Goal: Information Seeking & Learning: Compare options

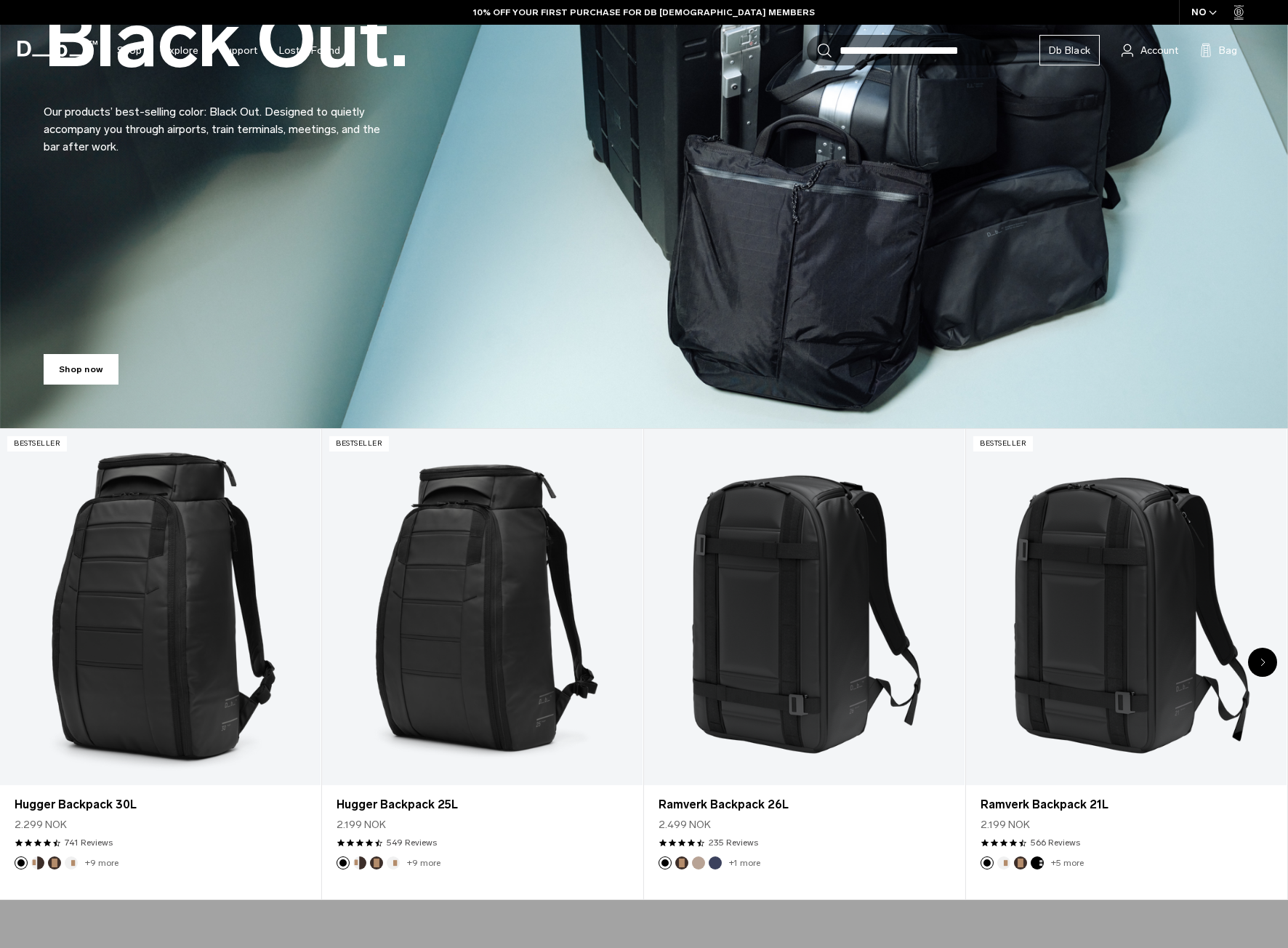
scroll to position [364, 0]
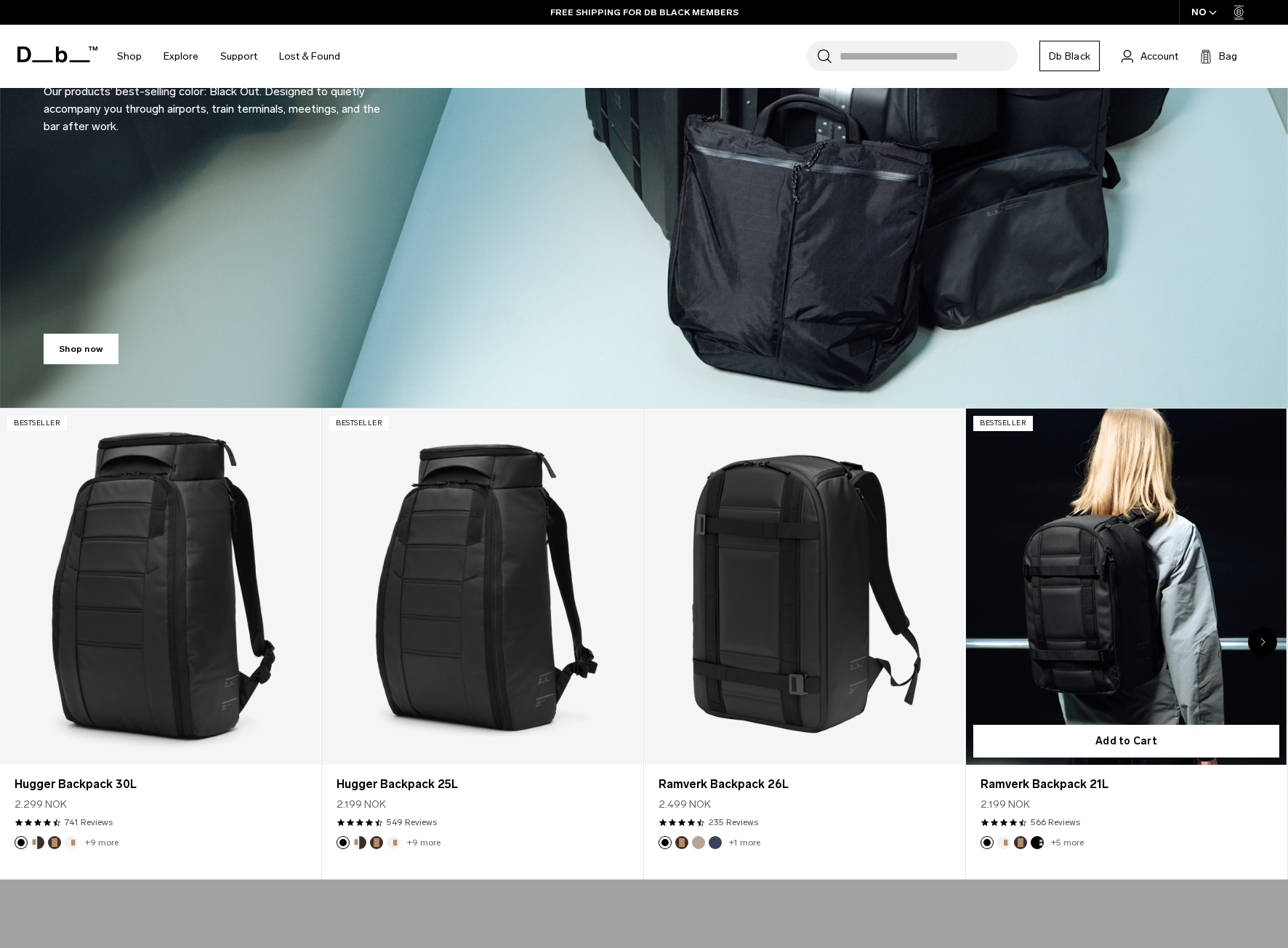
click at [1056, 637] on link "Ramverk Backpack 21L" at bounding box center [1126, 587] width 320 height 356
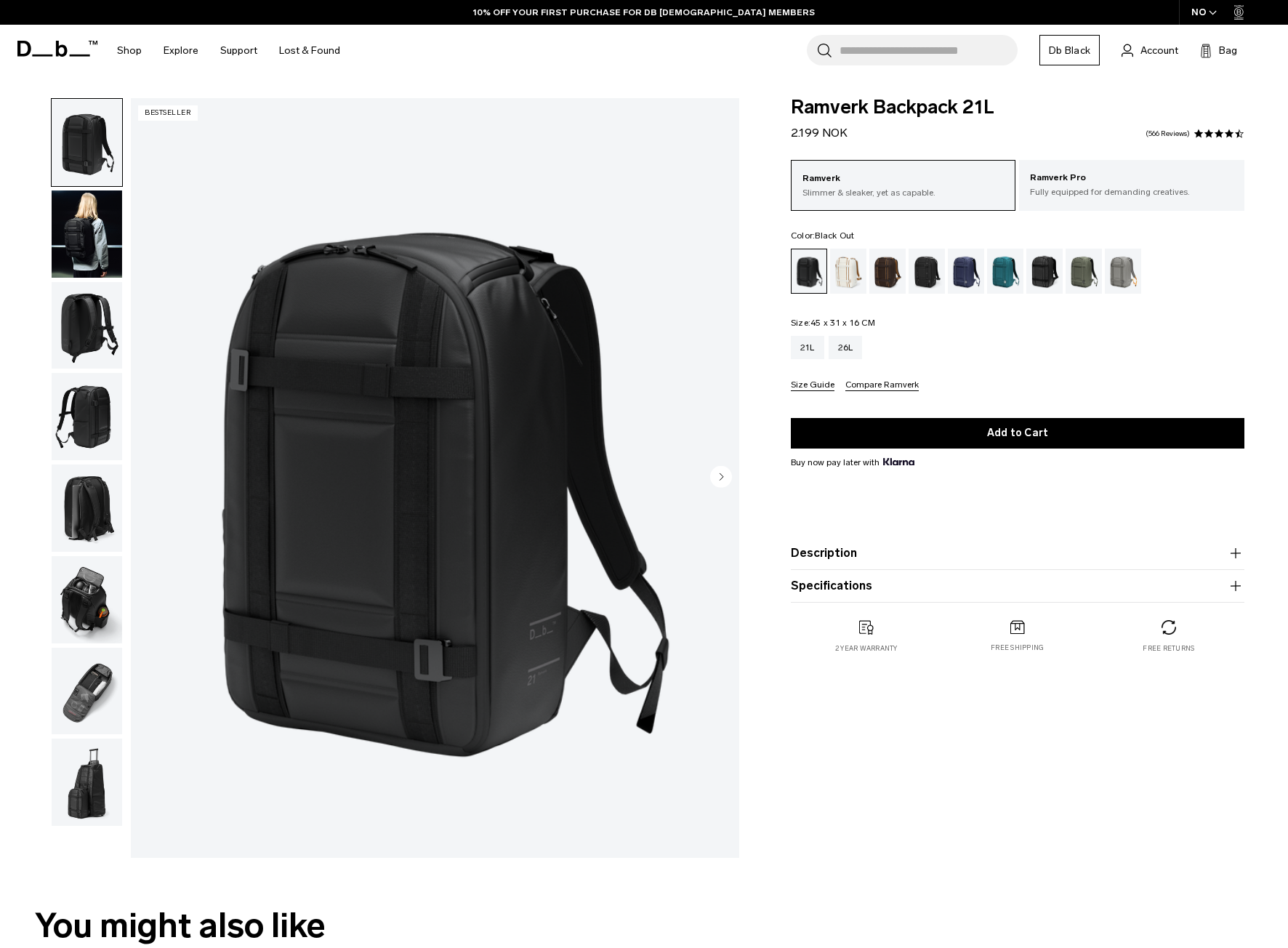
click at [89, 238] on img "button" at bounding box center [87, 233] width 71 height 87
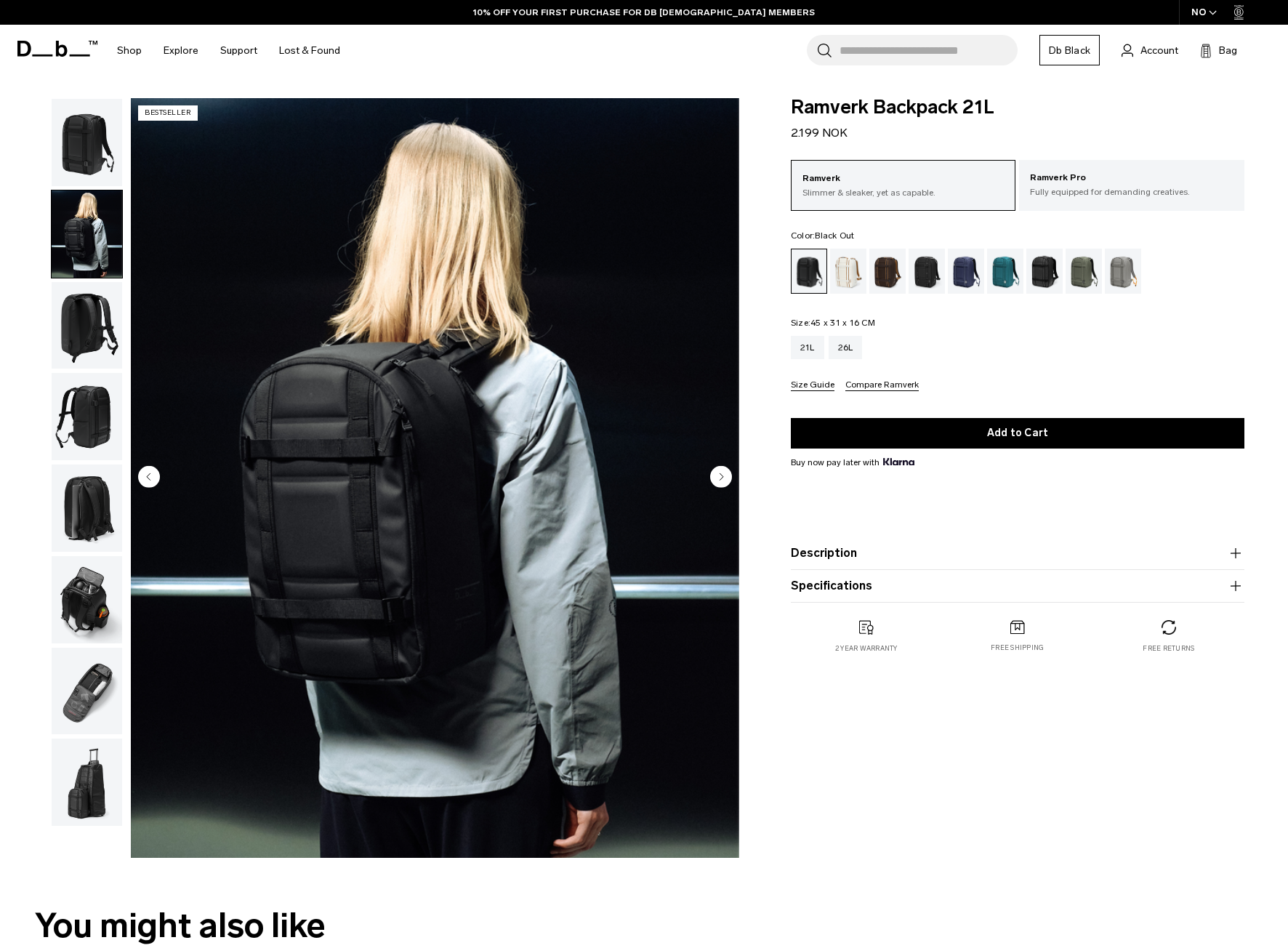
click at [69, 328] on img "button" at bounding box center [87, 325] width 71 height 87
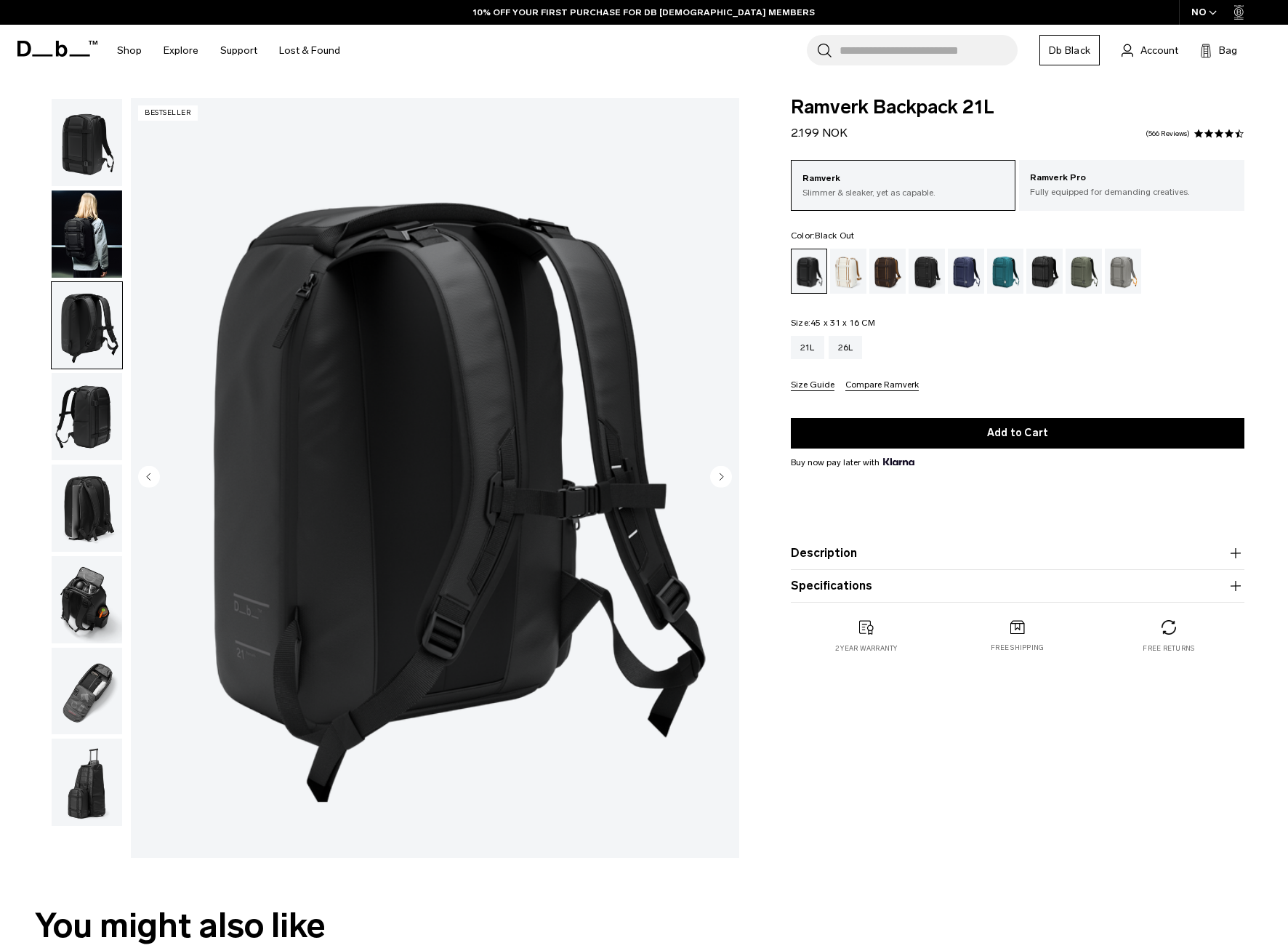
click at [85, 417] on img "button" at bounding box center [87, 417] width 71 height 87
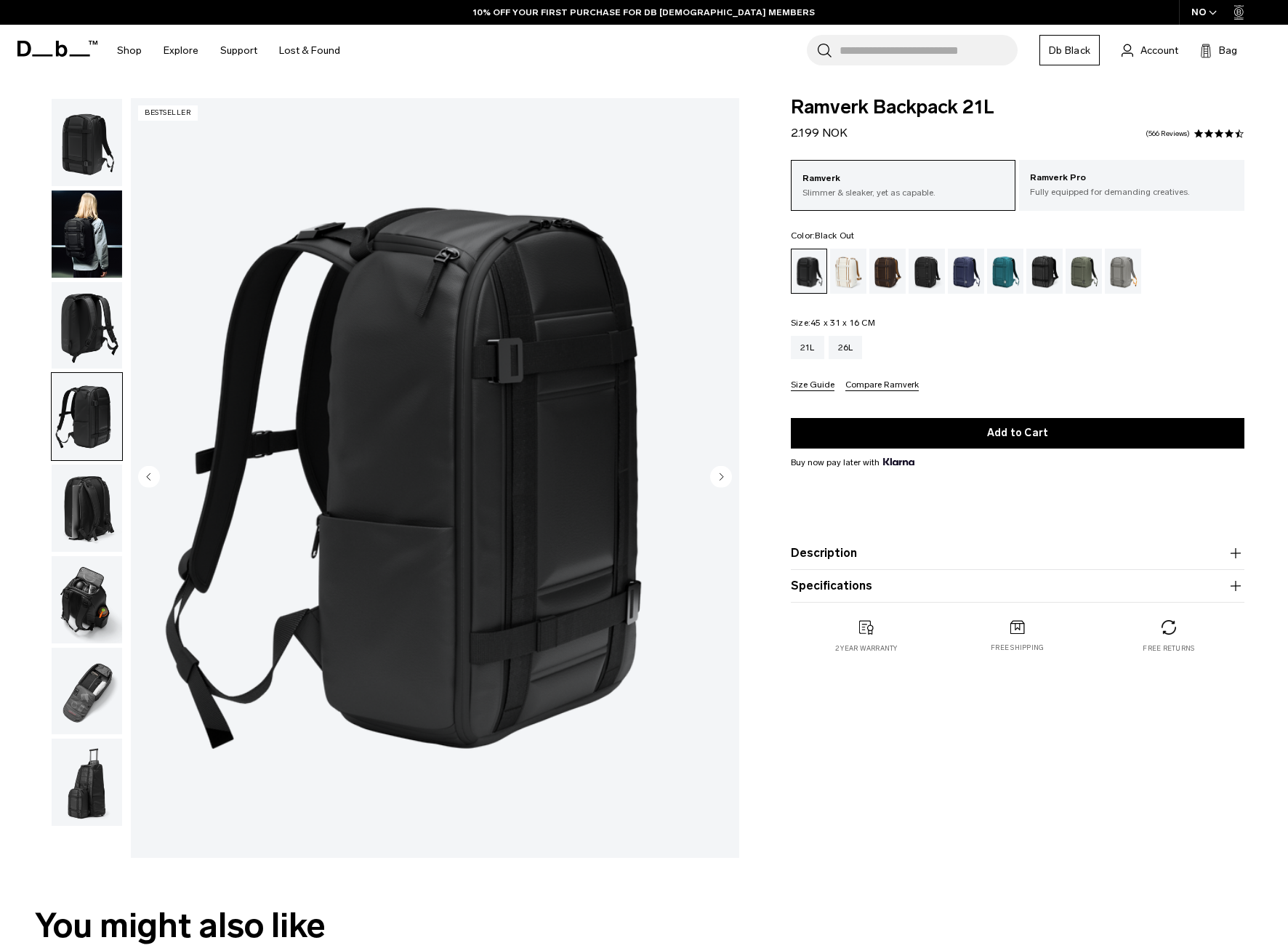
click at [82, 517] on img "button" at bounding box center [87, 508] width 71 height 87
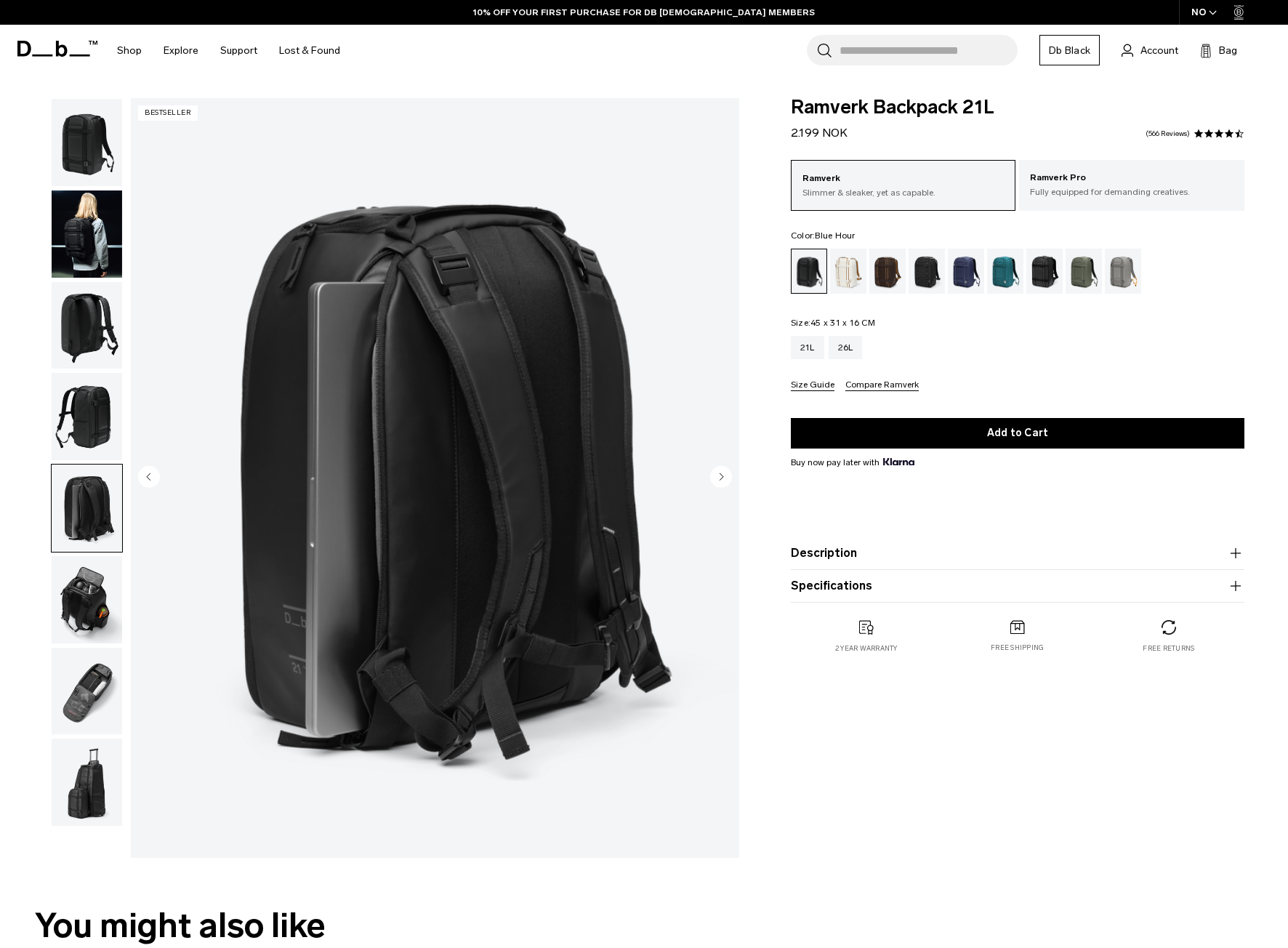
click at [961, 273] on div "Blue Hour" at bounding box center [966, 271] width 37 height 45
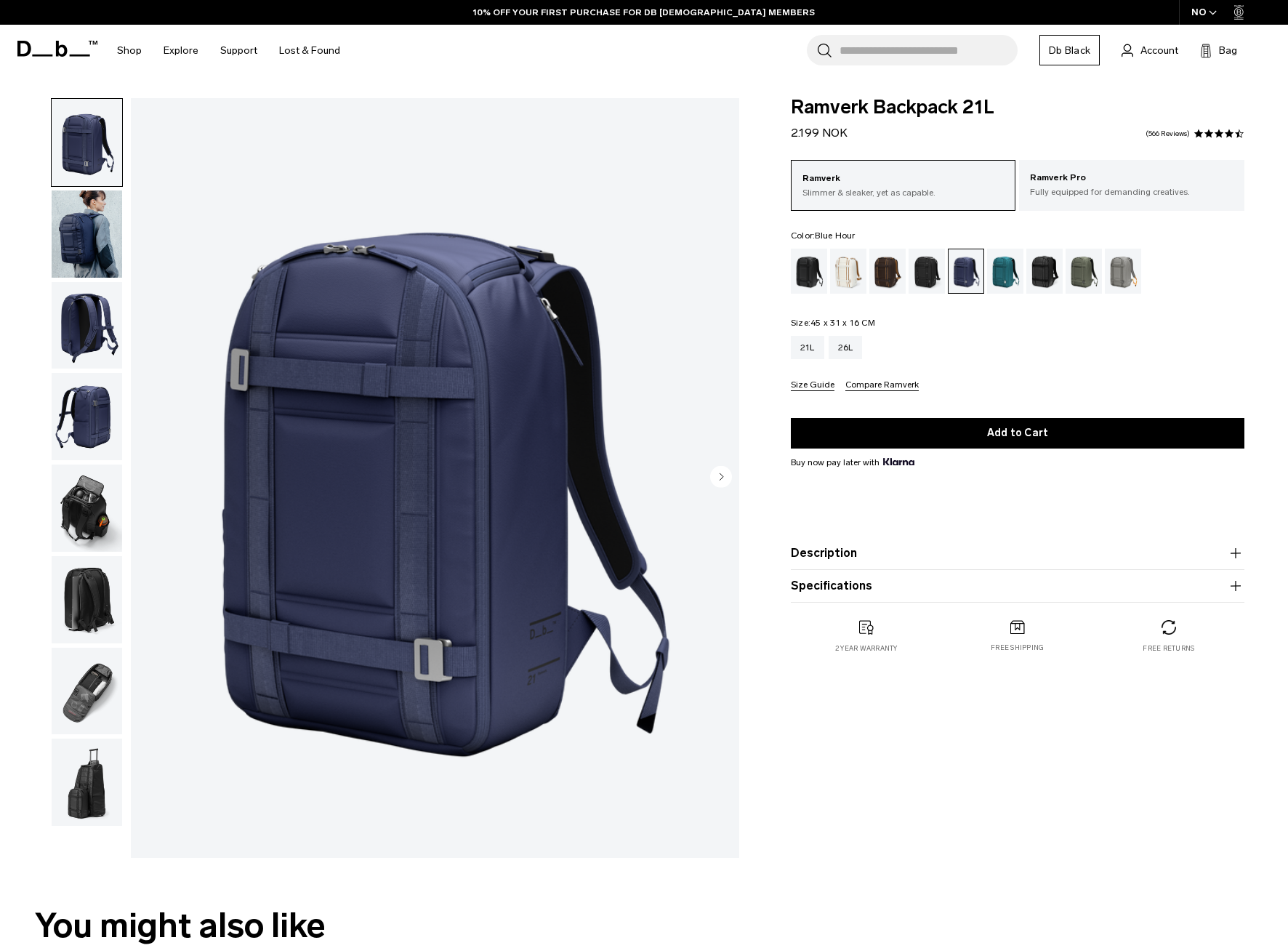
click at [91, 243] on img "button" at bounding box center [87, 233] width 71 height 87
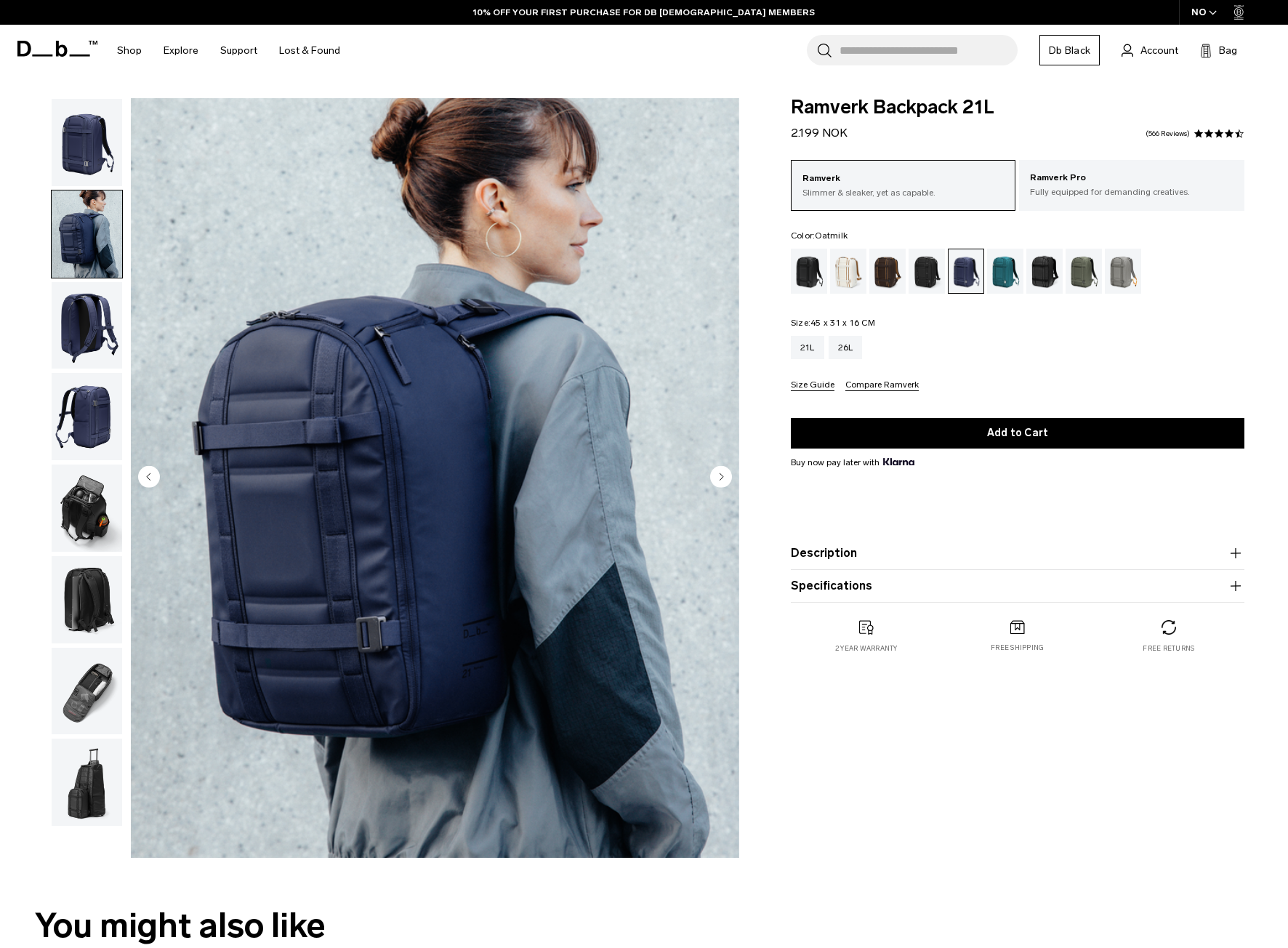
click at [854, 276] on div "Oatmilk" at bounding box center [848, 271] width 37 height 45
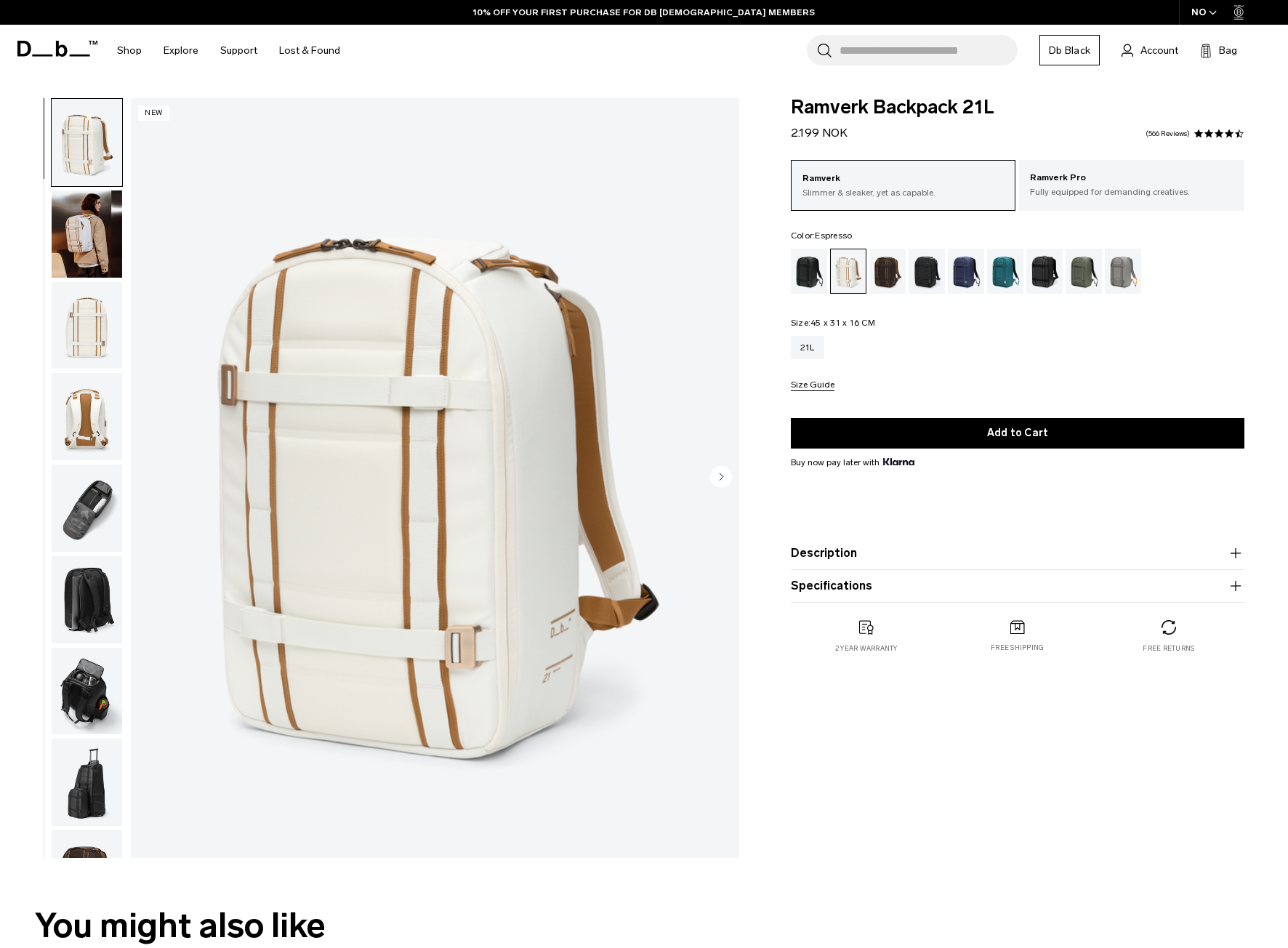
click at [900, 277] on div "Espresso" at bounding box center [887, 271] width 37 height 45
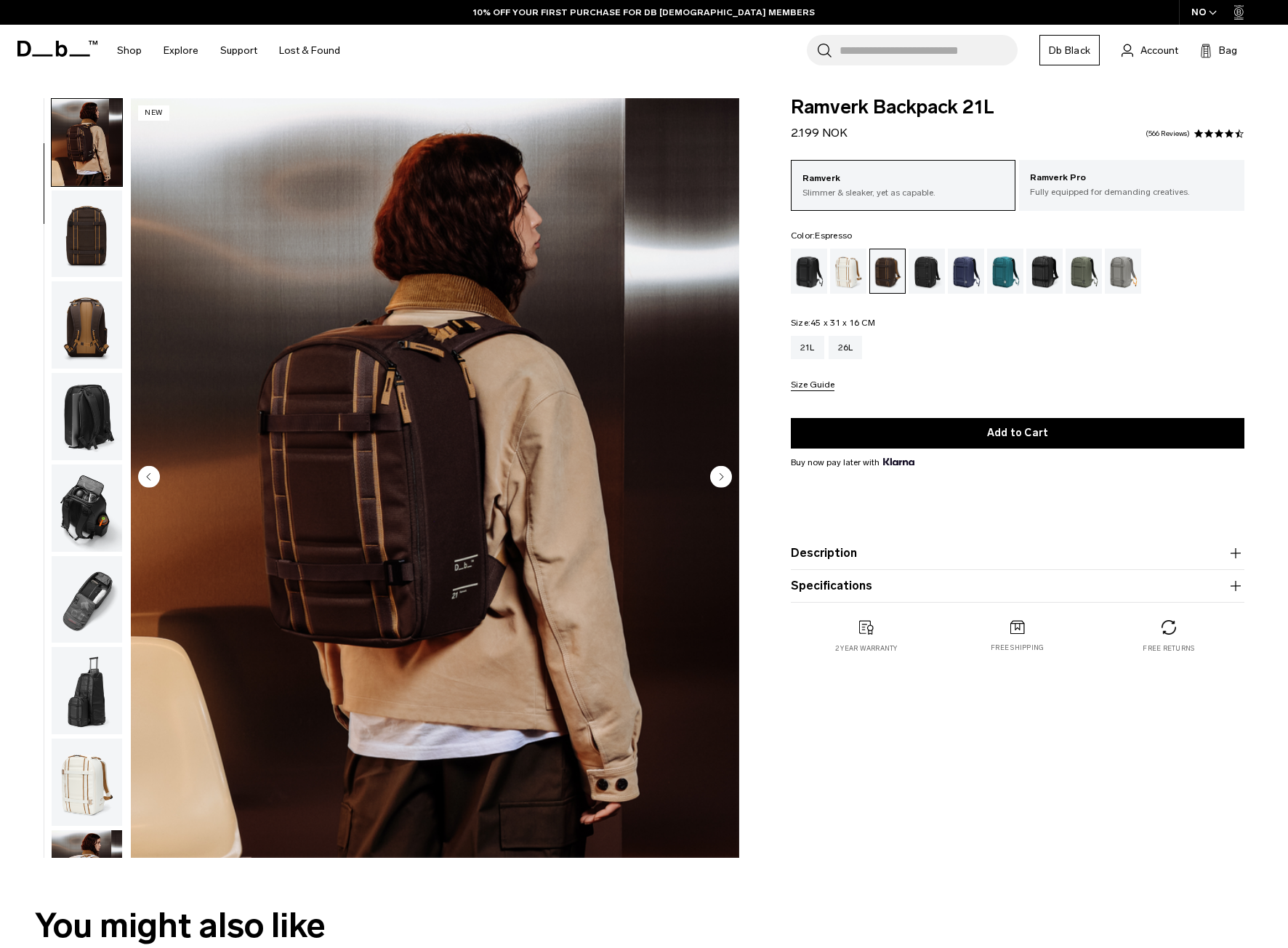
click at [80, 309] on img "button" at bounding box center [87, 325] width 71 height 87
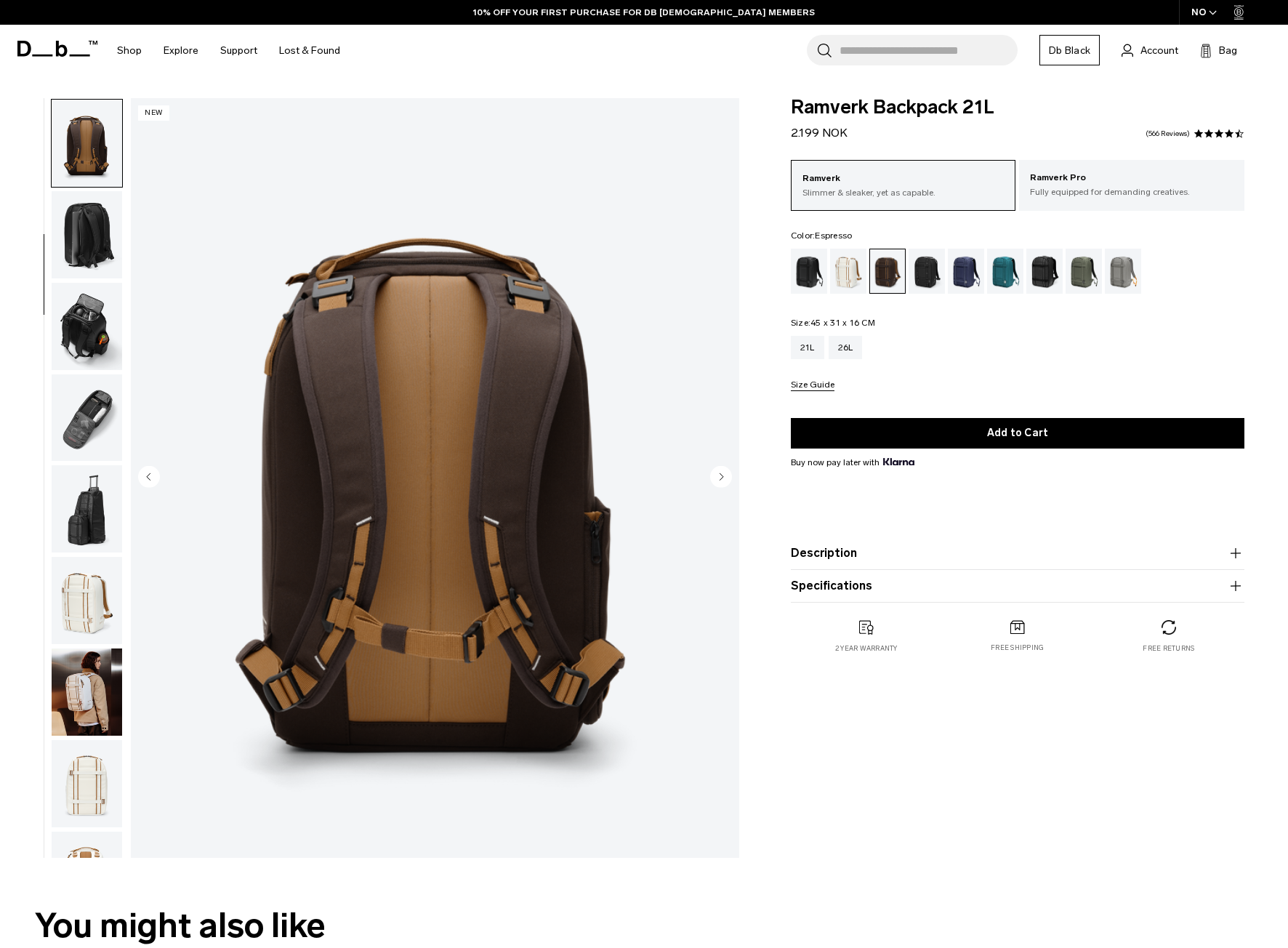
scroll to position [274, 0]
click at [88, 351] on img "button" at bounding box center [87, 325] width 71 height 87
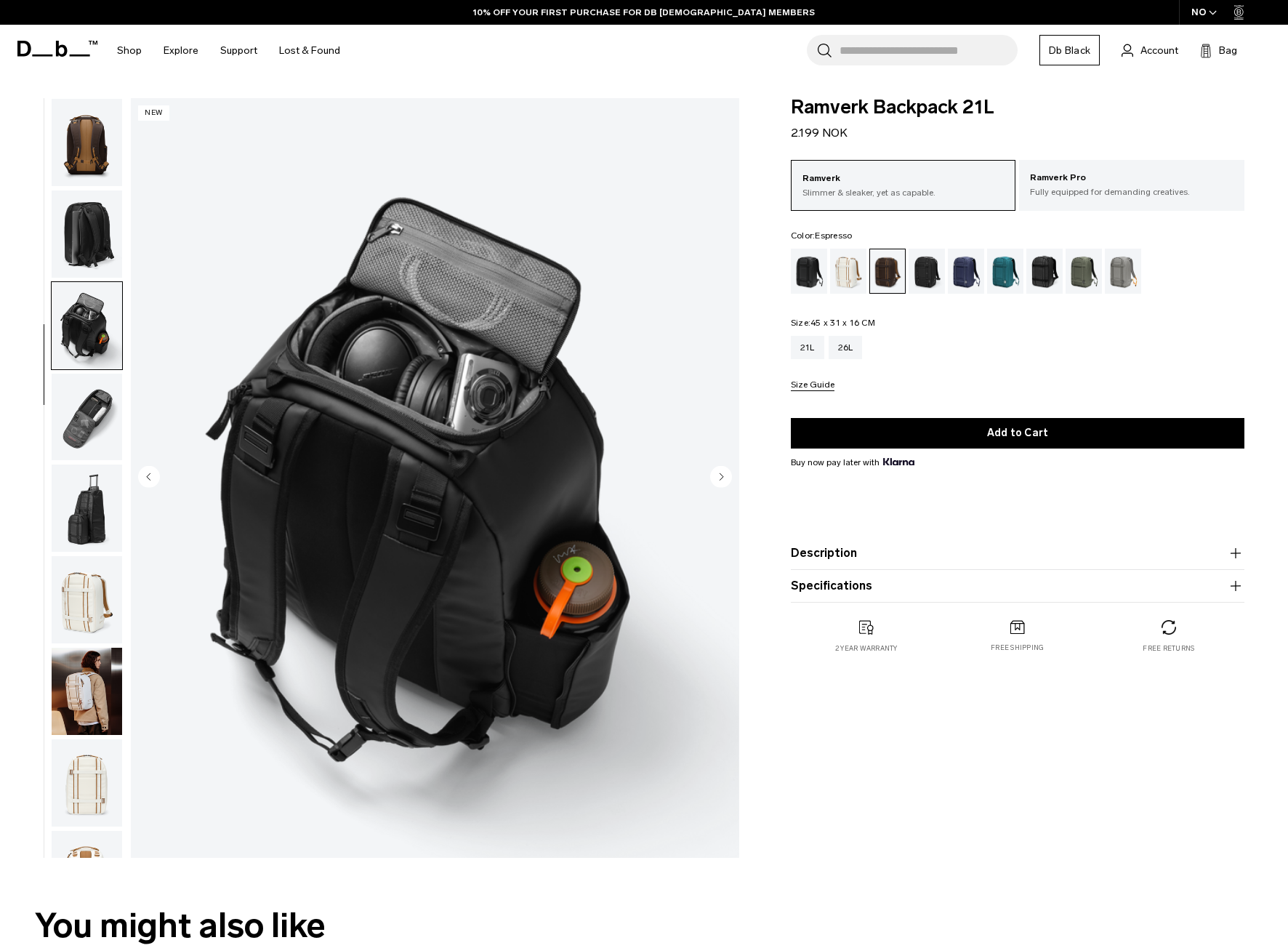
scroll to position [457, 0]
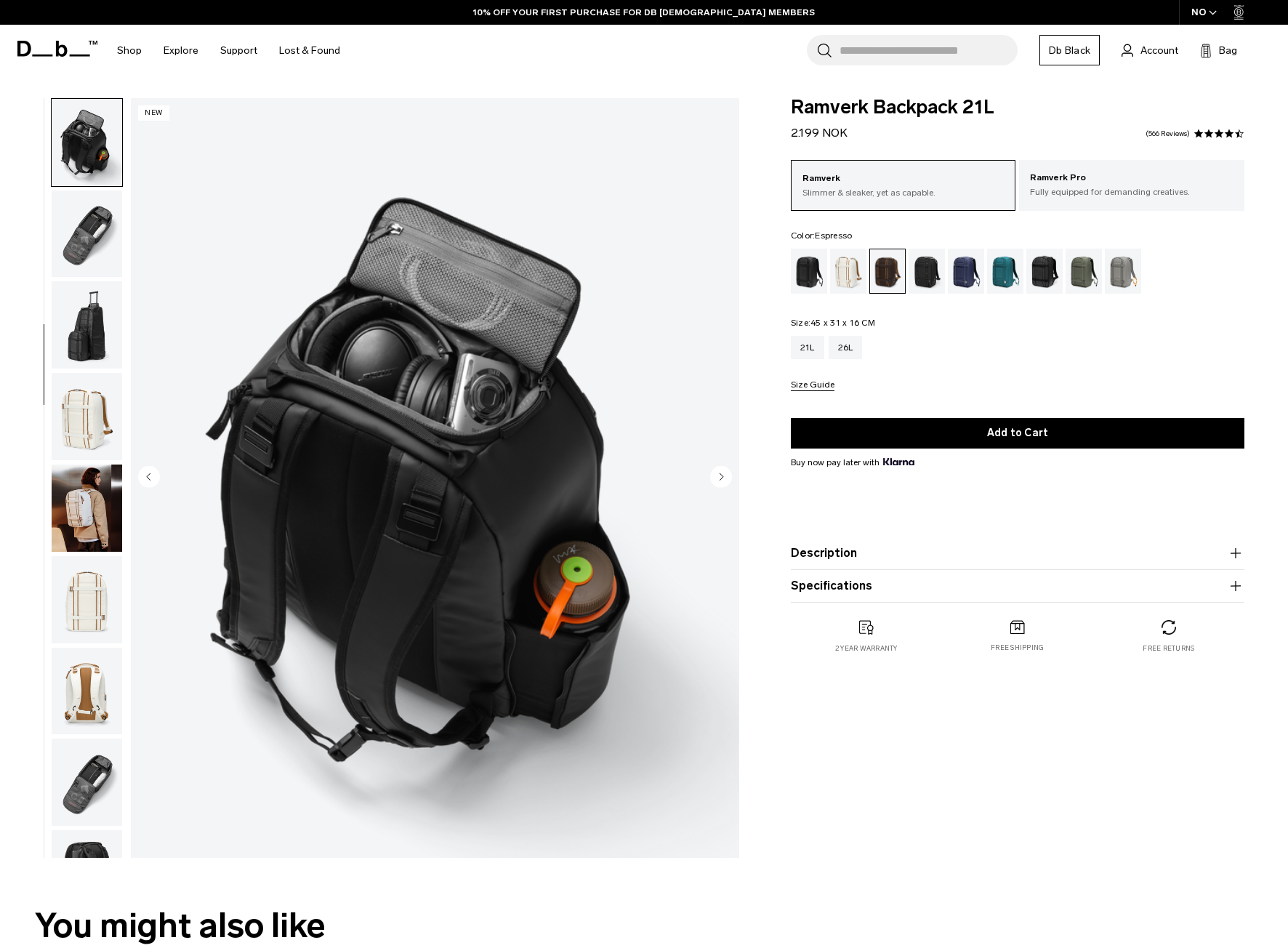
click at [710, 477] on icon "Next slide" at bounding box center [720, 476] width 22 height 22
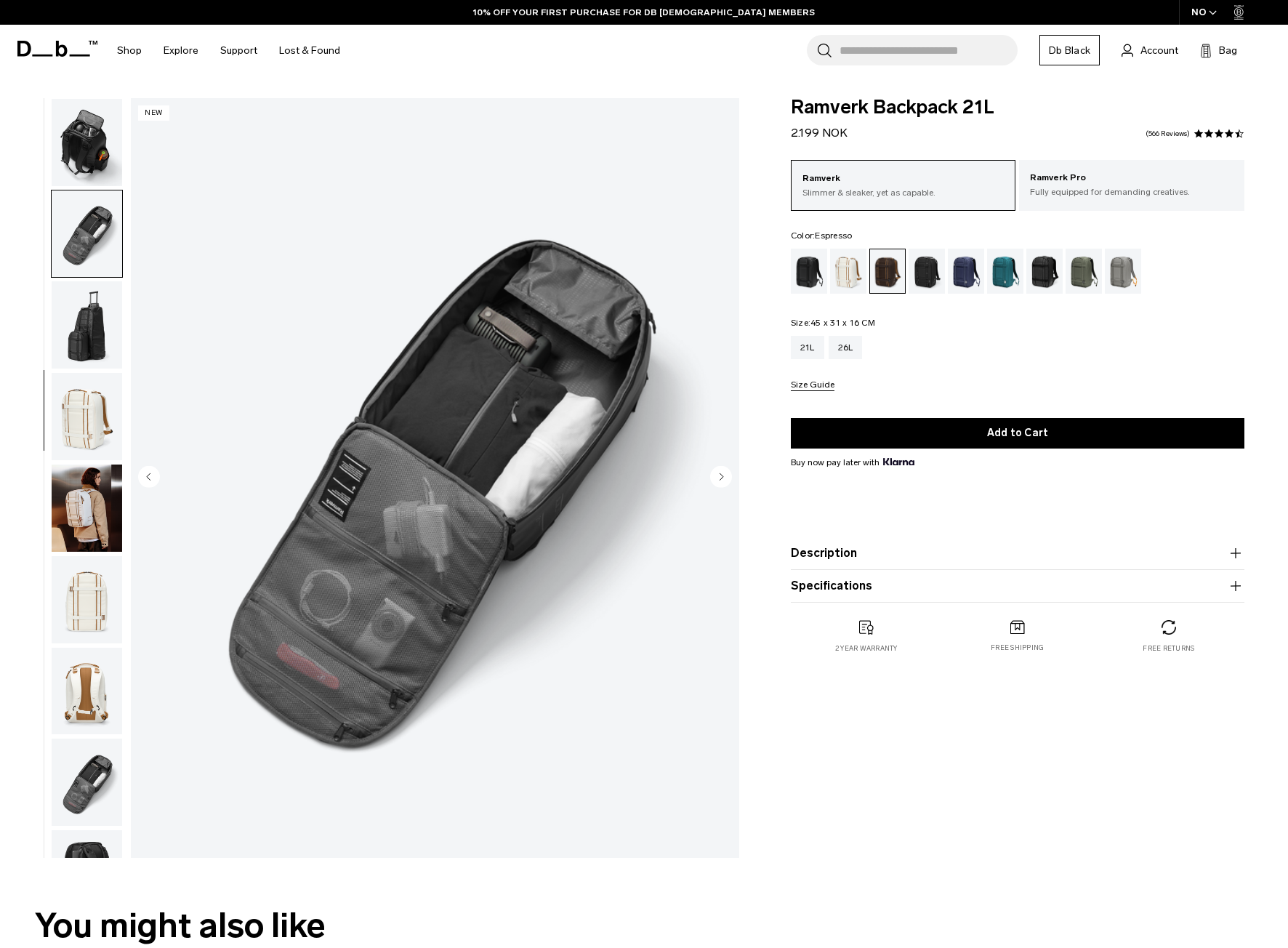
scroll to position [549, 0]
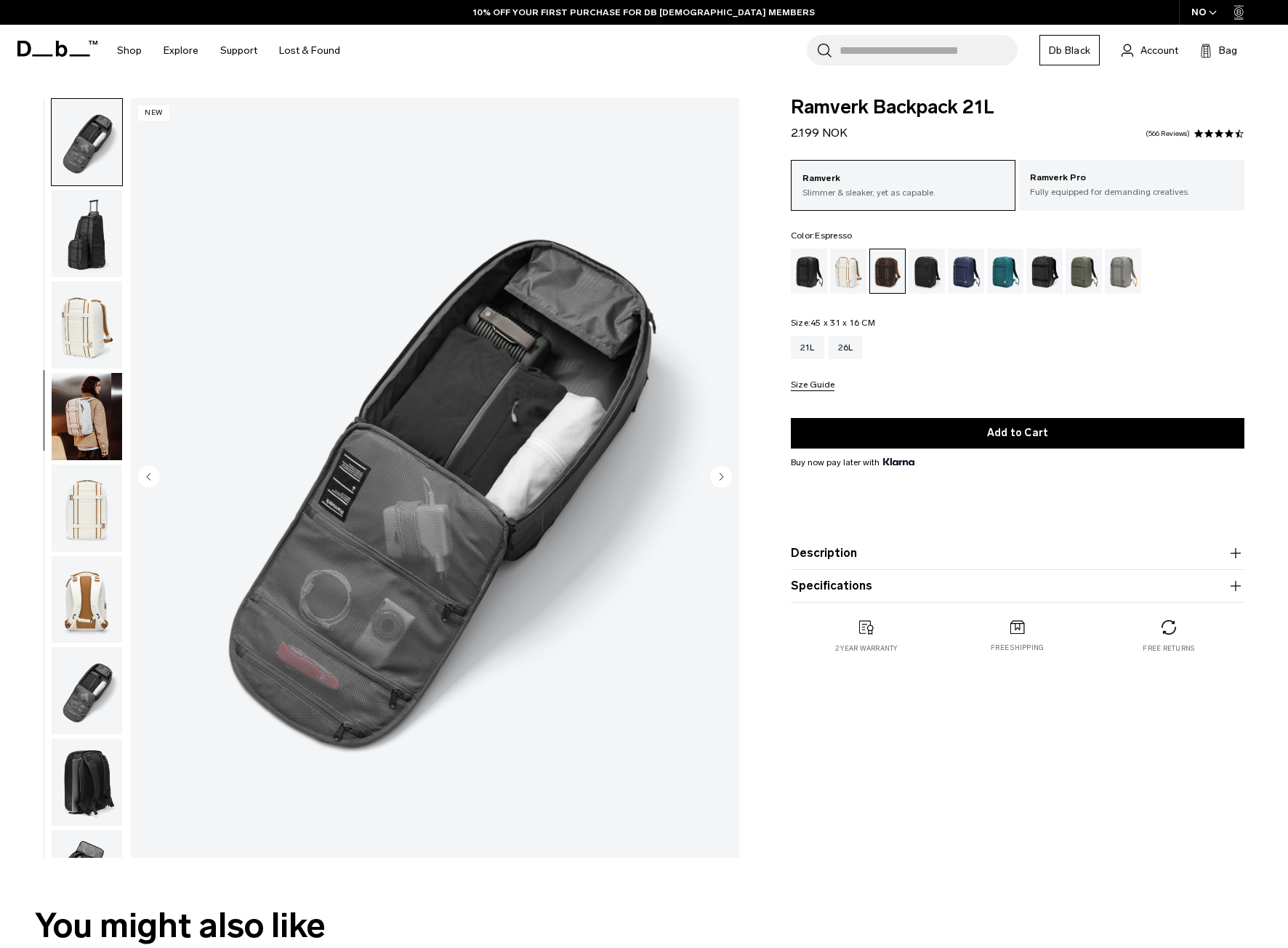
click at [717, 477] on circle "Next slide" at bounding box center [720, 476] width 22 height 22
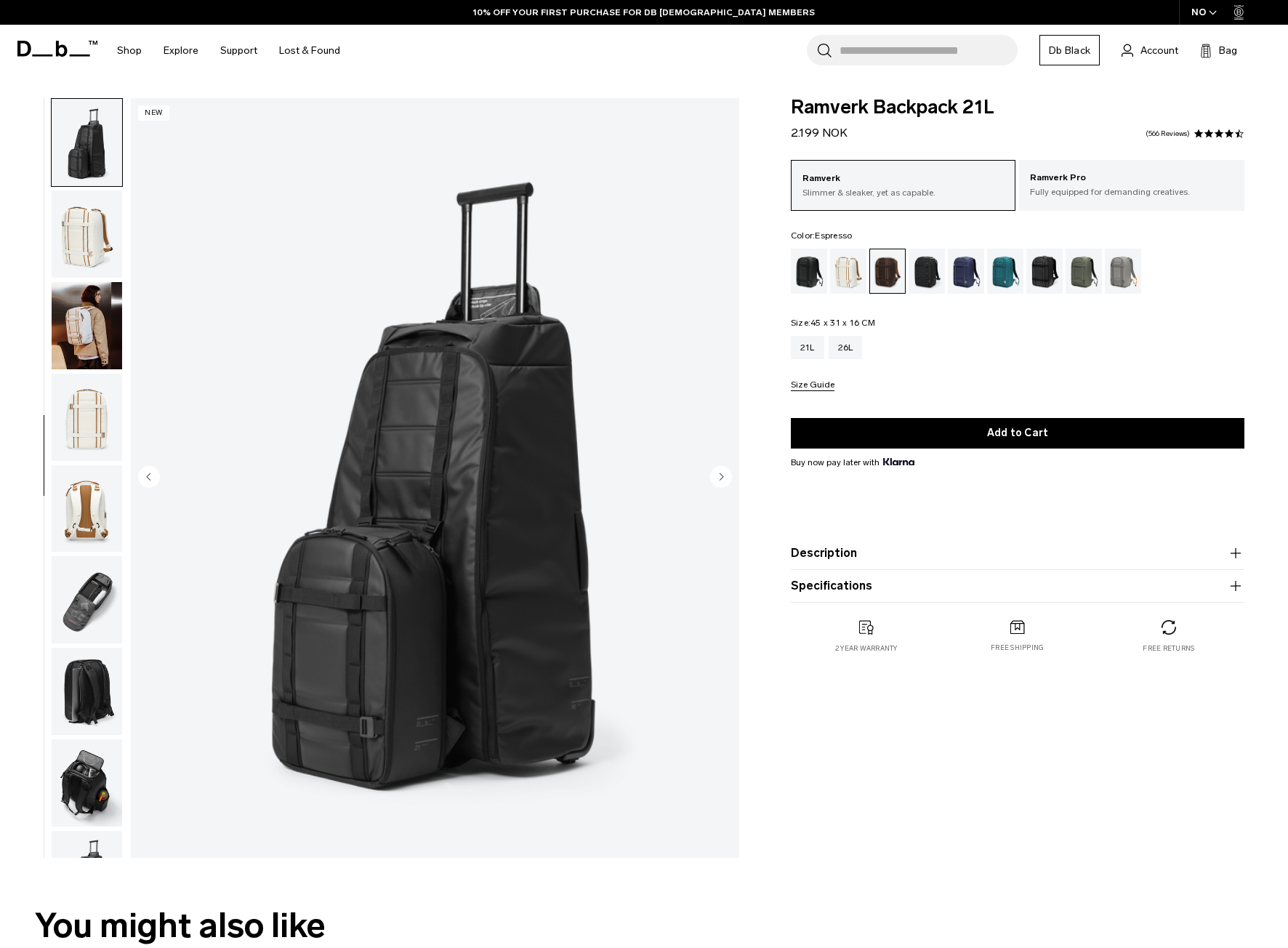
click at [717, 477] on circle "Next slide" at bounding box center [720, 476] width 22 height 22
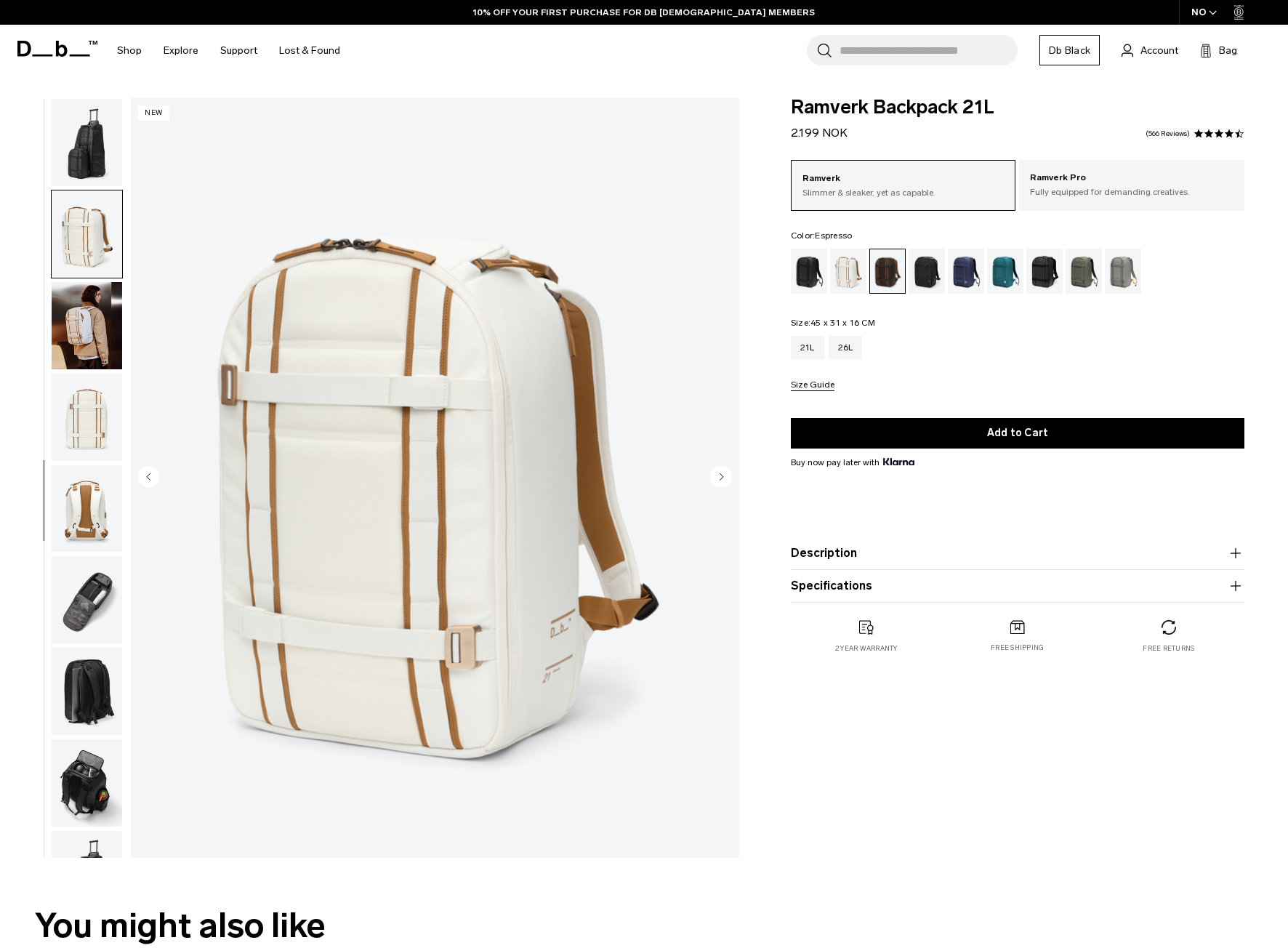
scroll to position [701, 0]
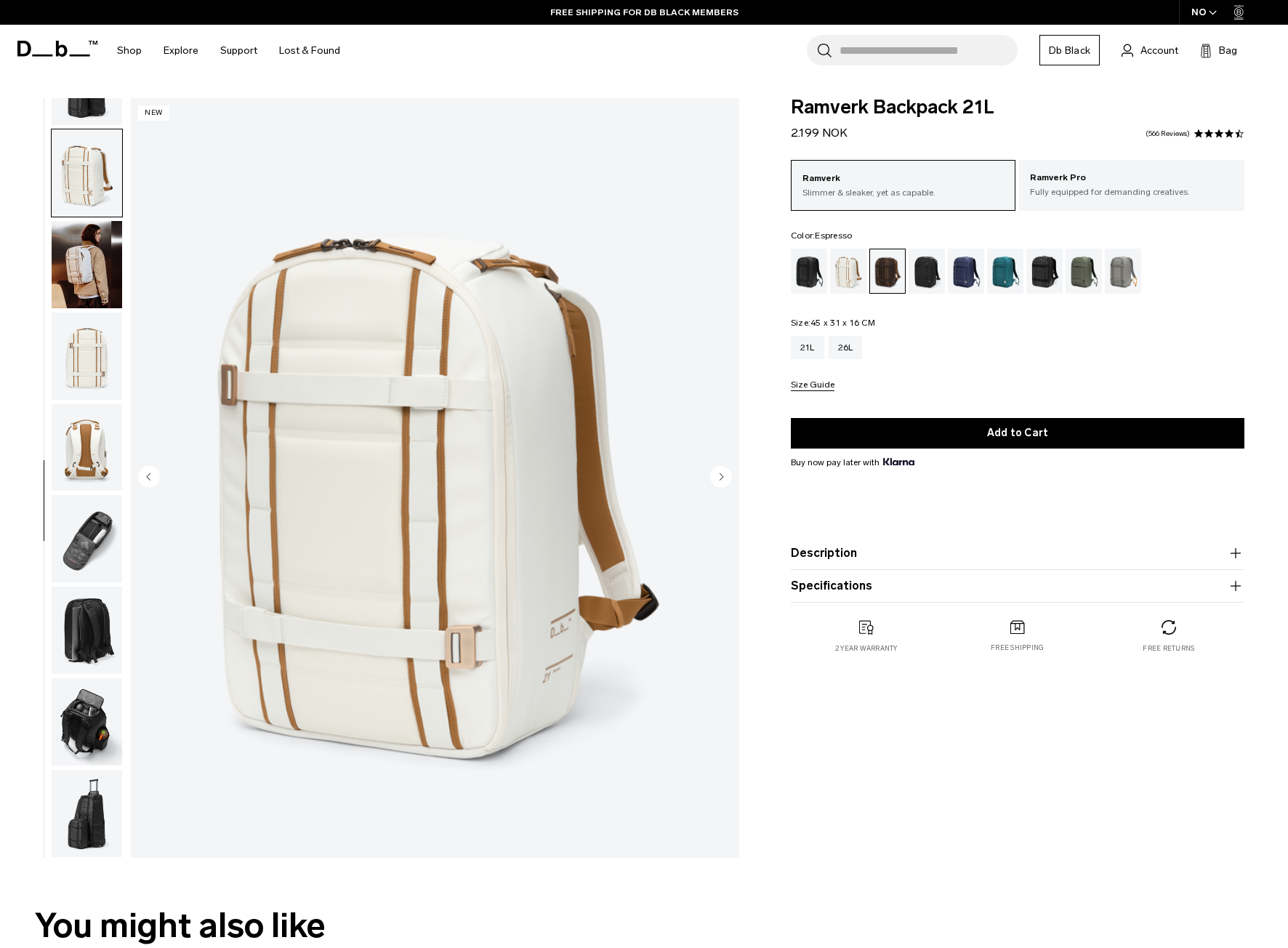
click at [891, 270] on div "Espresso" at bounding box center [887, 271] width 35 height 43
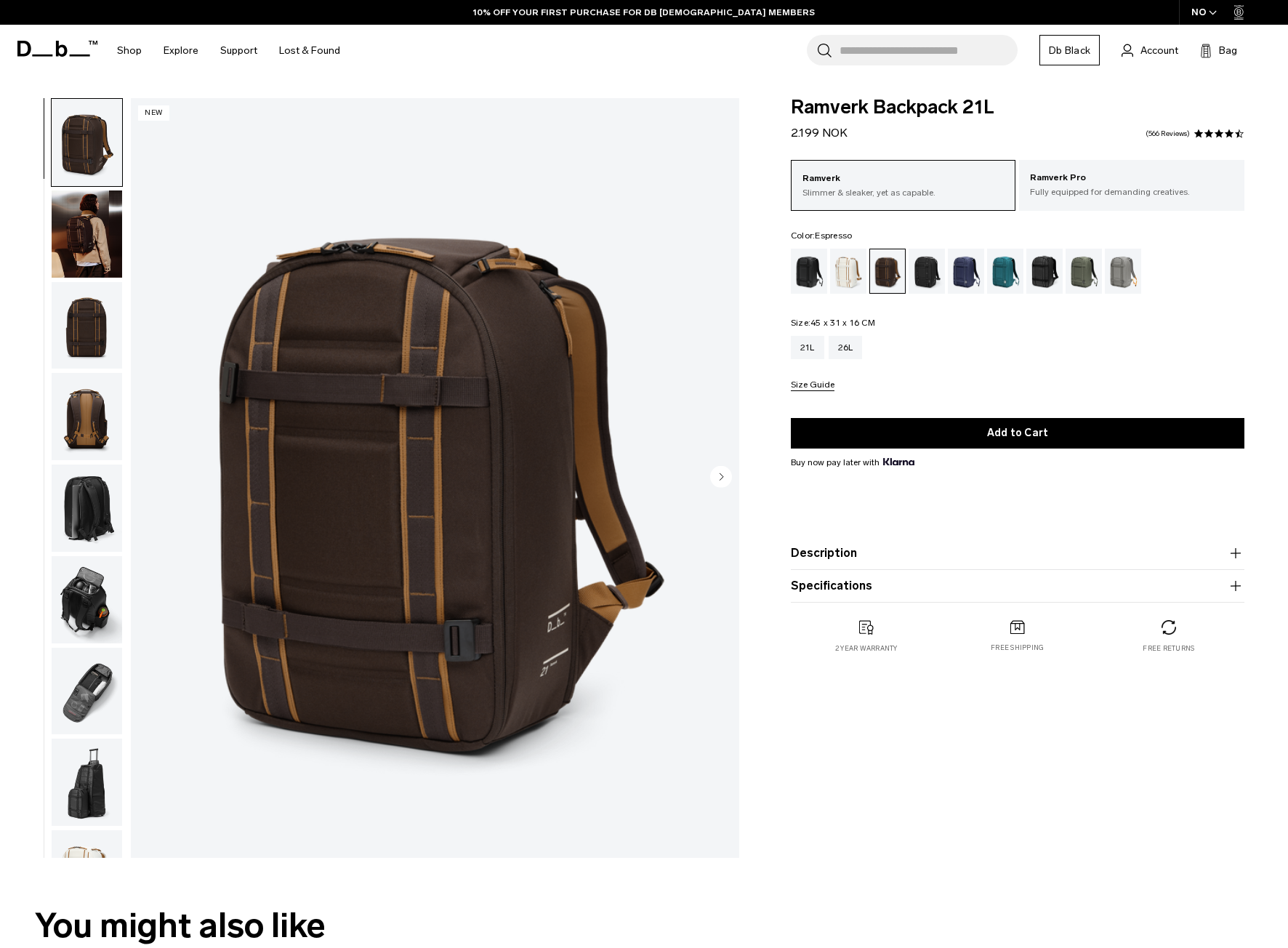
click at [717, 479] on circle "Next slide" at bounding box center [720, 476] width 22 height 22
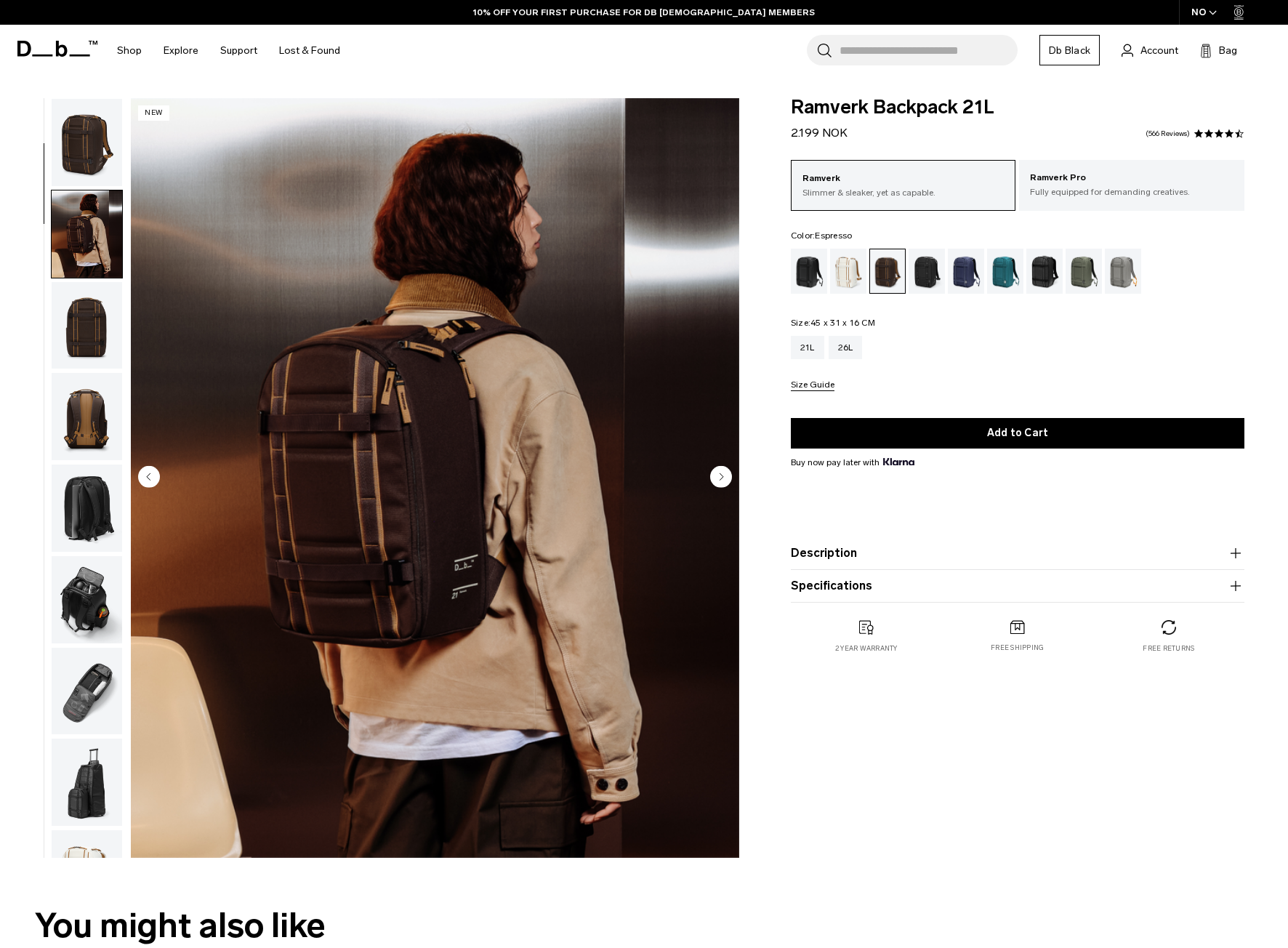
scroll to position [92, 0]
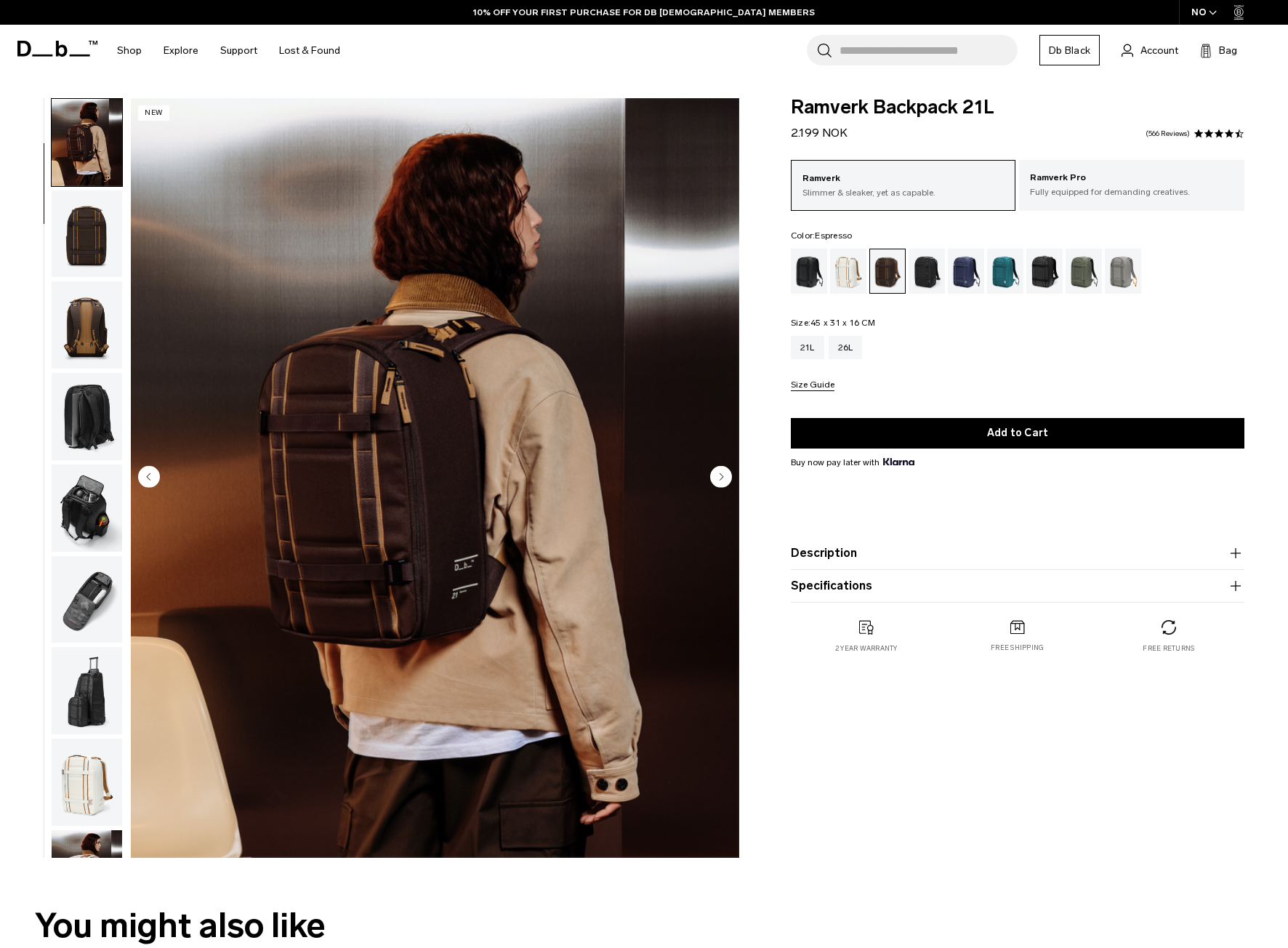
click at [720, 480] on icon "Next slide" at bounding box center [721, 477] width 3 height 7
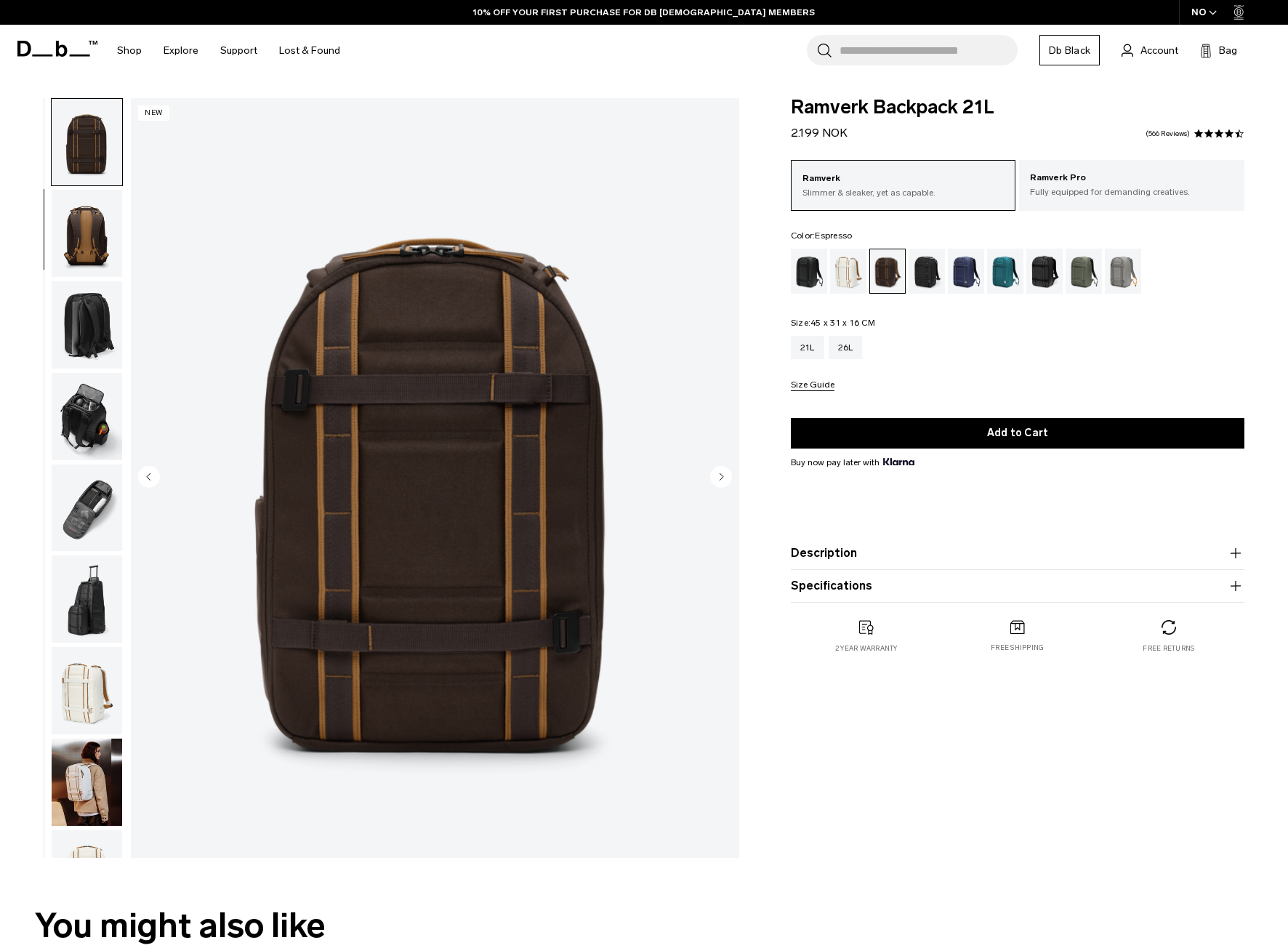
click at [720, 480] on icon "Next slide" at bounding box center [721, 477] width 3 height 7
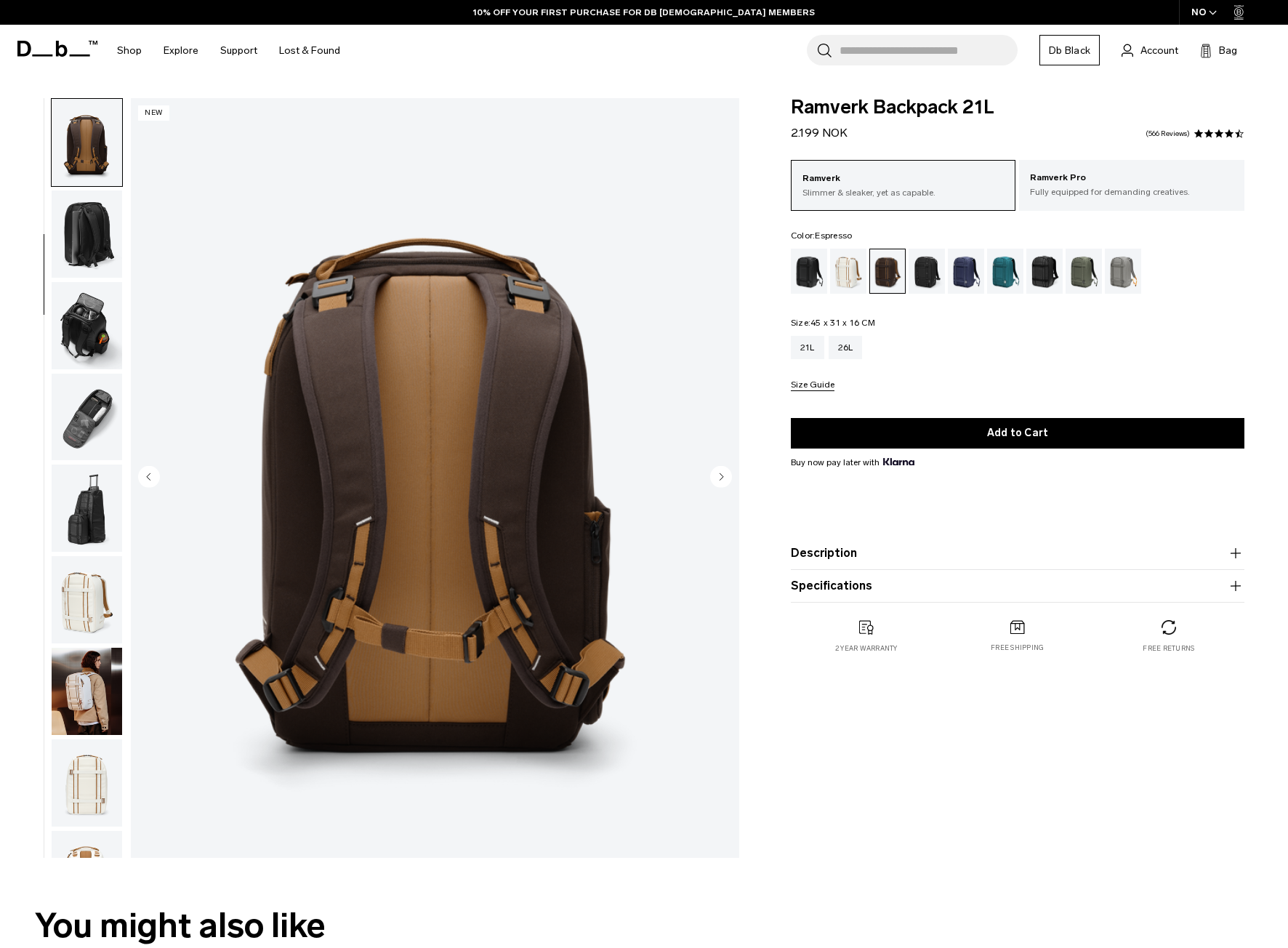
click at [720, 480] on icon "Next slide" at bounding box center [721, 477] width 3 height 7
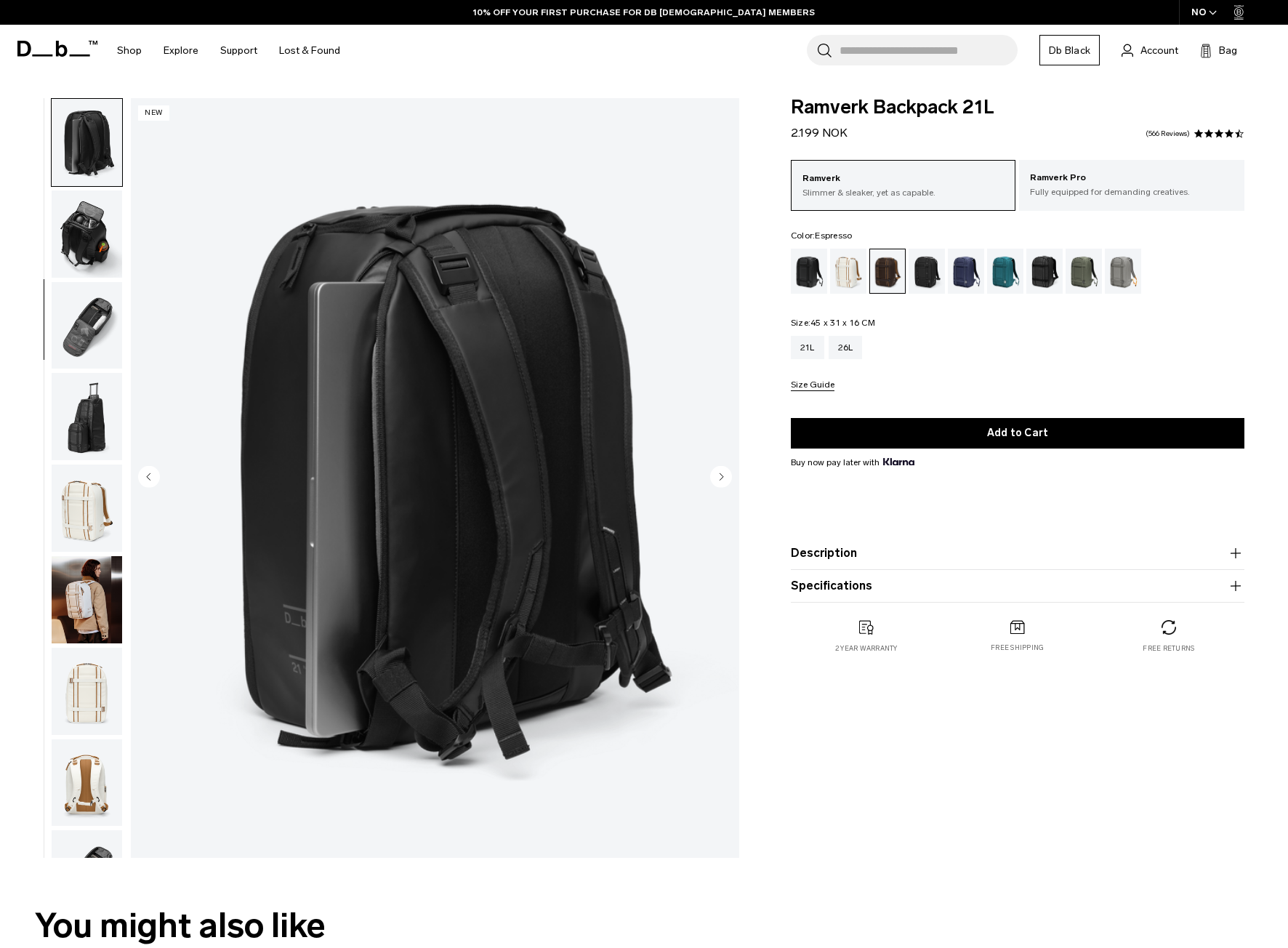
click at [720, 480] on icon "Next slide" at bounding box center [721, 477] width 3 height 7
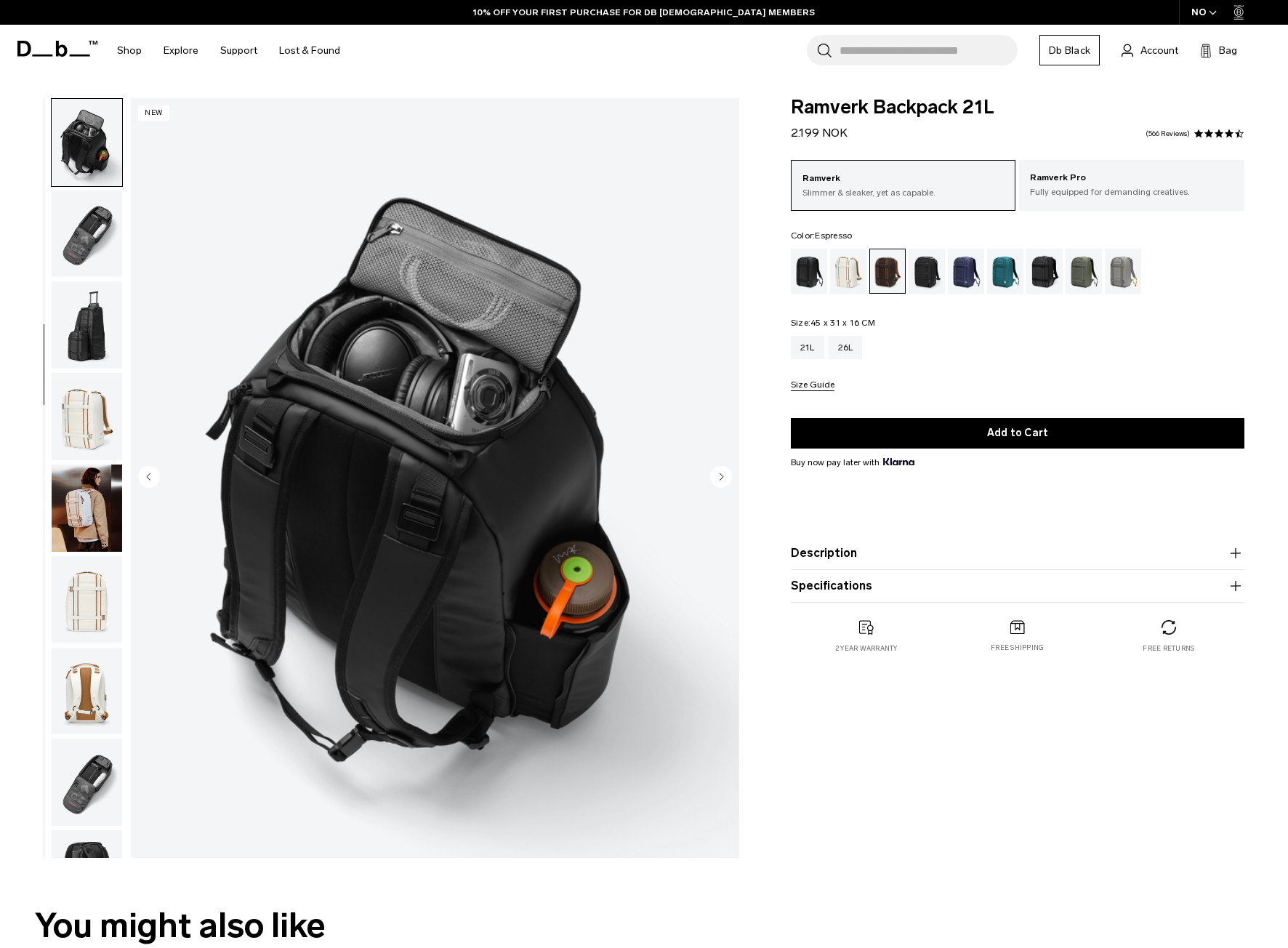
click at [720, 480] on icon "Next slide" at bounding box center [721, 477] width 3 height 7
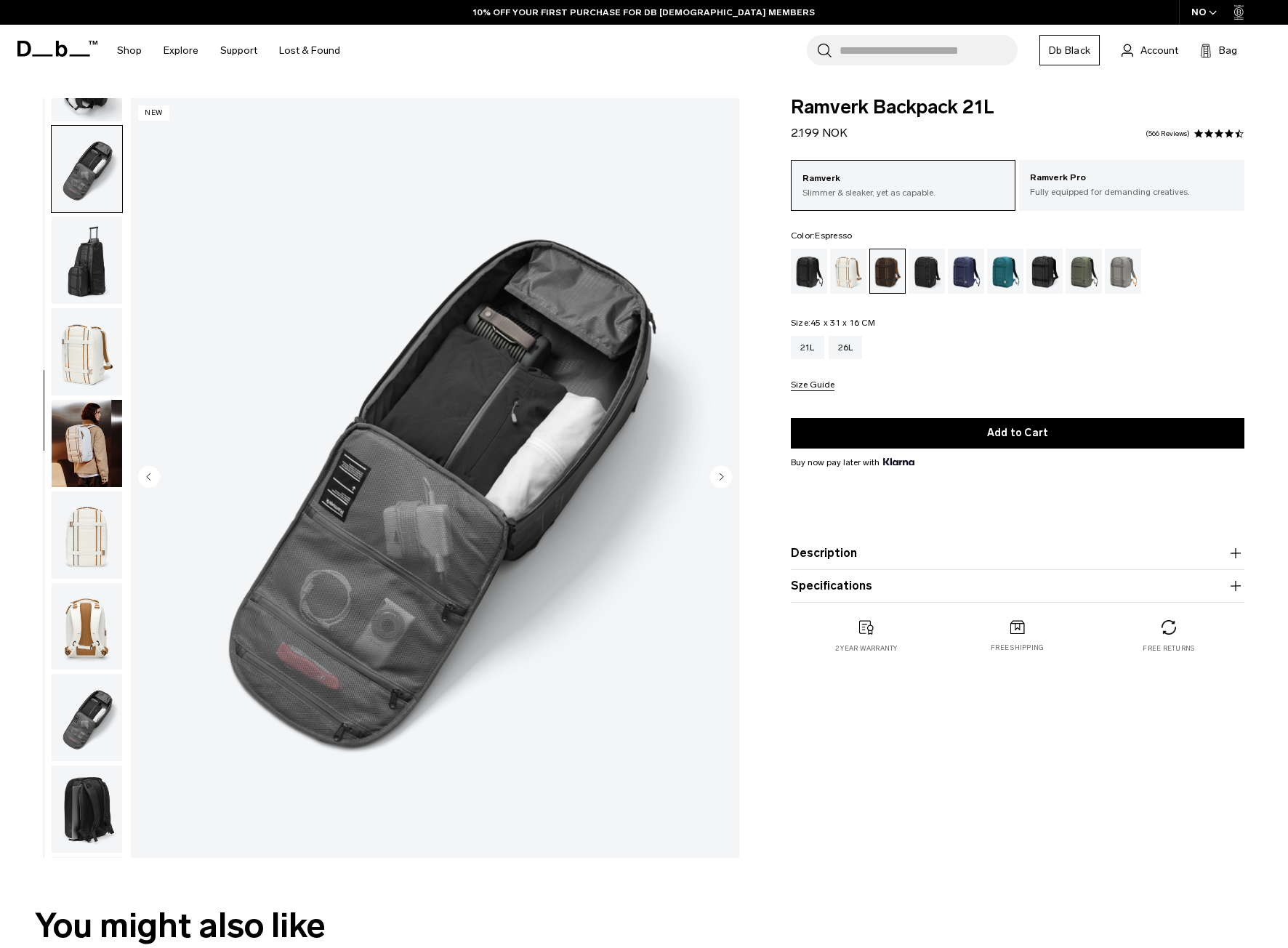
scroll to position [549, 0]
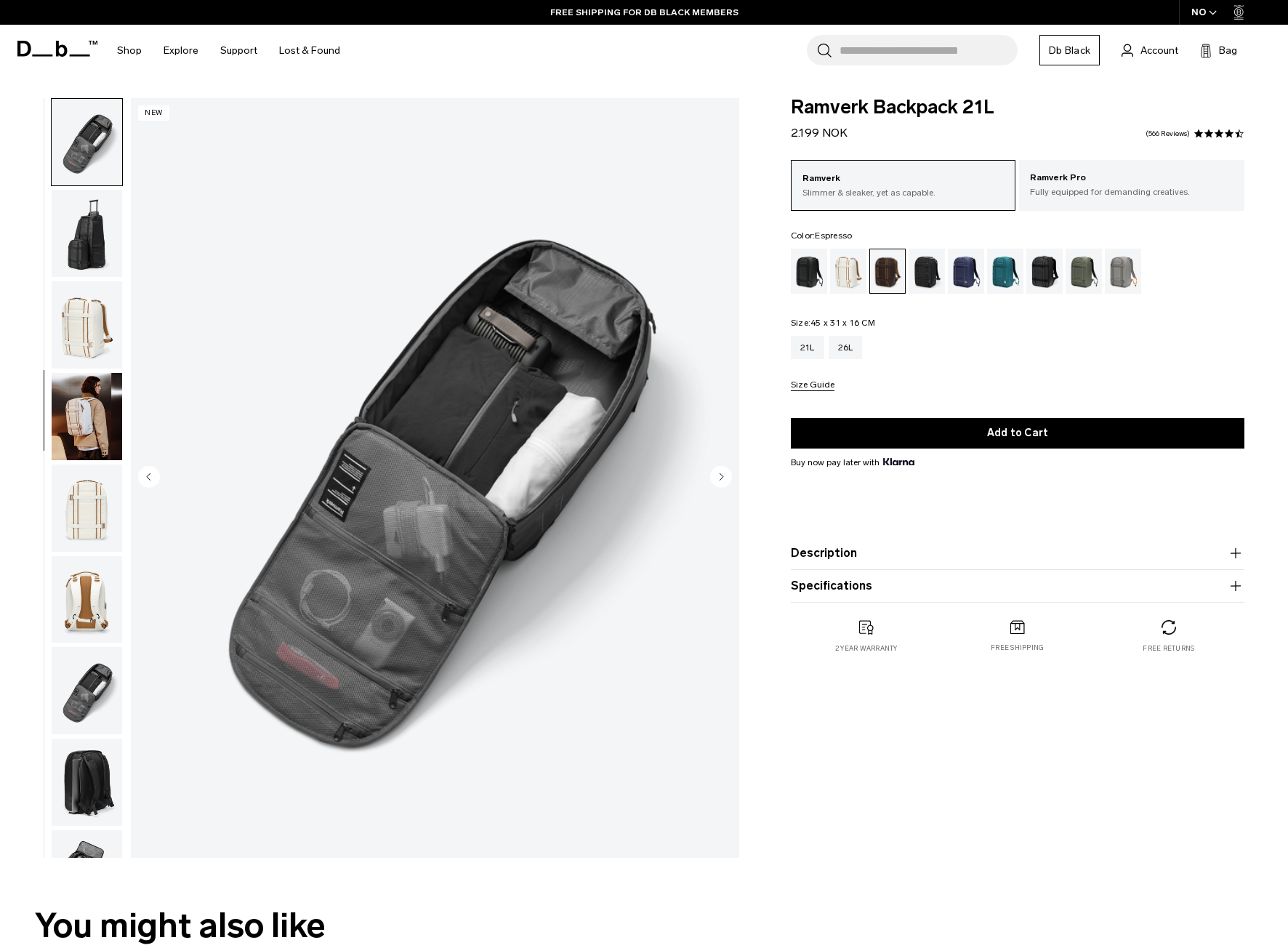
click at [720, 480] on icon "Next slide" at bounding box center [721, 477] width 3 height 7
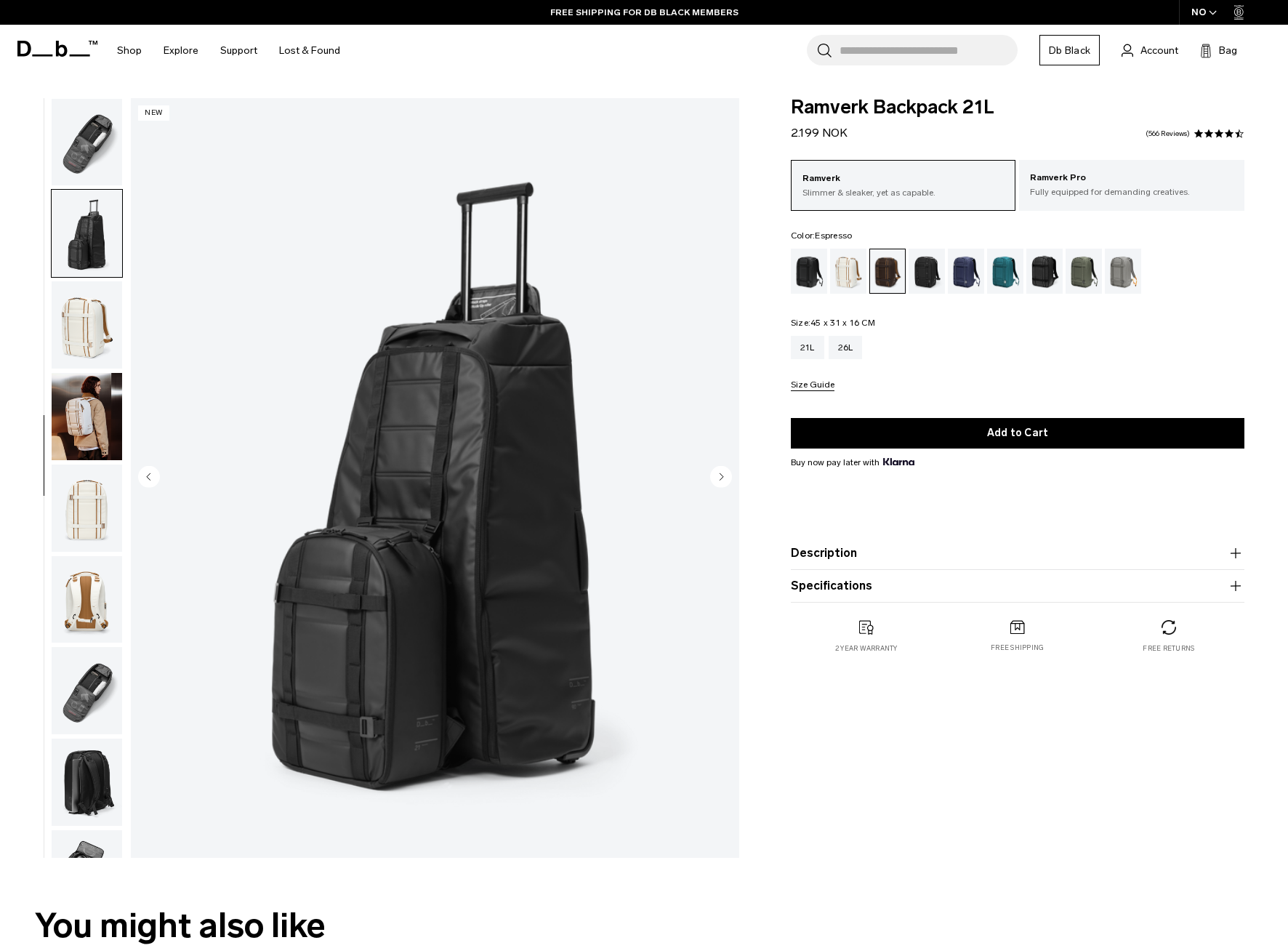
scroll to position [639, 0]
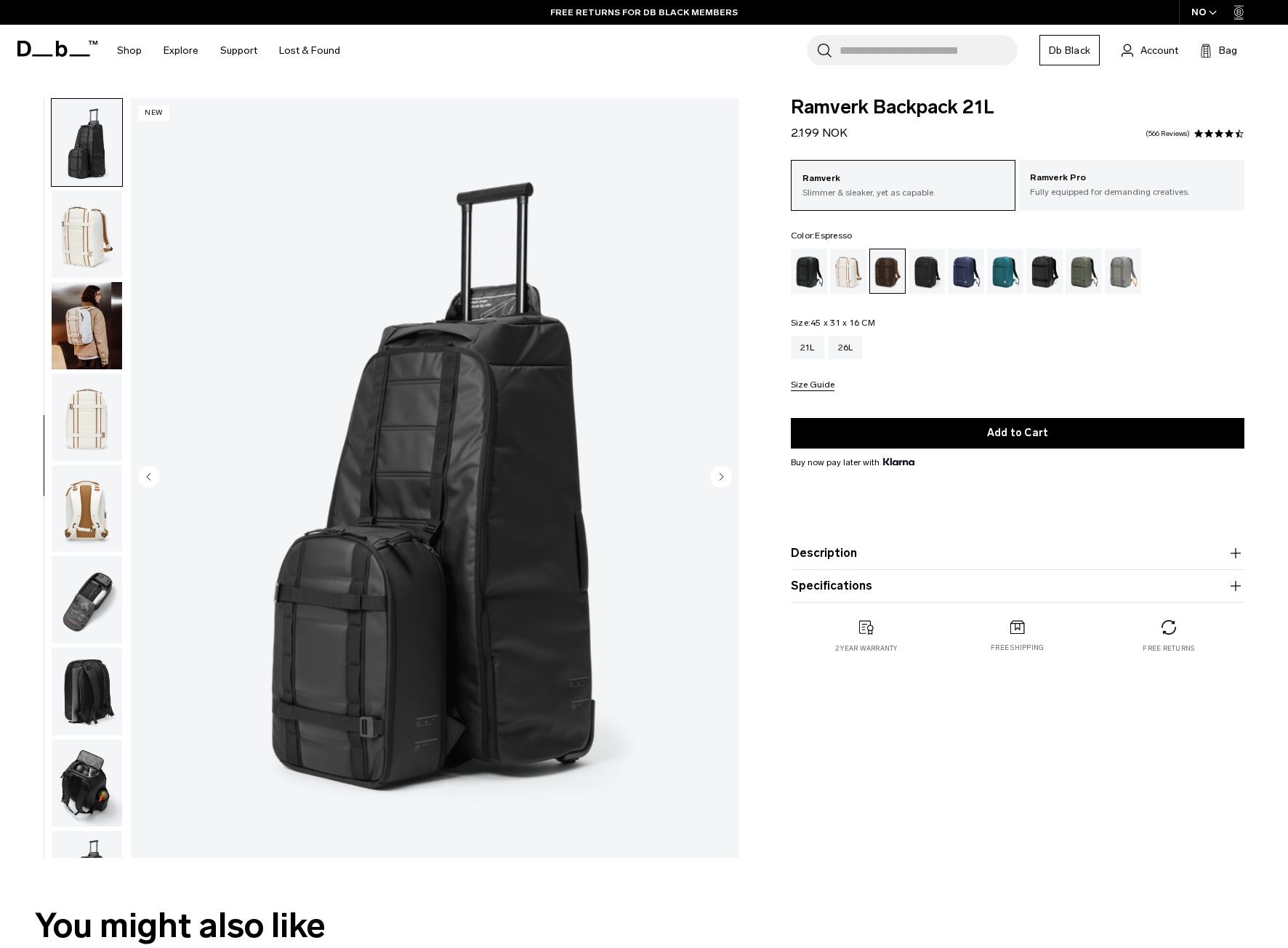
click at [720, 480] on icon "Next slide" at bounding box center [721, 477] width 3 height 7
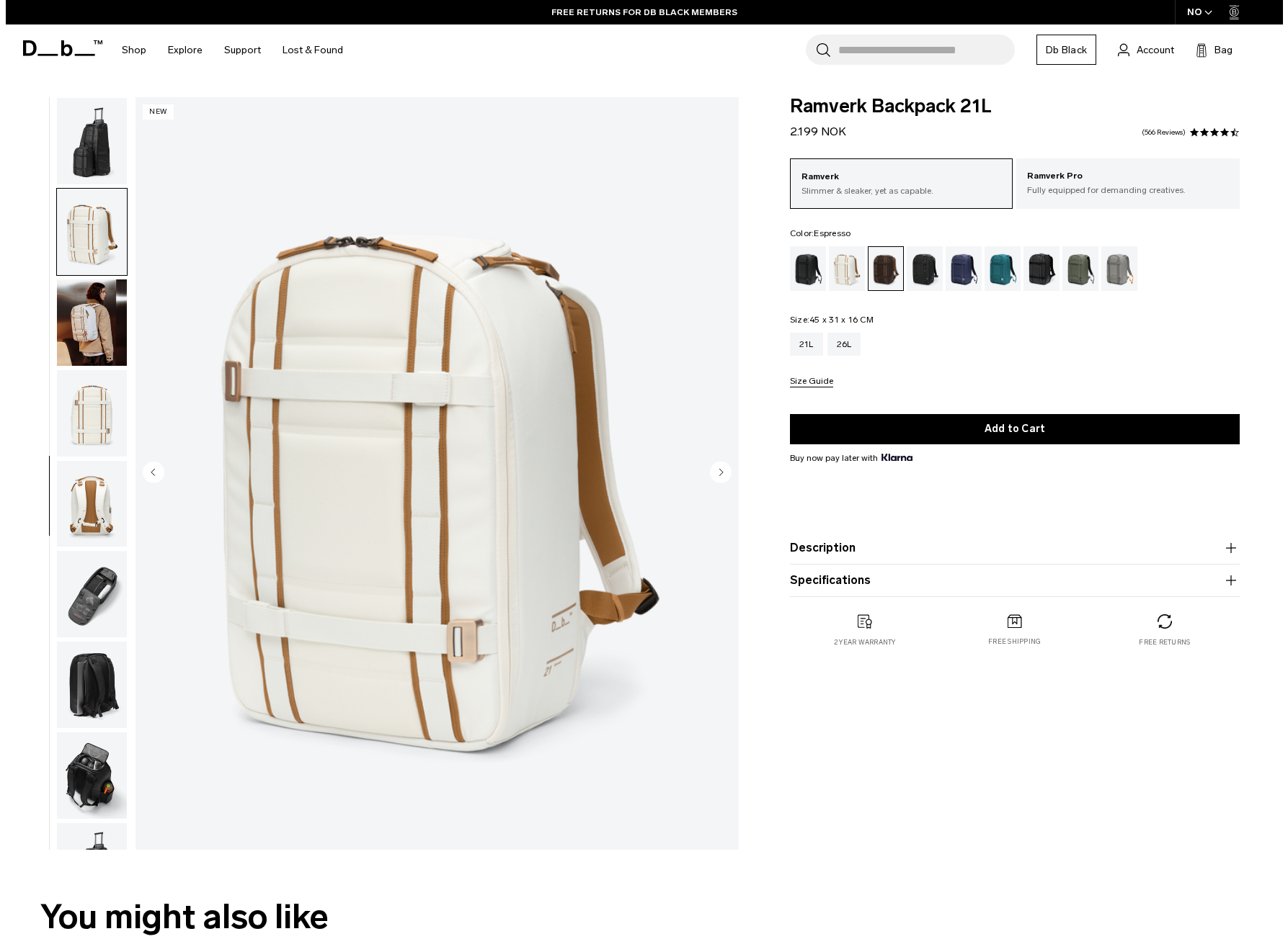
scroll to position [694, 0]
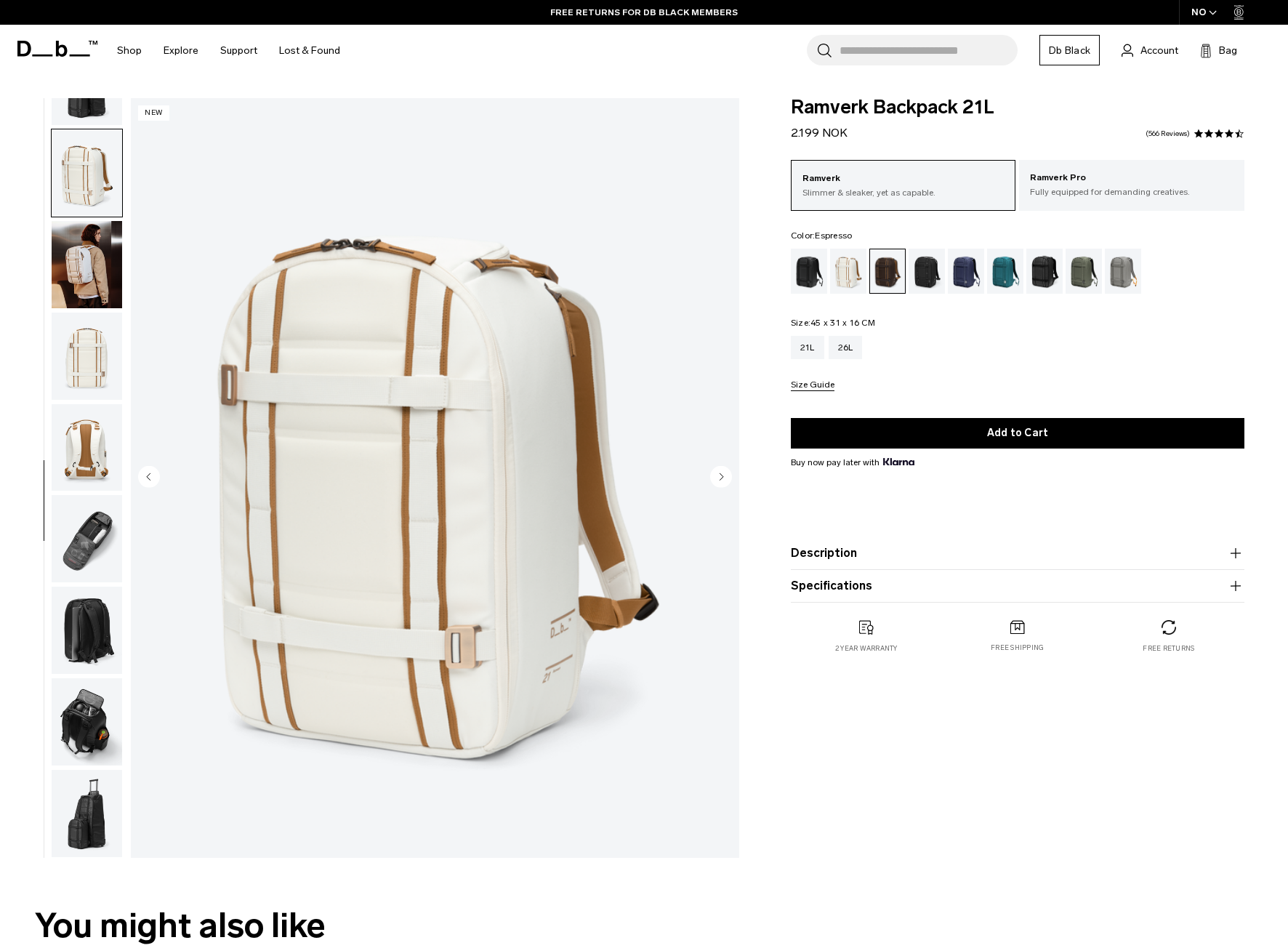
click at [720, 480] on icon "Next slide" at bounding box center [721, 477] width 3 height 7
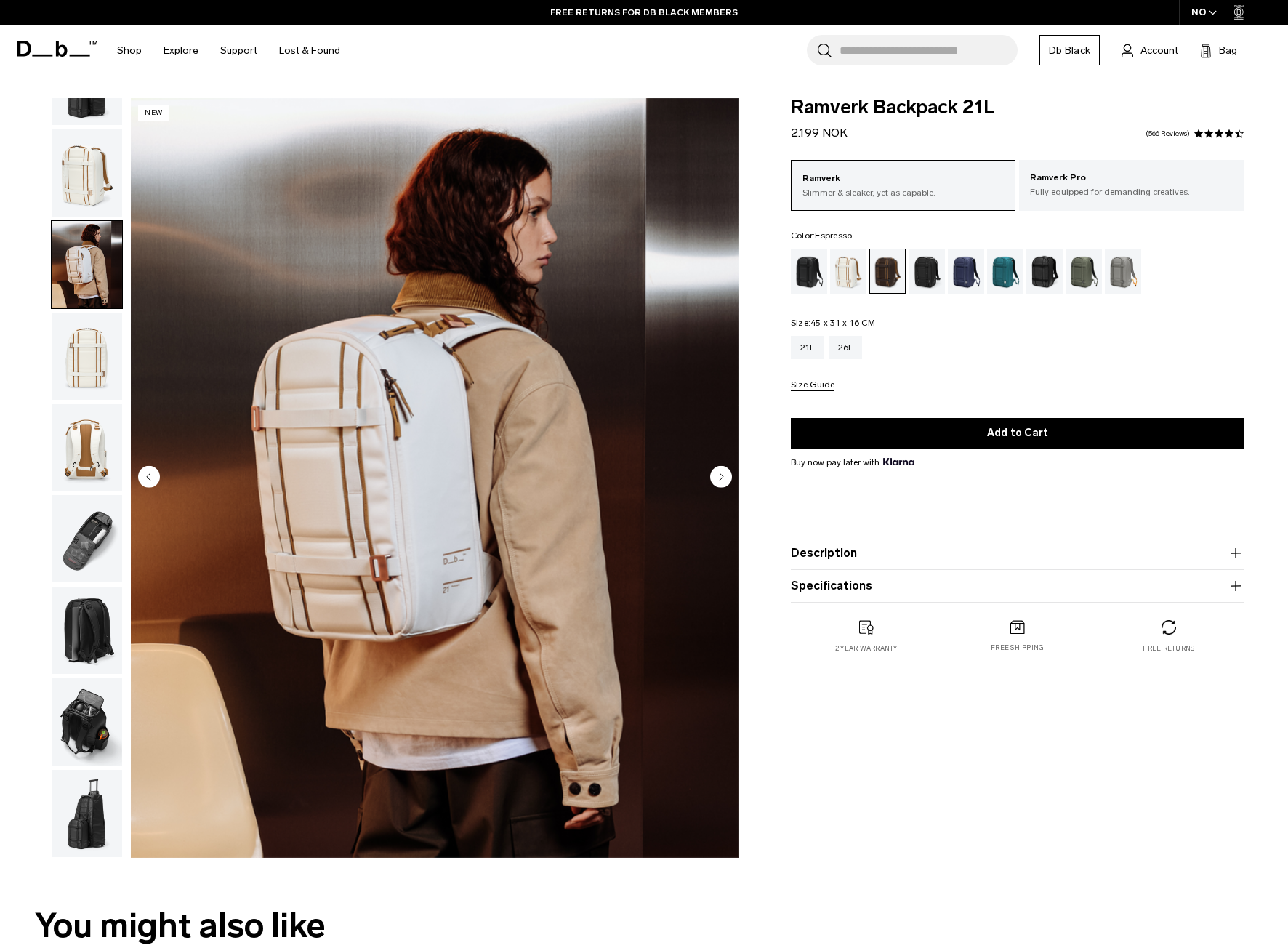
click at [720, 480] on icon "Next slide" at bounding box center [721, 477] width 3 height 7
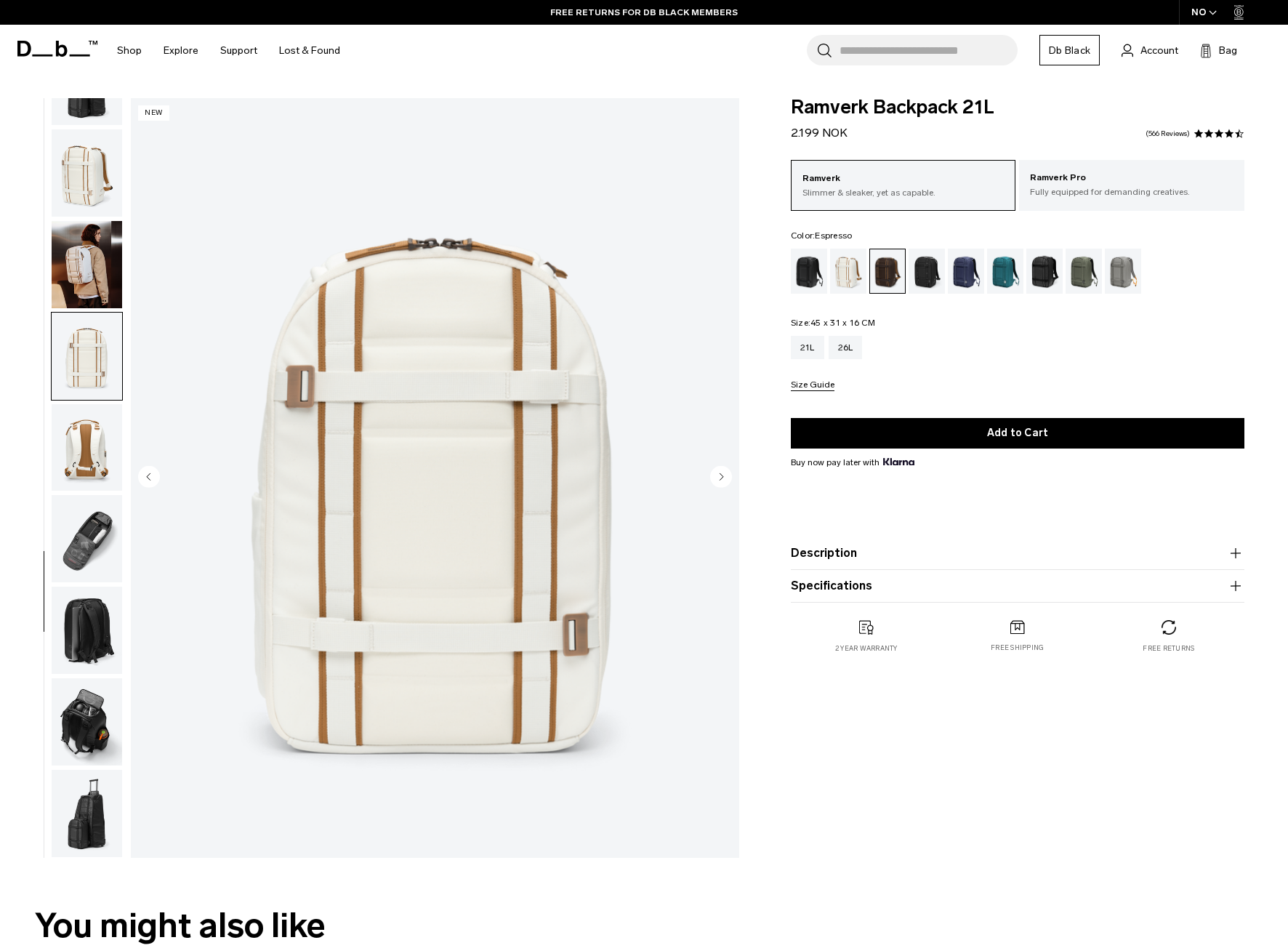
click at [720, 480] on icon "Next slide" at bounding box center [721, 477] width 3 height 7
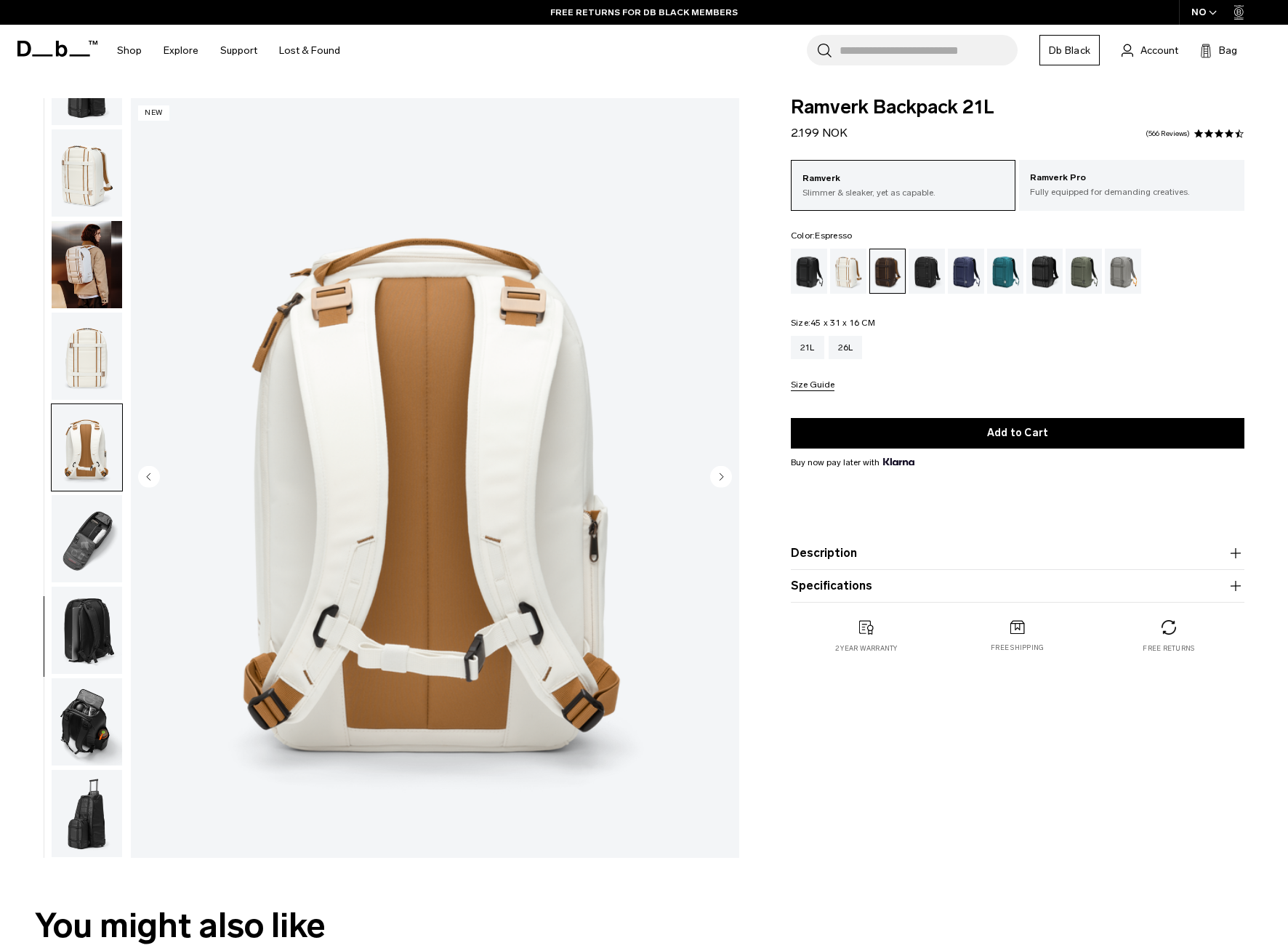
click at [720, 480] on icon "Next slide" at bounding box center [721, 477] width 3 height 7
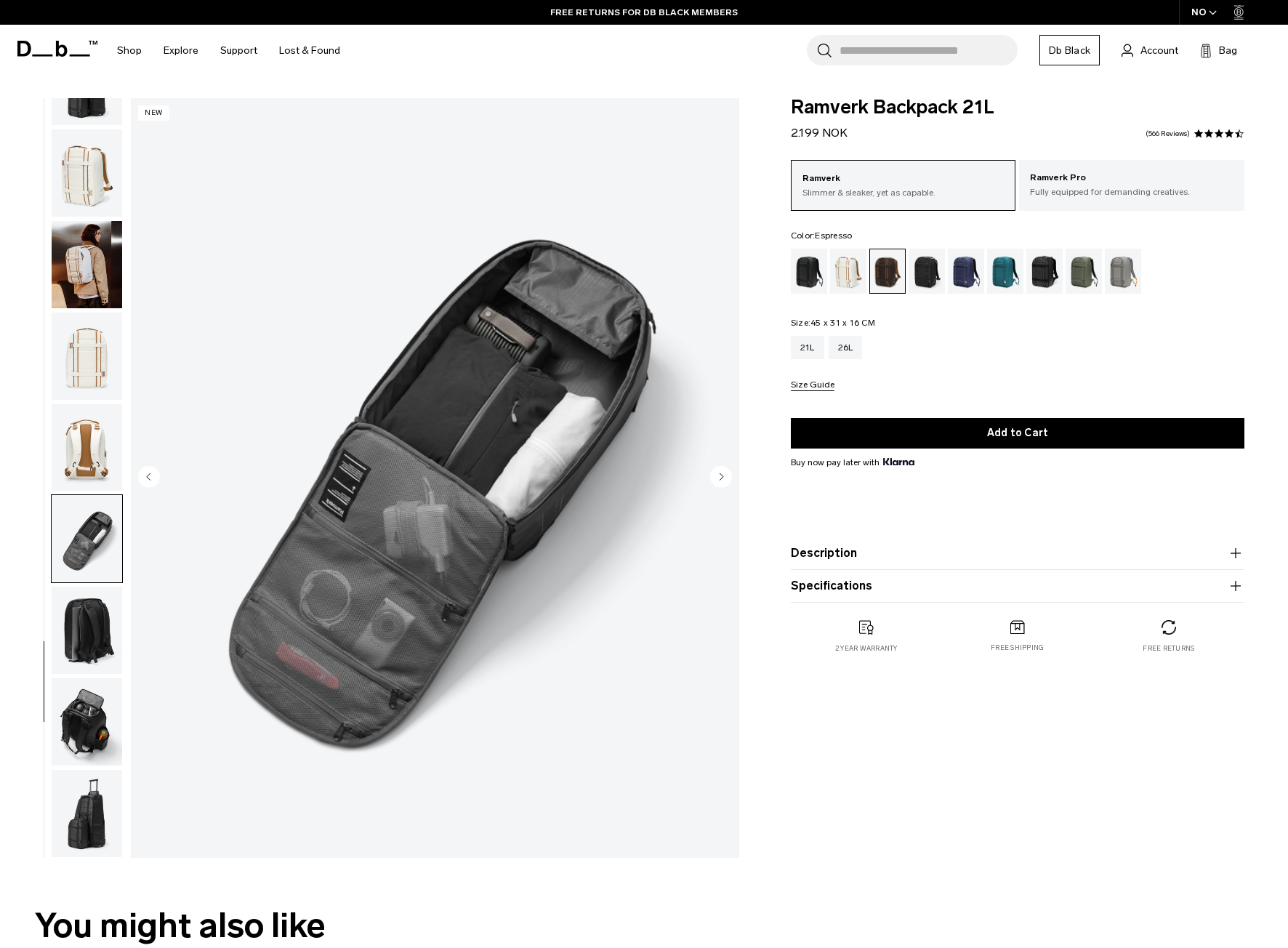
click at [720, 480] on icon "Next slide" at bounding box center [721, 477] width 3 height 7
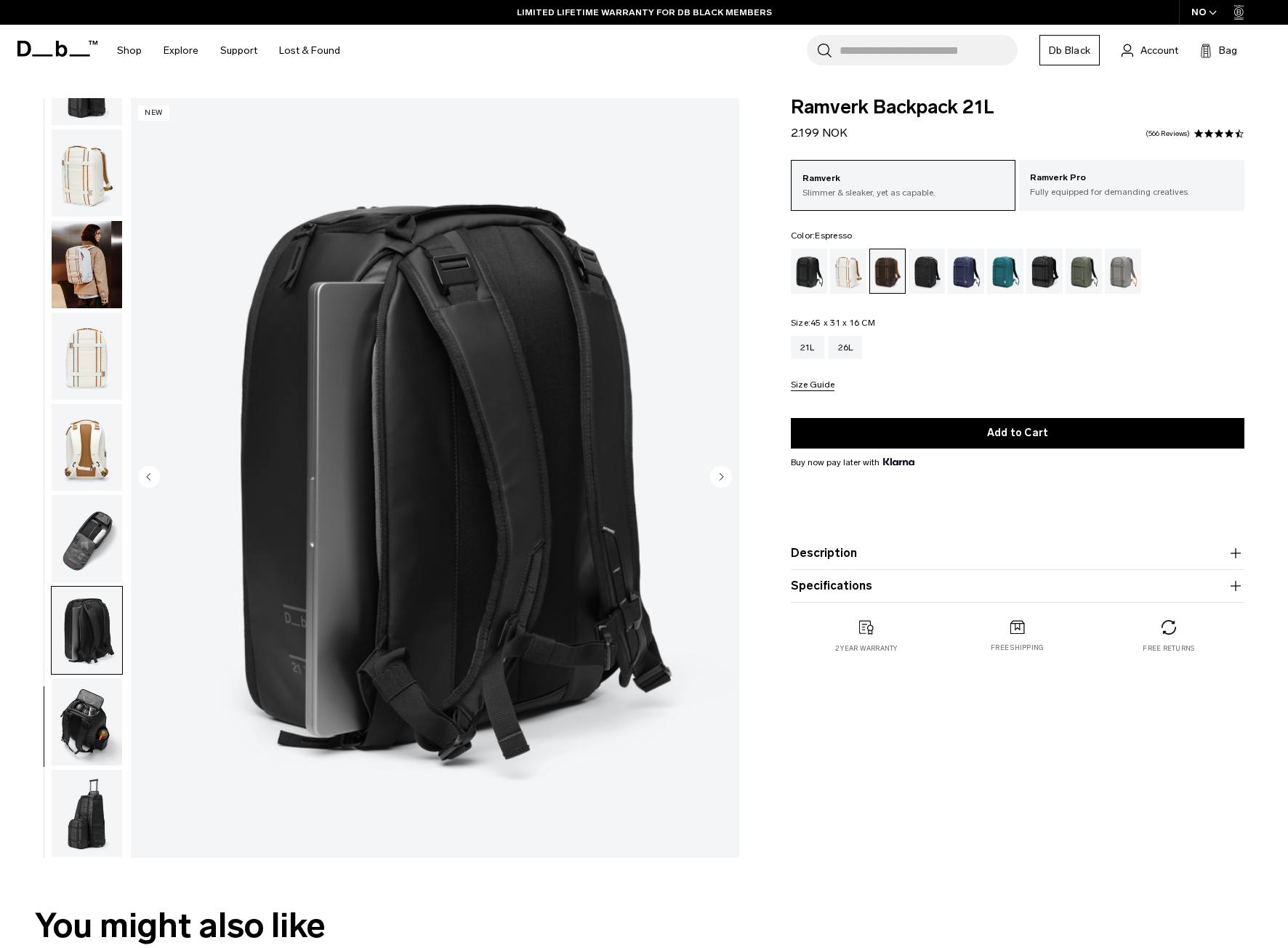
click at [720, 480] on icon "Next slide" at bounding box center [721, 477] width 3 height 7
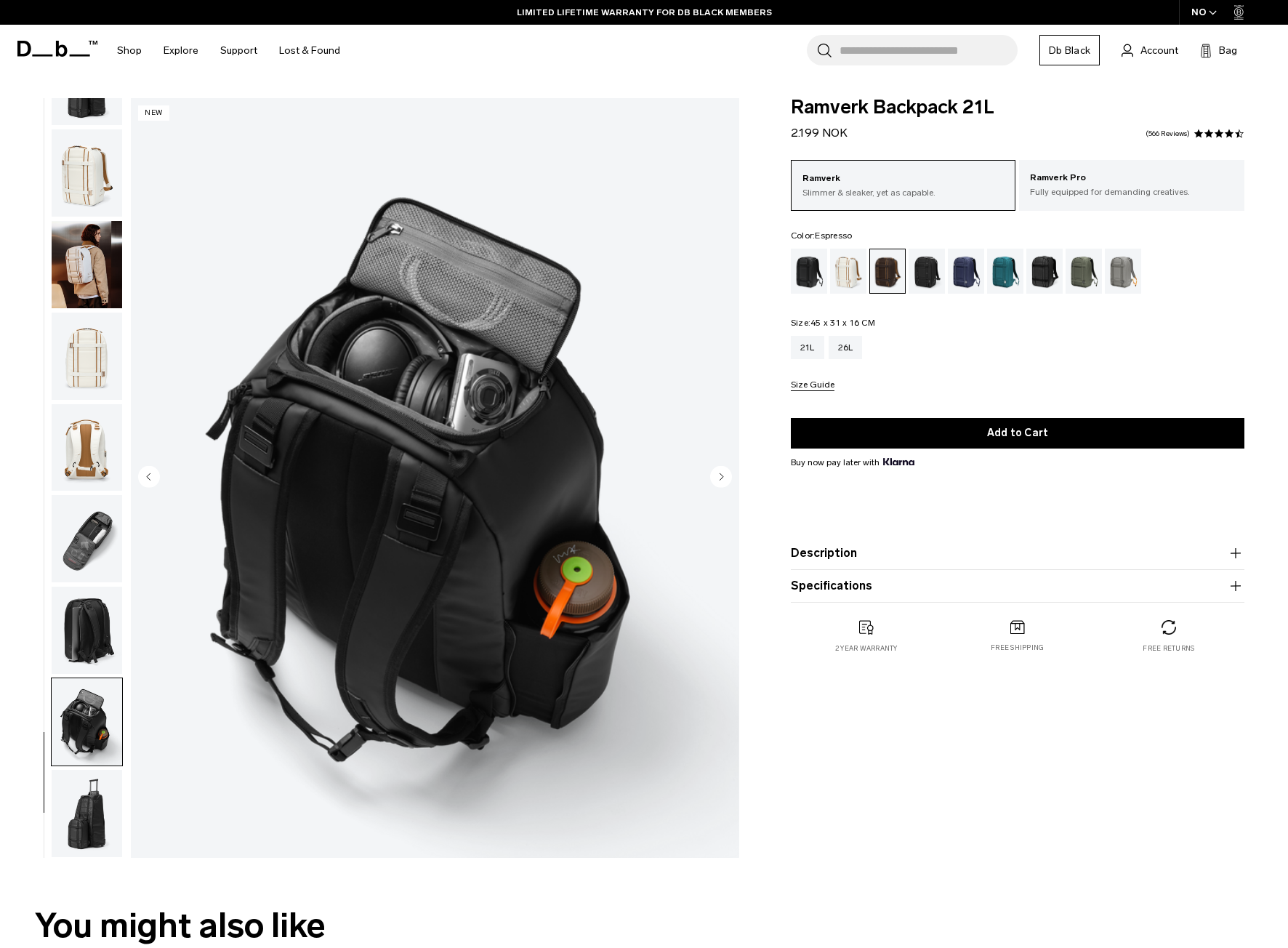
click at [720, 480] on icon "Next slide" at bounding box center [721, 477] width 3 height 7
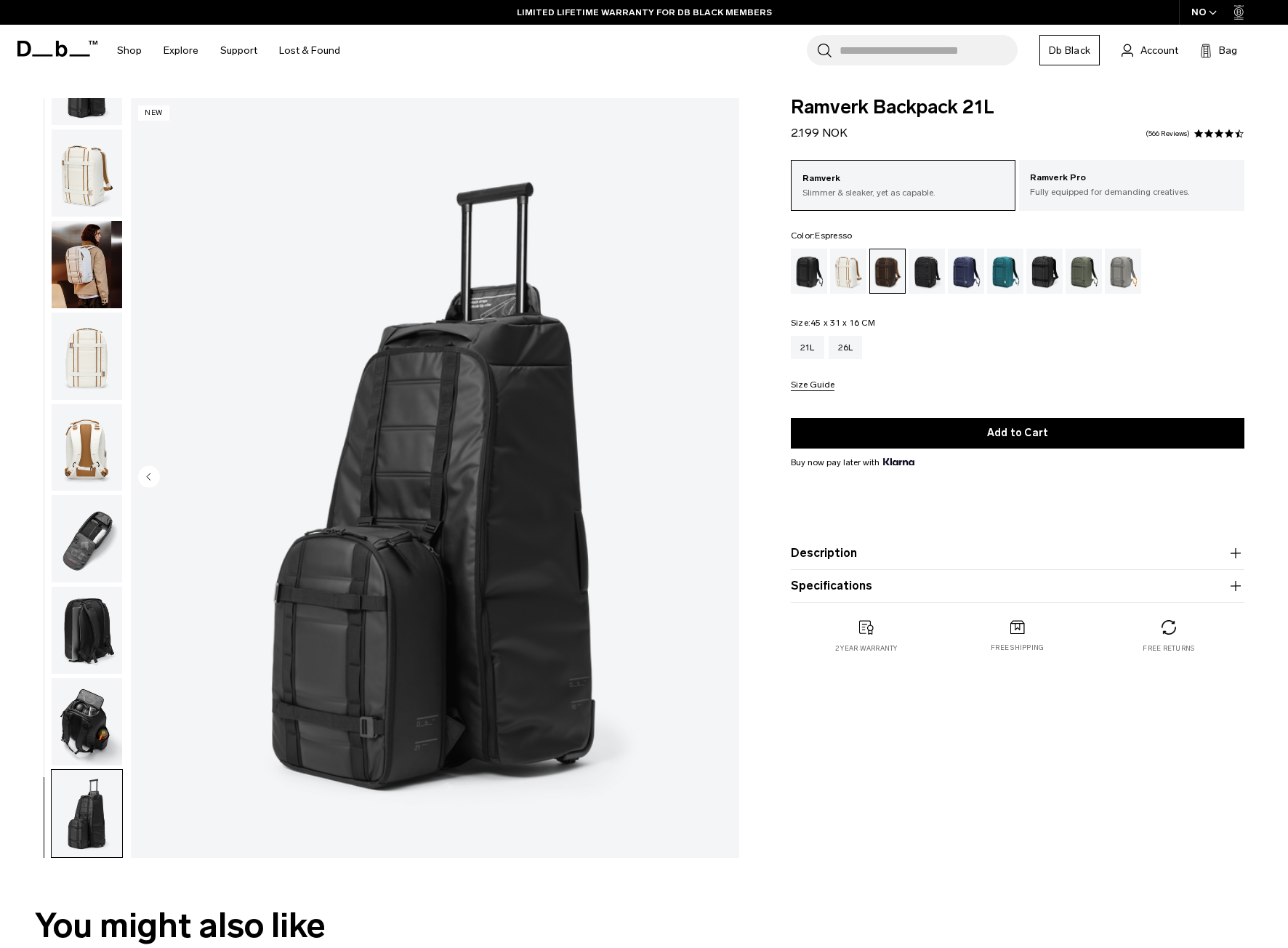
click at [720, 480] on img "16 / 16" at bounding box center [435, 478] width 608 height 760
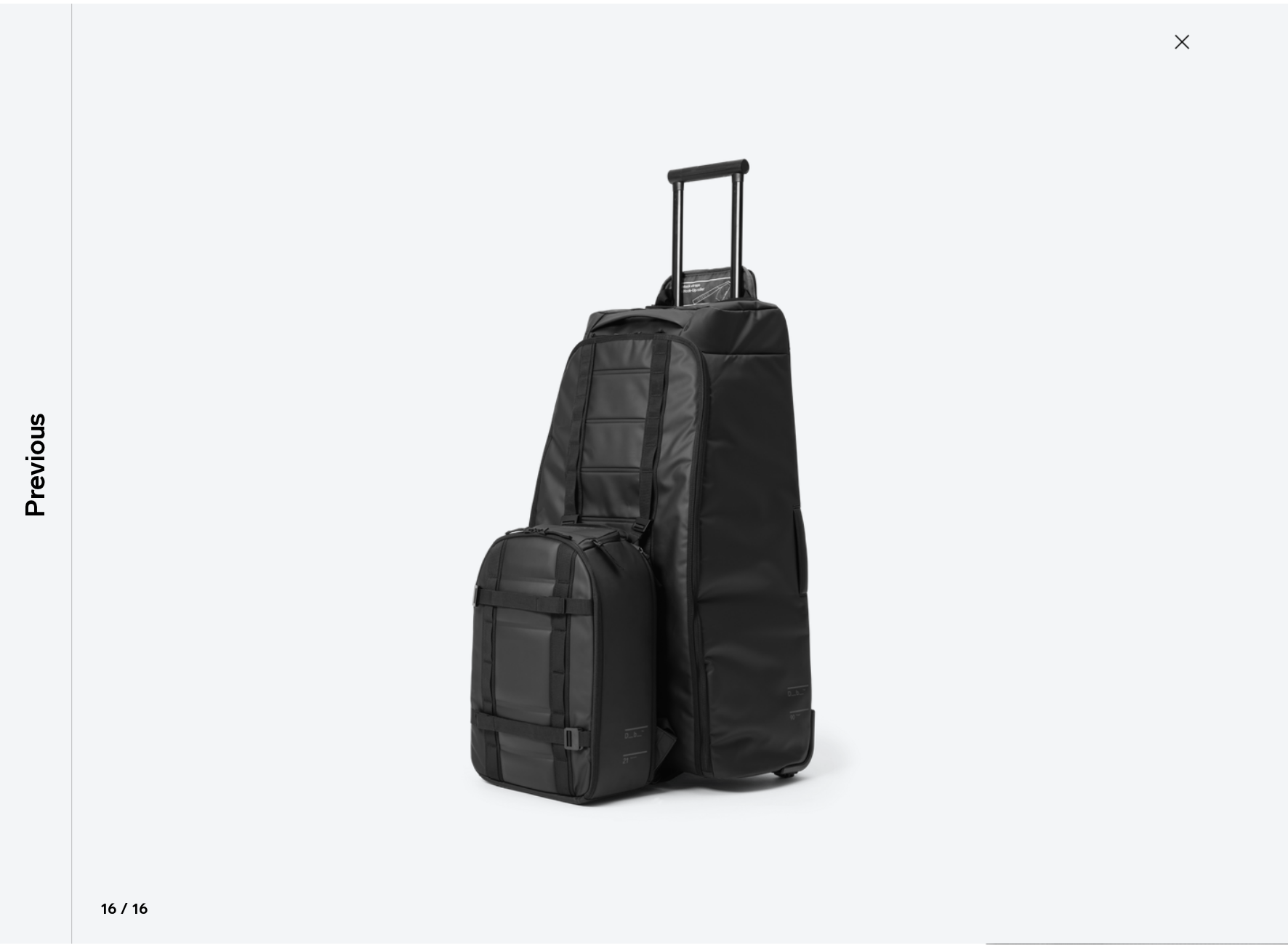
scroll to position [694, 0]
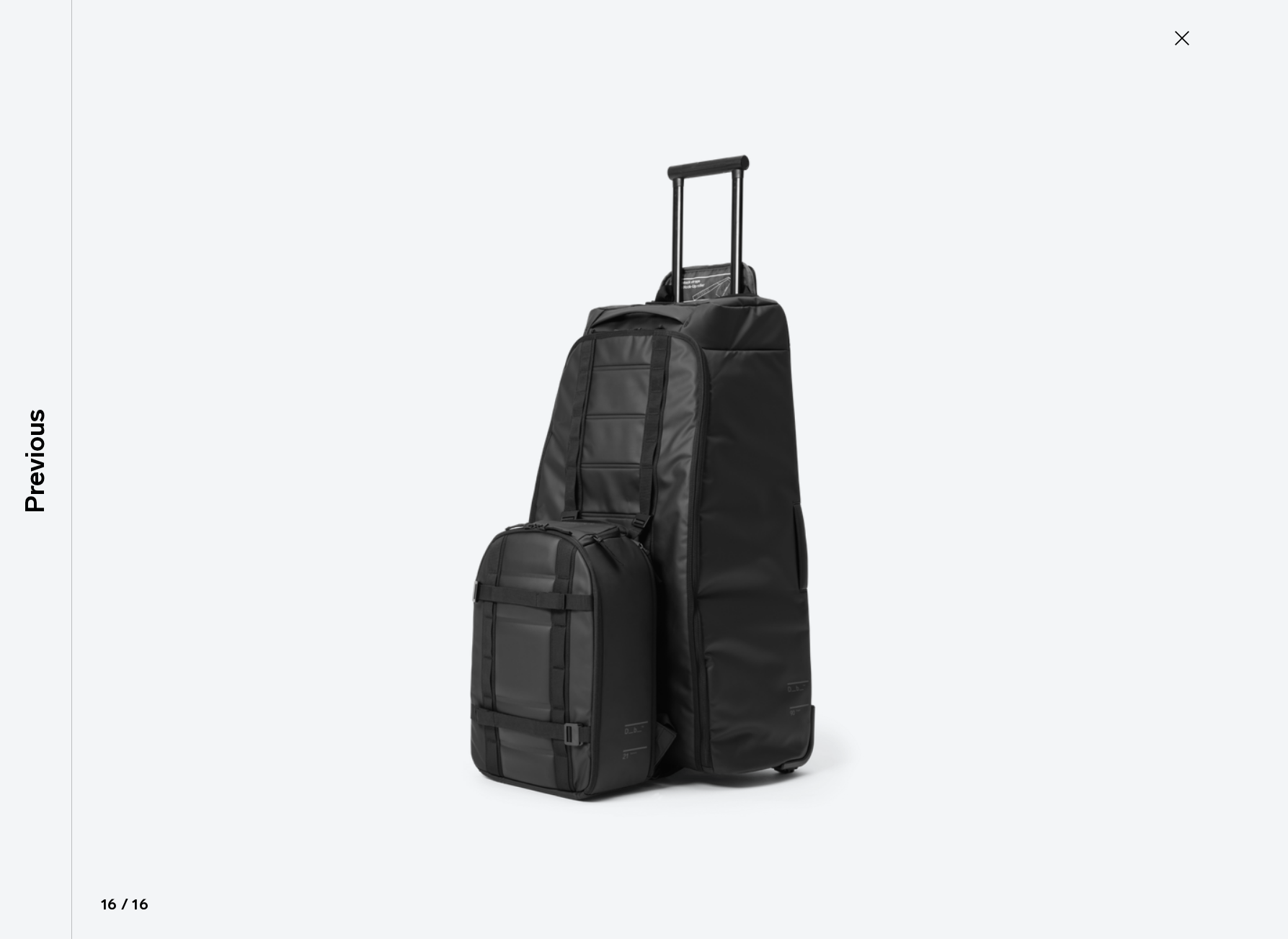
click at [1178, 29] on icon at bounding box center [1181, 38] width 23 height 23
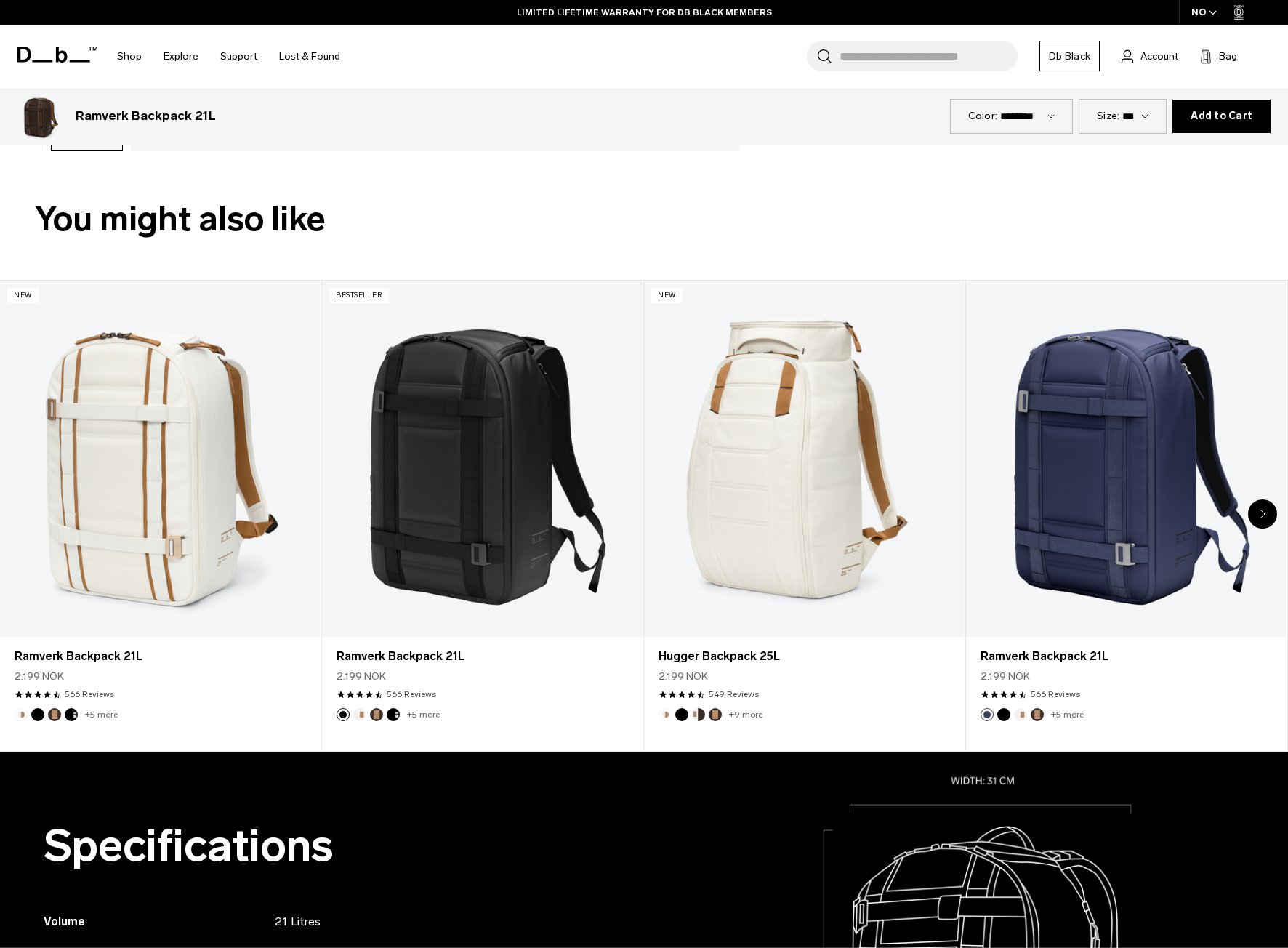
scroll to position [727, 0]
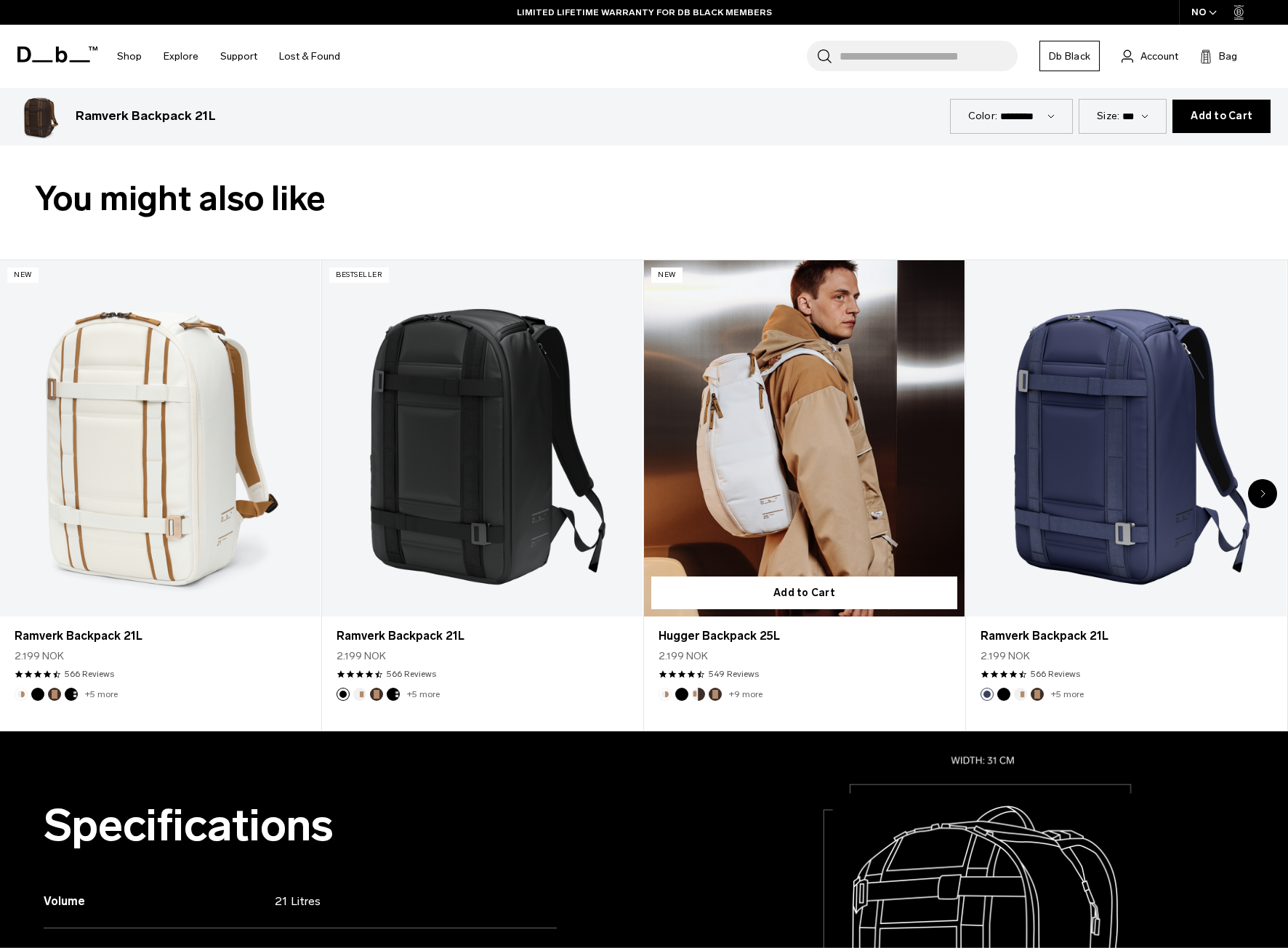
click at [840, 484] on link "Hugger Backpack 25L" at bounding box center [804, 438] width 320 height 356
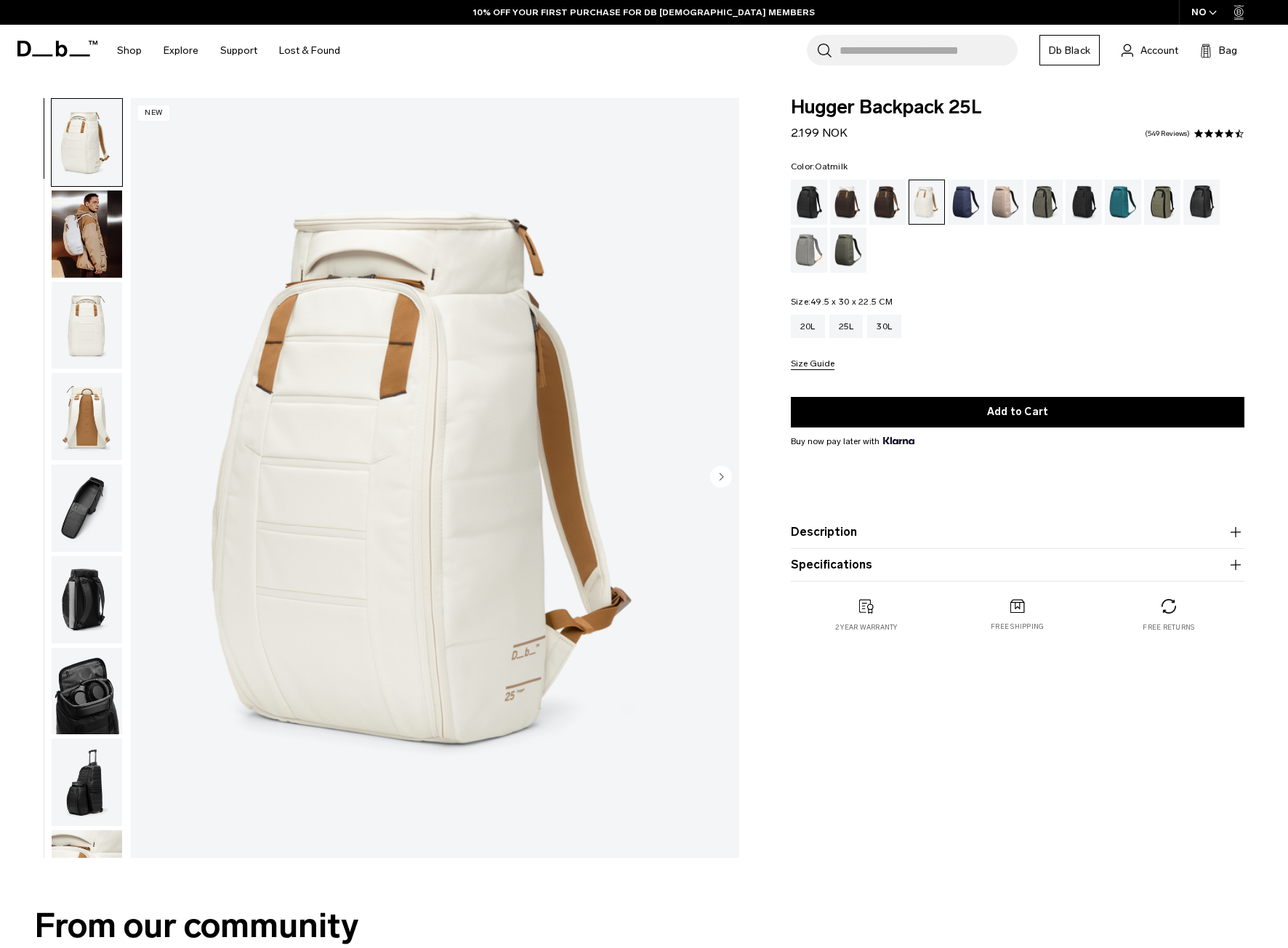
click at [71, 235] on img "button" at bounding box center [87, 233] width 71 height 87
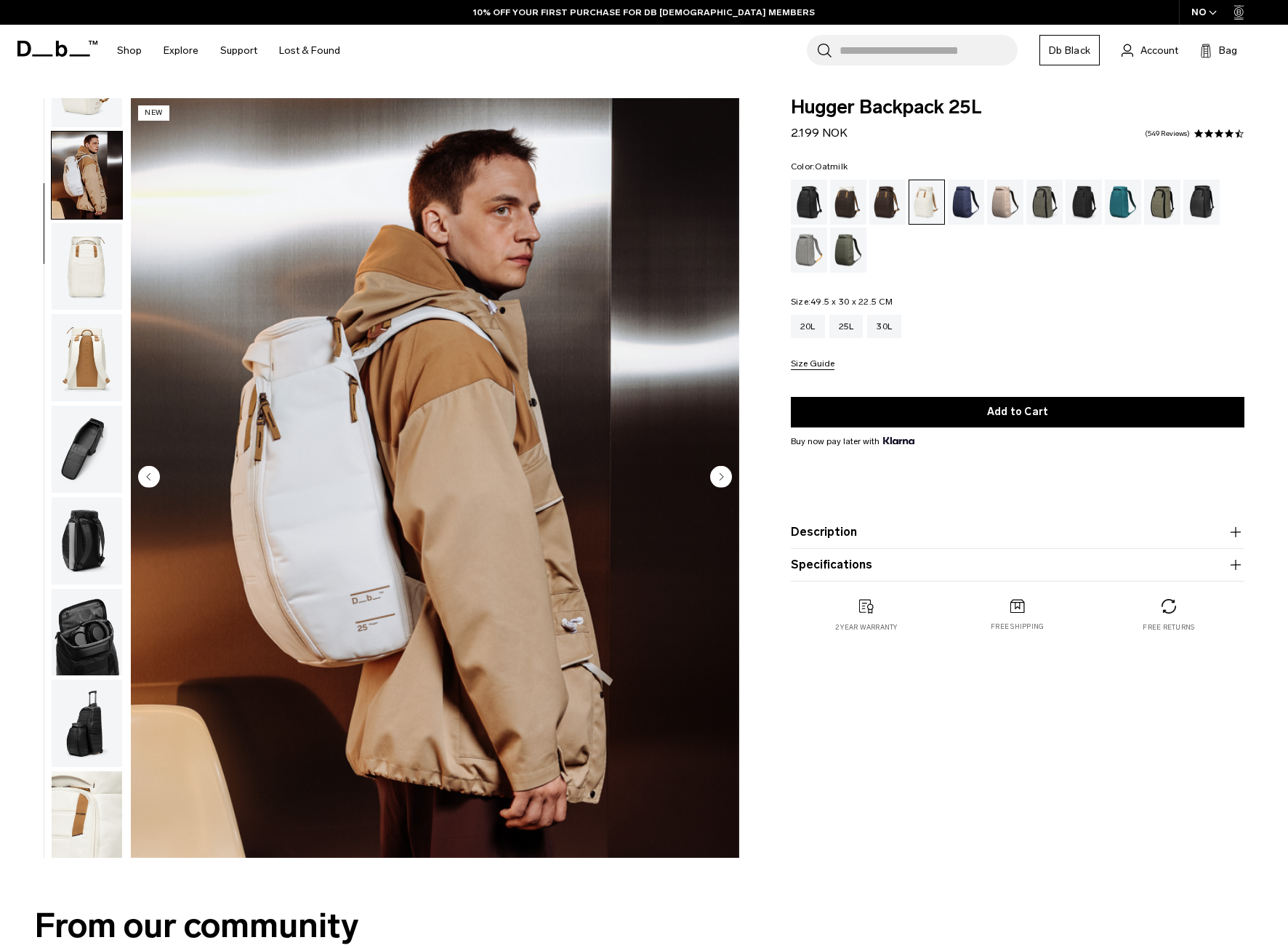
scroll to position [60, 0]
click at [75, 449] on img "button" at bounding box center [87, 448] width 71 height 87
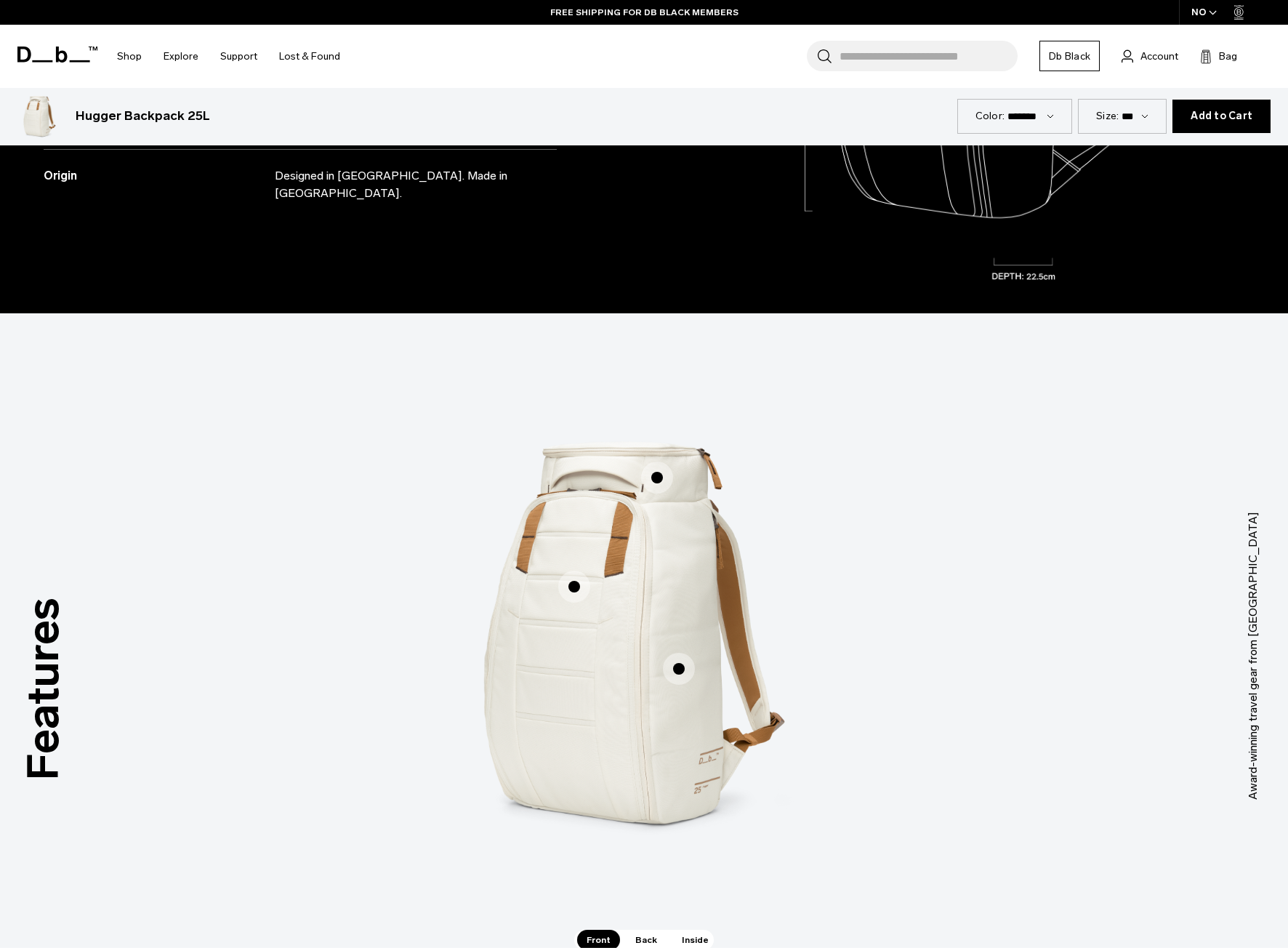
scroll to position [2181, 0]
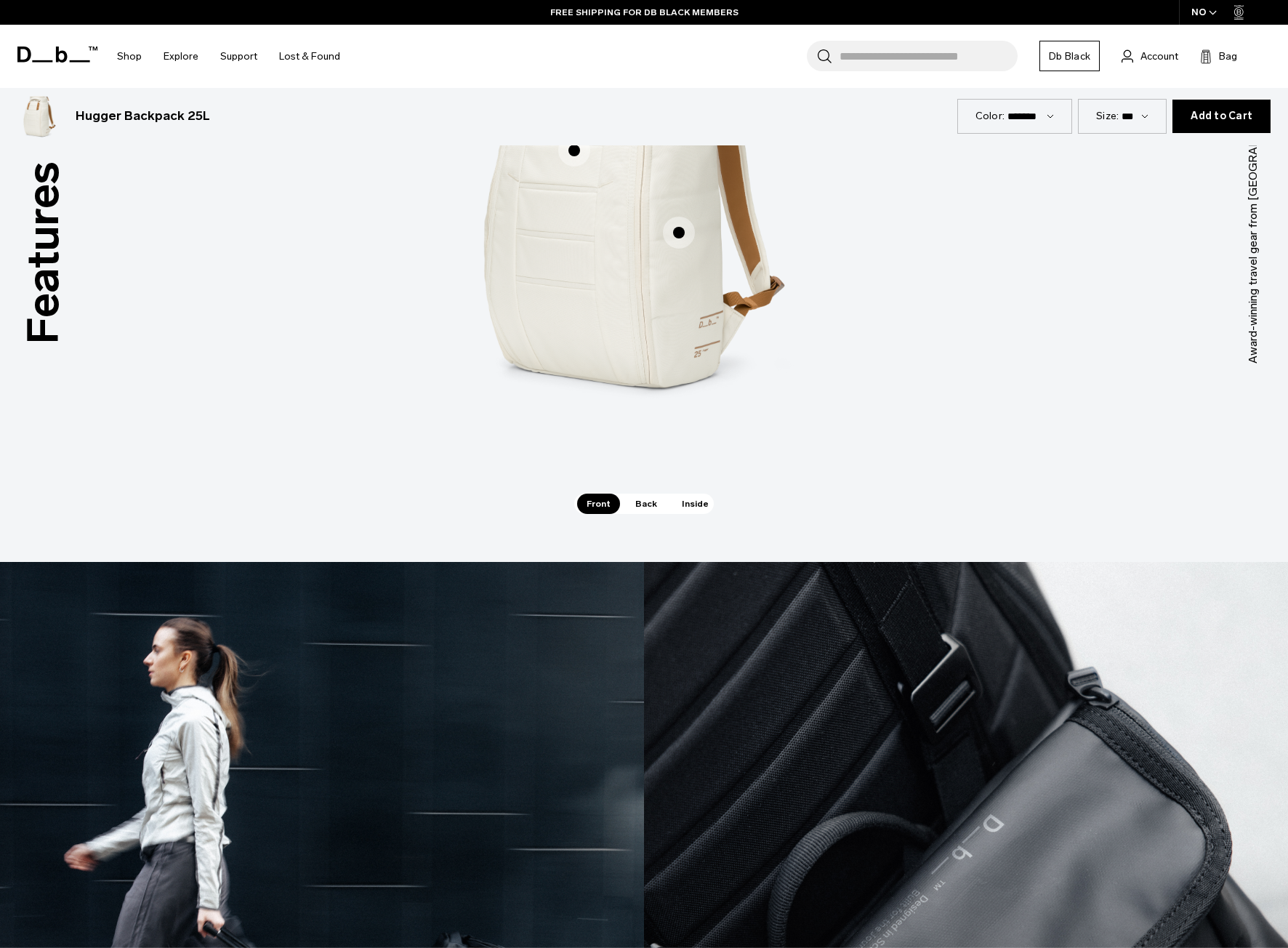
click at [640, 504] on span "Back" at bounding box center [645, 504] width 41 height 21
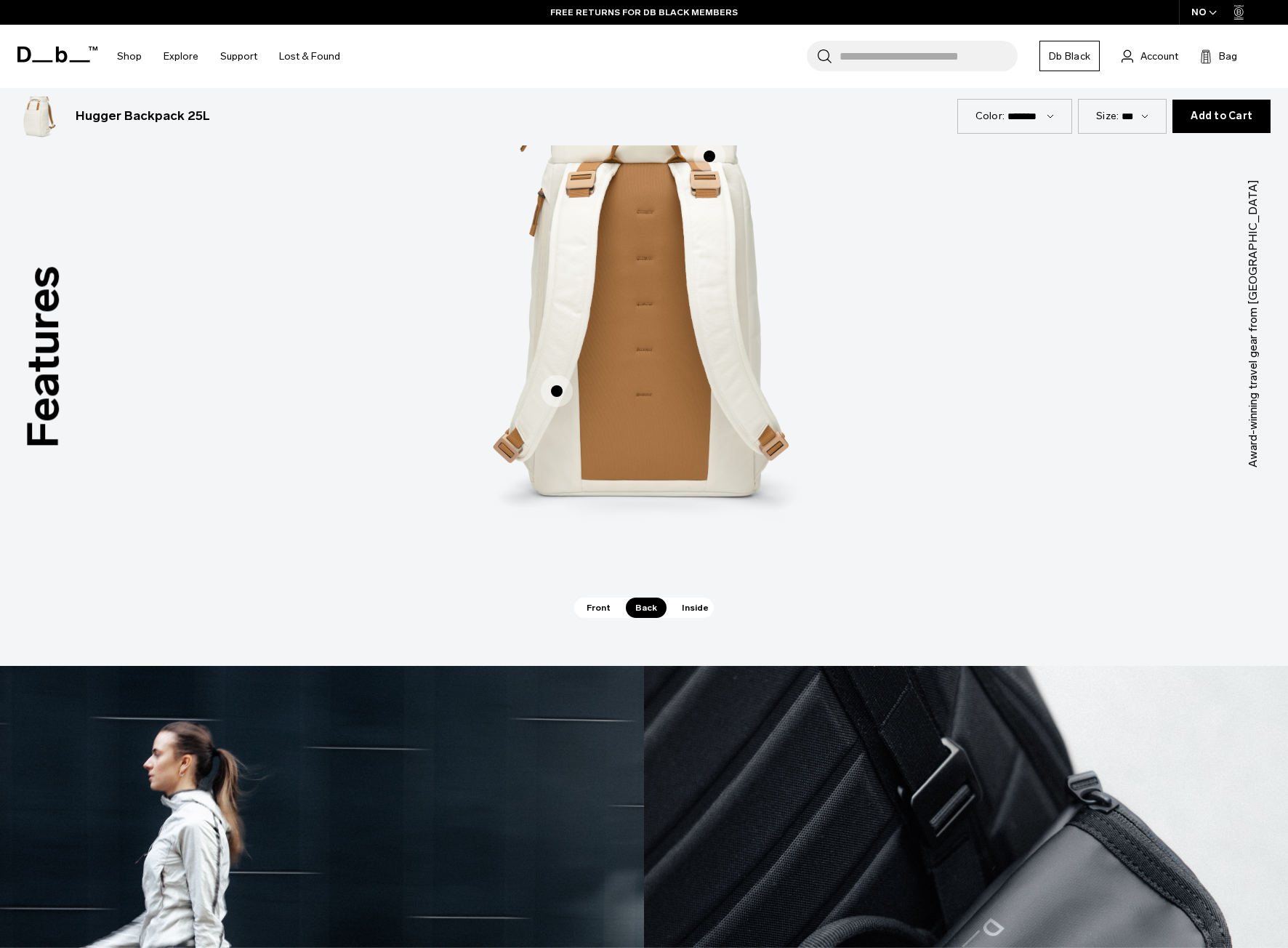
scroll to position [1891, 0]
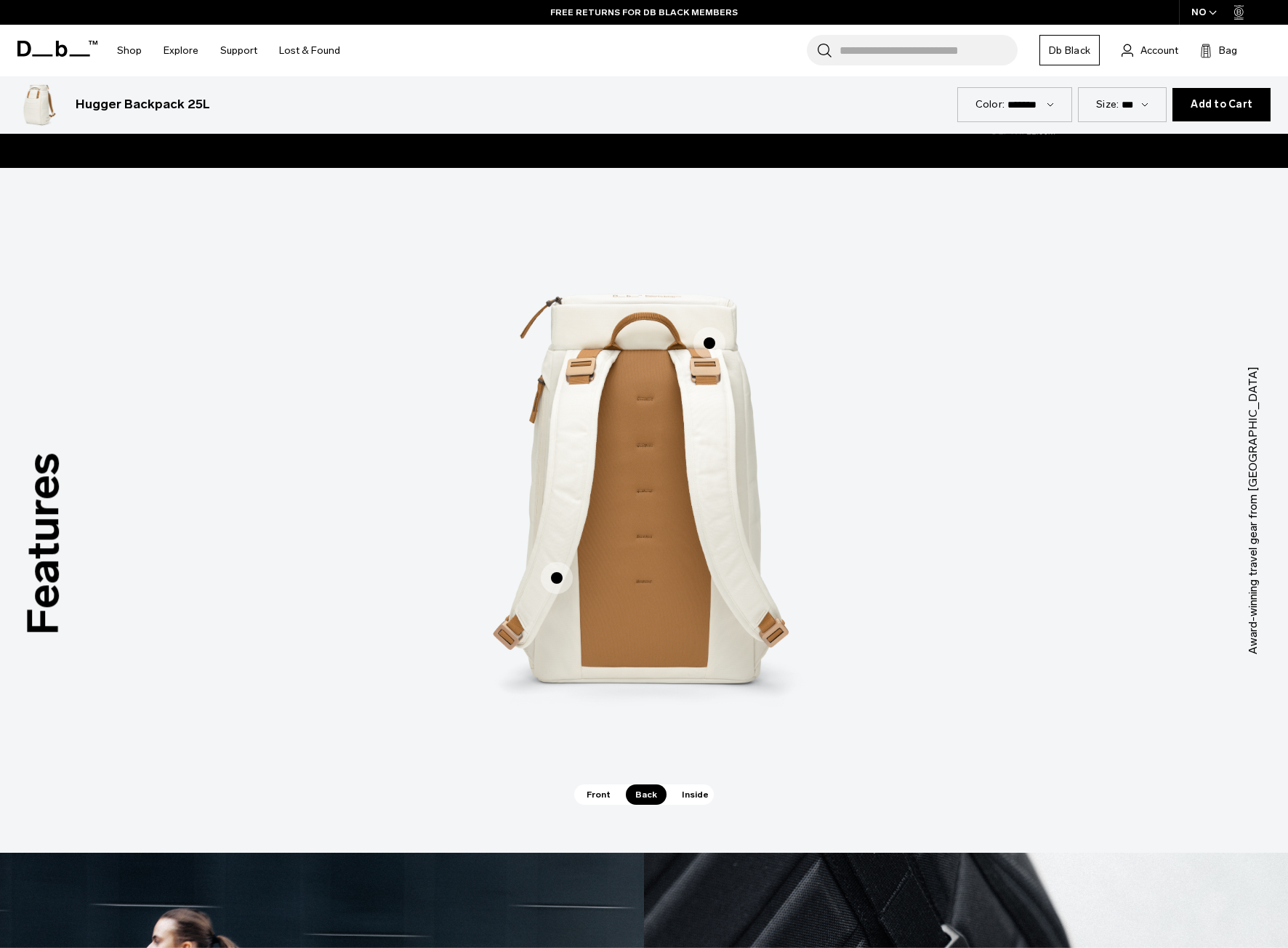
click at [704, 796] on span "Inside" at bounding box center [695, 795] width 46 height 21
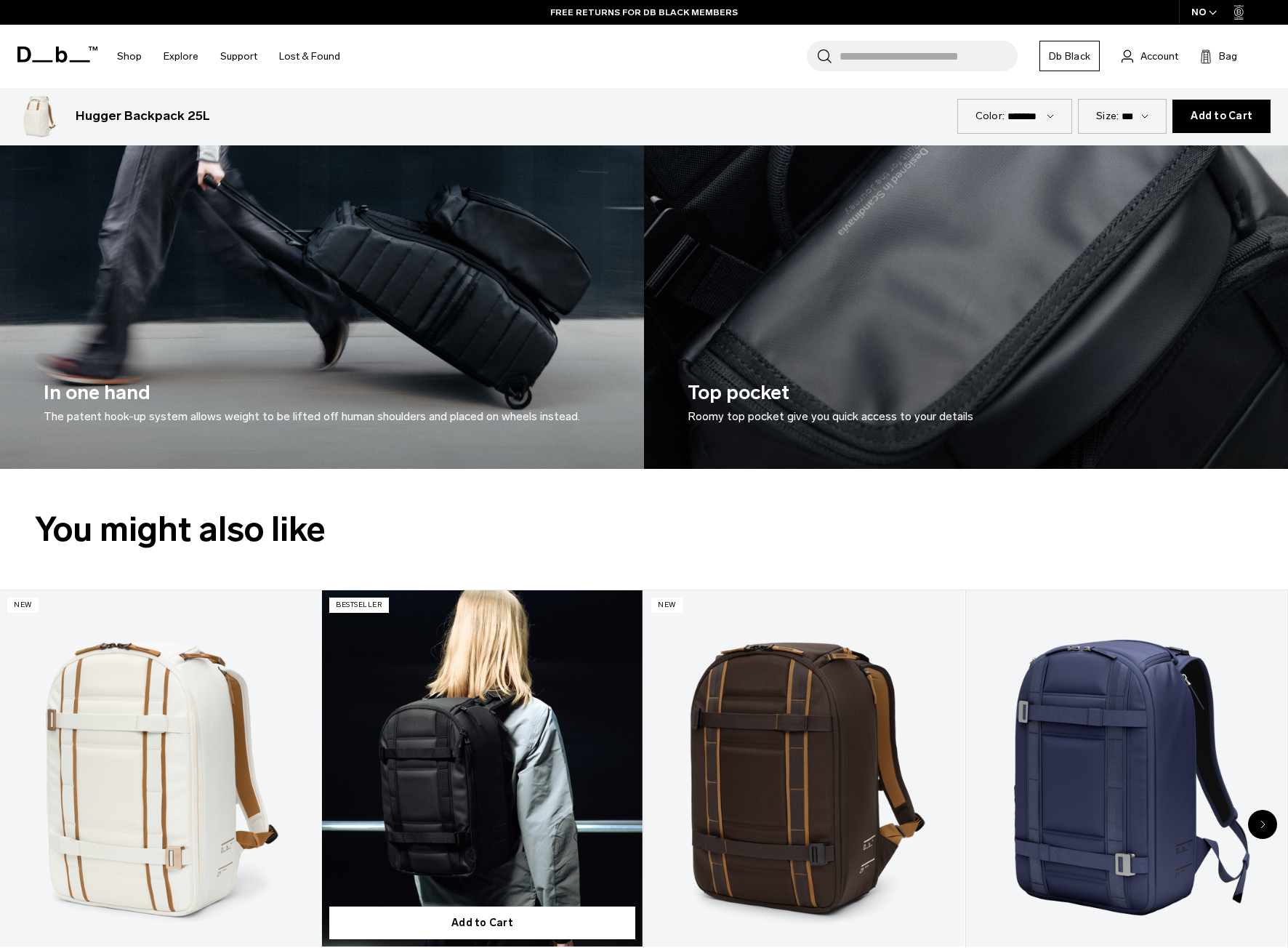
scroll to position [3127, 0]
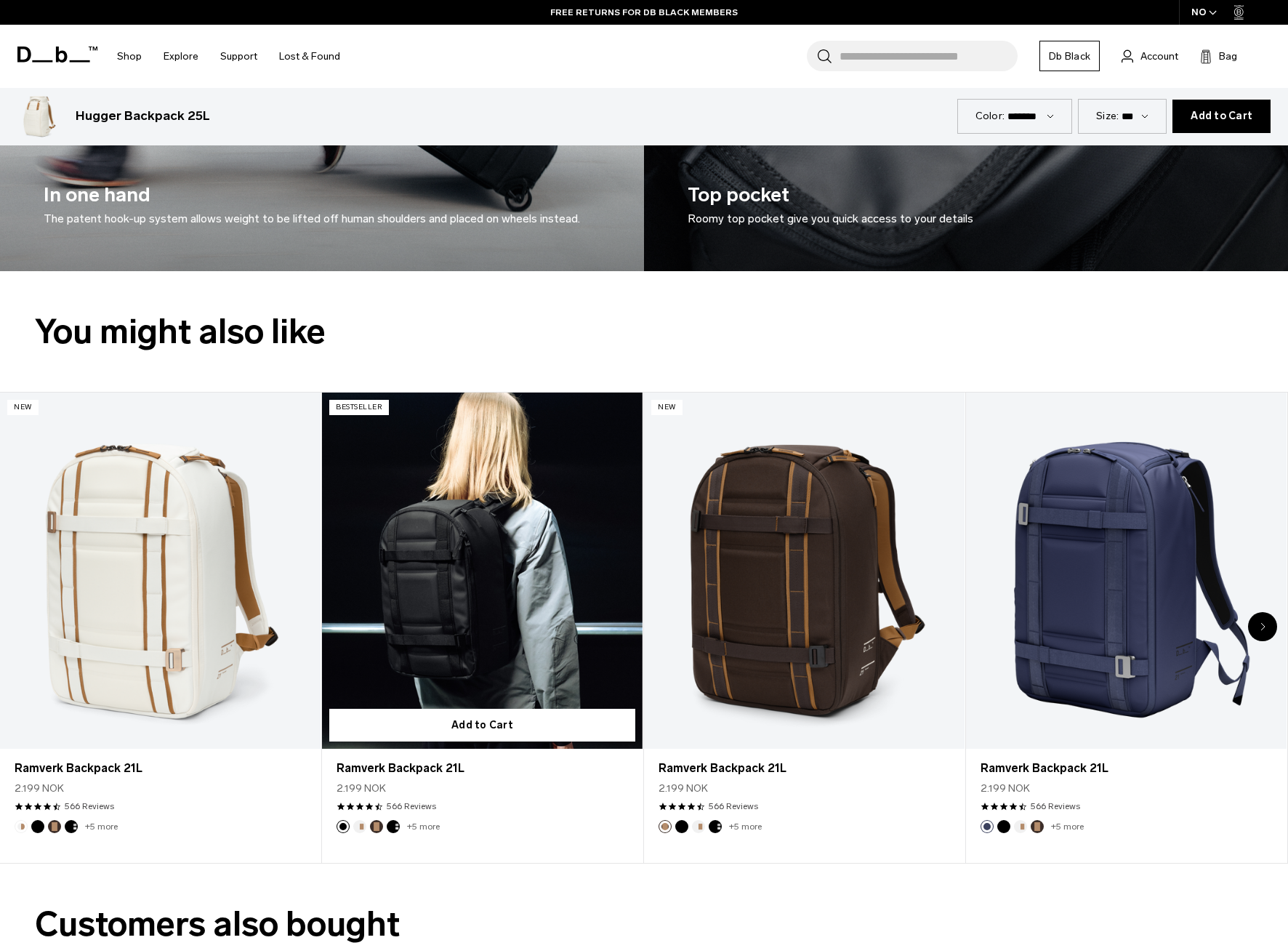
click at [460, 571] on link "Ramverk Backpack 21L" at bounding box center [482, 570] width 320 height 356
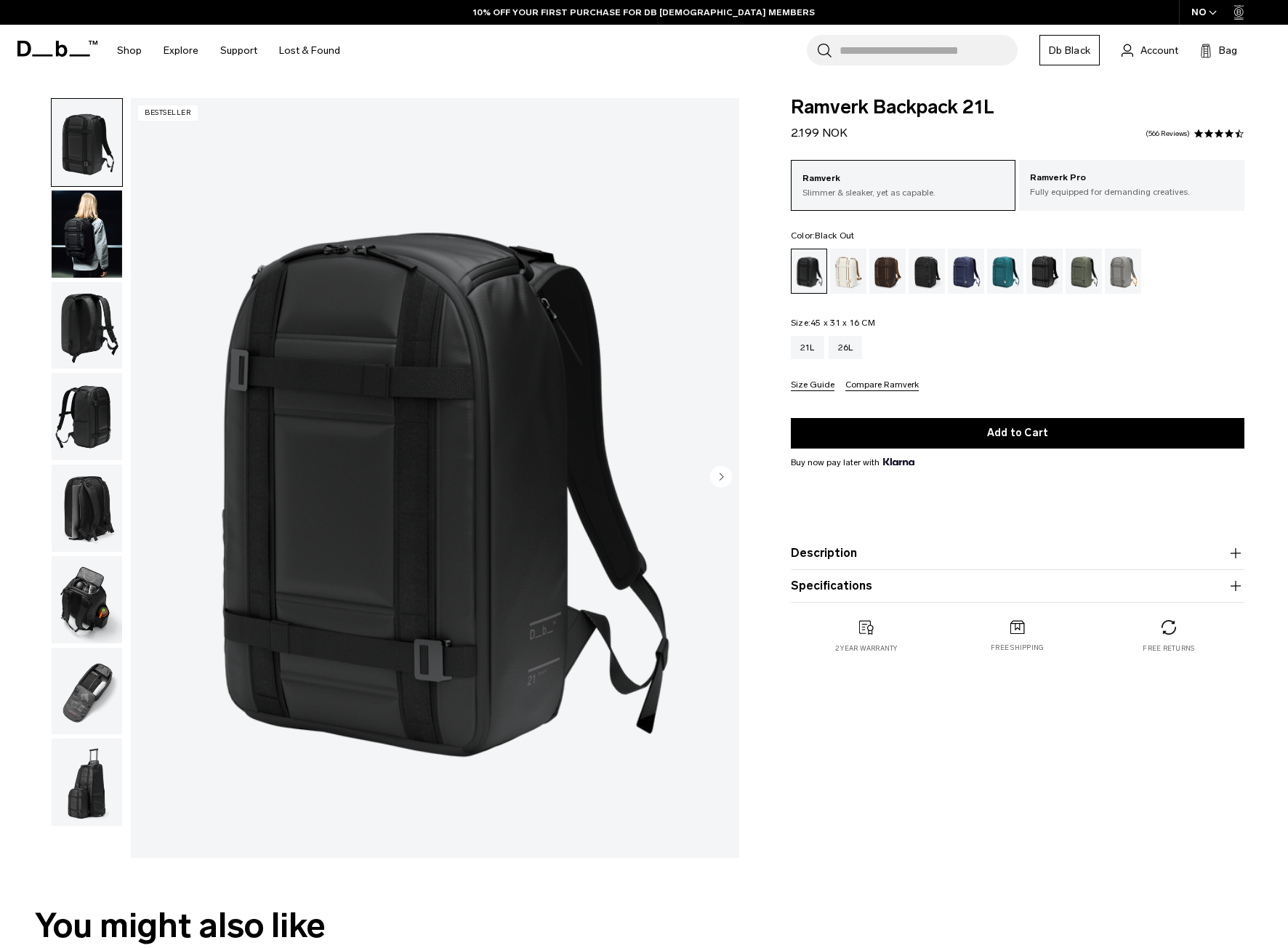
click at [850, 282] on div "Oatmilk" at bounding box center [848, 271] width 37 height 45
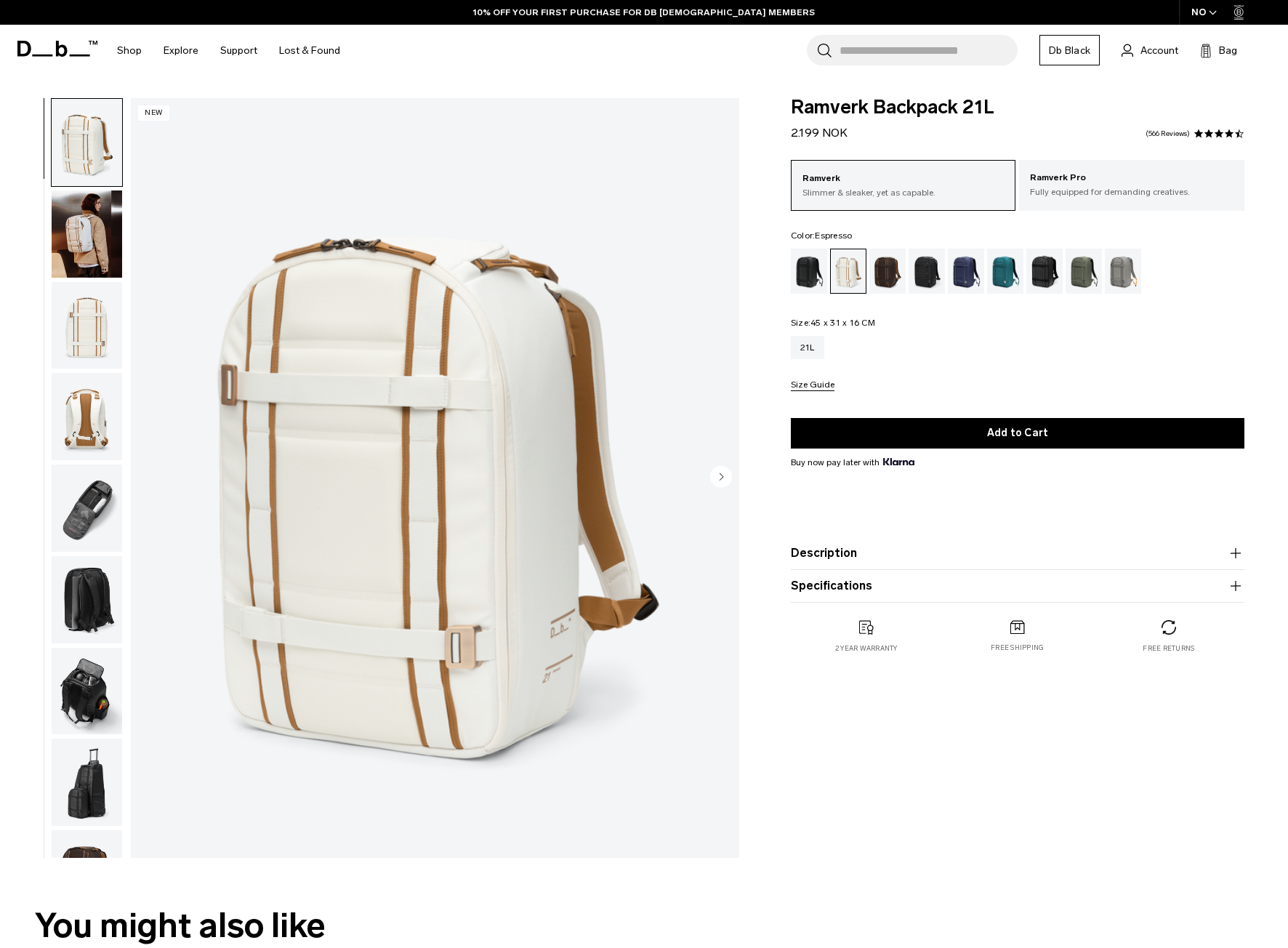
click at [890, 279] on div "Espresso" at bounding box center [887, 271] width 37 height 45
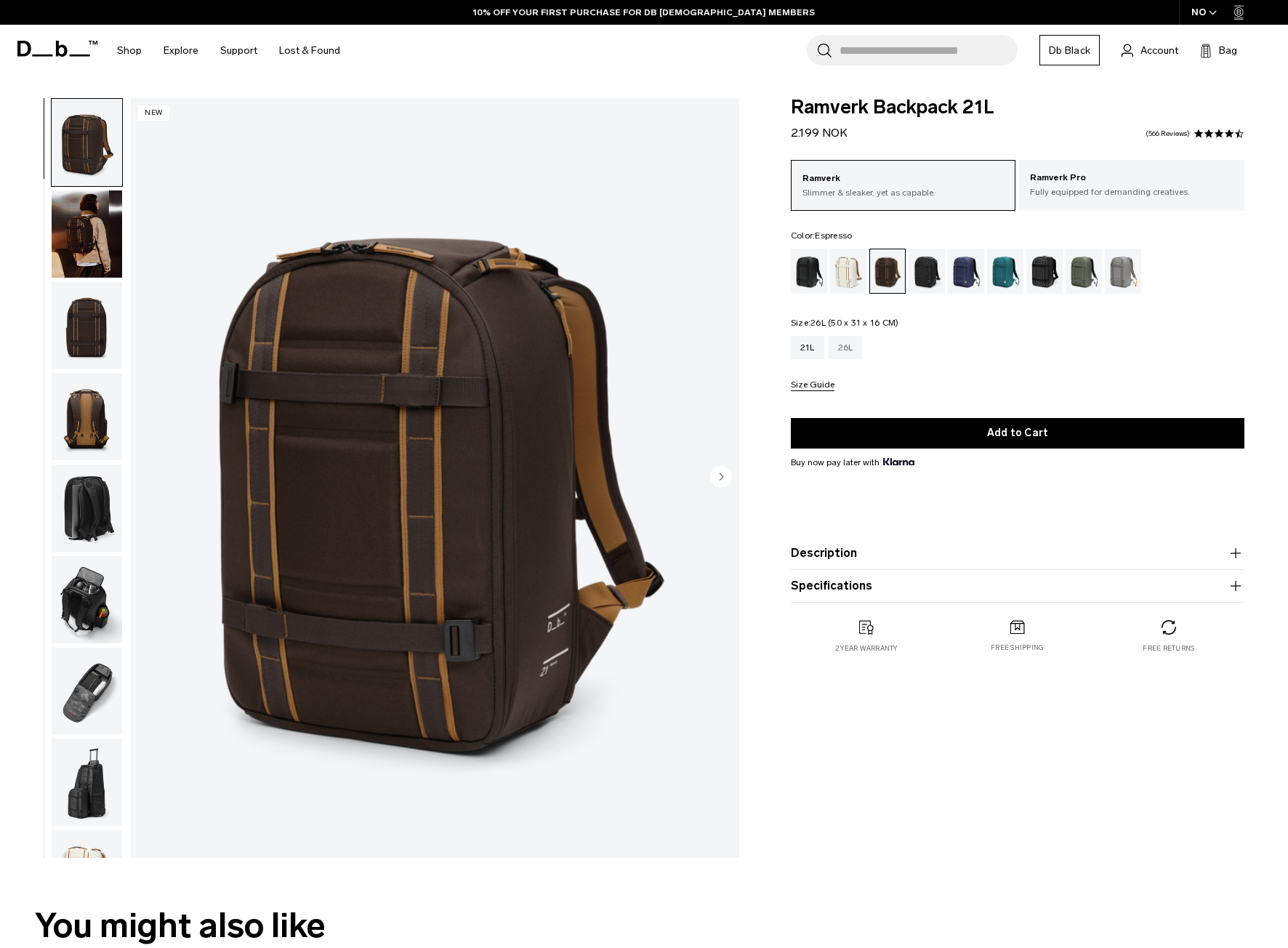
click at [861, 343] on div "26L" at bounding box center [846, 347] width 35 height 23
click at [842, 556] on button "Description" at bounding box center [1017, 553] width 454 height 17
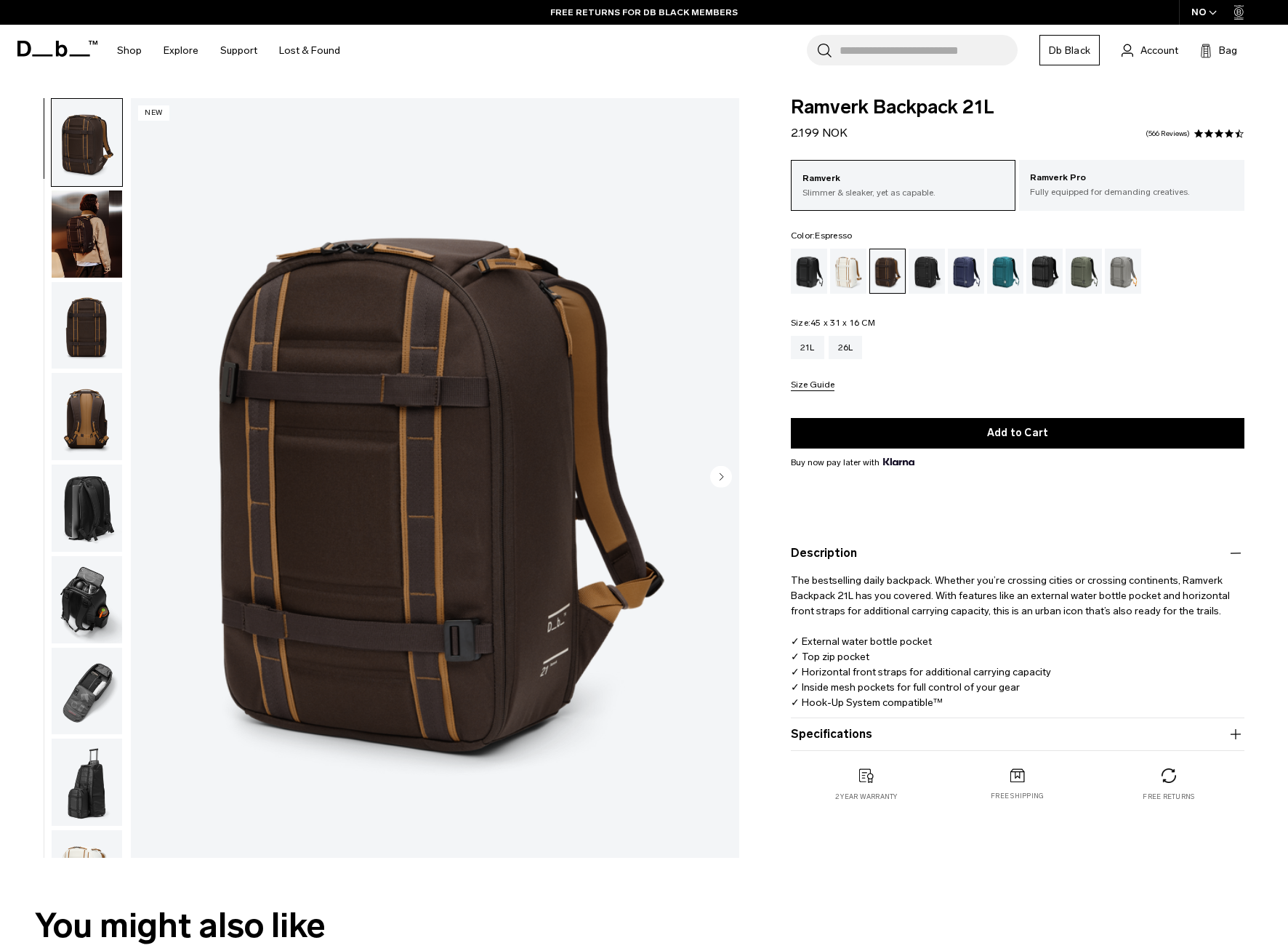
click at [714, 480] on circle "Next slide" at bounding box center [720, 476] width 22 height 22
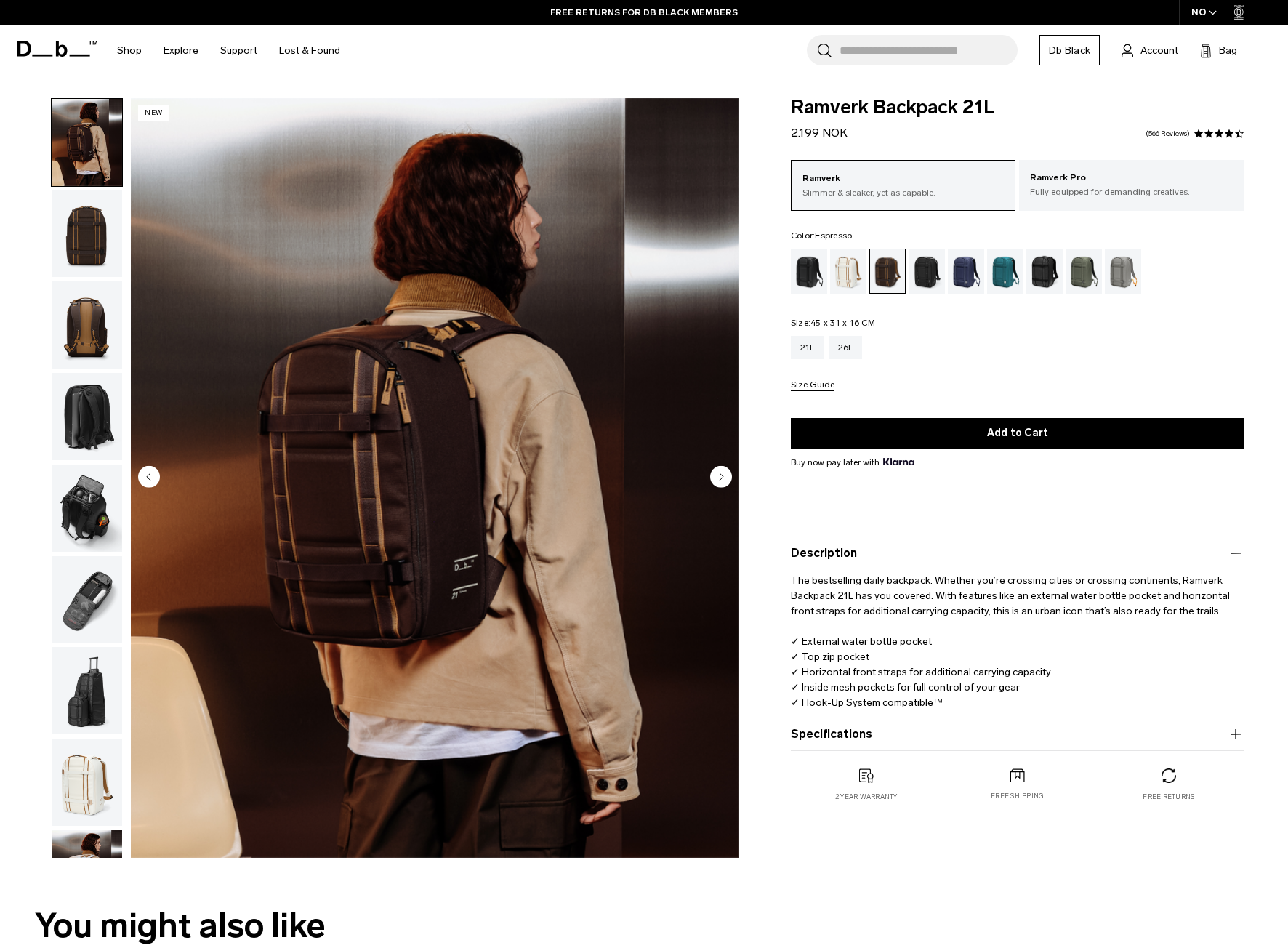
click at [714, 480] on circle "Next slide" at bounding box center [720, 476] width 22 height 22
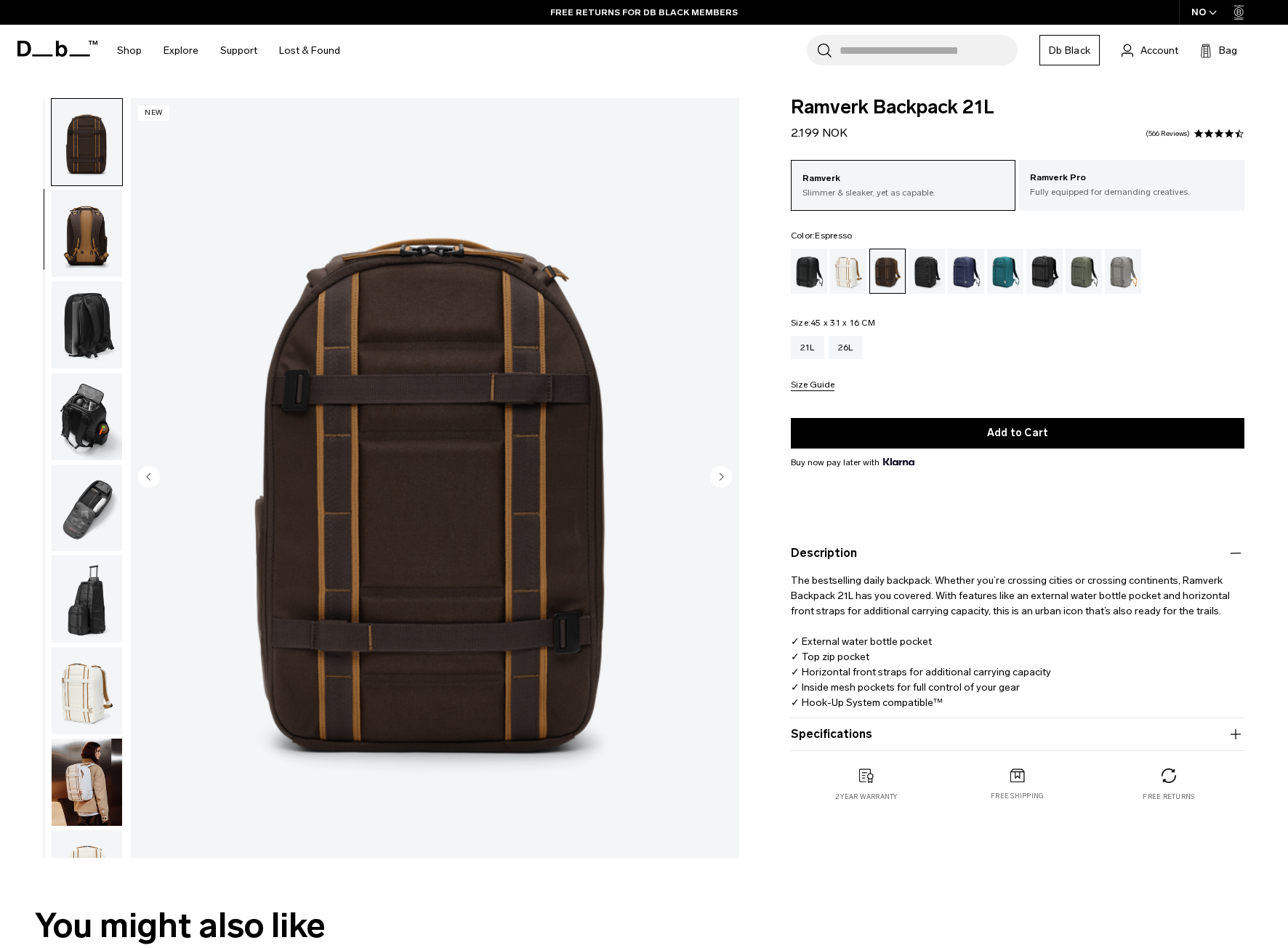
click at [714, 480] on circle "Next slide" at bounding box center [720, 476] width 22 height 22
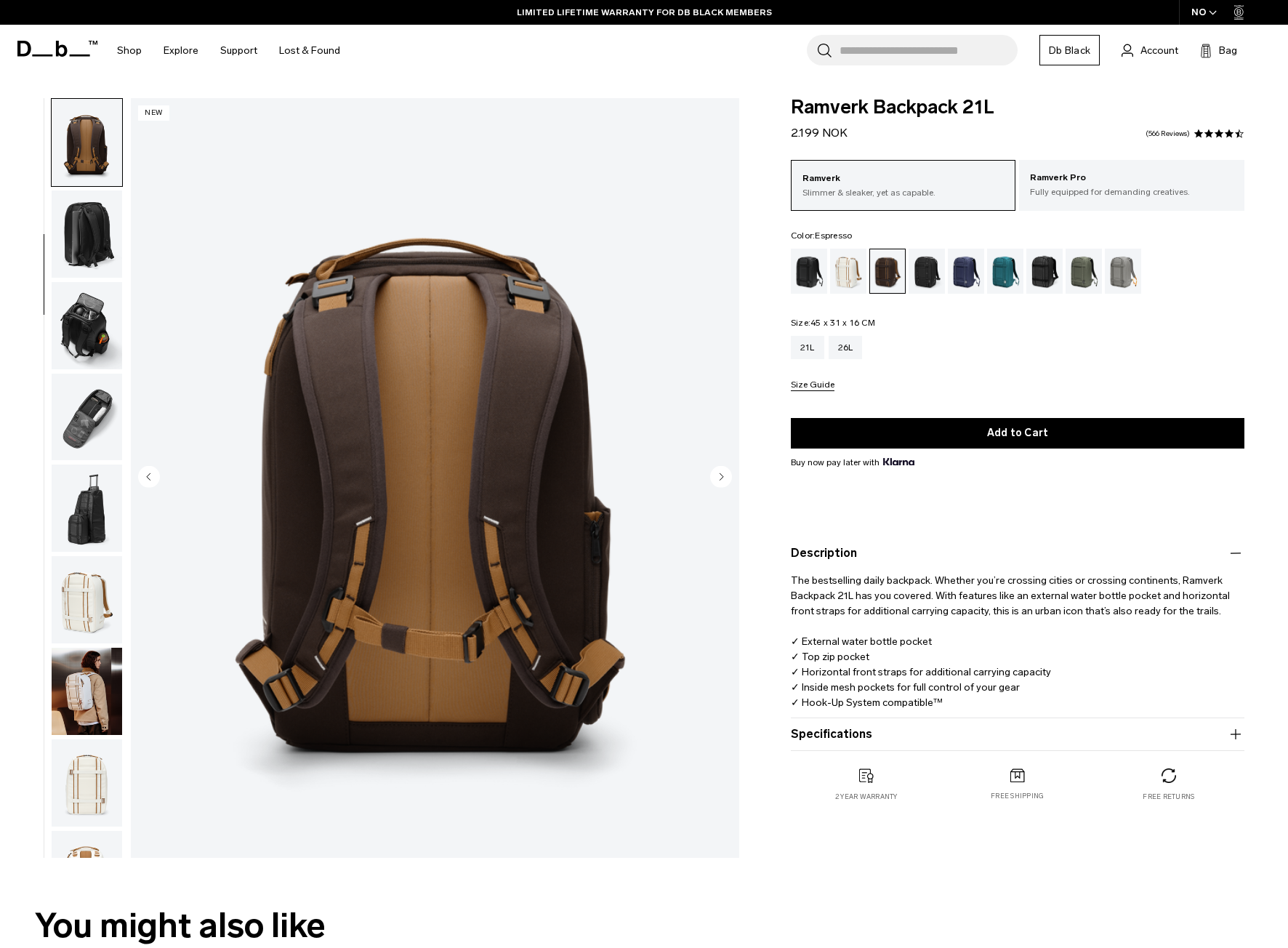
click at [714, 480] on circle "Next slide" at bounding box center [720, 476] width 22 height 22
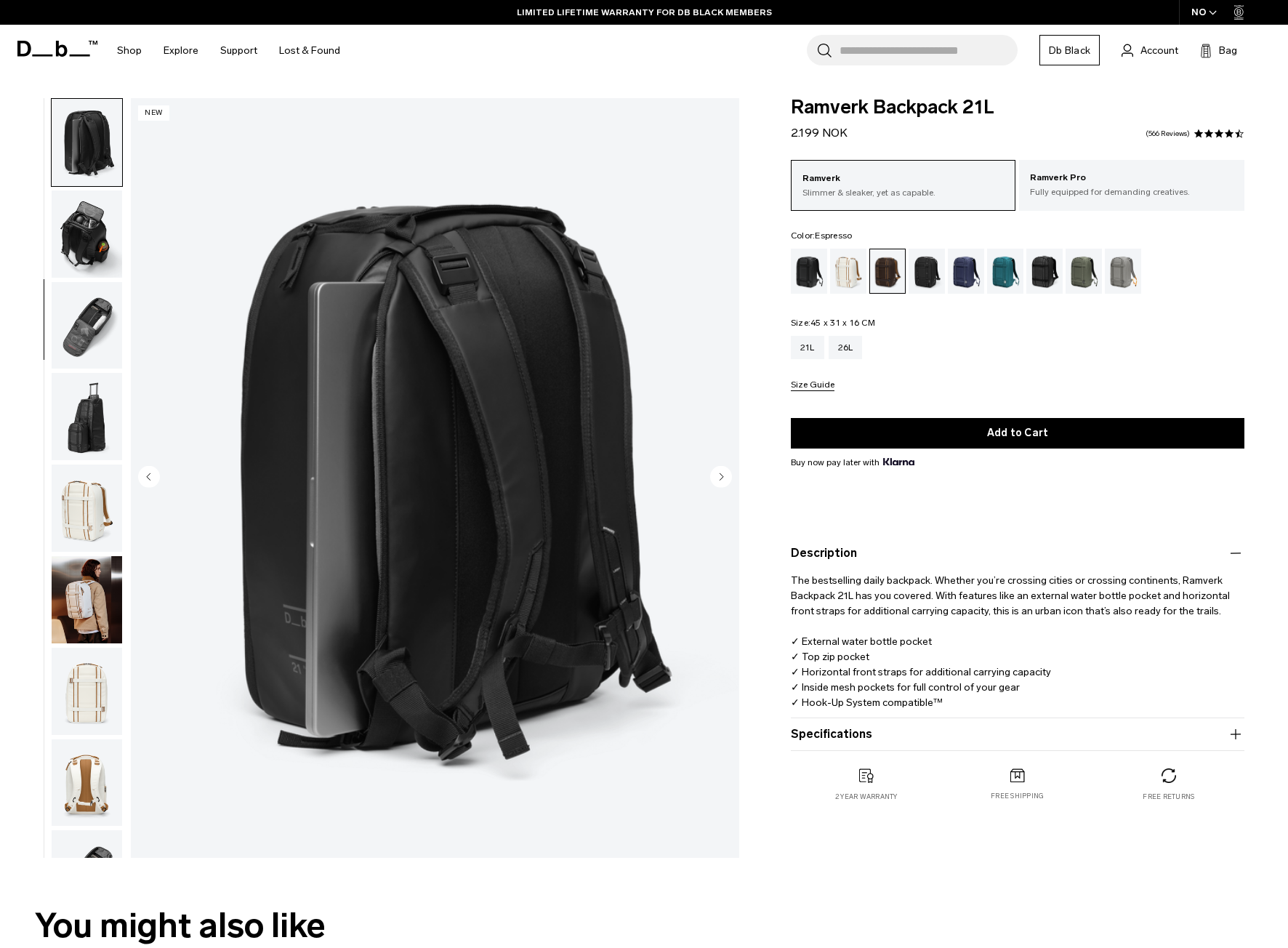
click at [714, 480] on circle "Next slide" at bounding box center [720, 476] width 22 height 22
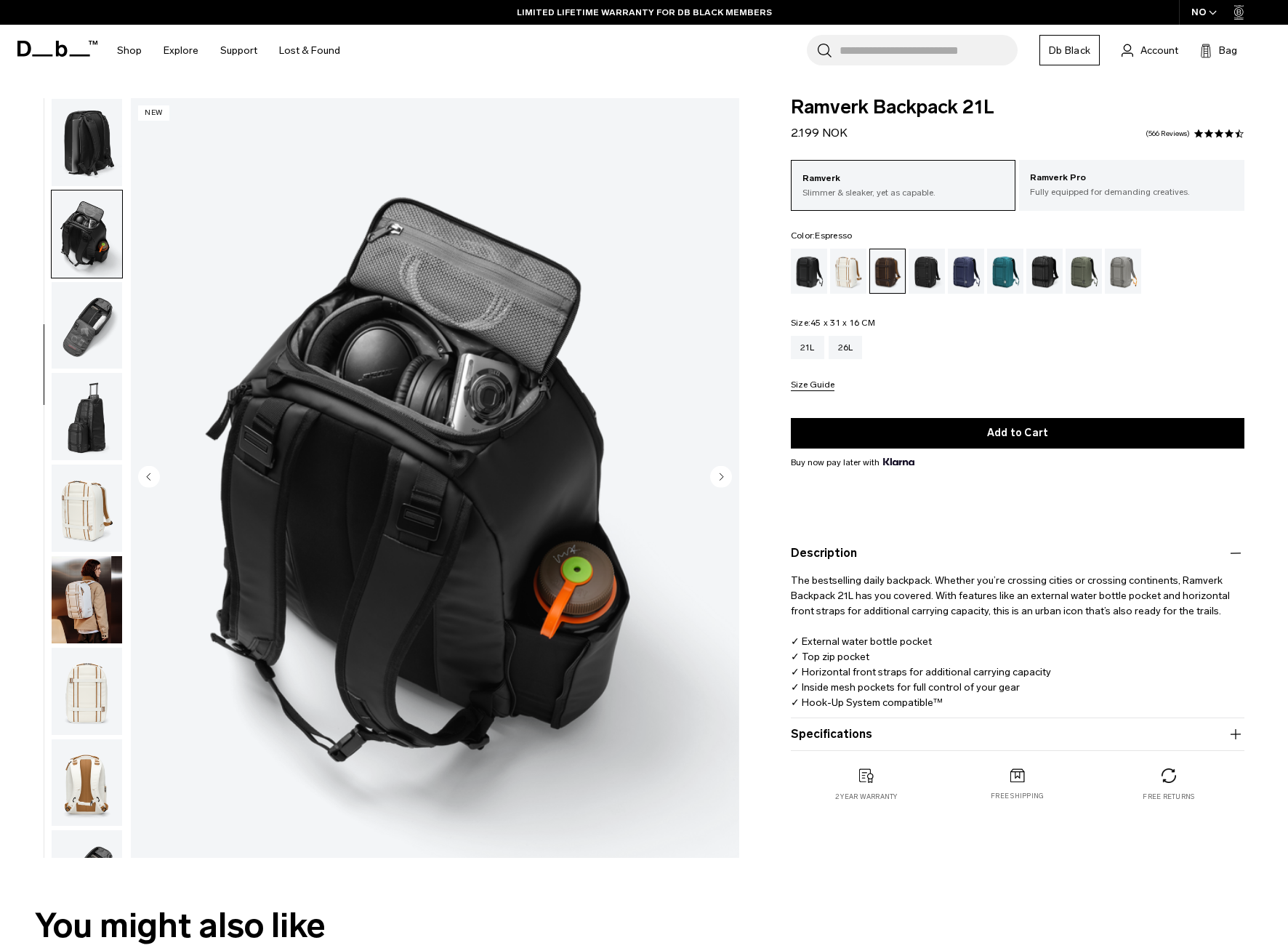
scroll to position [457, 0]
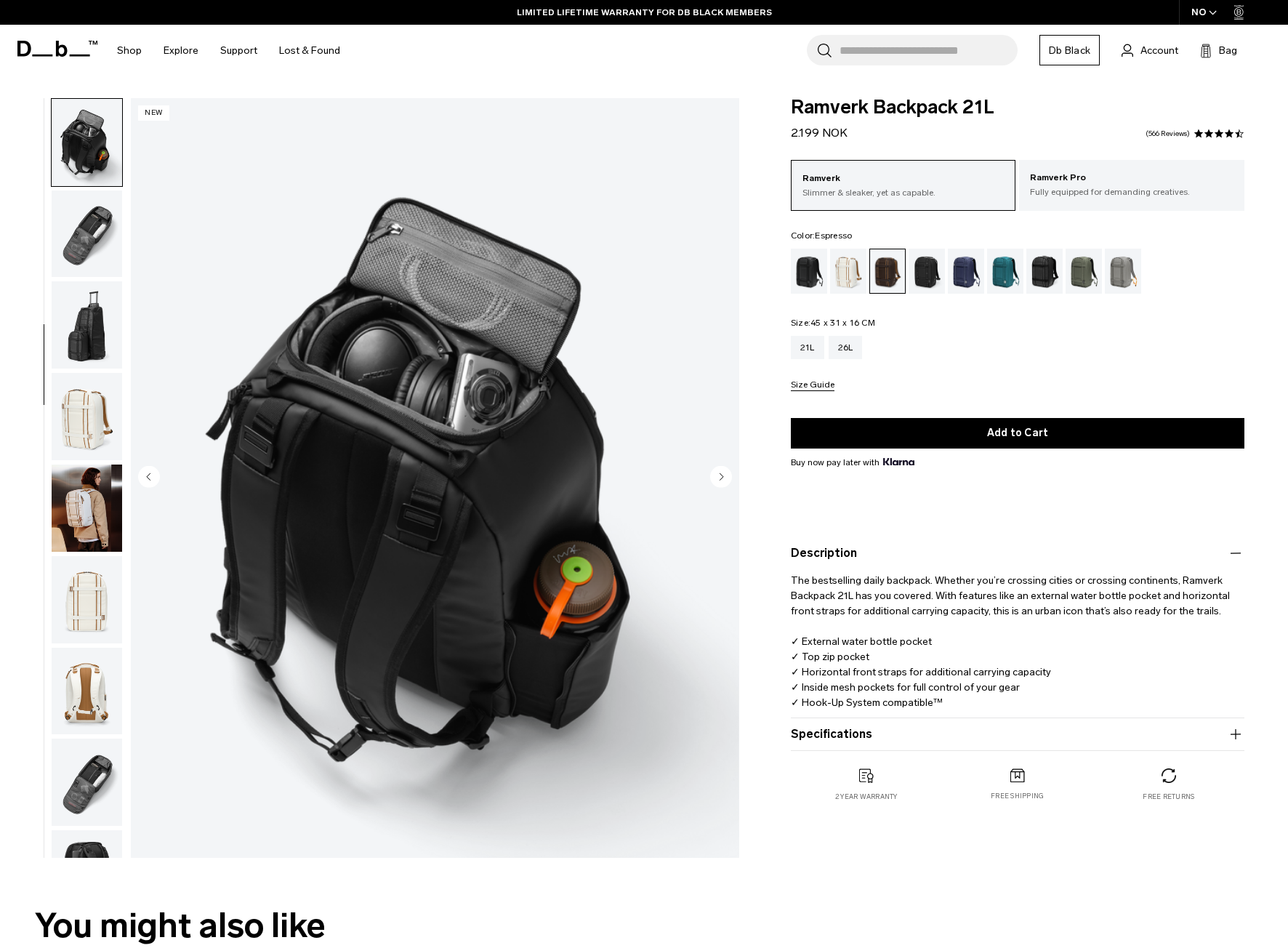
click at [714, 480] on circle "Next slide" at bounding box center [720, 476] width 22 height 22
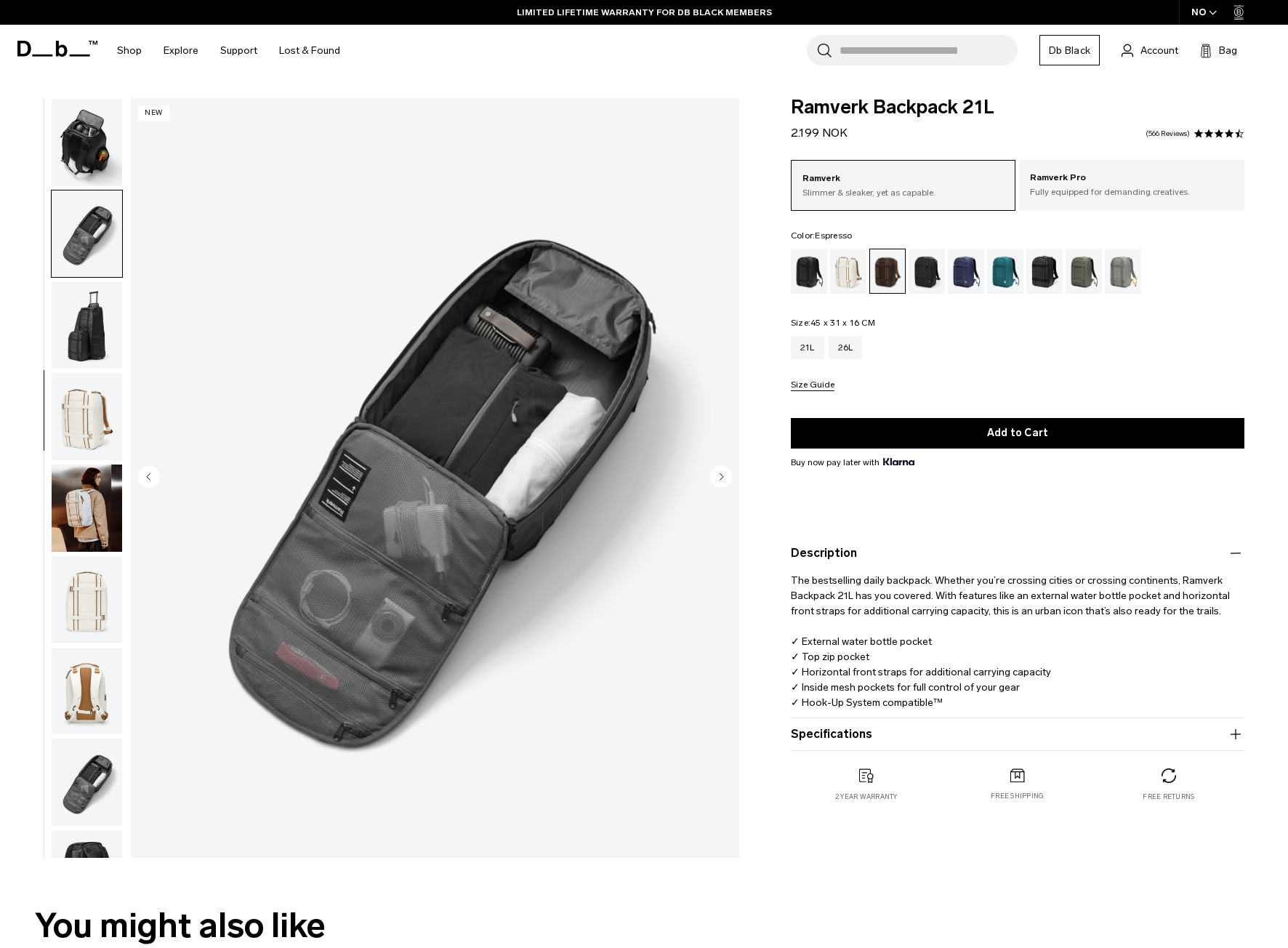
scroll to position [549, 0]
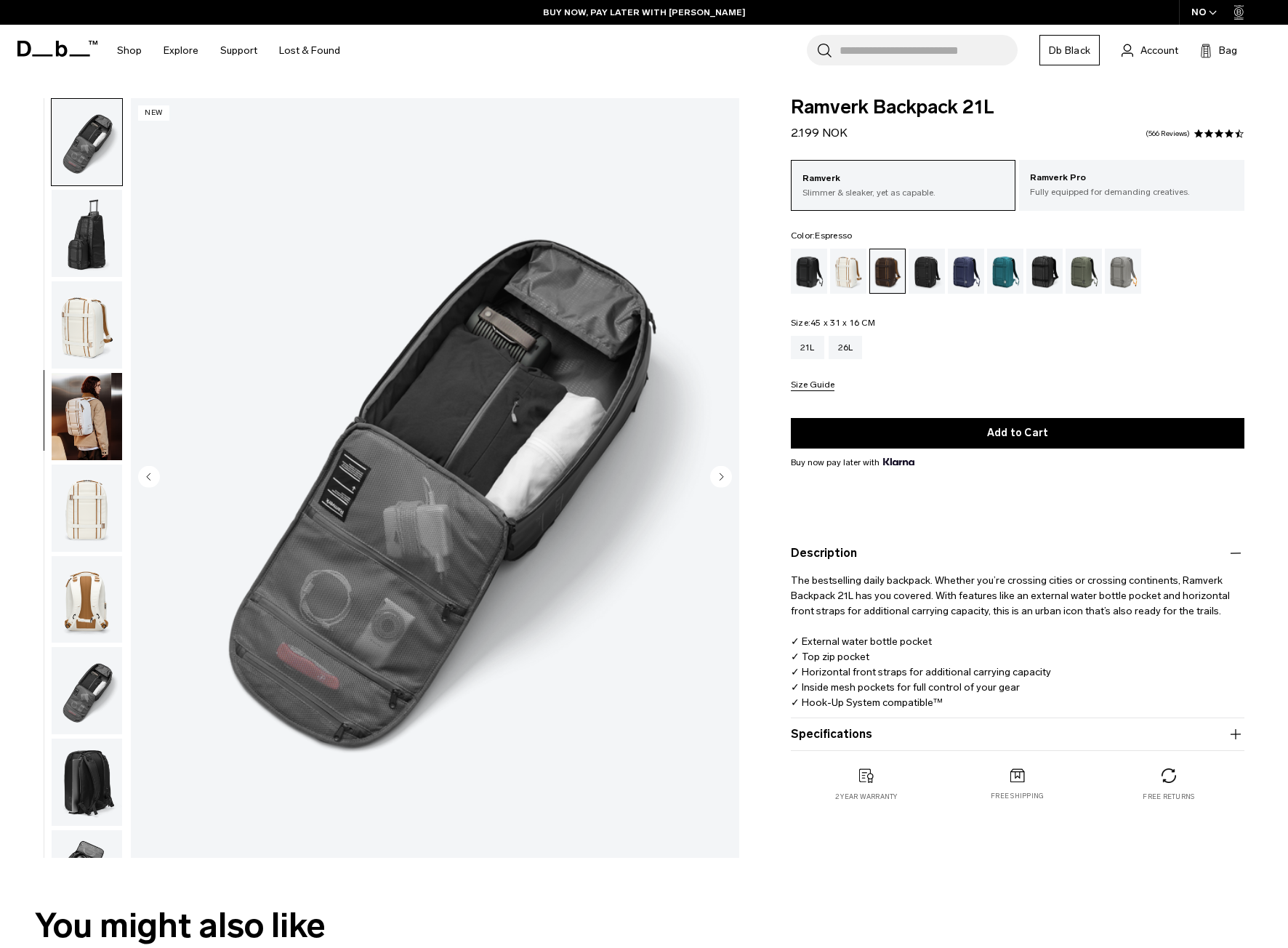
click at [714, 480] on circle "Next slide" at bounding box center [720, 476] width 22 height 22
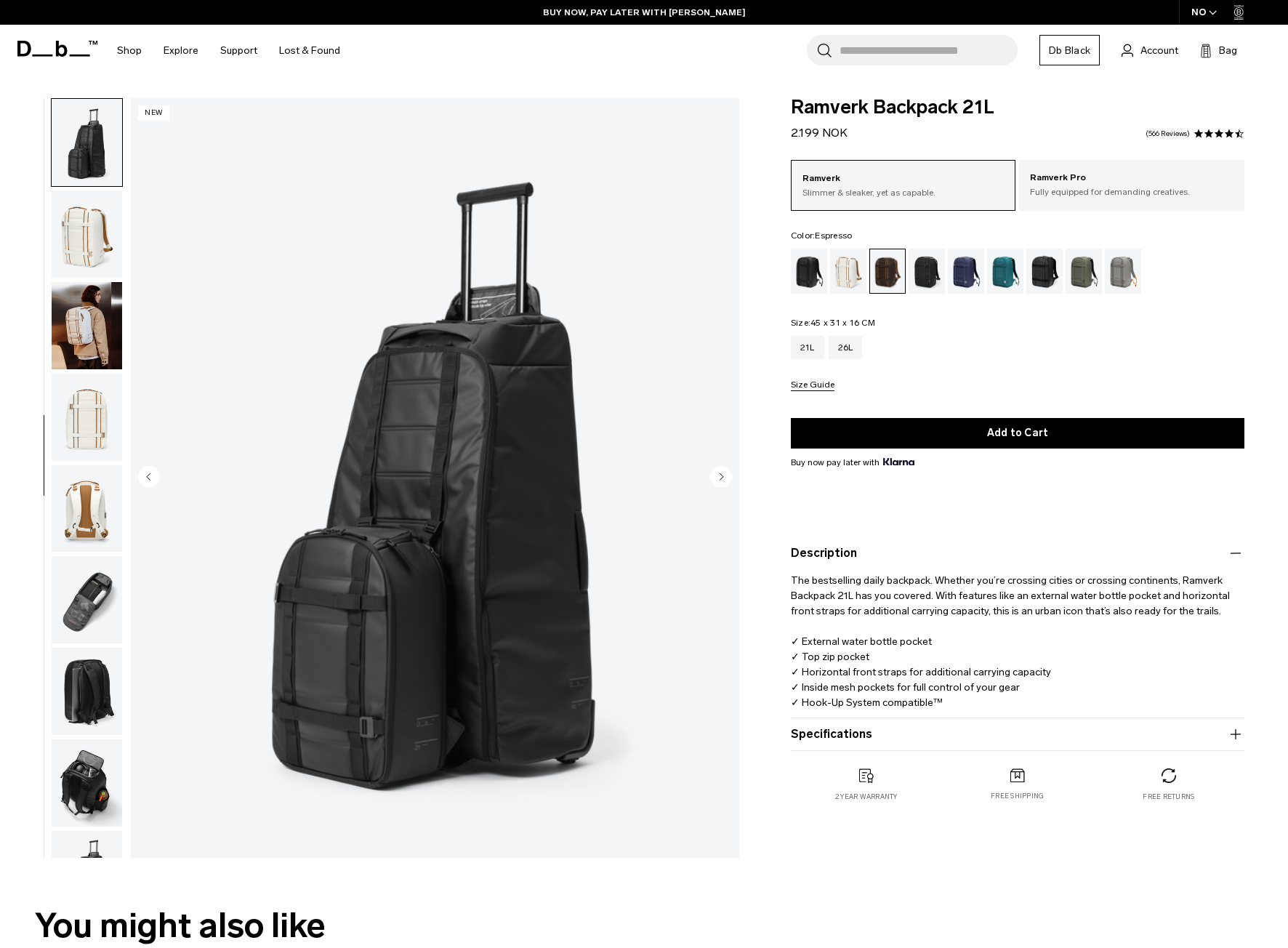
click at [714, 480] on circle "Next slide" at bounding box center [720, 476] width 22 height 22
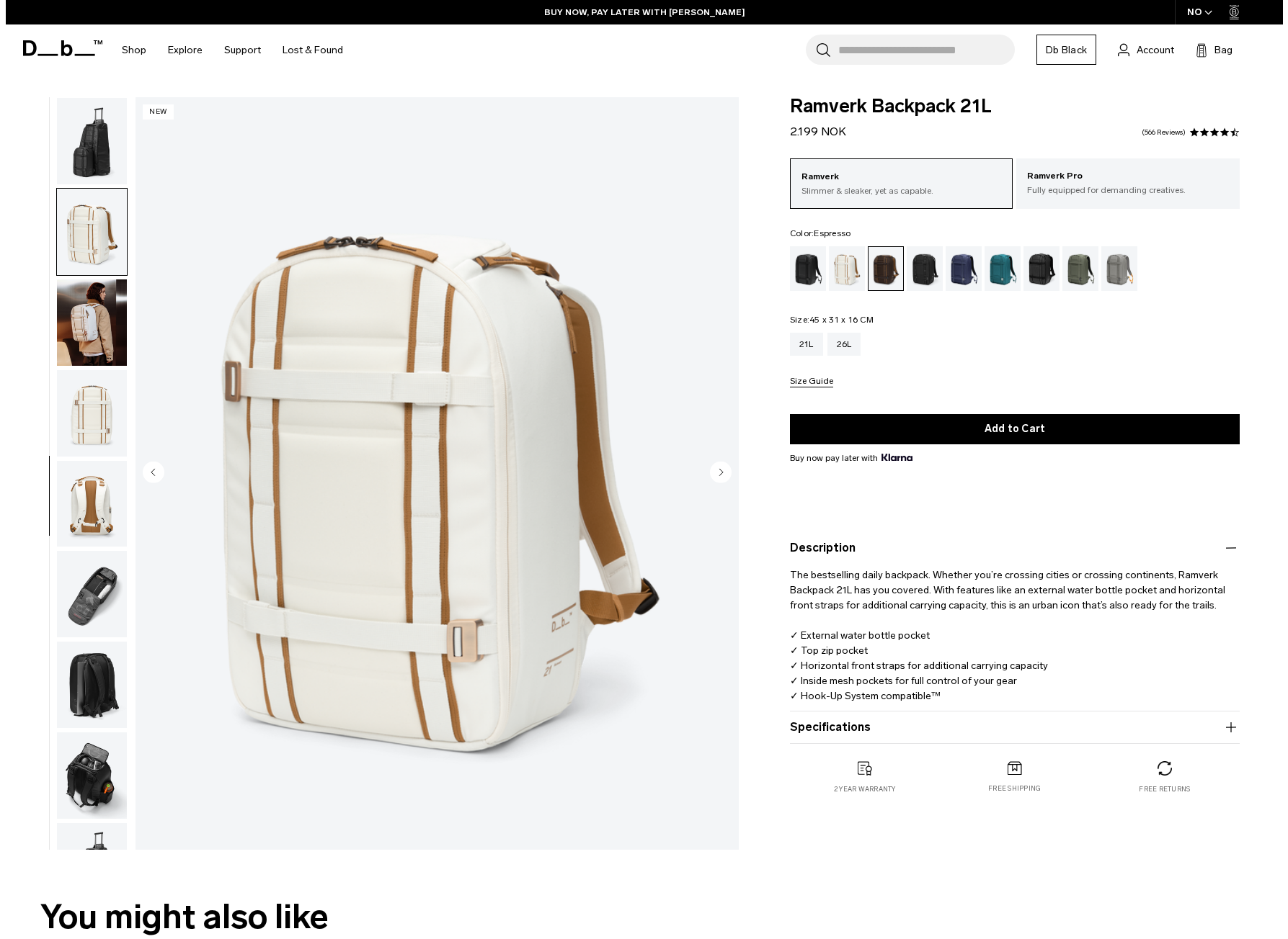
scroll to position [694, 0]
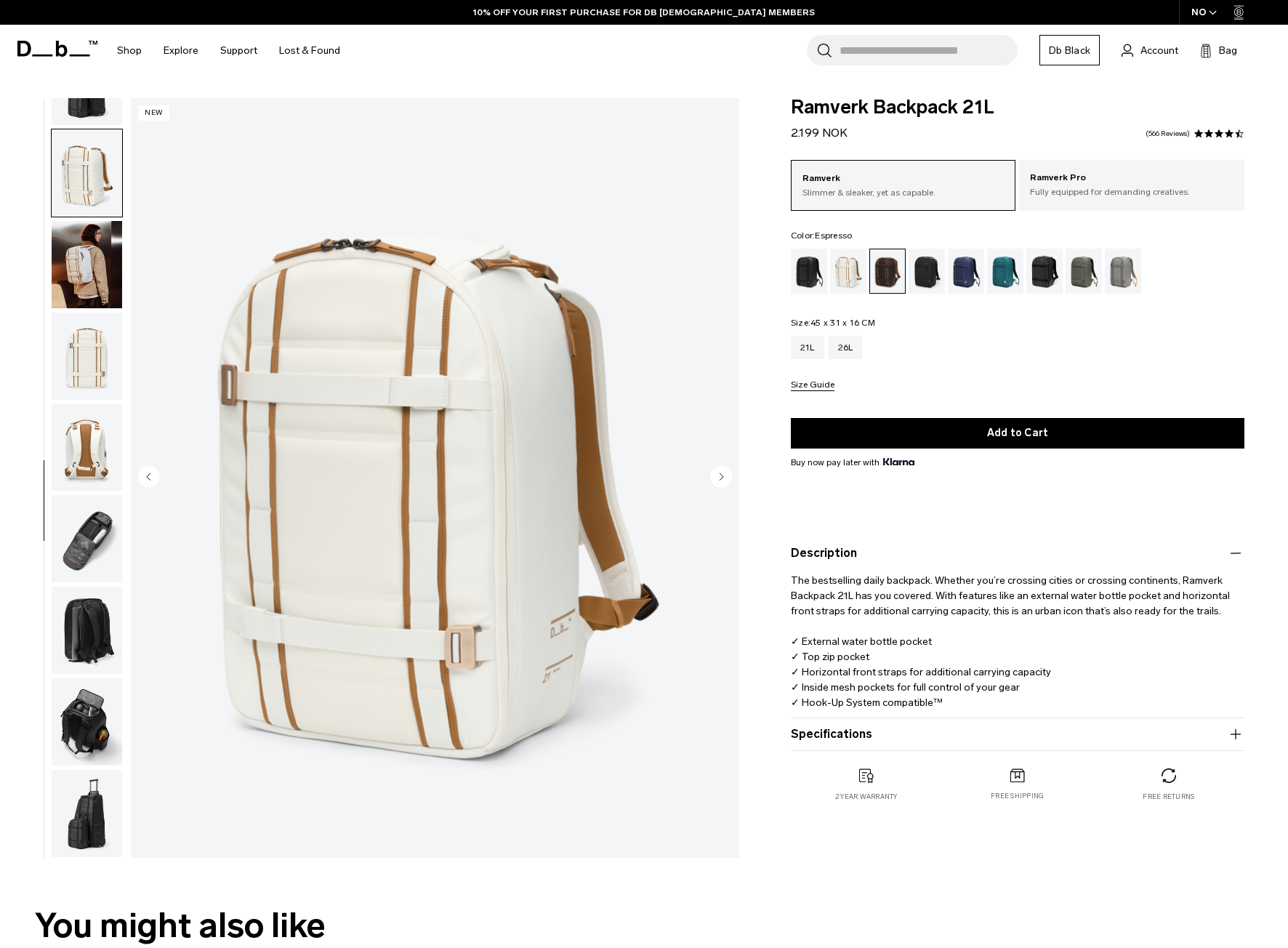
click at [714, 480] on circle "Next slide" at bounding box center [720, 476] width 22 height 22
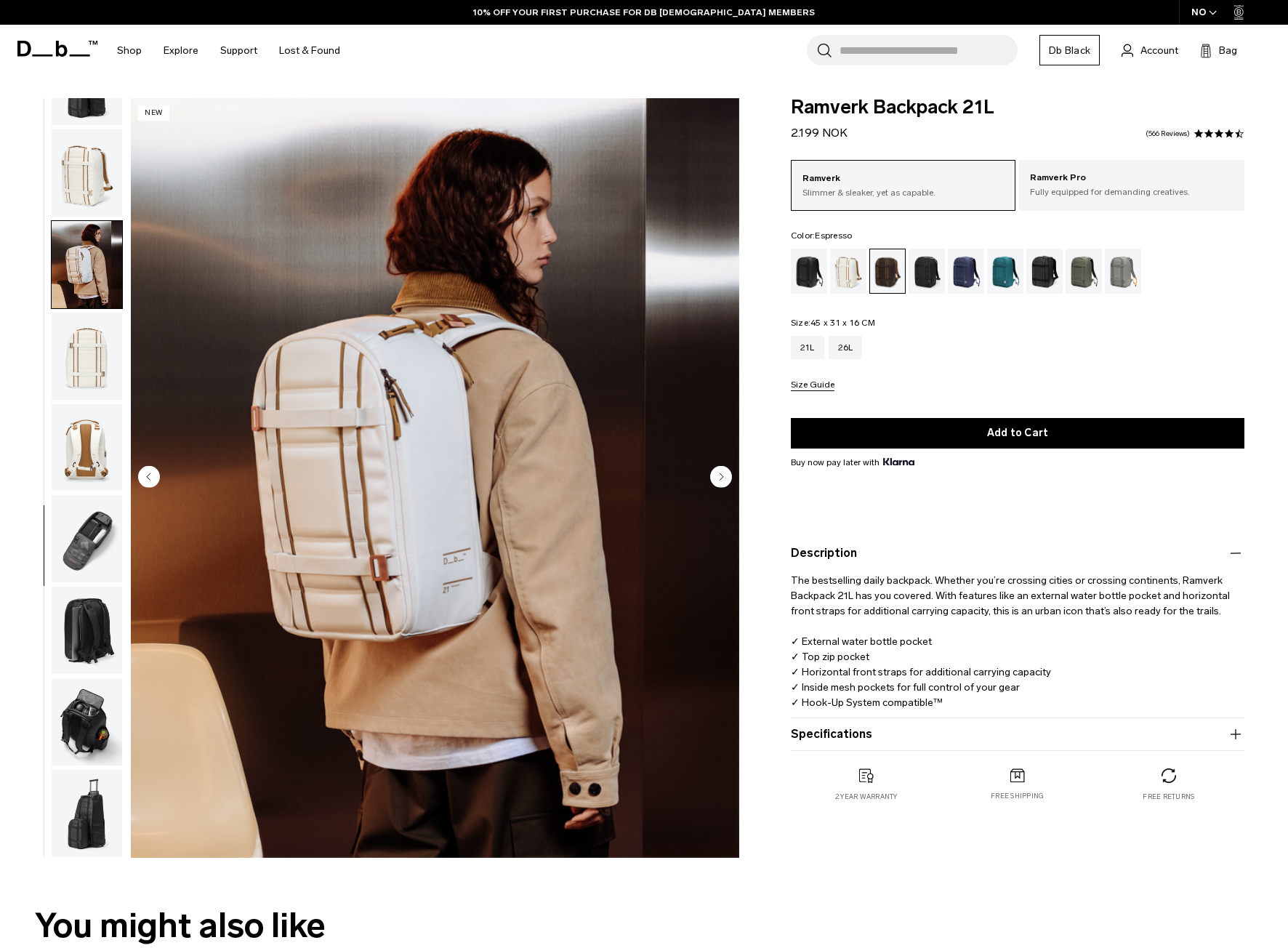
click at [714, 480] on circle "Next slide" at bounding box center [720, 476] width 22 height 22
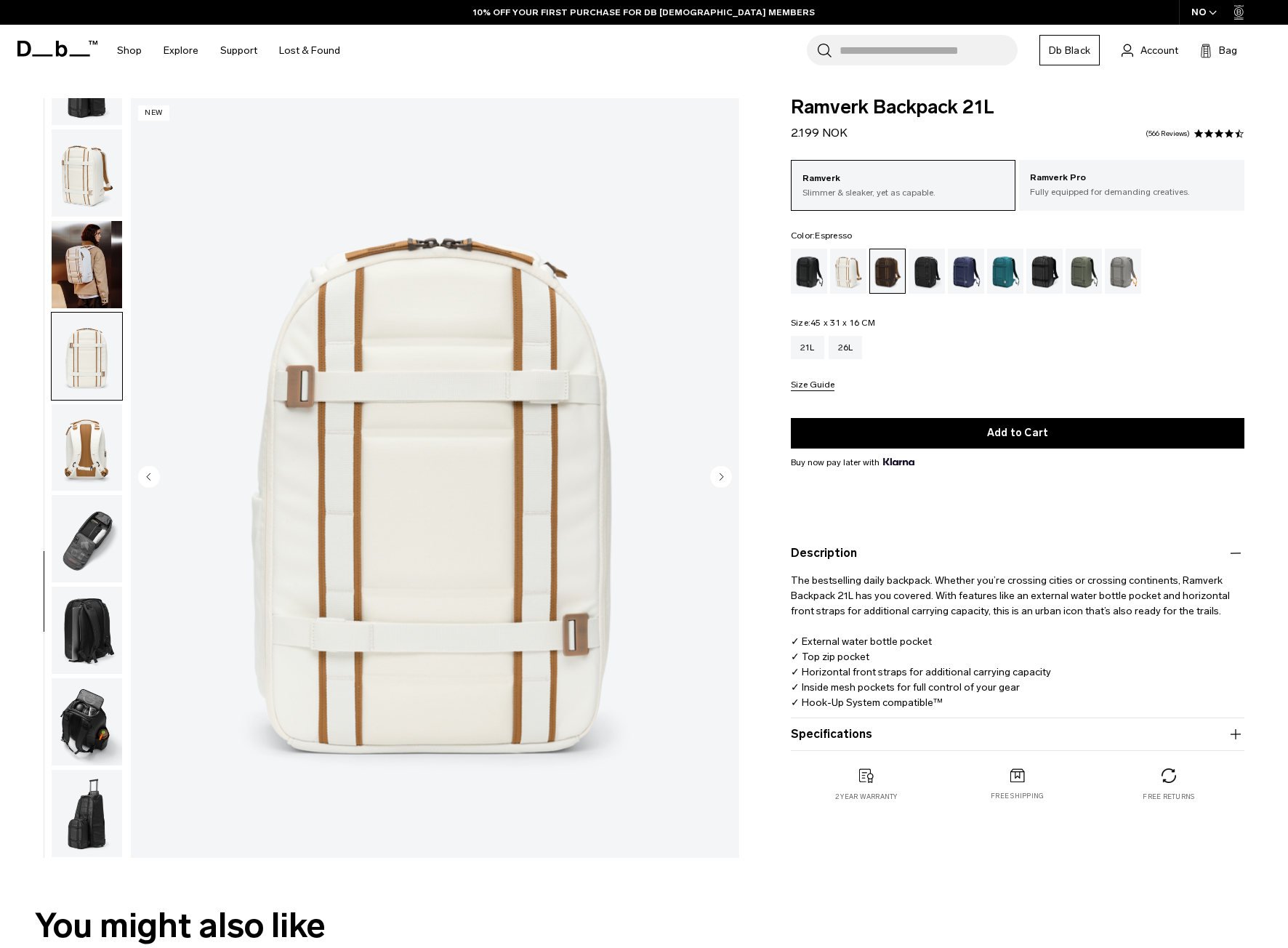
click at [714, 480] on circle "Next slide" at bounding box center [720, 476] width 22 height 22
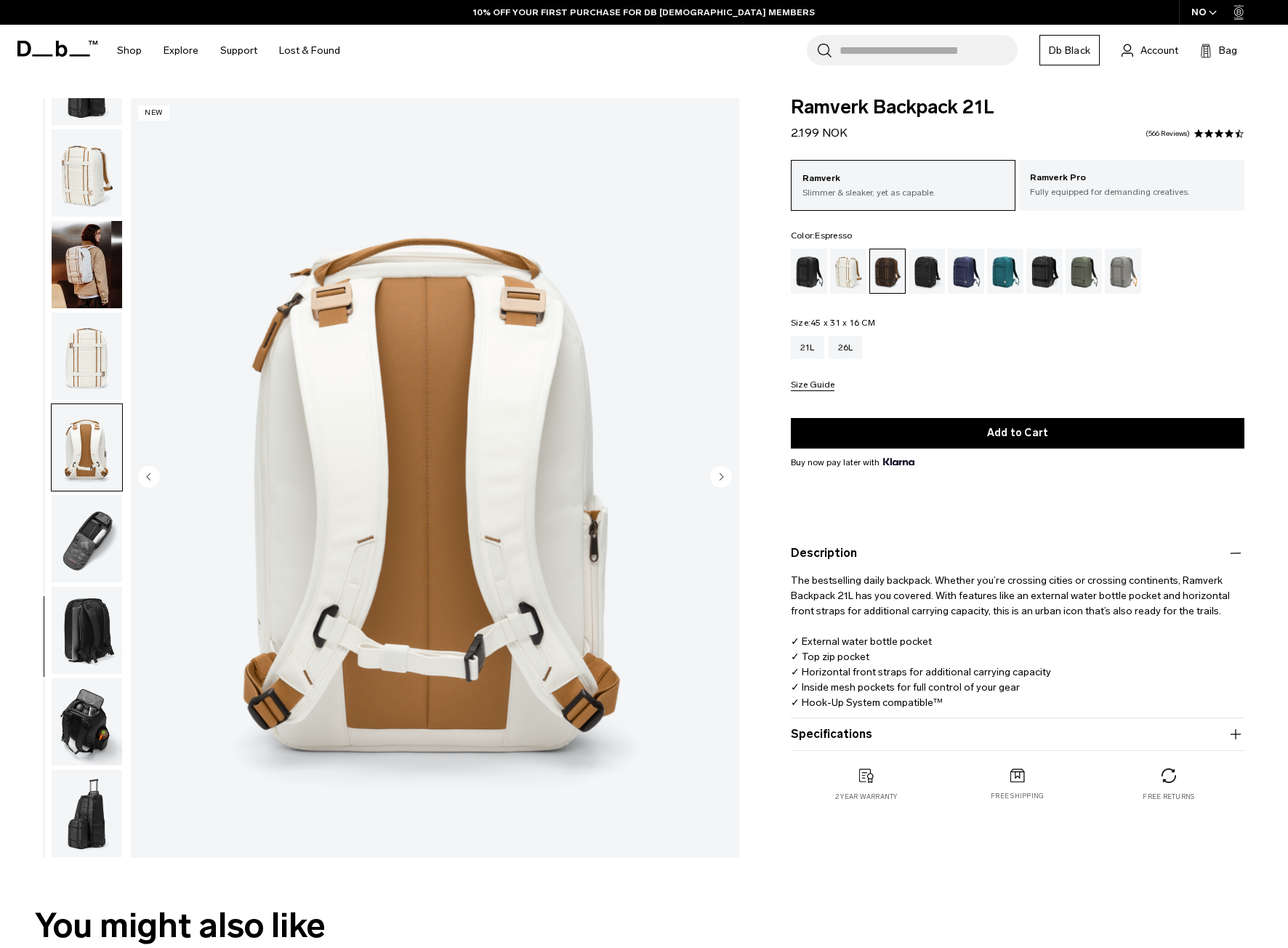
click at [714, 480] on circle "Next slide" at bounding box center [720, 476] width 22 height 22
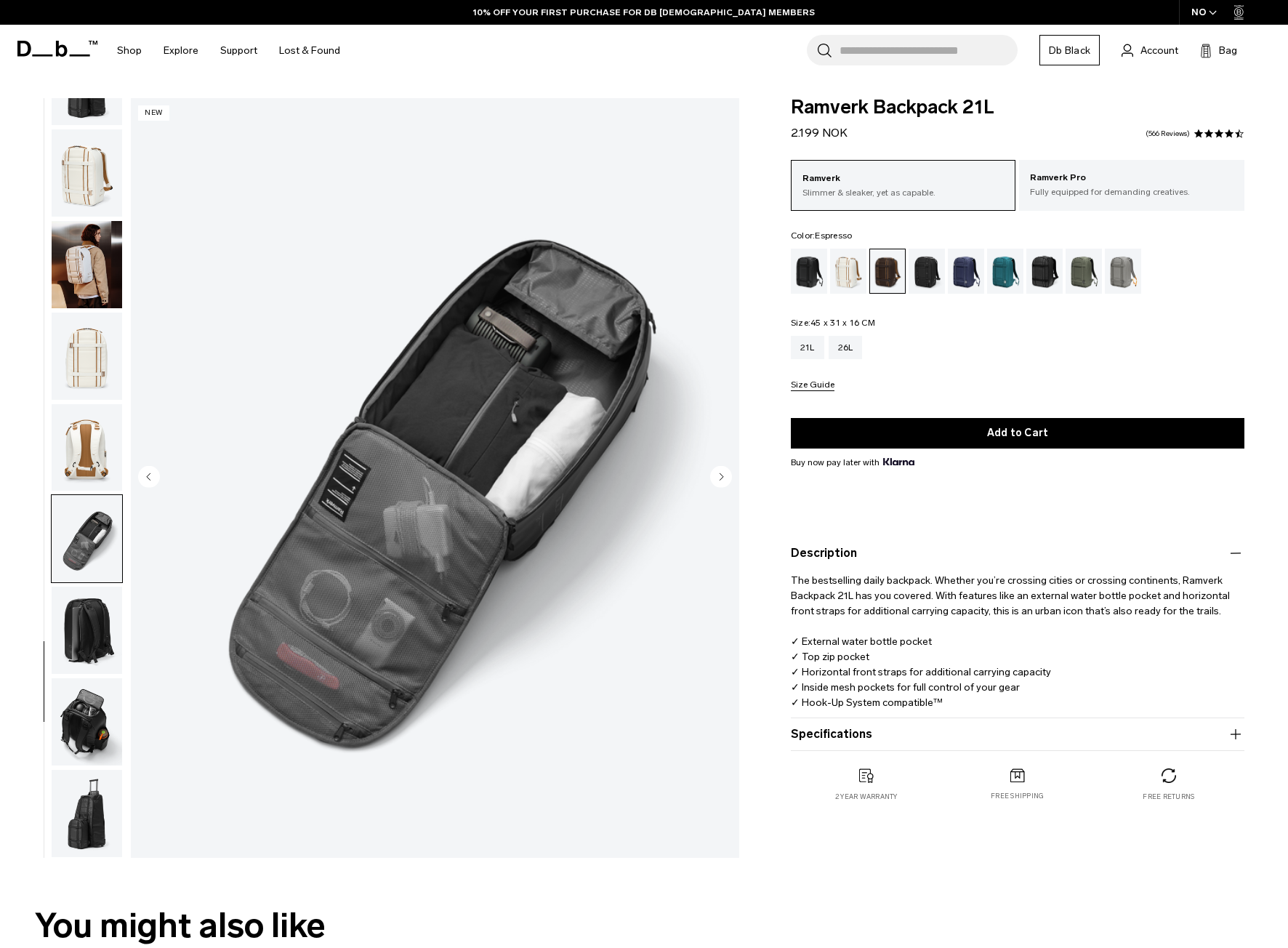
click at [714, 480] on circle "Next slide" at bounding box center [720, 476] width 22 height 22
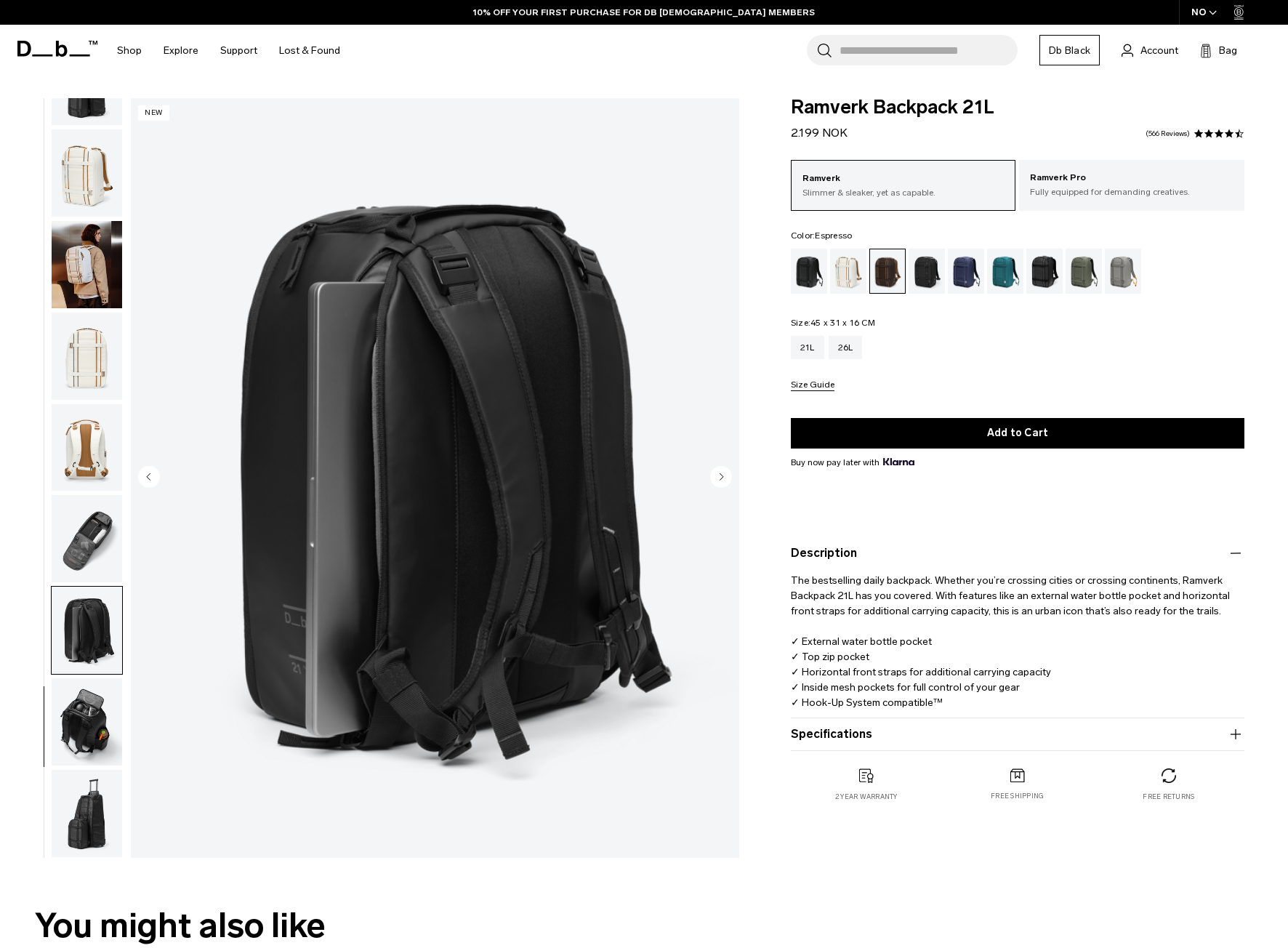
click at [714, 480] on circle "Next slide" at bounding box center [720, 476] width 22 height 22
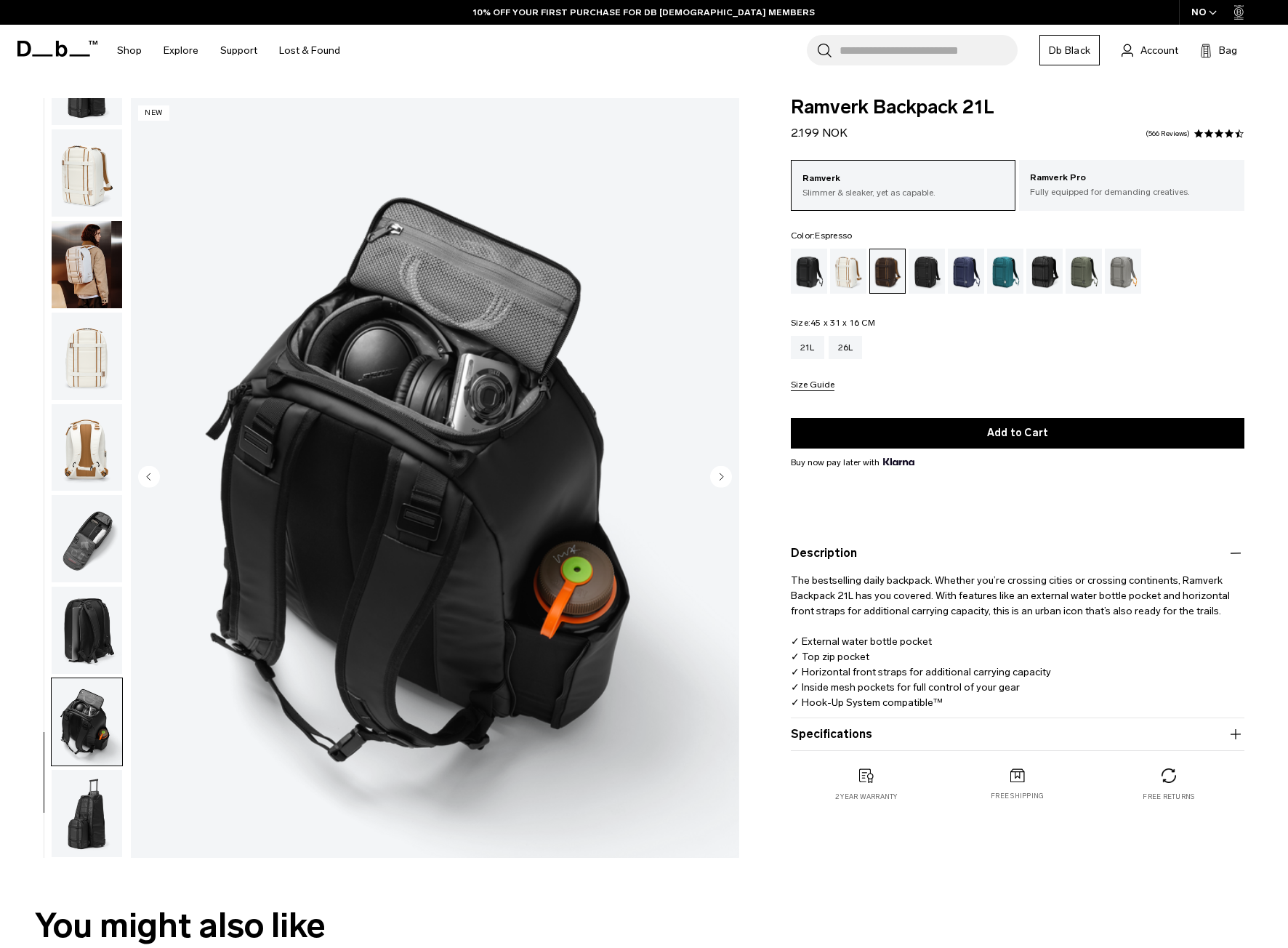
click at [714, 480] on circle "Next slide" at bounding box center [720, 476] width 22 height 22
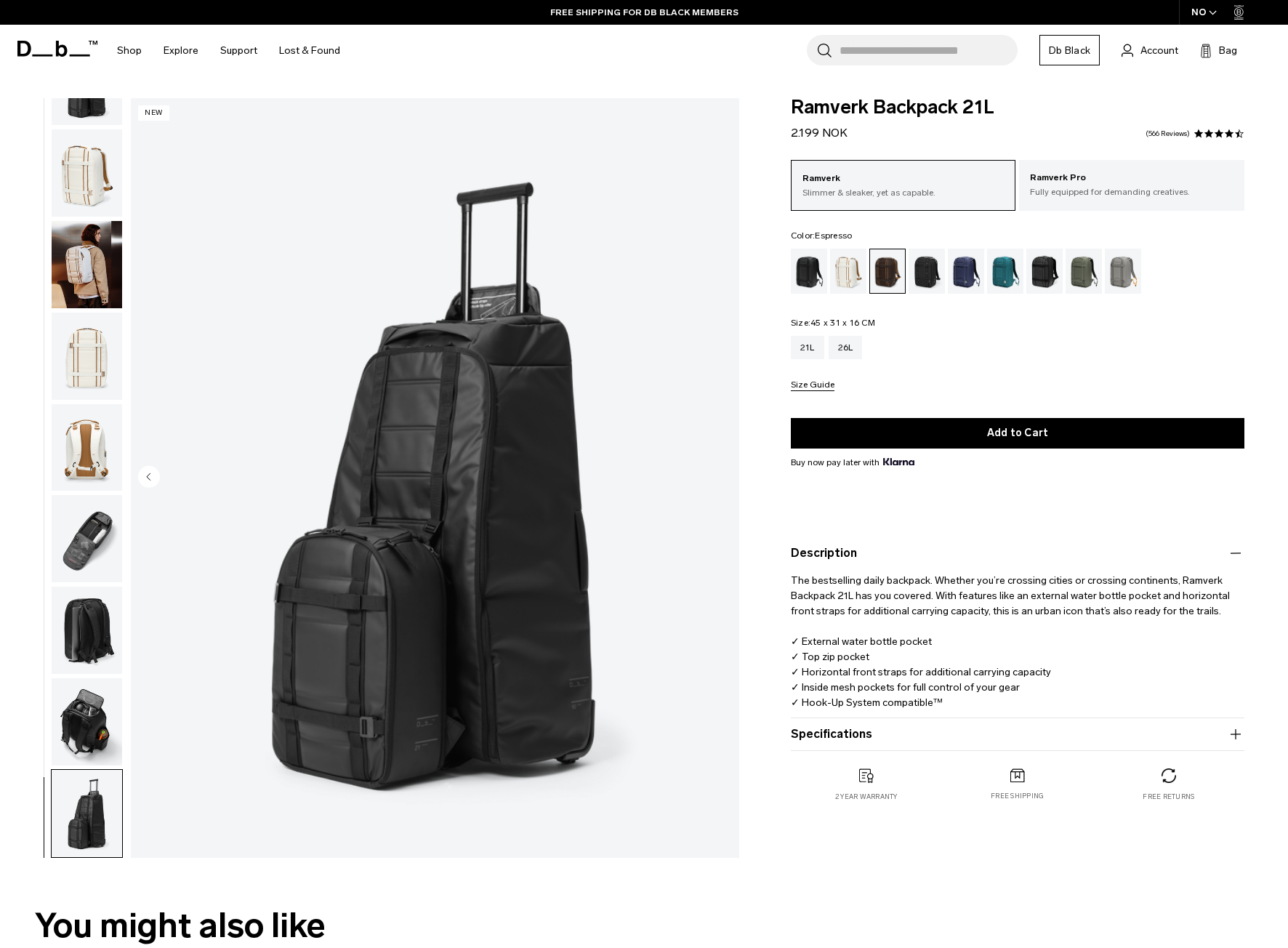
click at [714, 480] on img "16 / 16" at bounding box center [435, 478] width 608 height 760
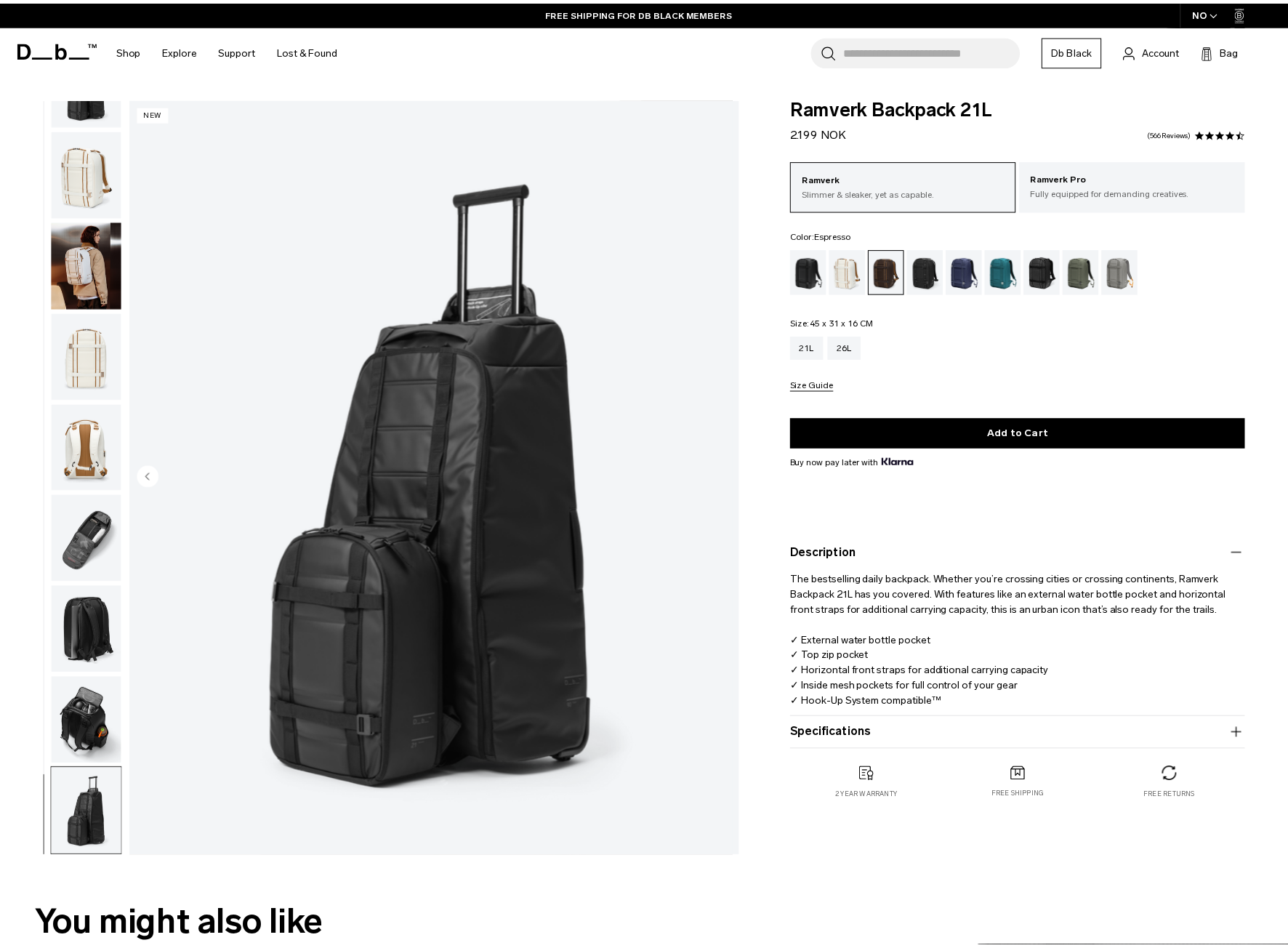
scroll to position [694, 0]
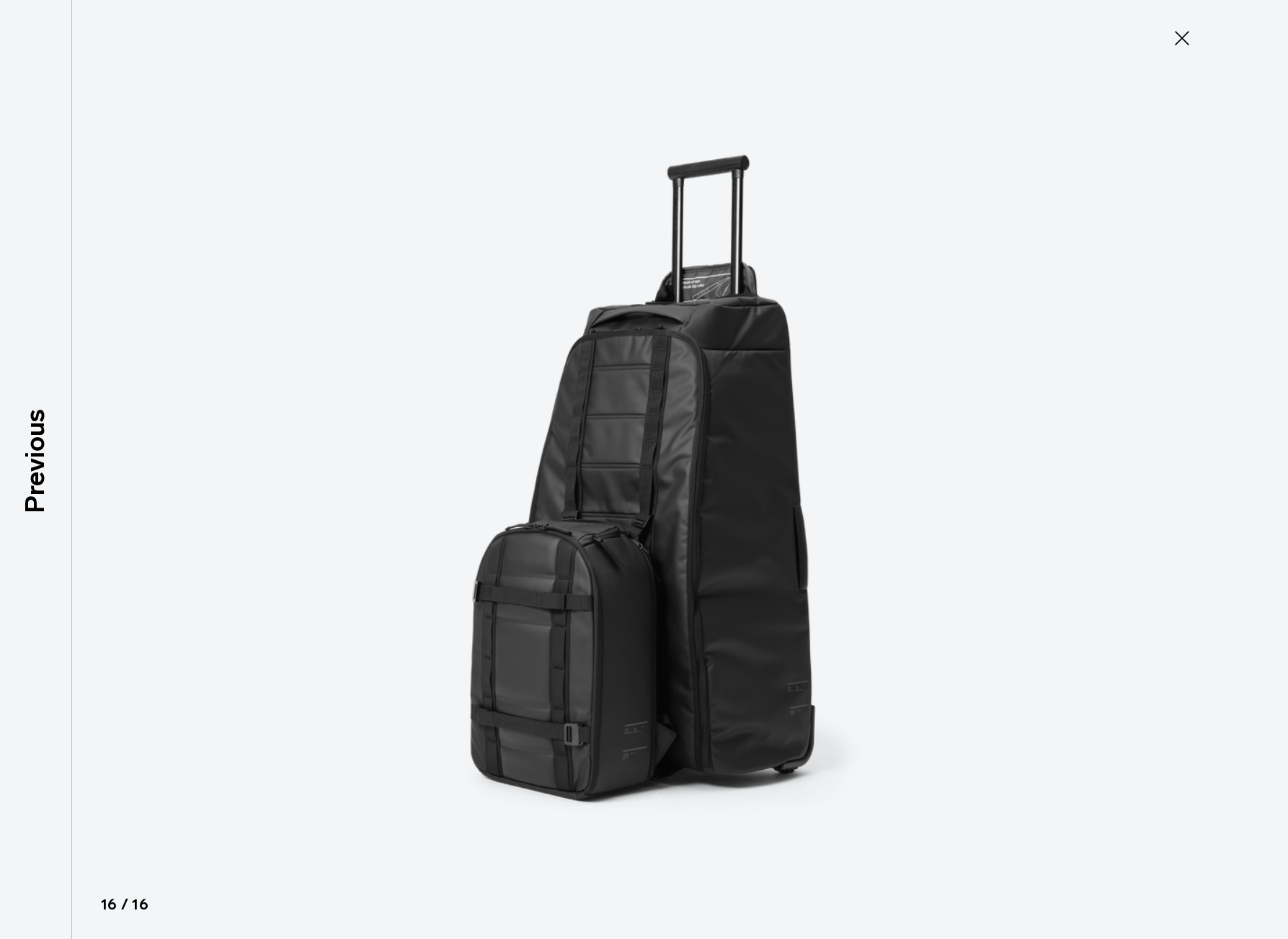
click at [1178, 47] on icon at bounding box center [1181, 38] width 23 height 23
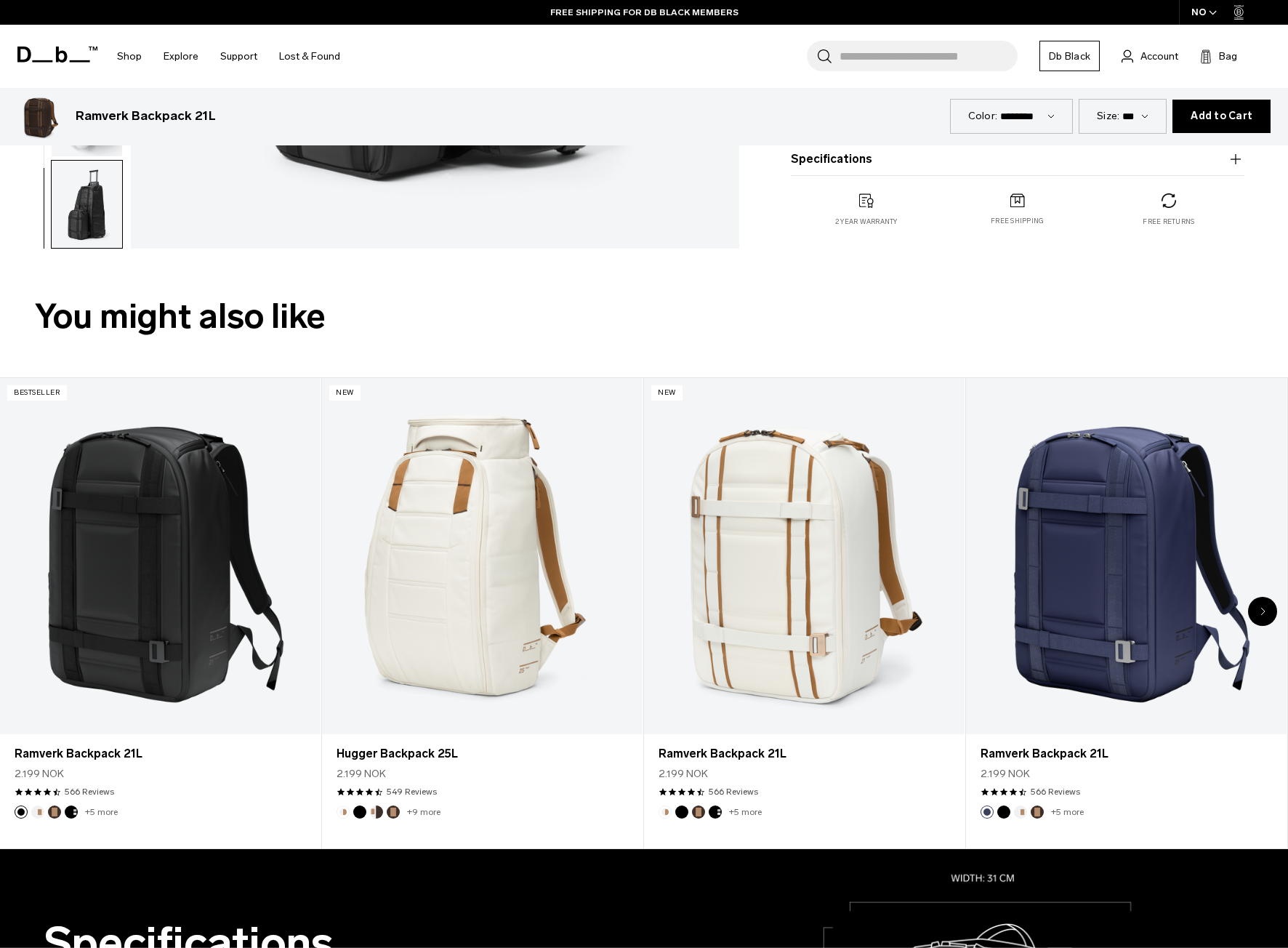
scroll to position [800, 0]
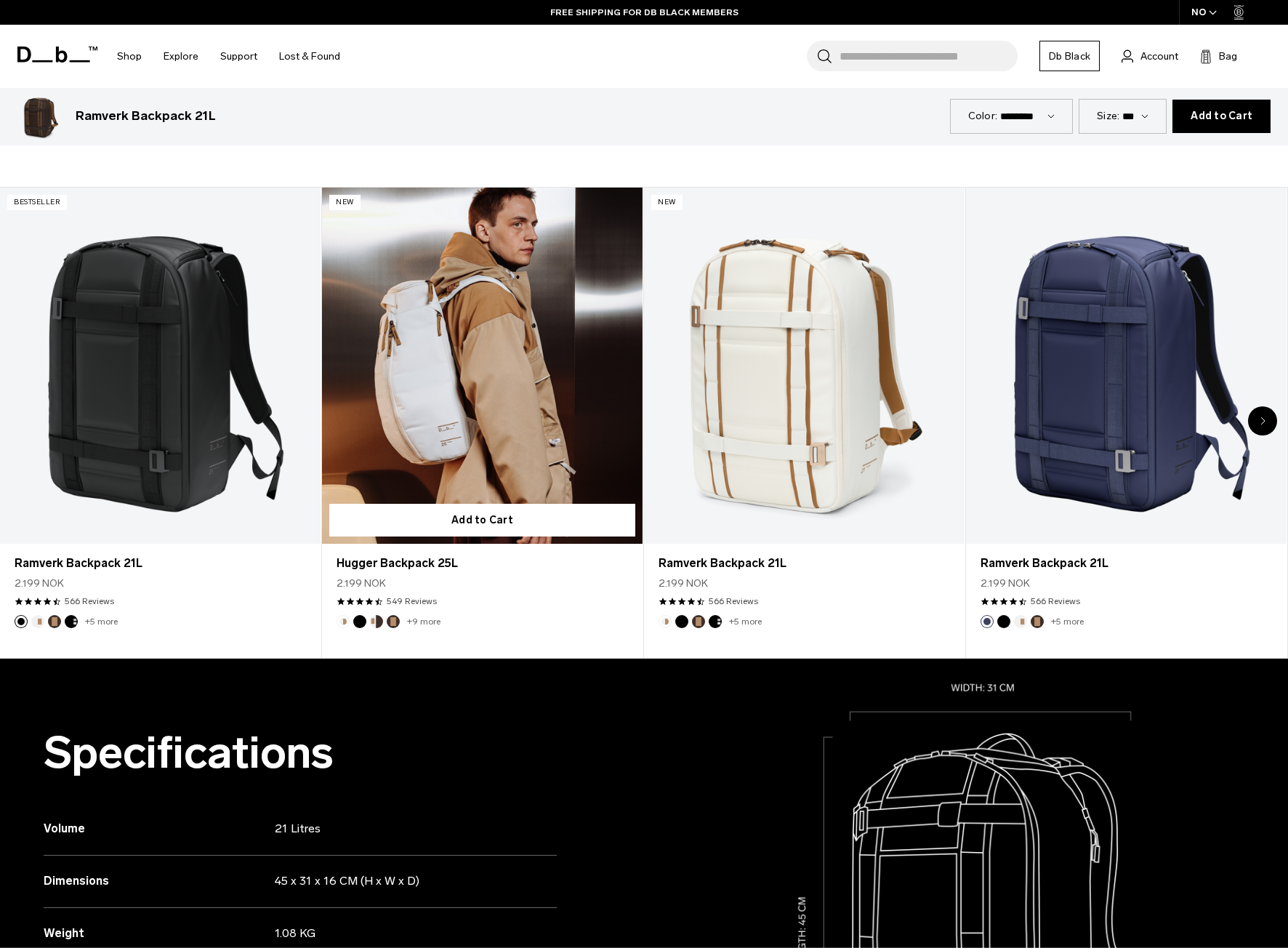
click at [428, 464] on link "Hugger Backpack 25L" at bounding box center [482, 366] width 320 height 356
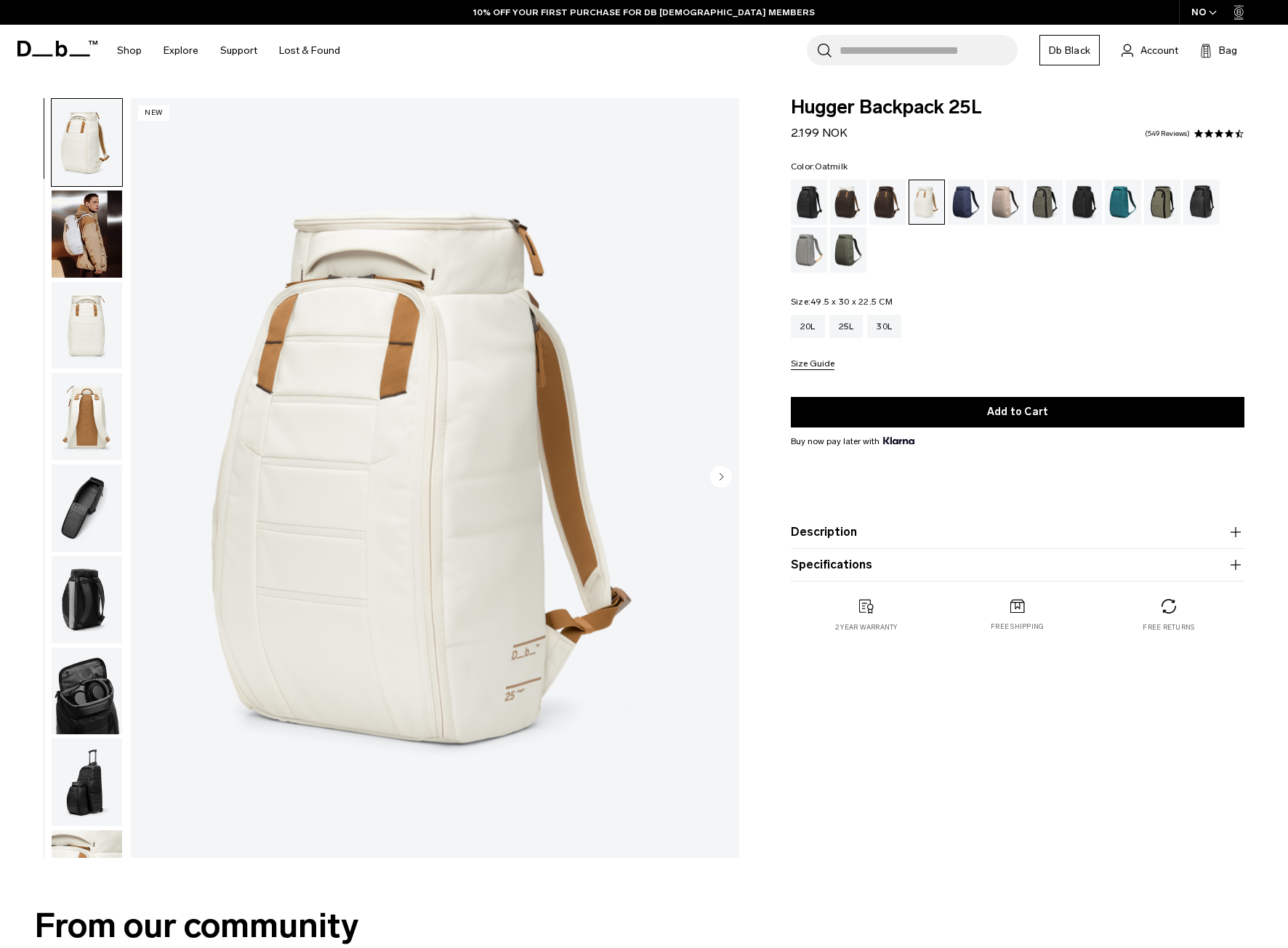
click at [714, 484] on circle "Next slide" at bounding box center [720, 476] width 22 height 22
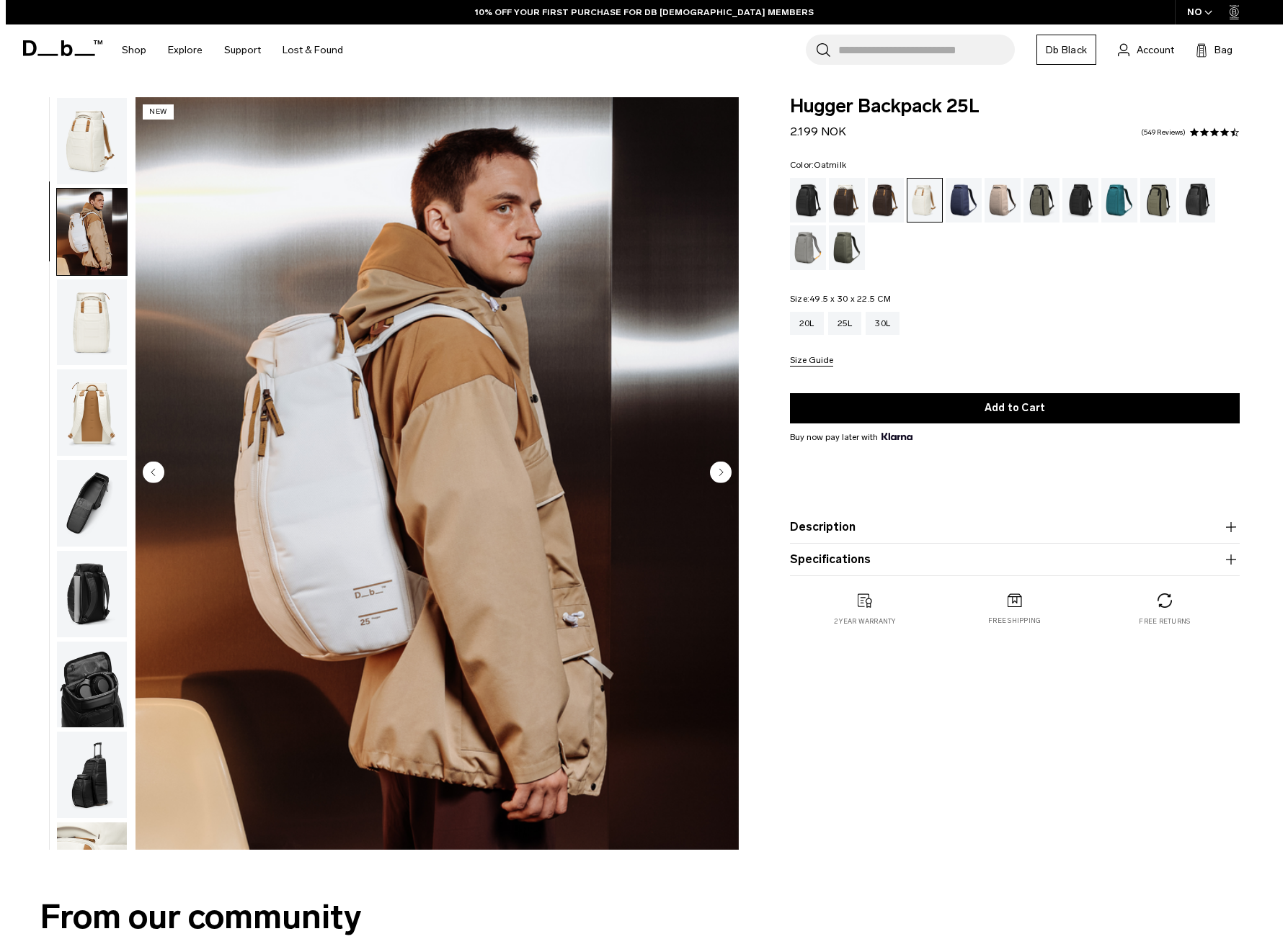
scroll to position [60, 0]
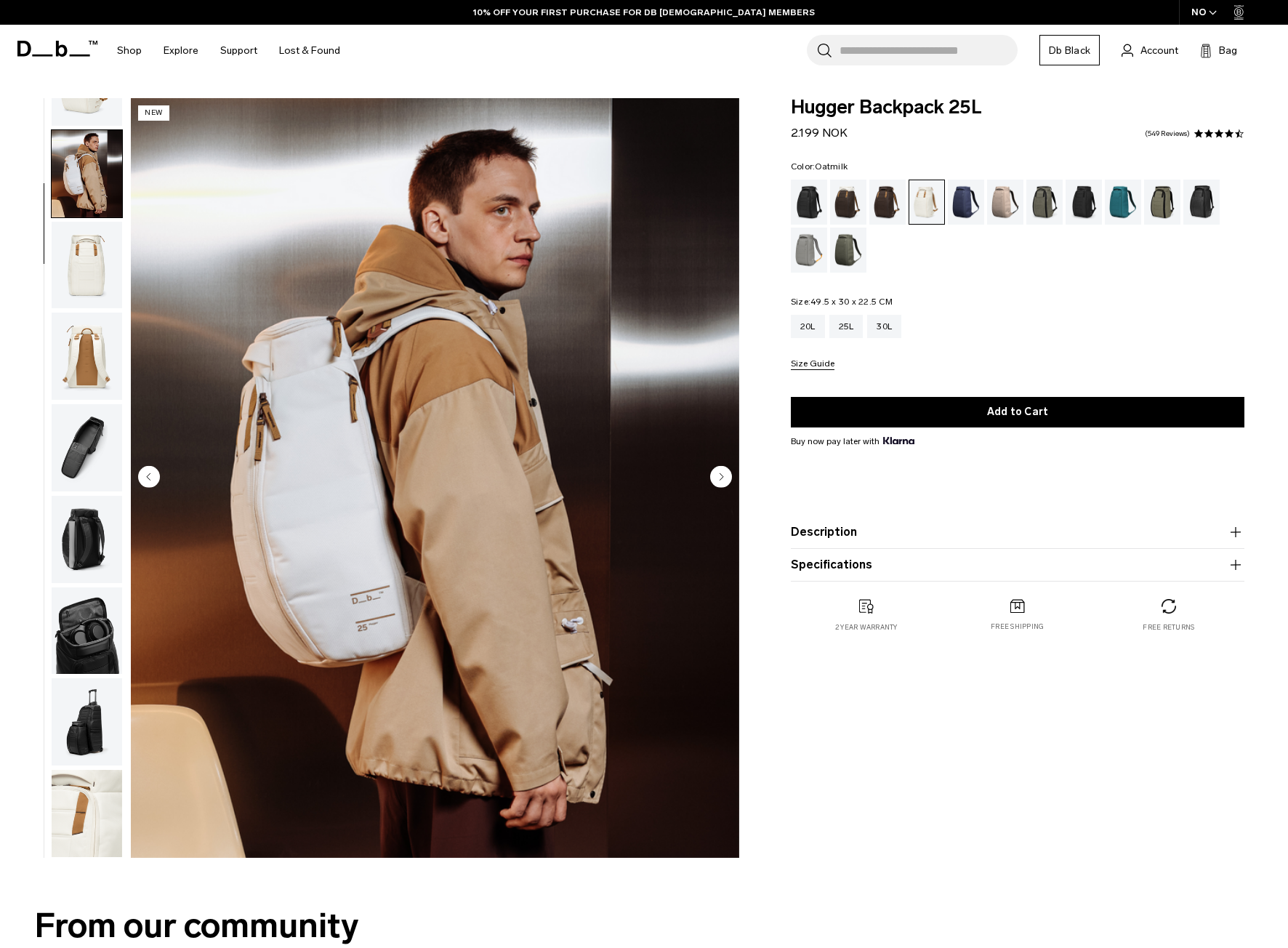
click at [714, 484] on circle "Next slide" at bounding box center [720, 476] width 22 height 22
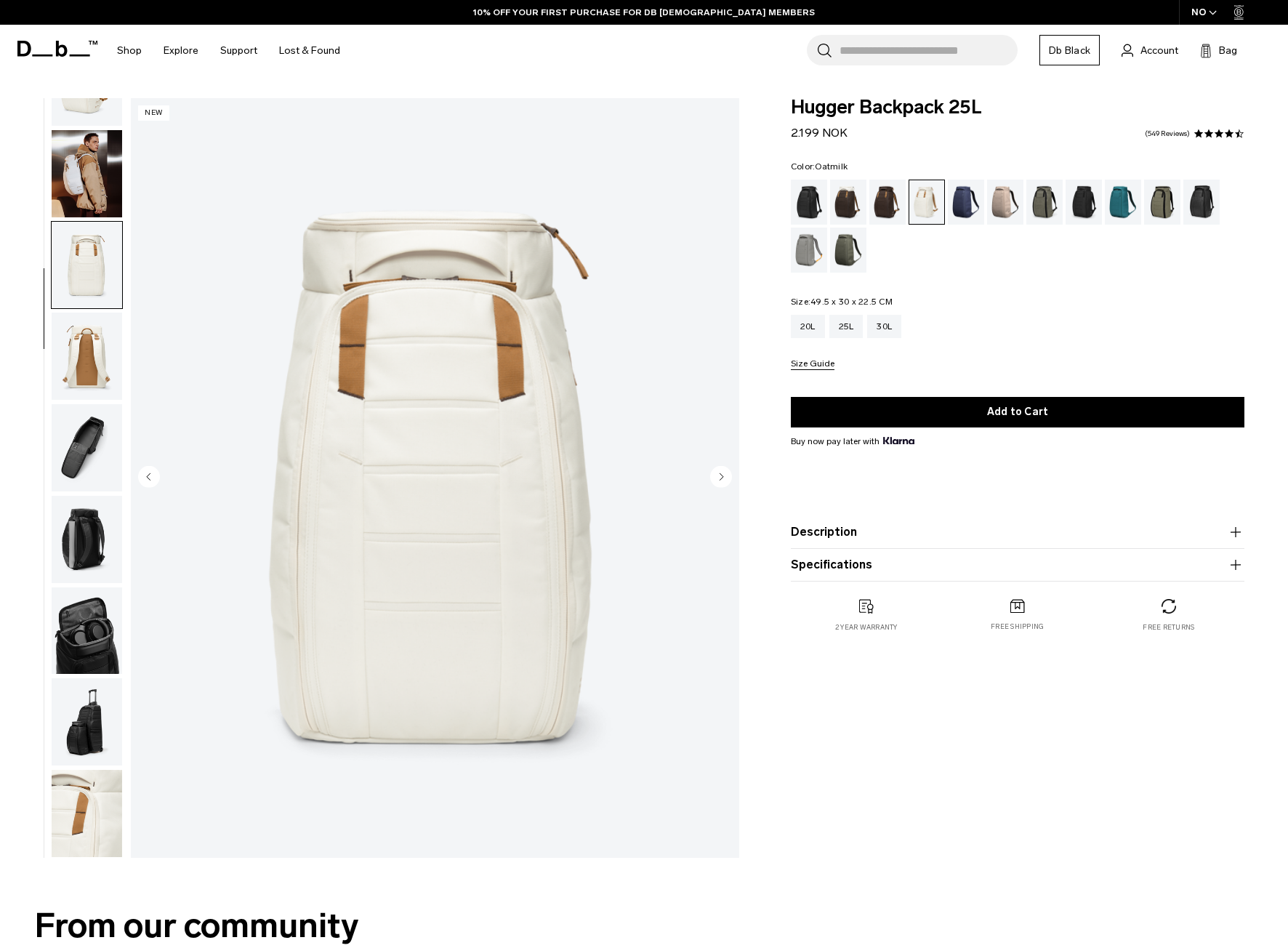
click at [714, 484] on circle "Next slide" at bounding box center [720, 476] width 22 height 22
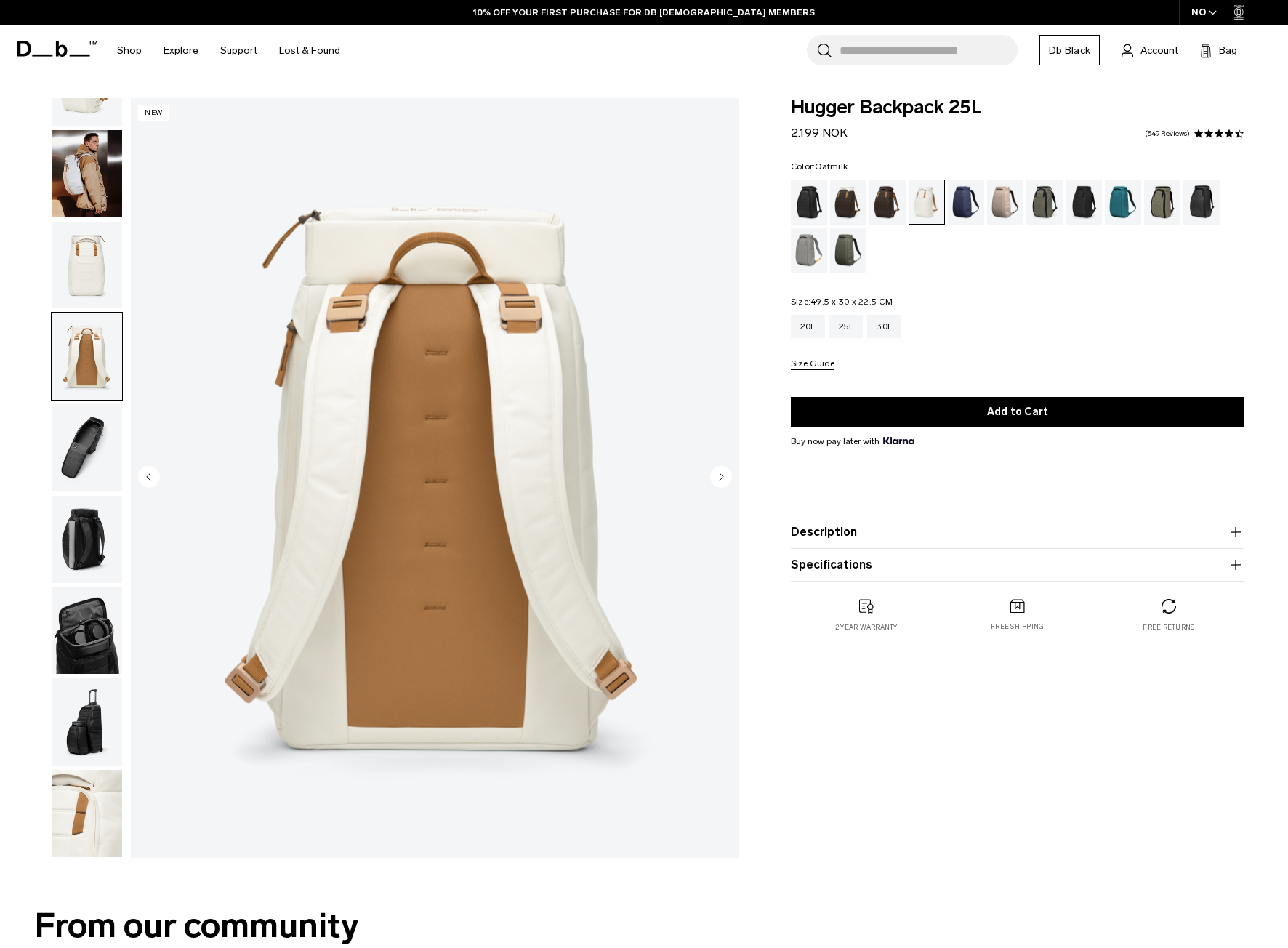
click at [714, 484] on circle "Next slide" at bounding box center [720, 476] width 22 height 22
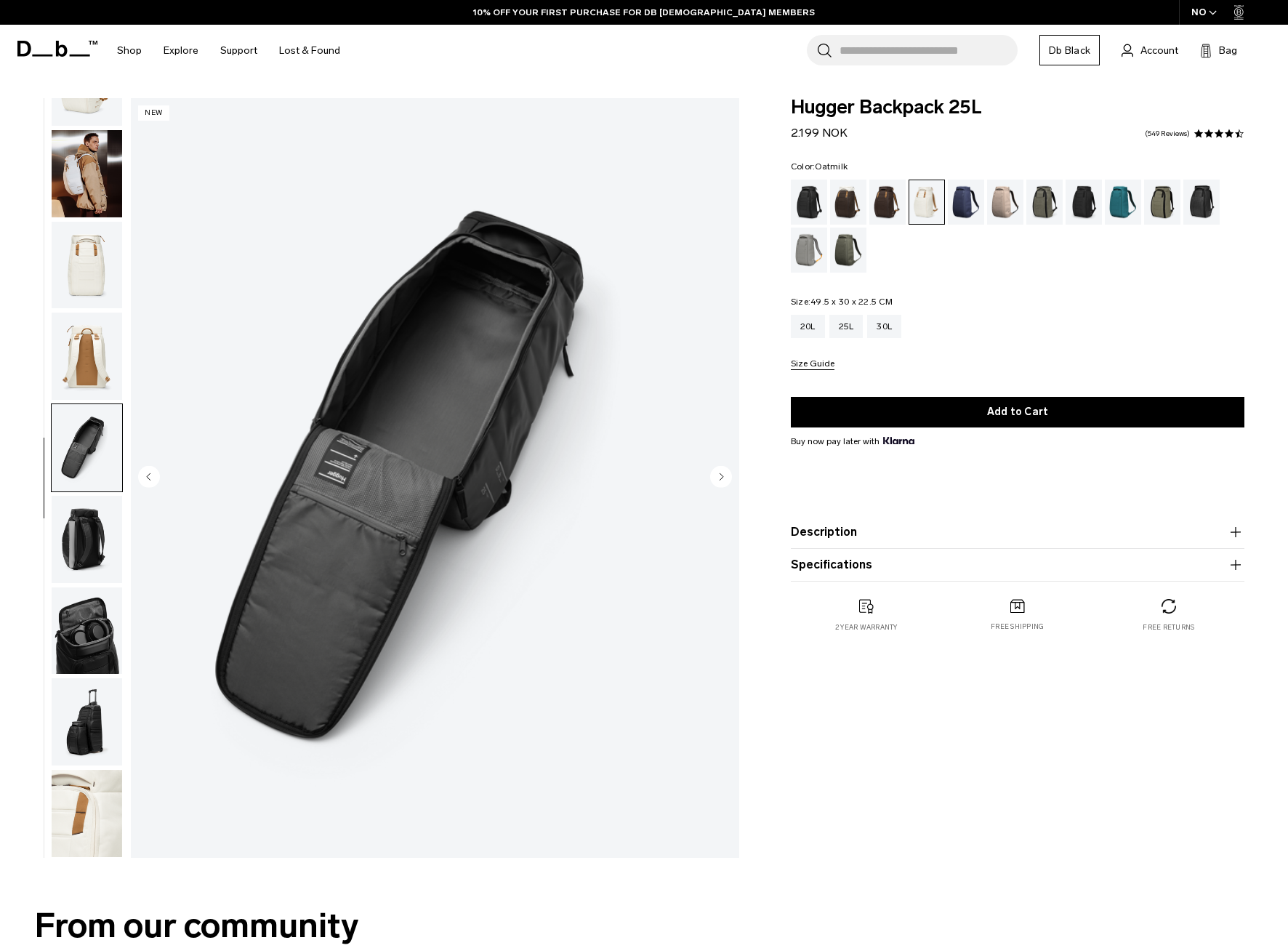
click at [714, 484] on circle "Next slide" at bounding box center [720, 476] width 22 height 22
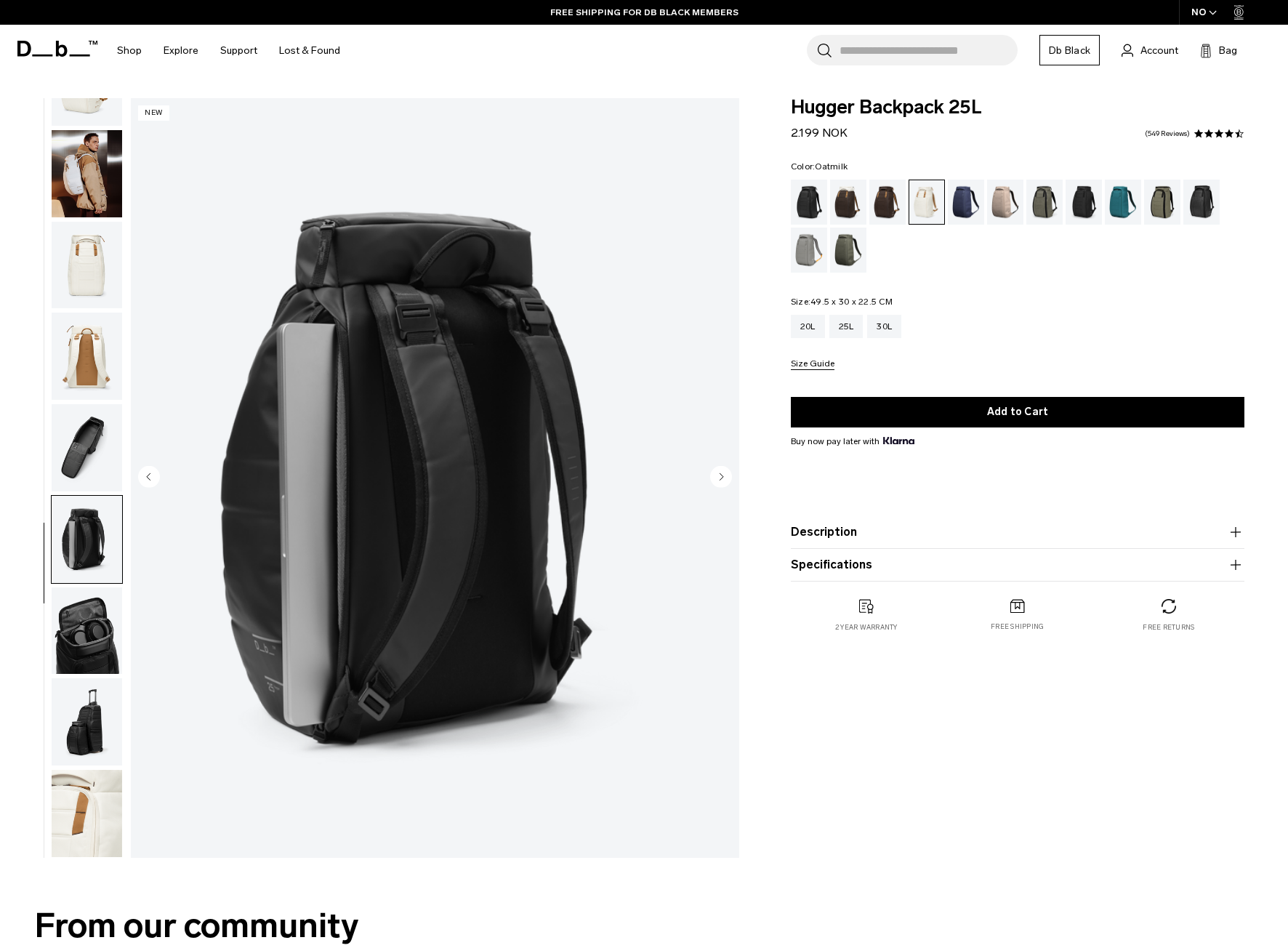
click at [714, 484] on circle "Next slide" at bounding box center [720, 476] width 22 height 22
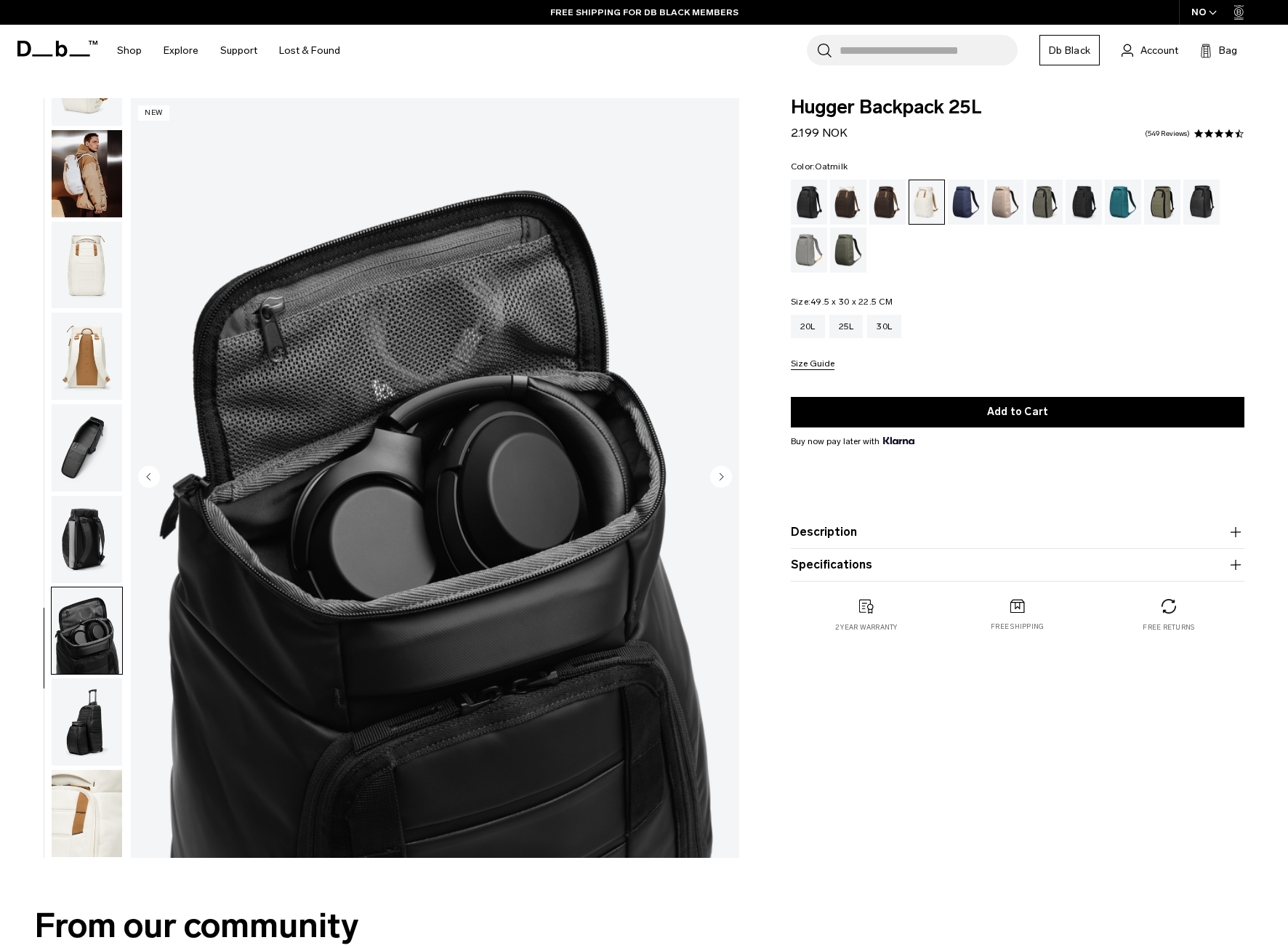
click at [714, 484] on circle "Next slide" at bounding box center [720, 476] width 22 height 22
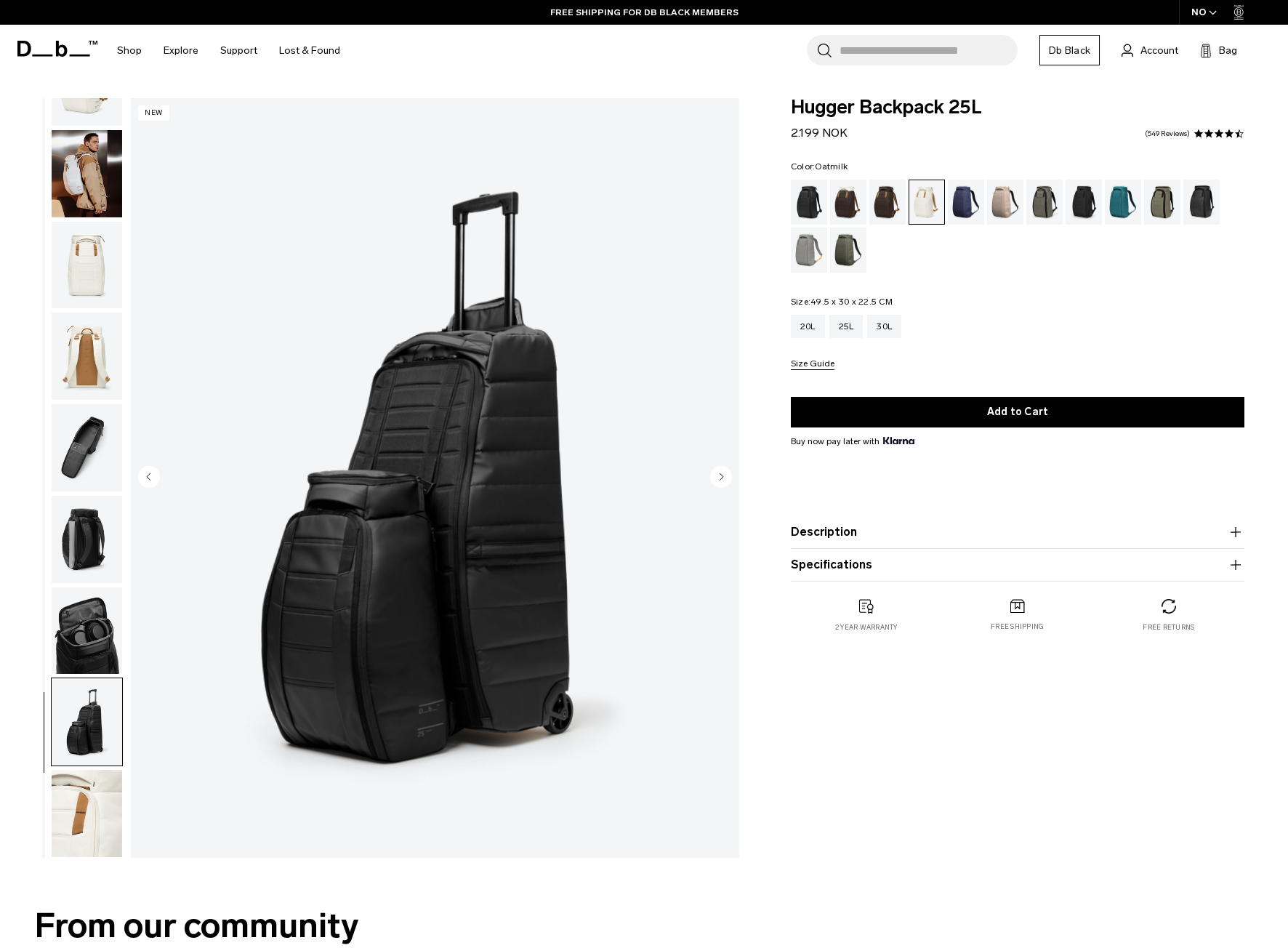
click at [714, 484] on circle "Next slide" at bounding box center [720, 476] width 22 height 22
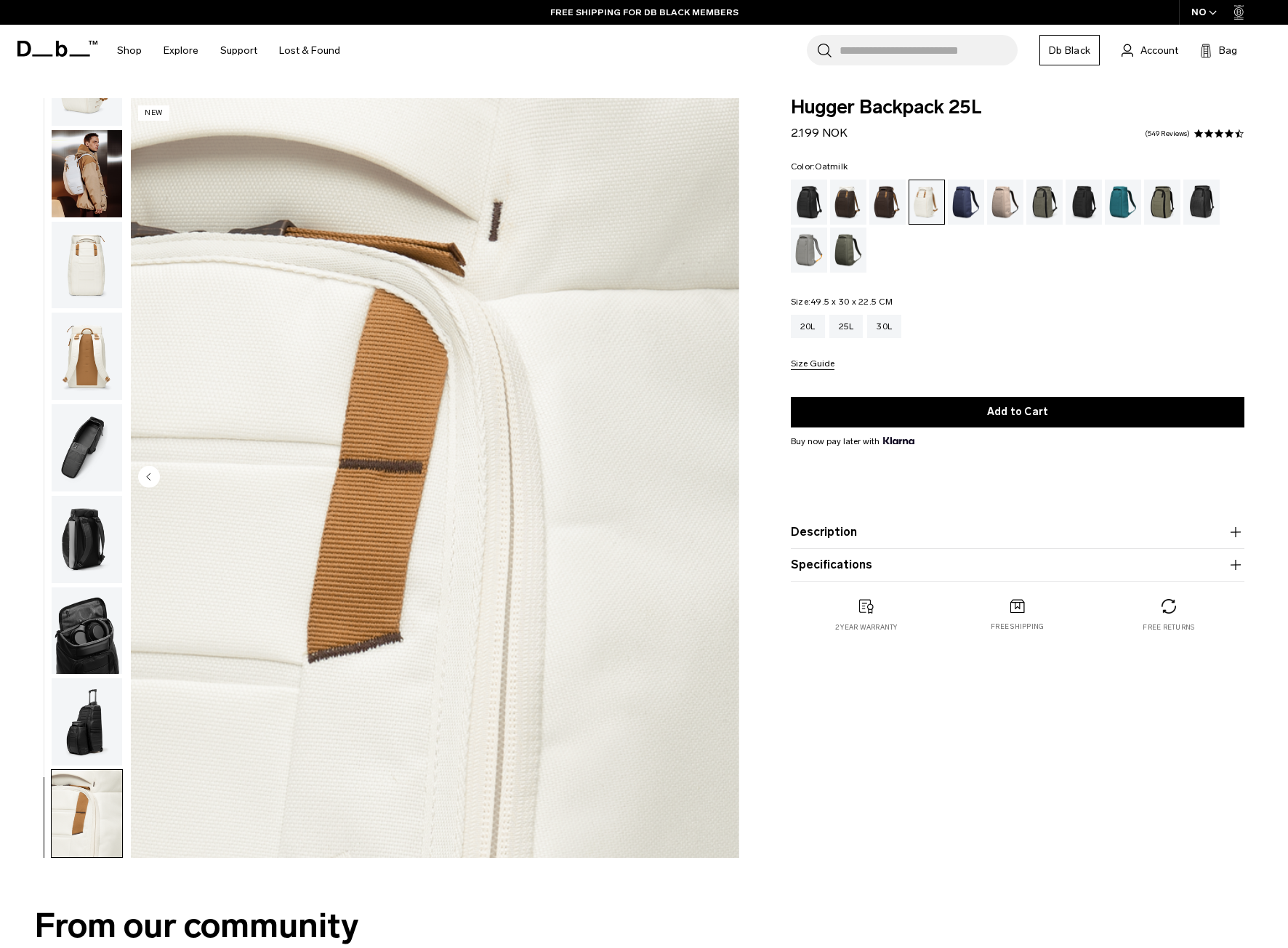
click at [714, 484] on img "9 / 9" at bounding box center [435, 478] width 608 height 760
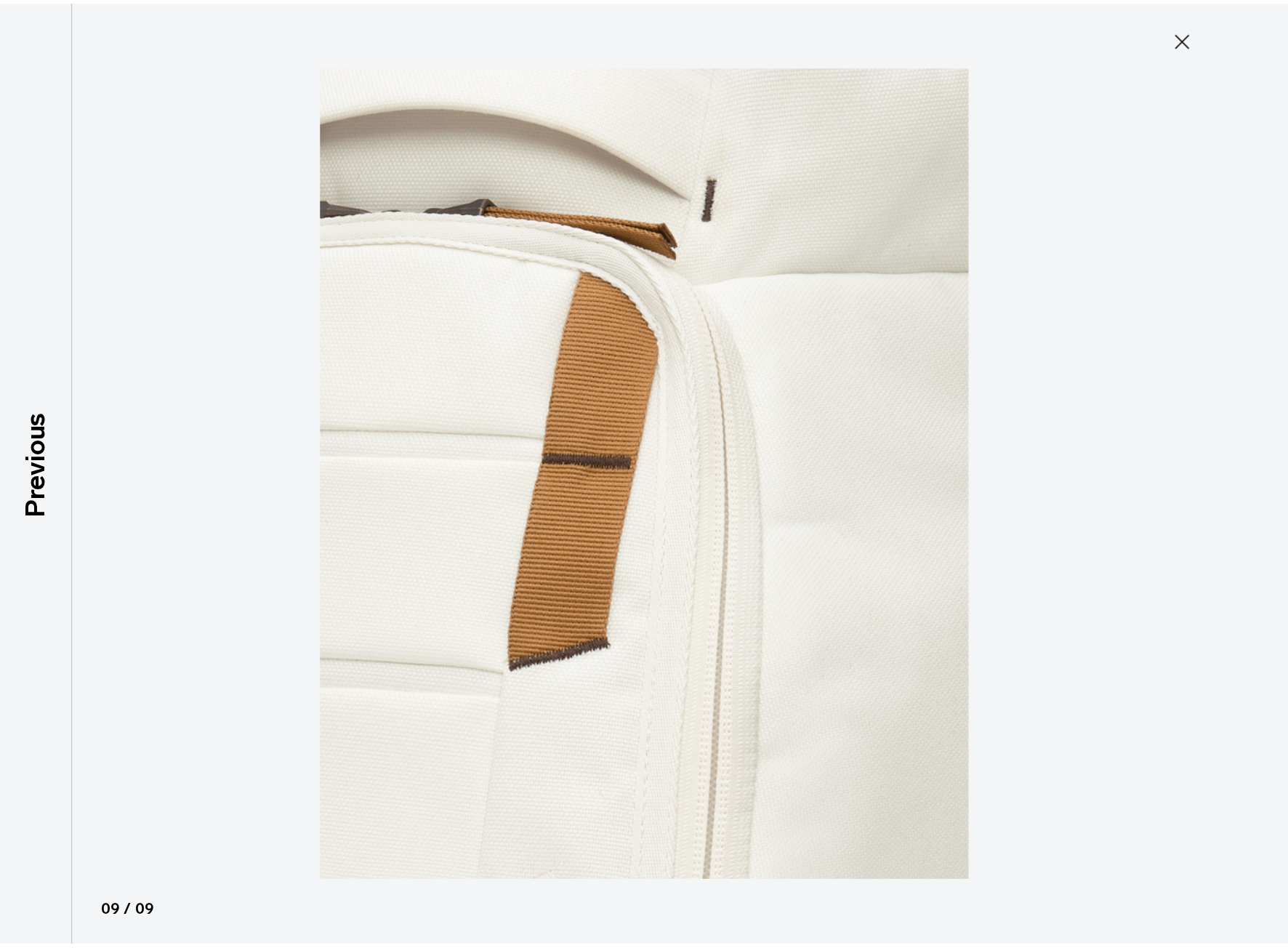
scroll to position [53, 0]
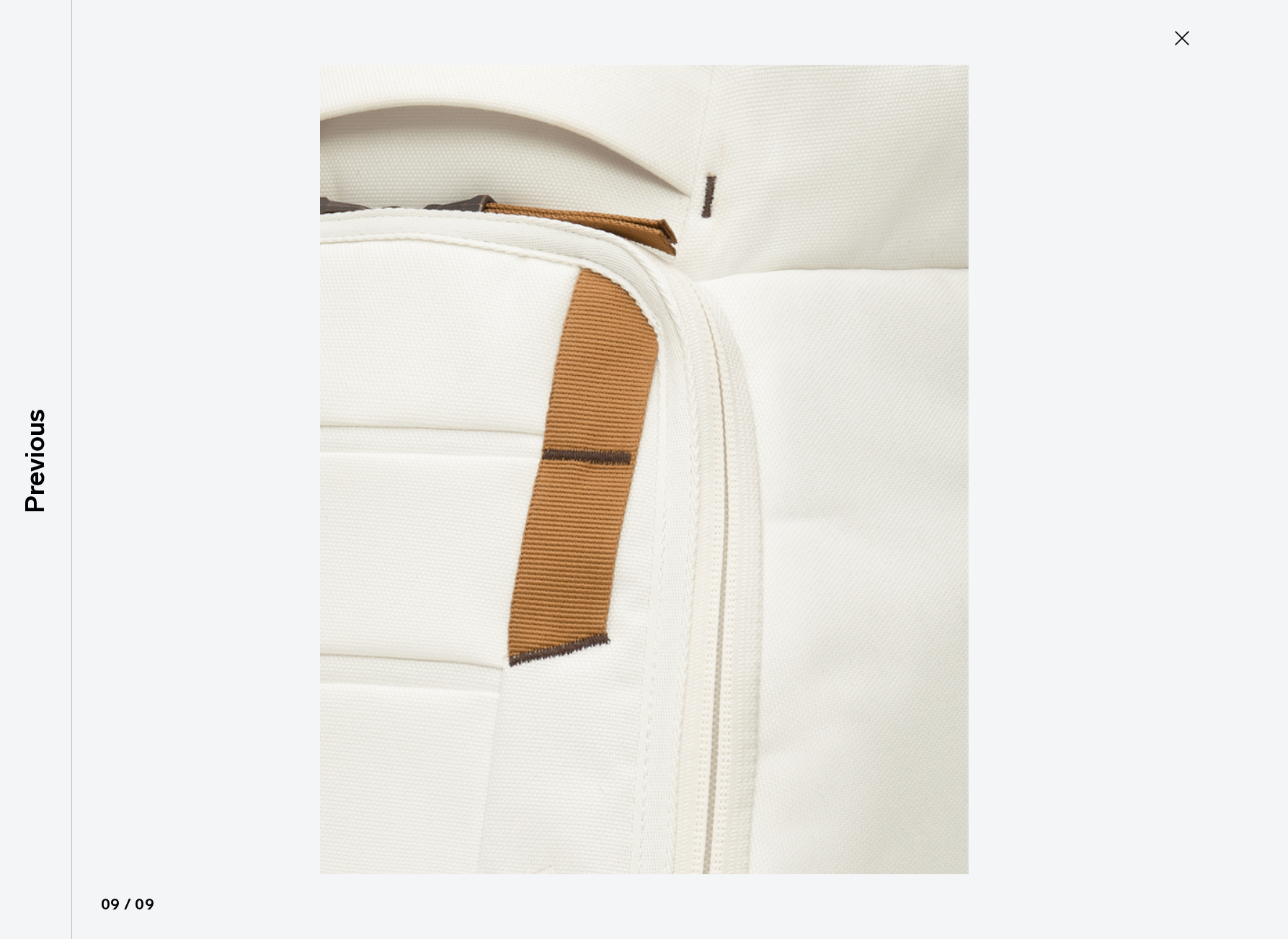
click at [1177, 45] on icon at bounding box center [1181, 38] width 23 height 23
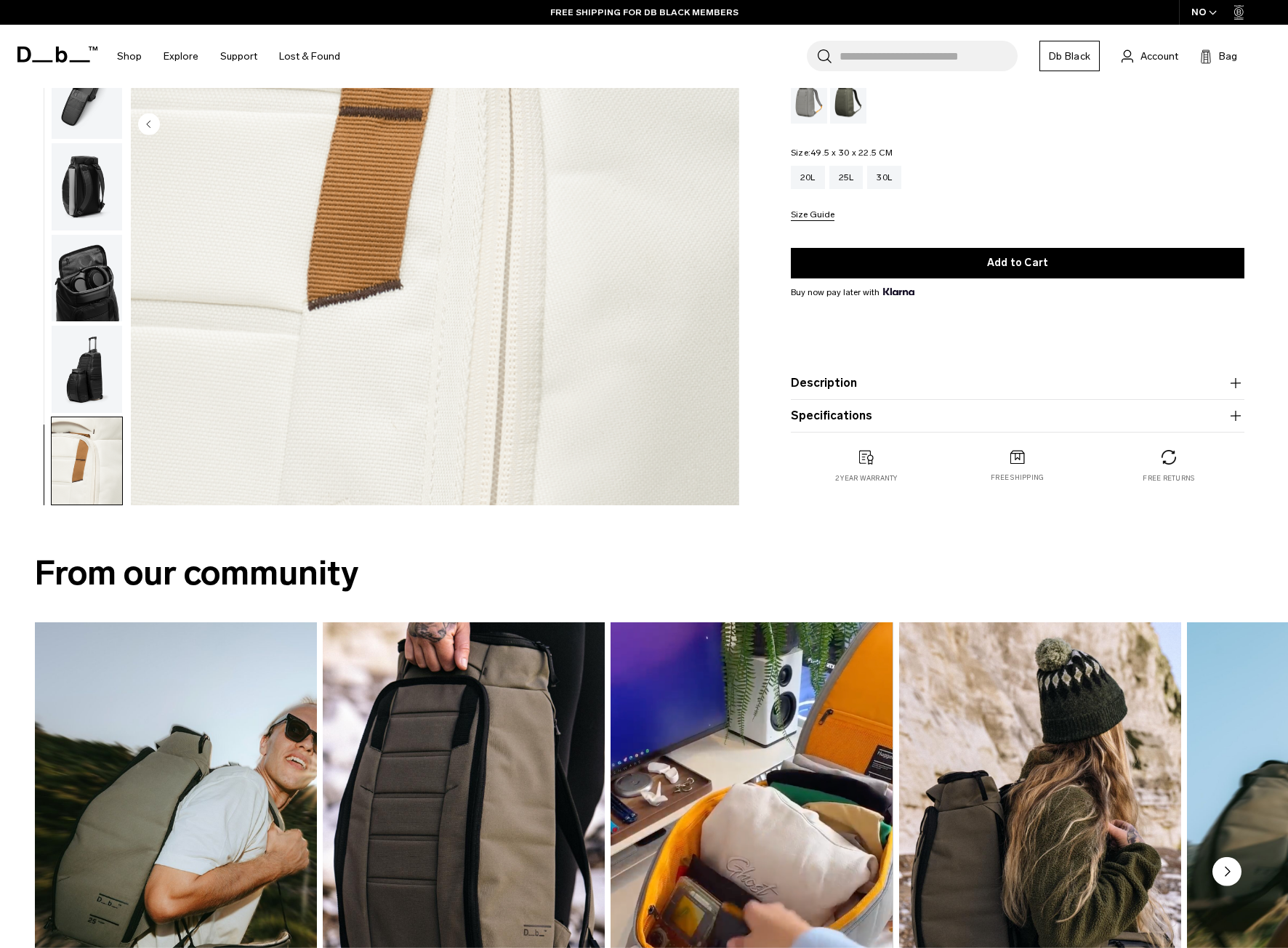
scroll to position [145, 0]
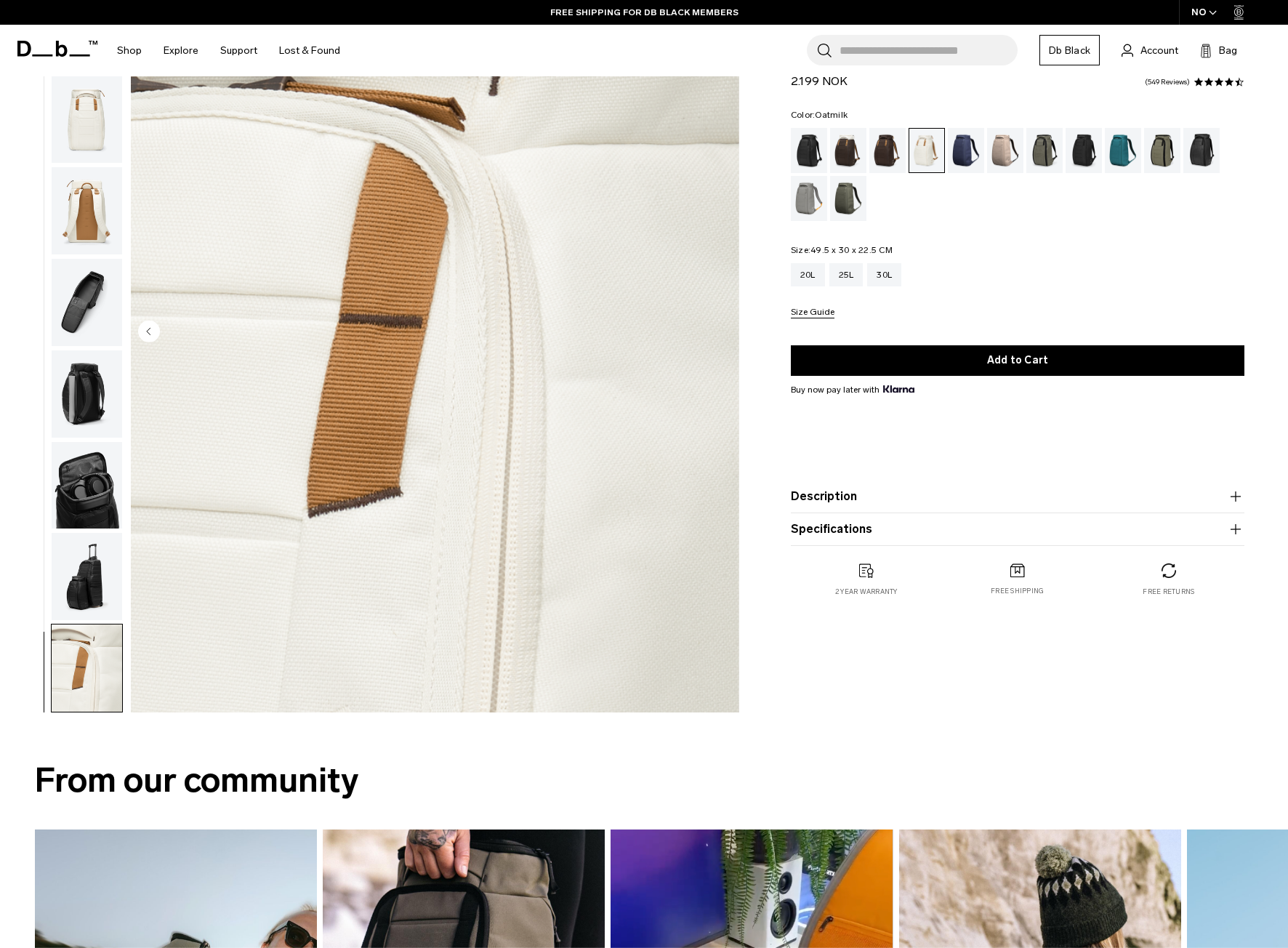
click at [826, 504] on button "Description" at bounding box center [1017, 497] width 454 height 17
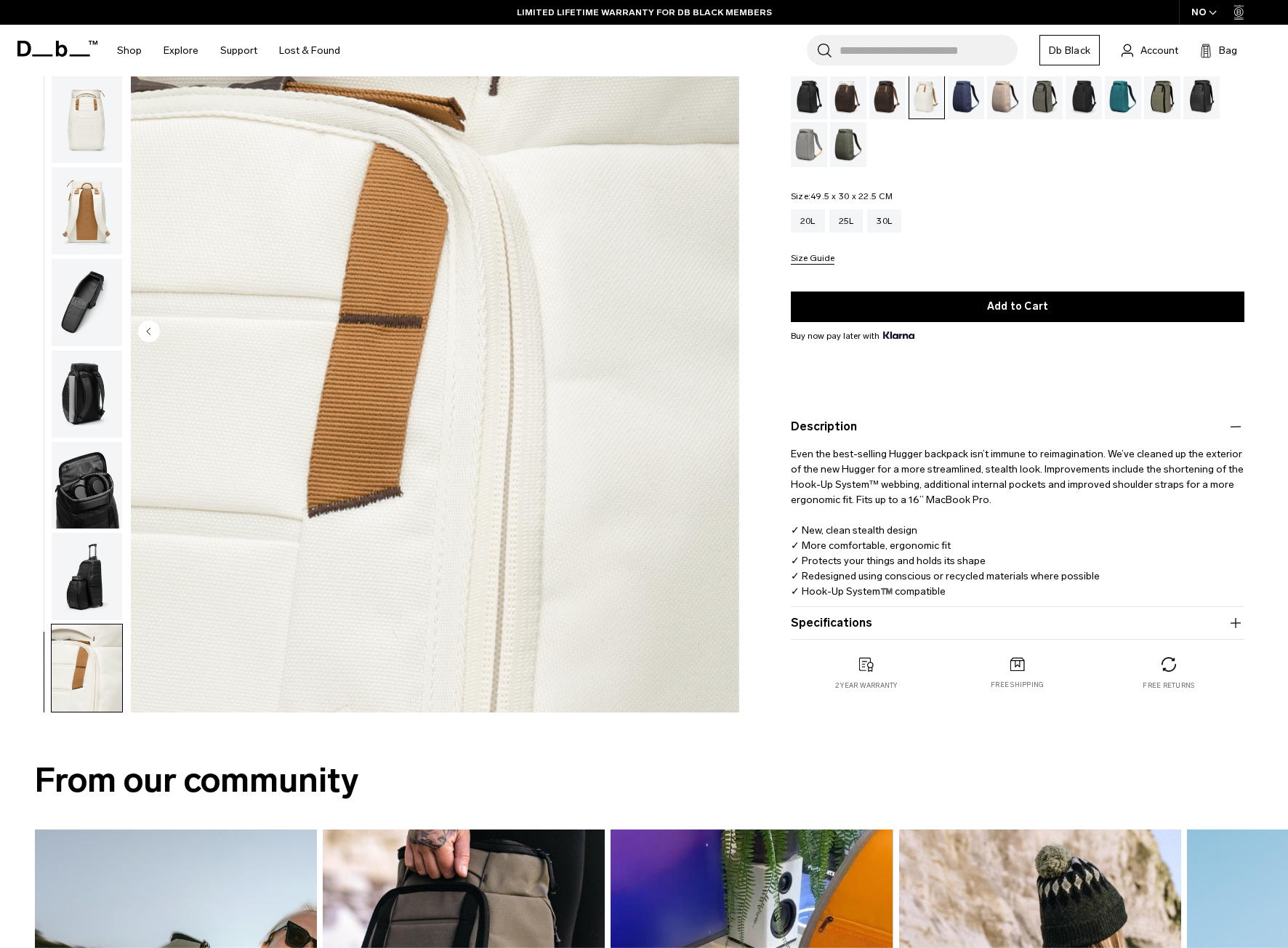
click at [814, 619] on button "Specifications" at bounding box center [1017, 623] width 454 height 17
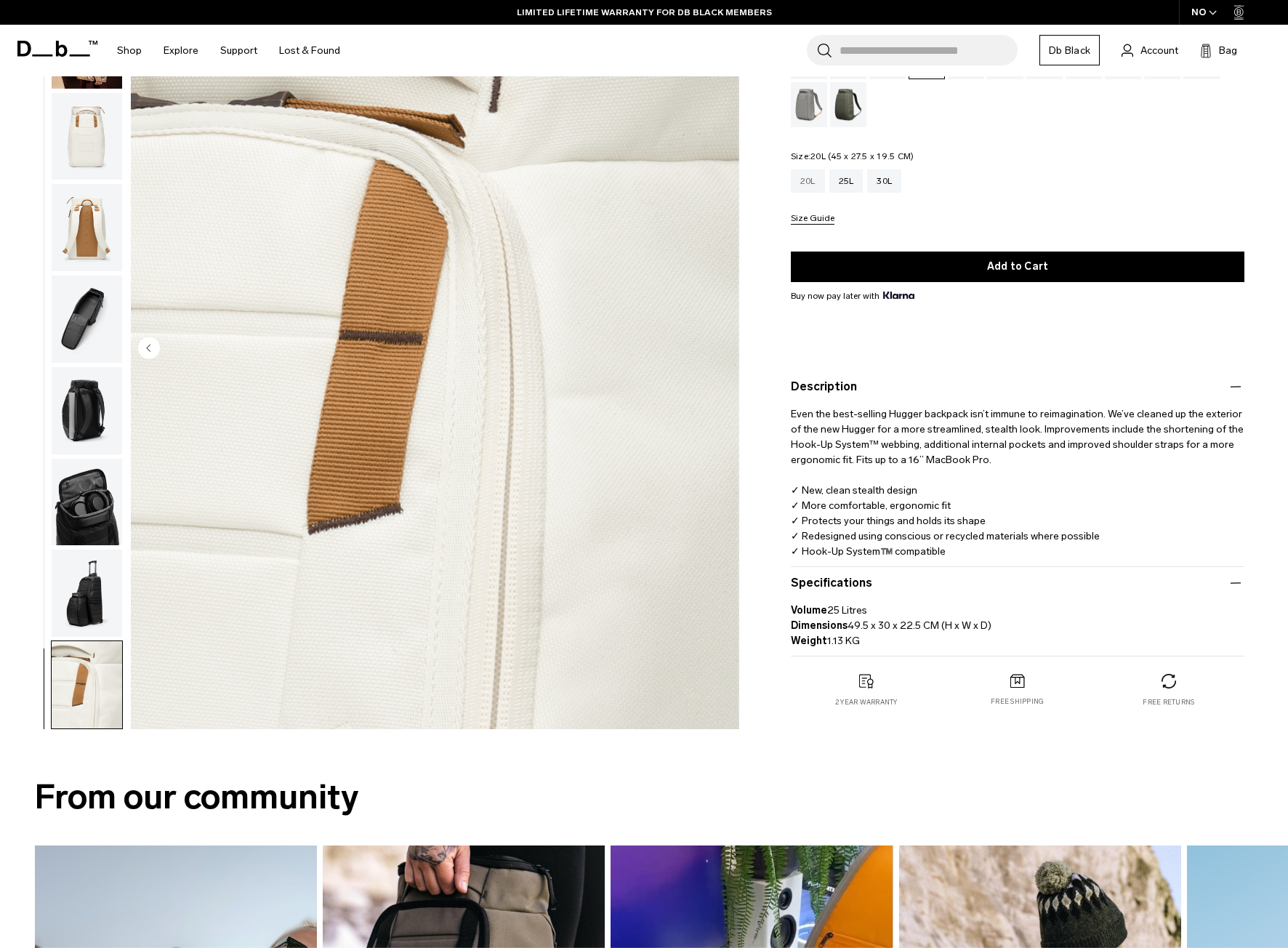
click at [812, 181] on div "20L" at bounding box center [808, 181] width 35 height 23
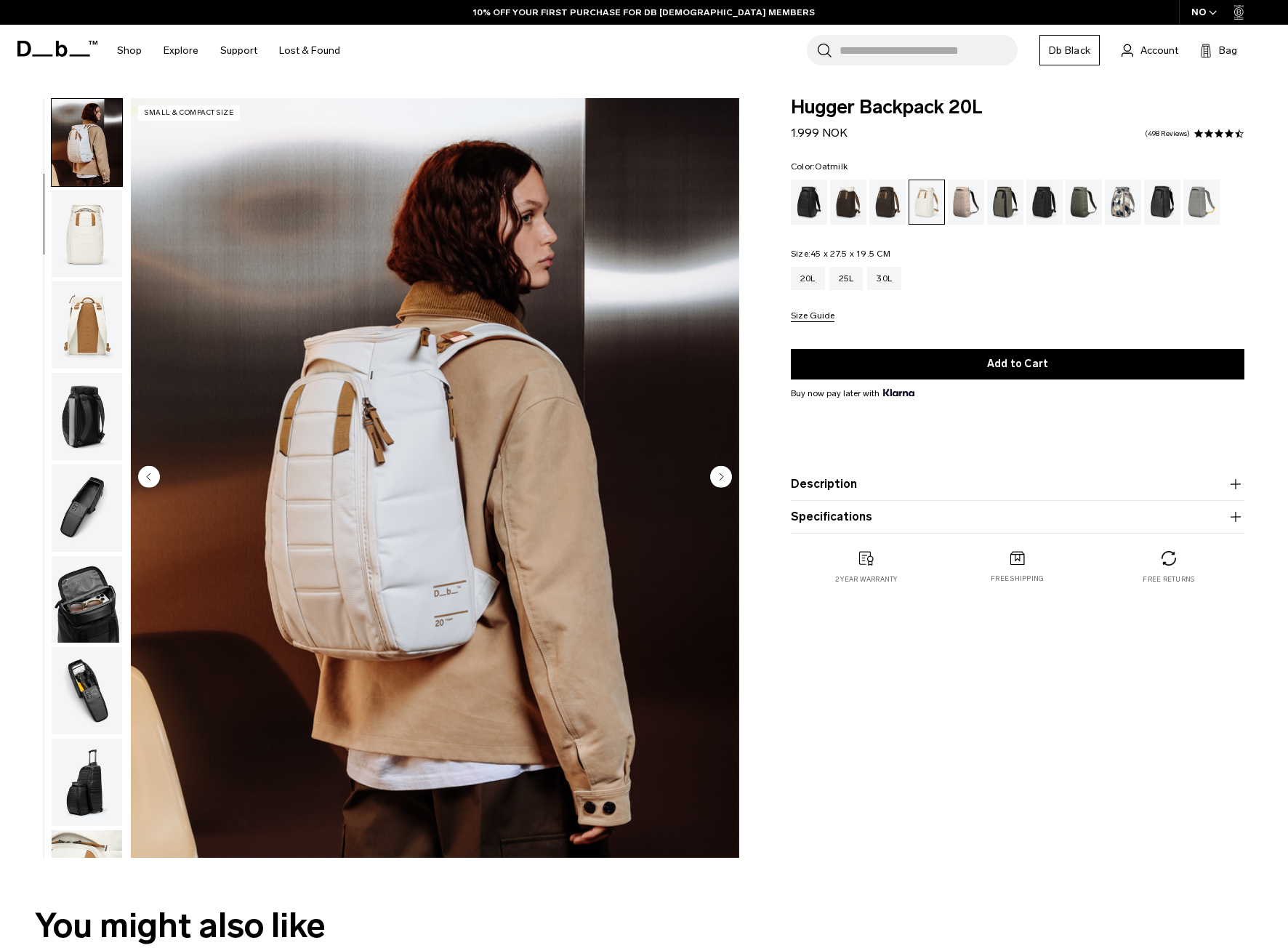
click at [711, 474] on circle "Next slide" at bounding box center [720, 476] width 22 height 22
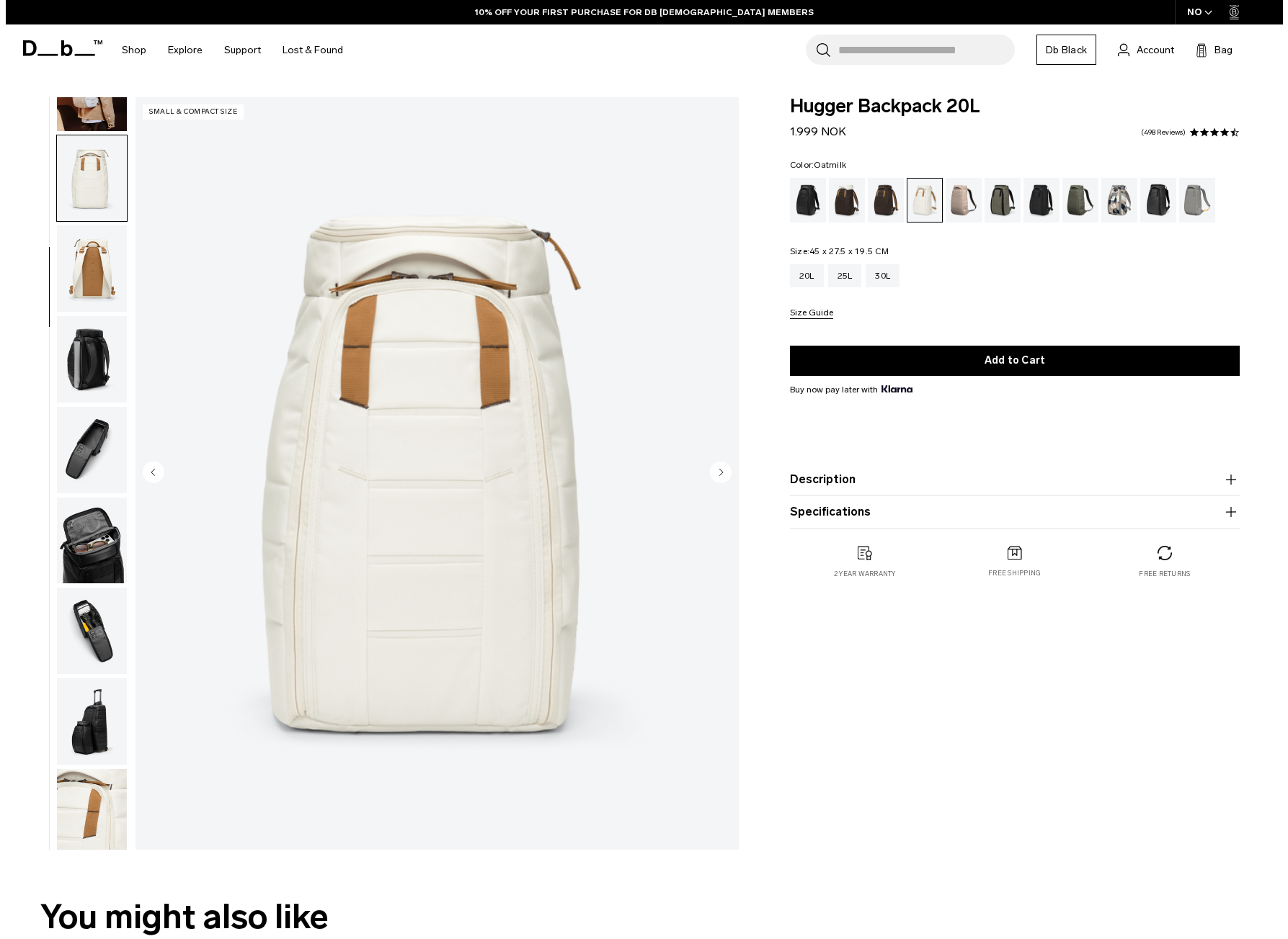
scroll to position [151, 0]
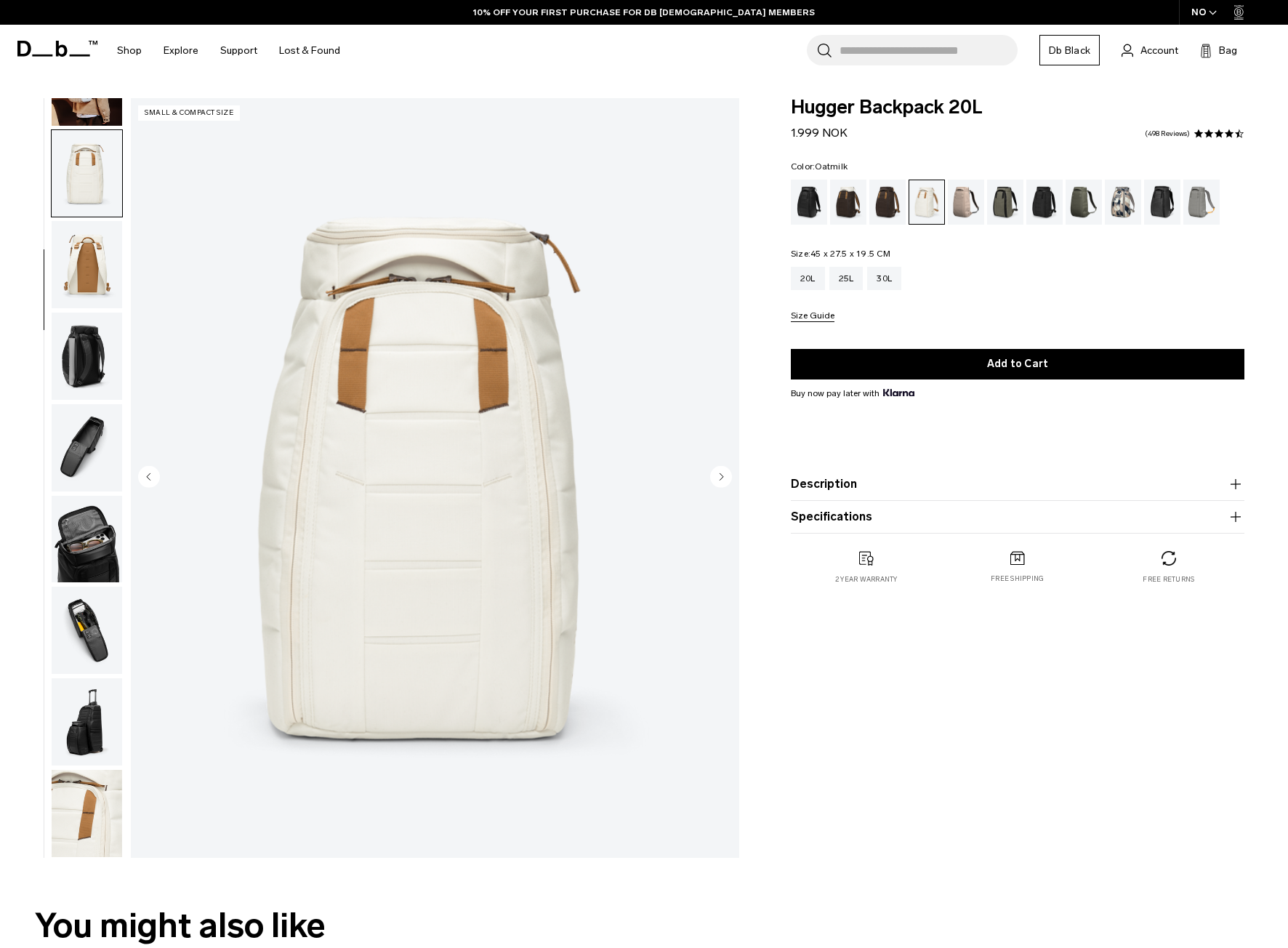
click at [711, 474] on circle "Next slide" at bounding box center [720, 476] width 22 height 22
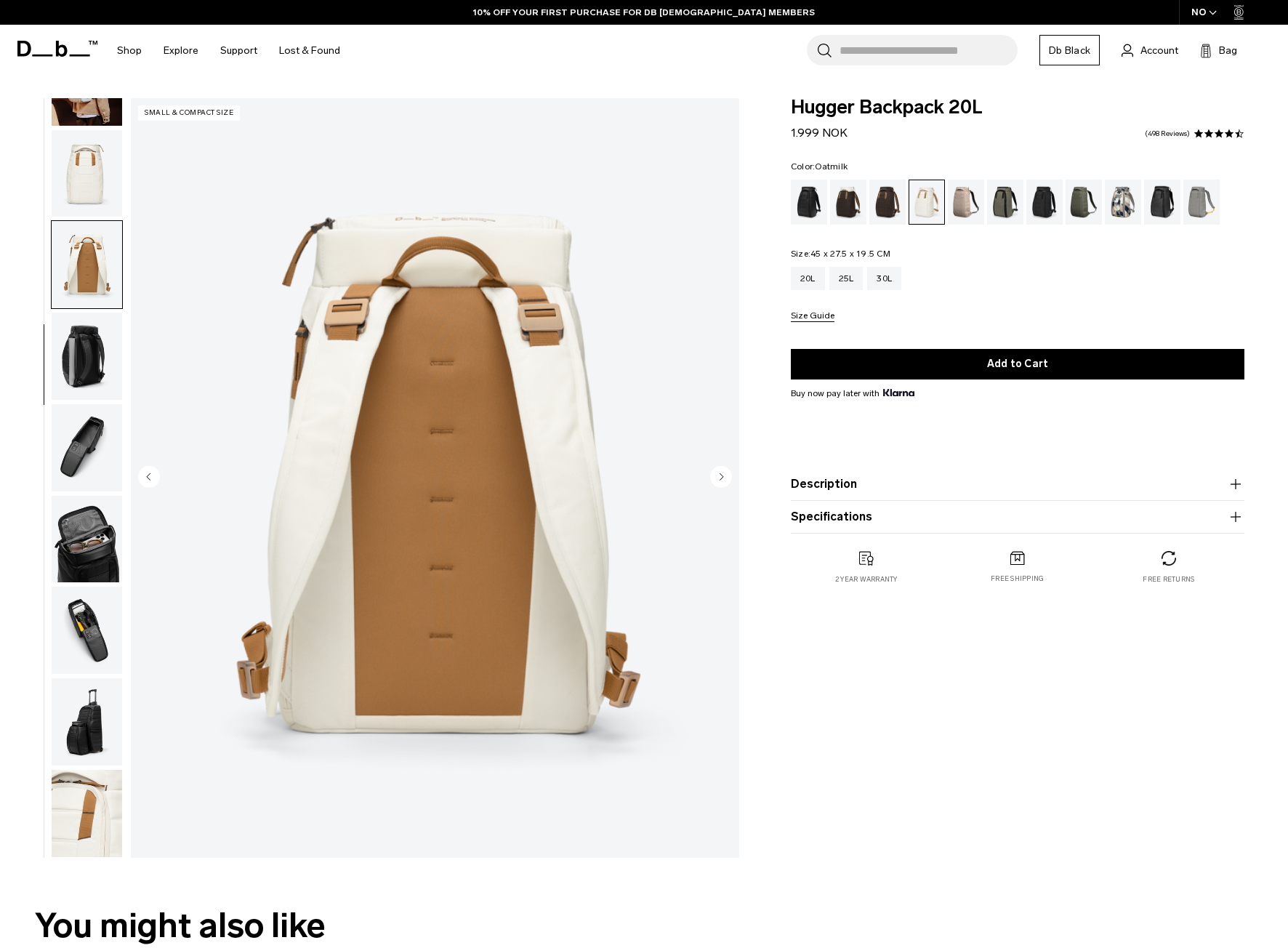
click at [711, 474] on circle "Next slide" at bounding box center [720, 476] width 22 height 22
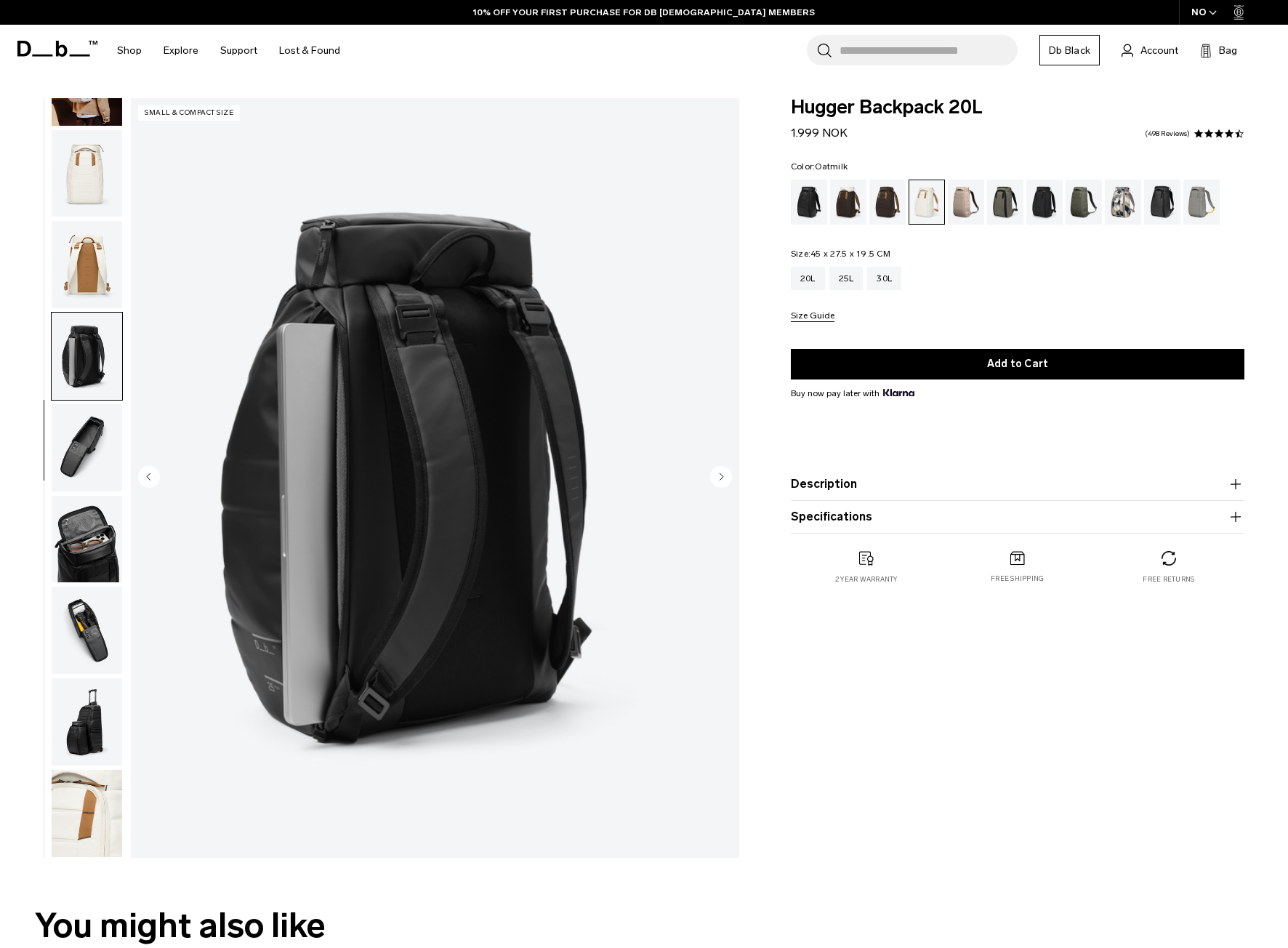
click at [711, 474] on circle "Next slide" at bounding box center [720, 476] width 22 height 22
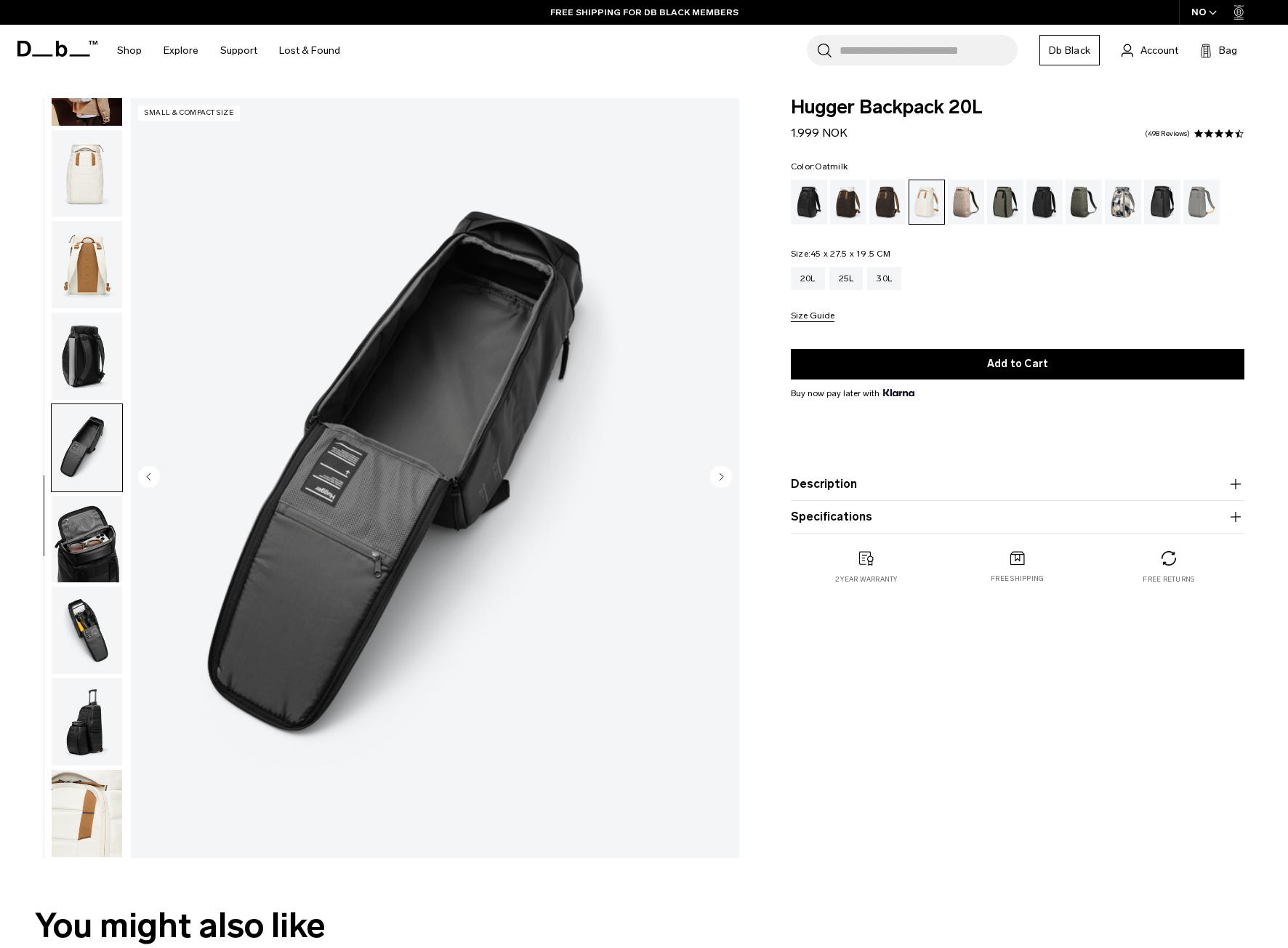
click at [711, 474] on circle "Next slide" at bounding box center [720, 476] width 22 height 22
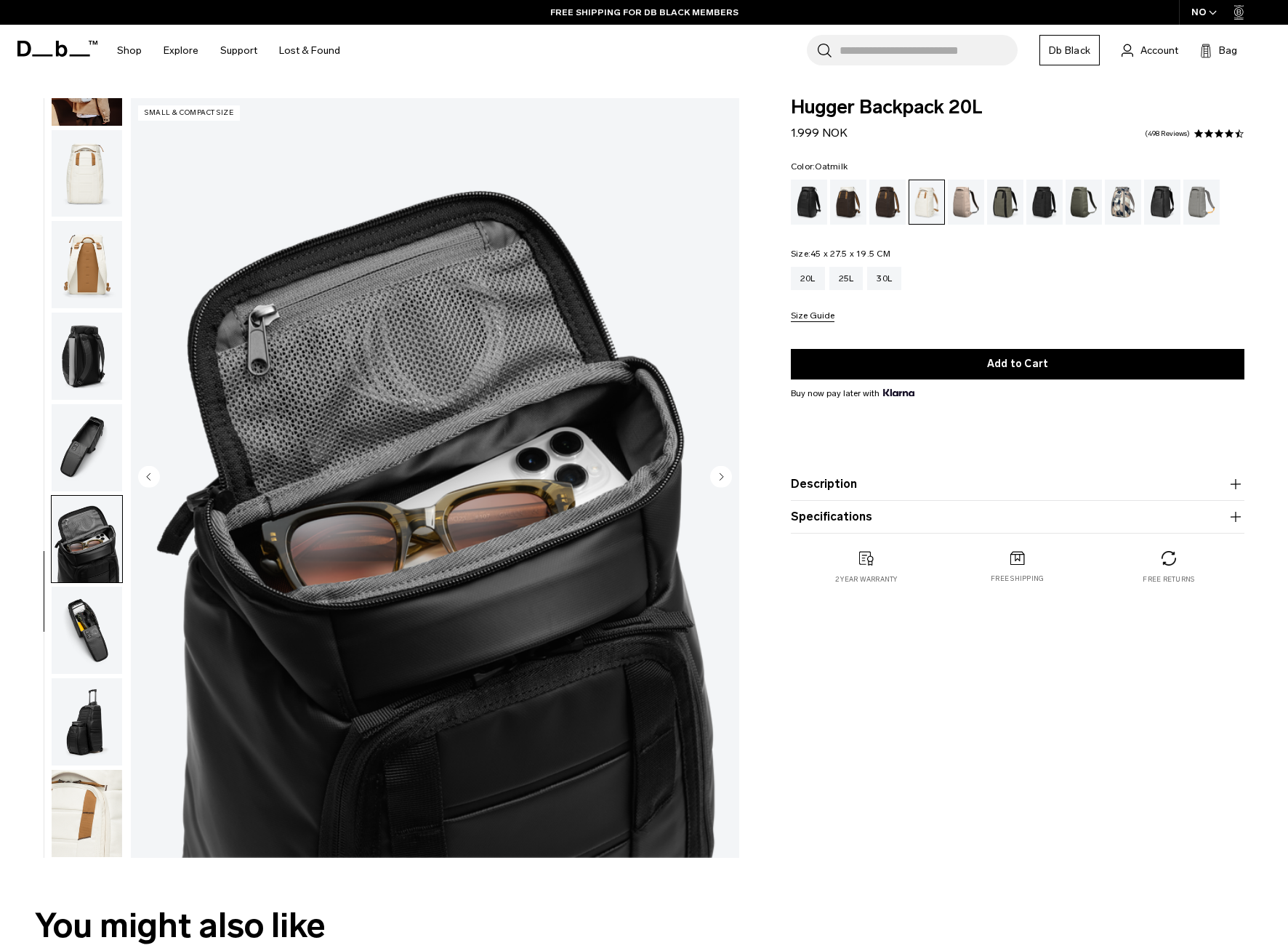
click at [711, 474] on circle "Next slide" at bounding box center [720, 476] width 22 height 22
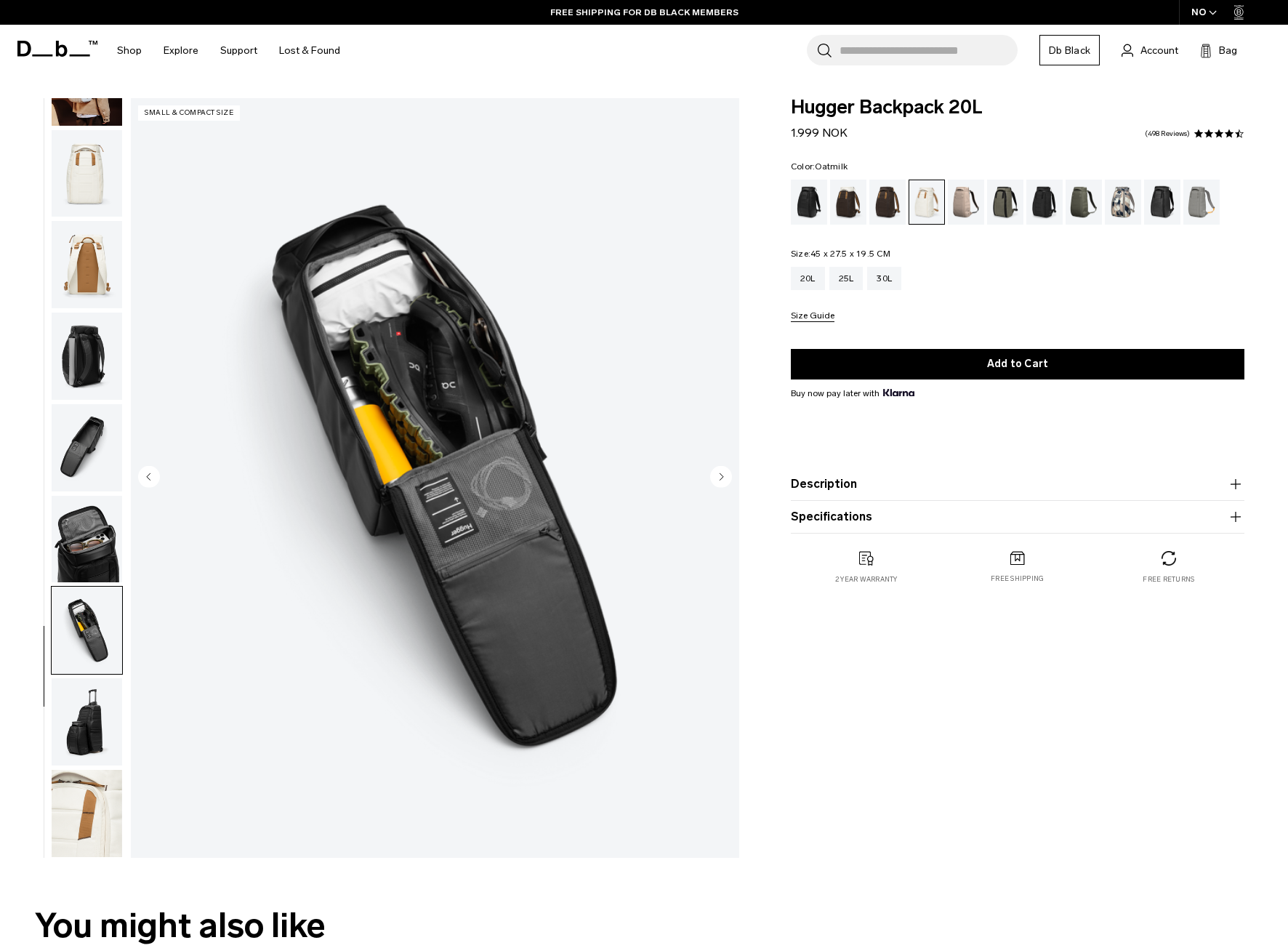
click at [711, 474] on circle "Next slide" at bounding box center [720, 476] width 22 height 22
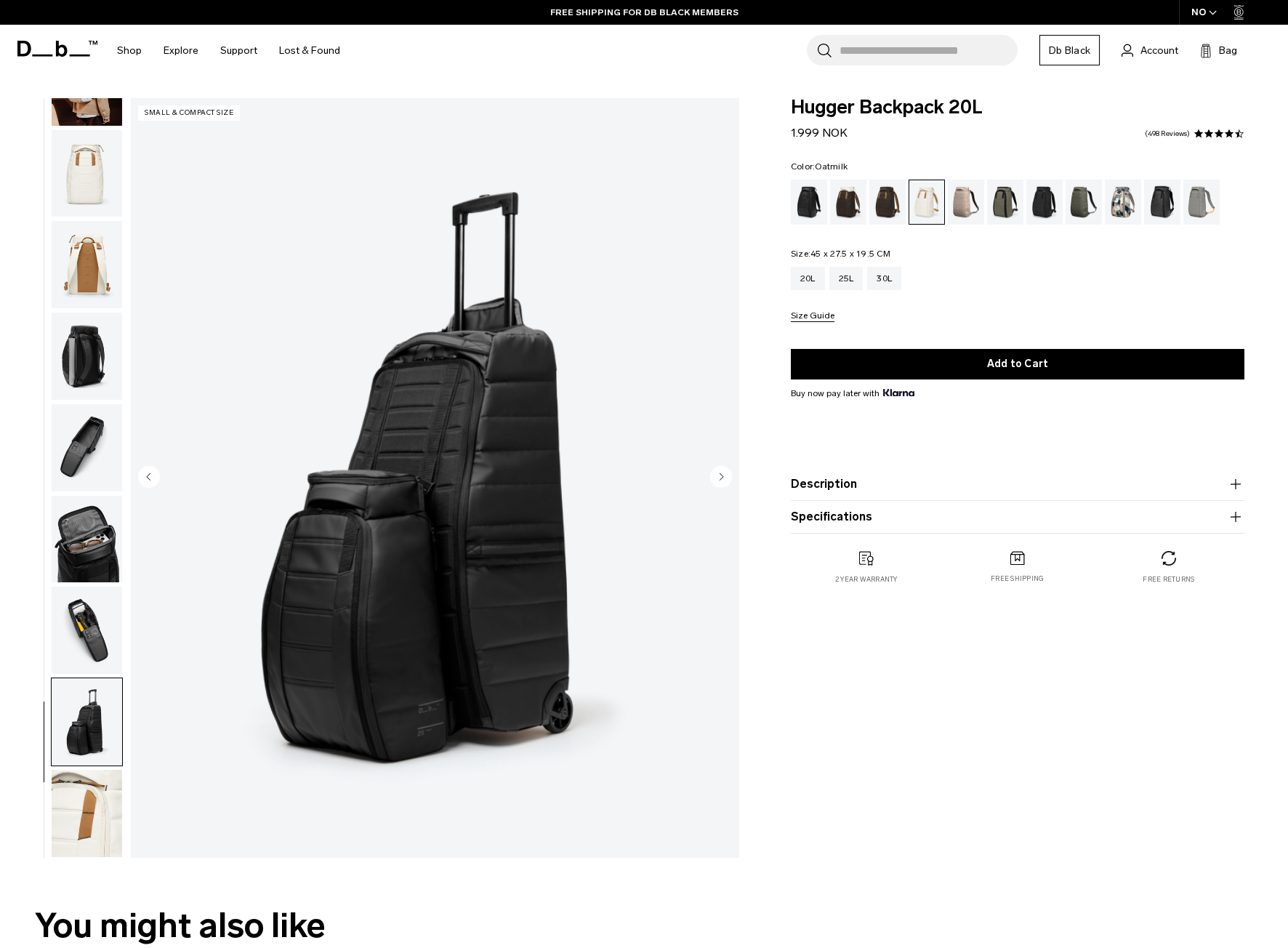
click at [711, 474] on circle "Next slide" at bounding box center [720, 476] width 22 height 22
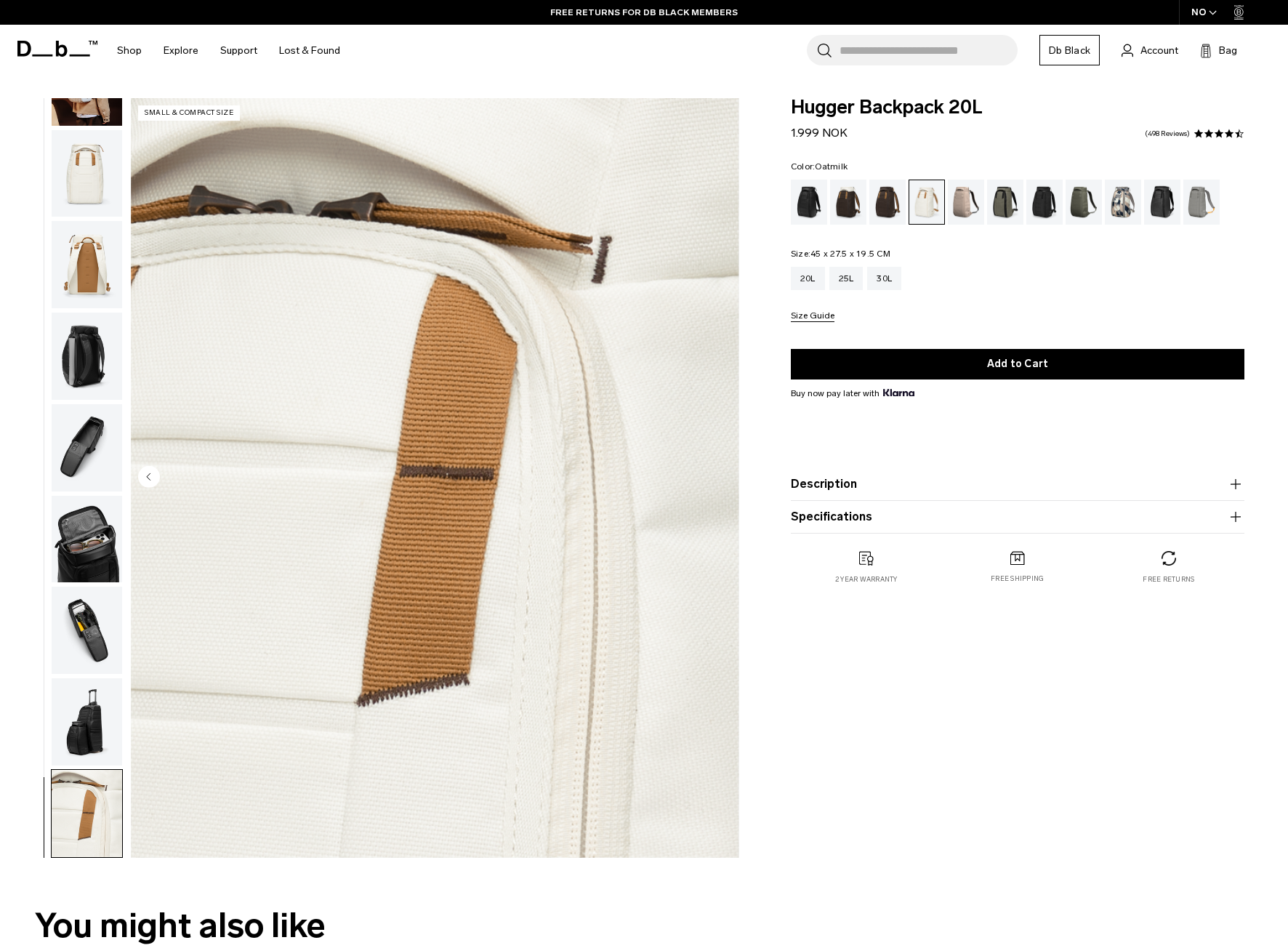
click at [711, 474] on img "10 / 10" at bounding box center [435, 478] width 608 height 760
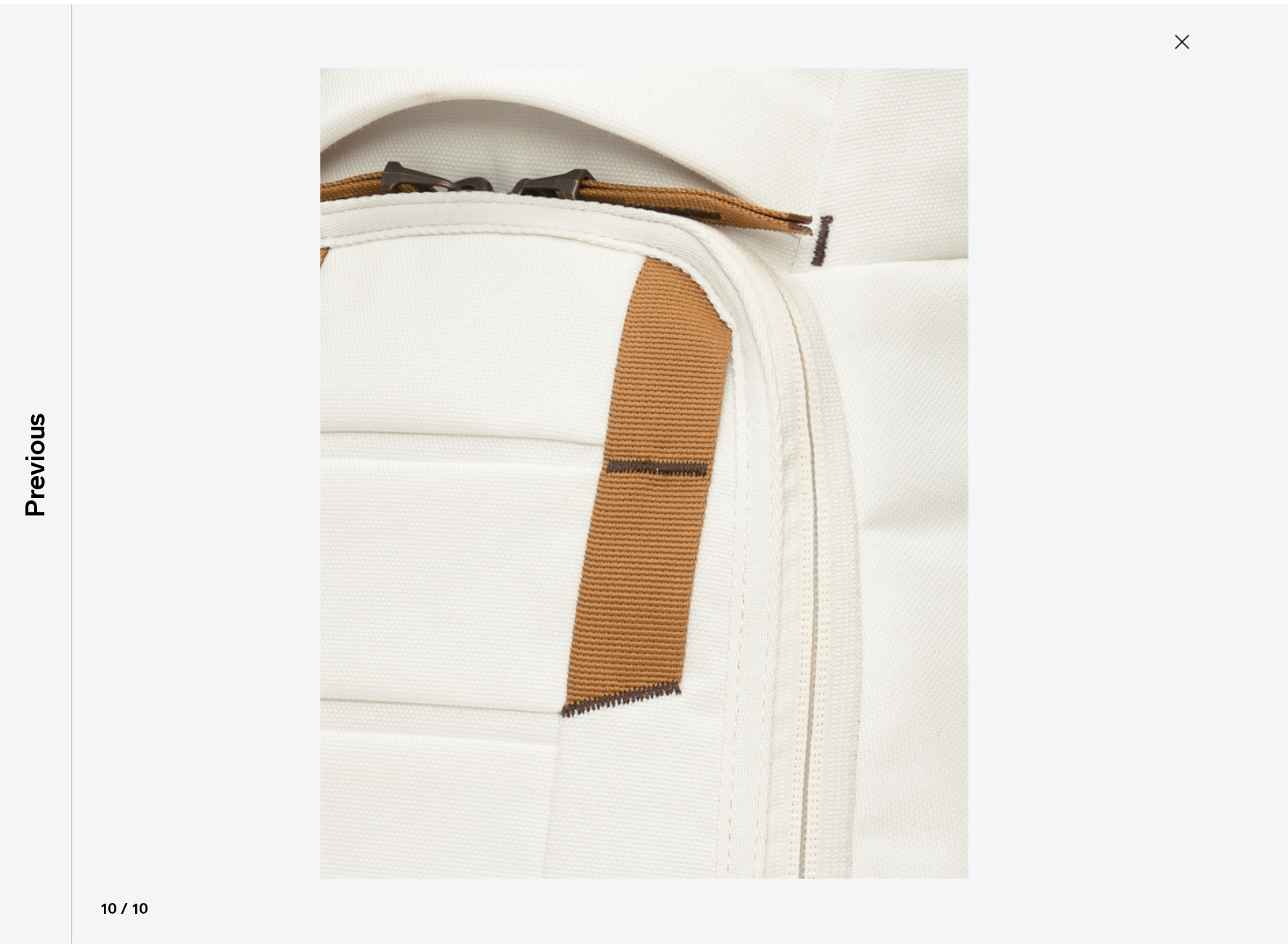
scroll to position [144, 0]
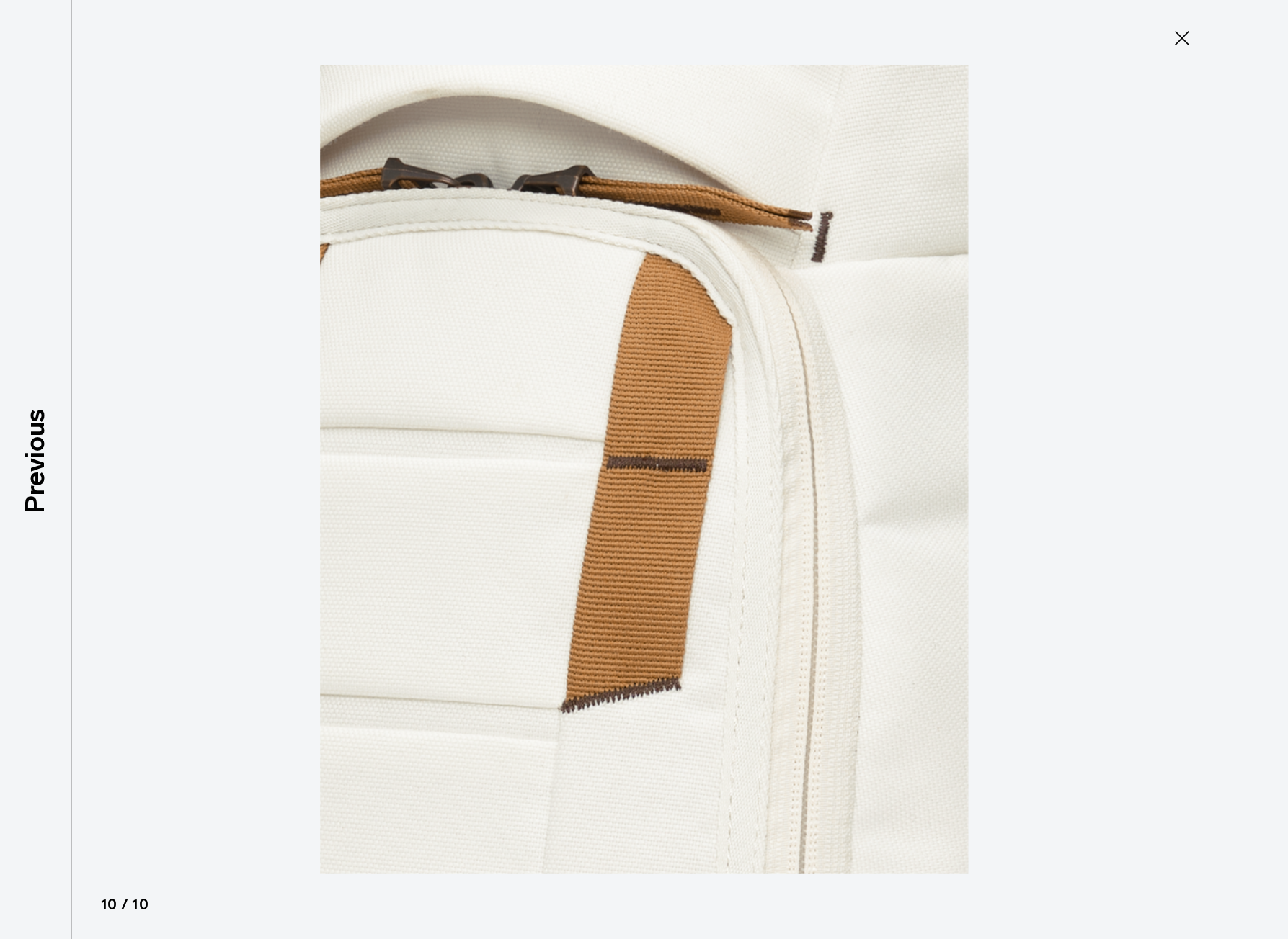
click at [1182, 42] on icon at bounding box center [1181, 38] width 23 height 23
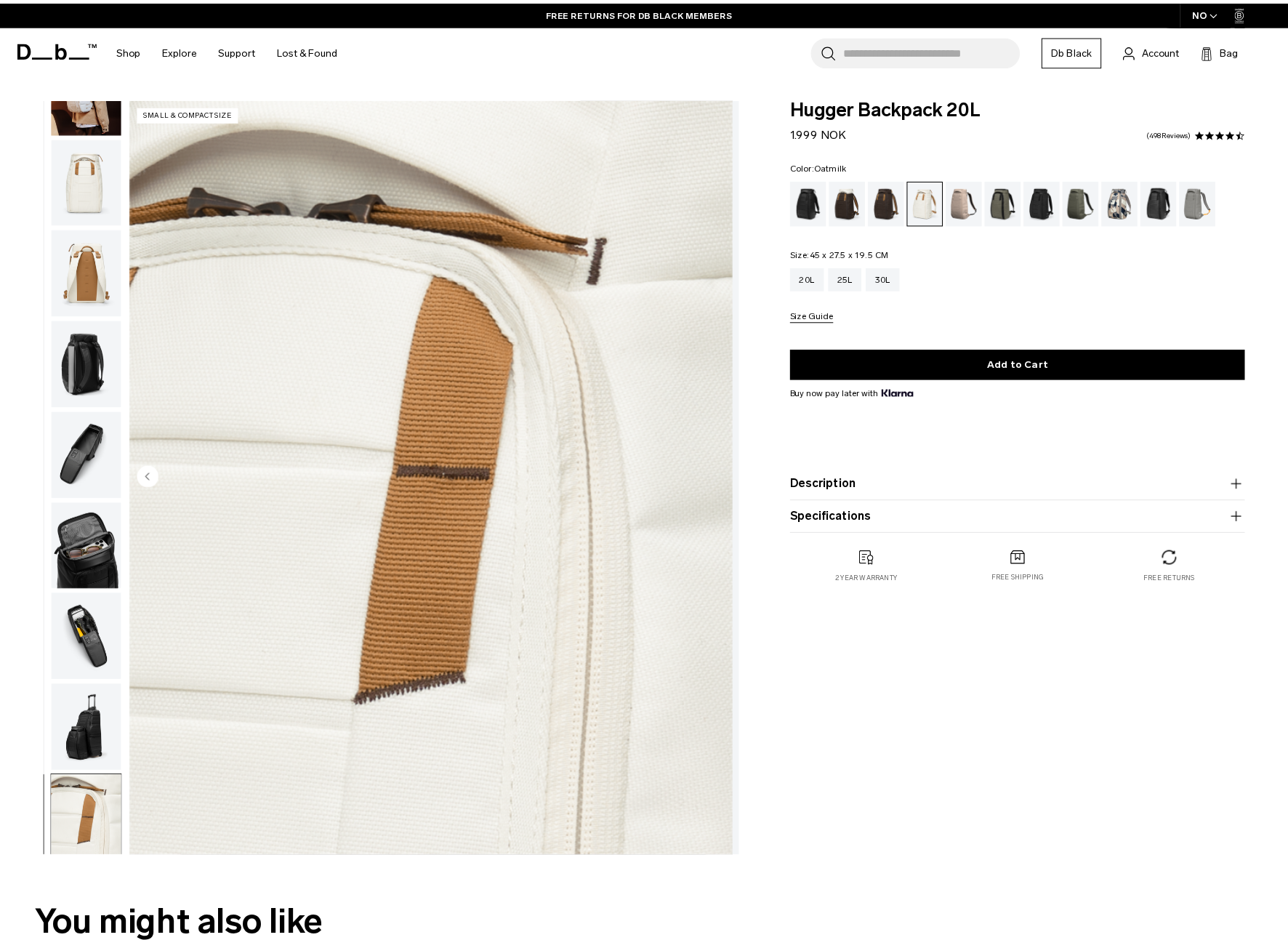
scroll to position [152, 0]
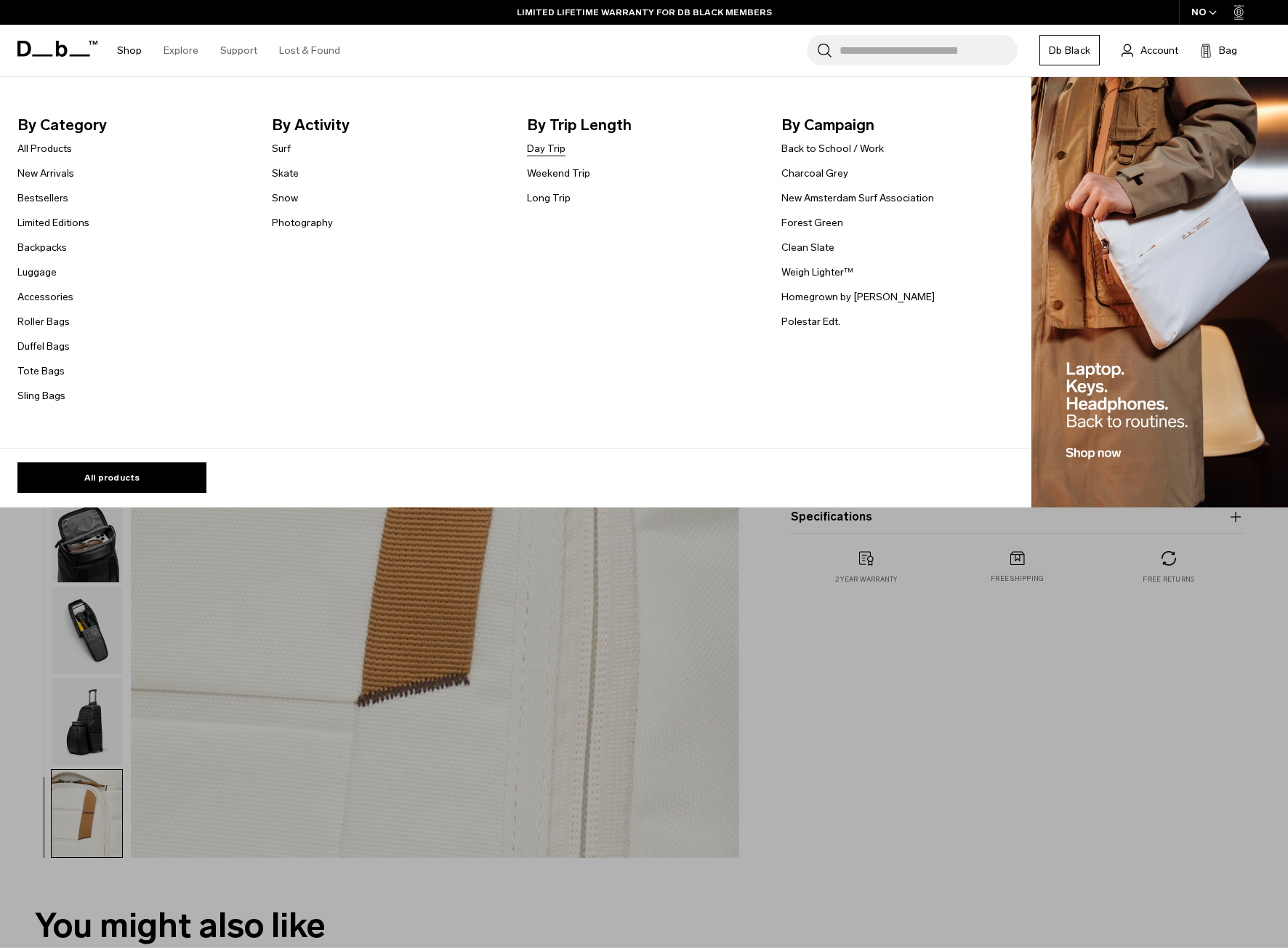
click at [539, 150] on link "Day Trip" at bounding box center [546, 149] width 39 height 16
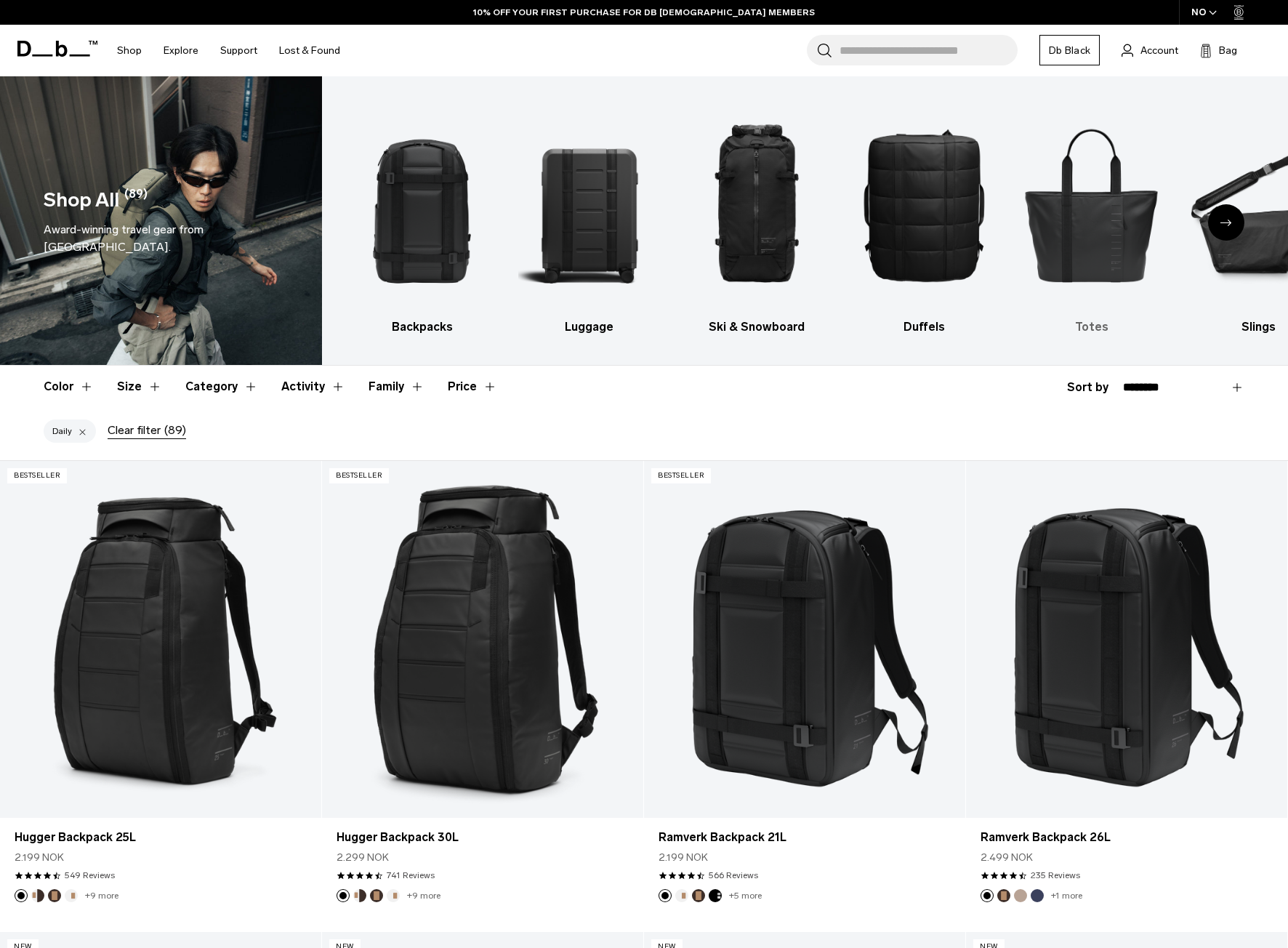
click at [1120, 248] on img "5 / 10" at bounding box center [1091, 205] width 142 height 213
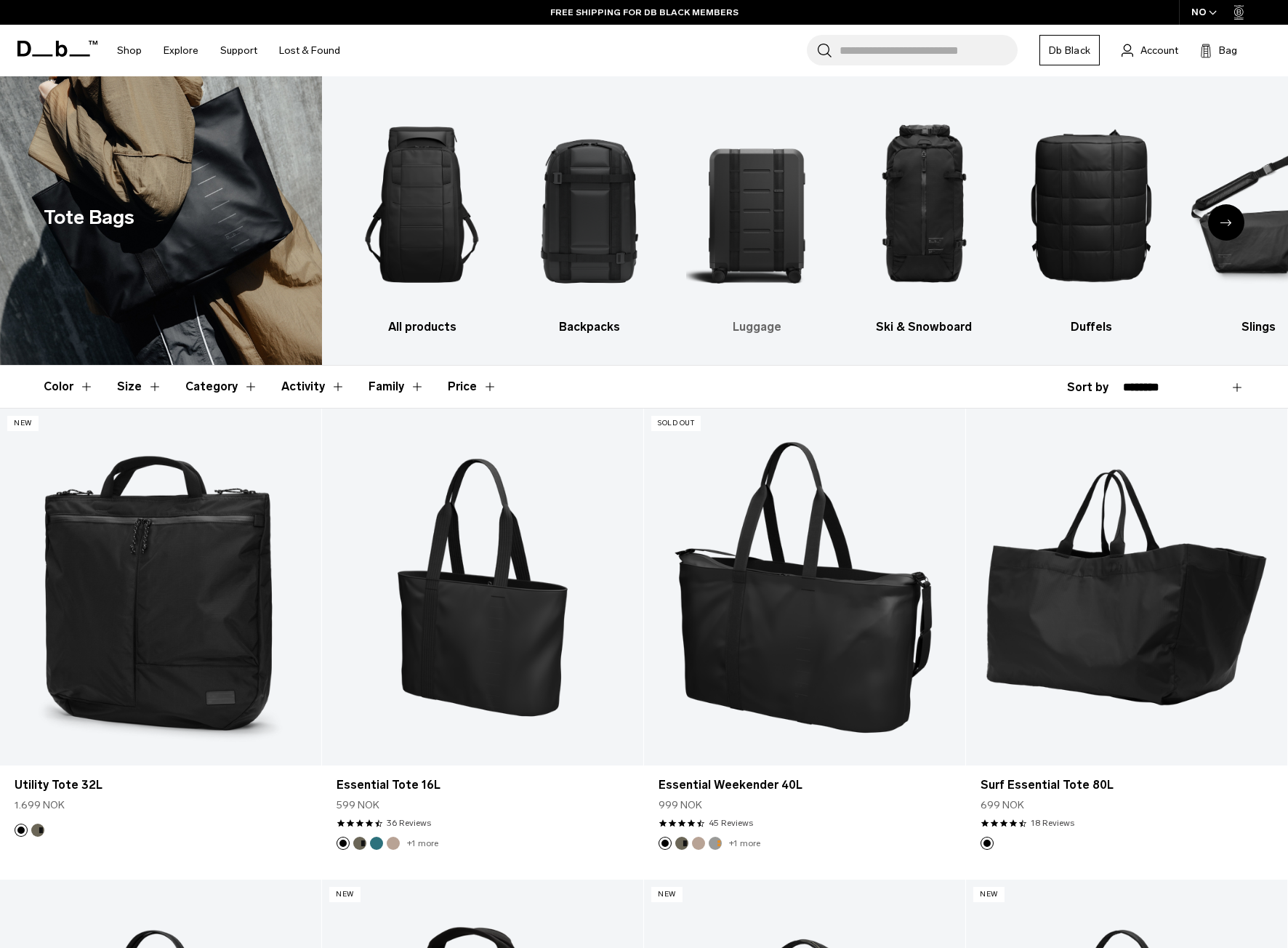
click at [758, 259] on img "3 / 10" at bounding box center [757, 205] width 142 height 213
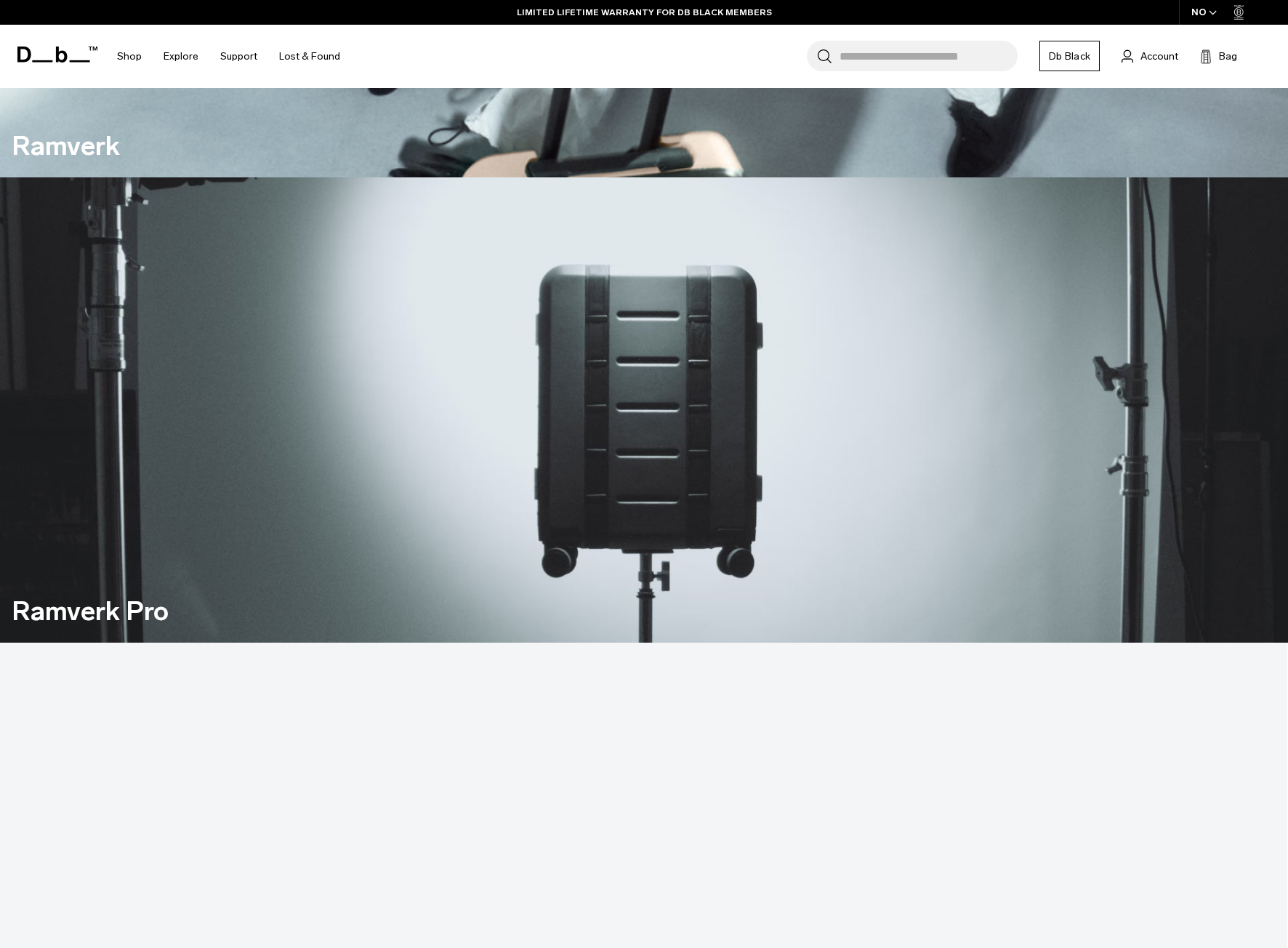
scroll to position [1163, 0]
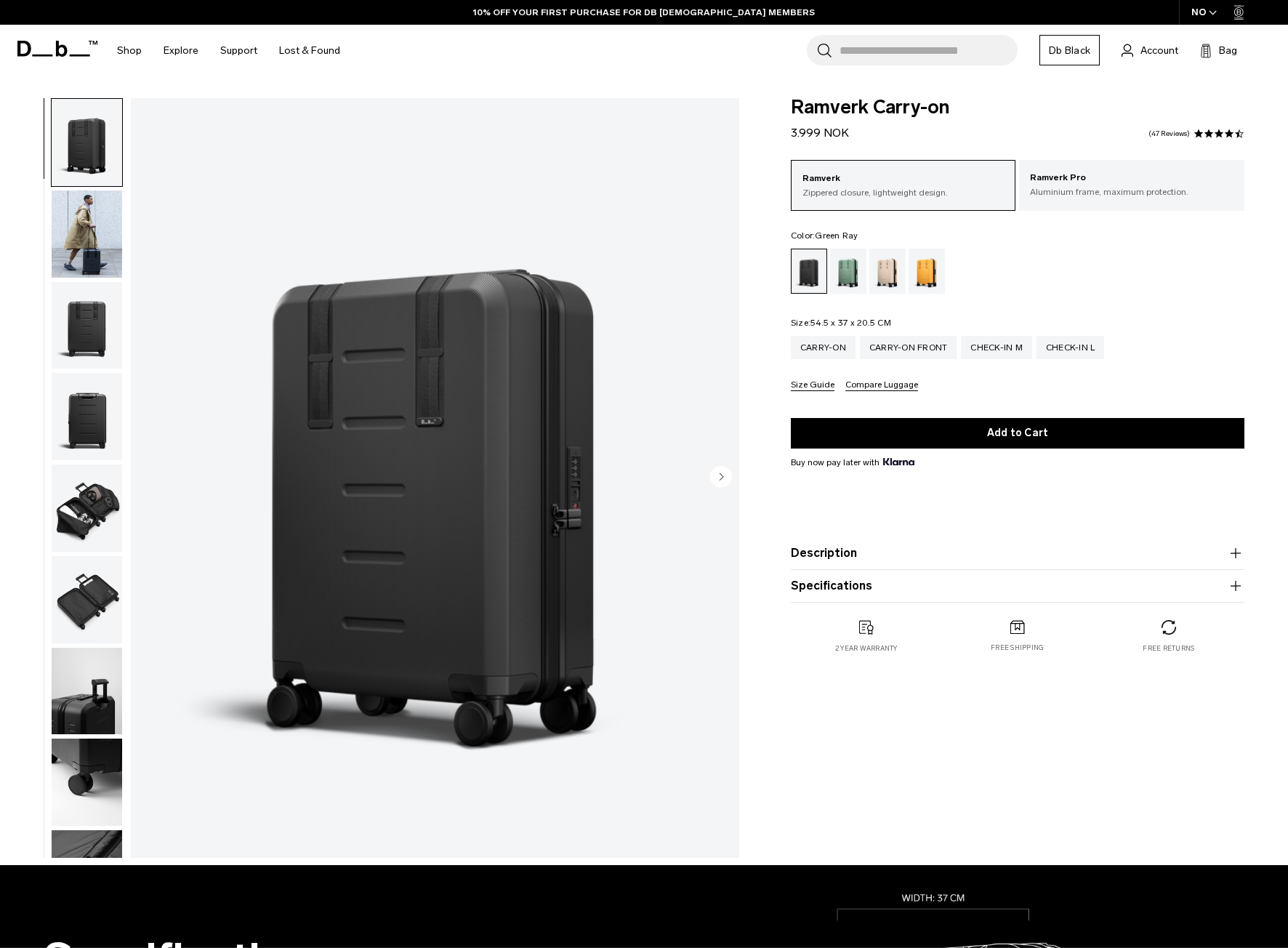
click at [857, 281] on div "Green Ray" at bounding box center [848, 271] width 37 height 45
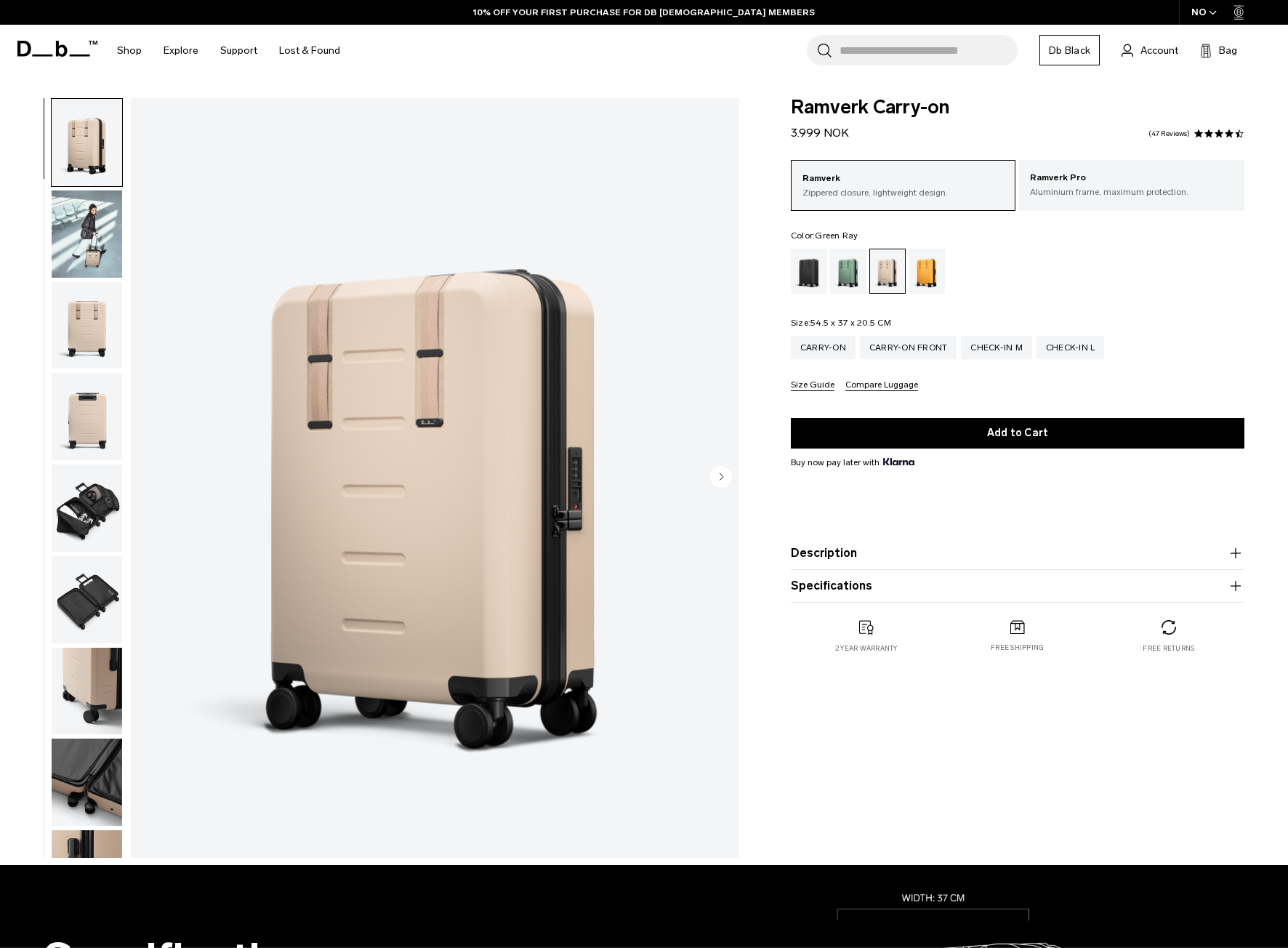
click at [849, 291] on div "Green Ray" at bounding box center [848, 271] width 37 height 45
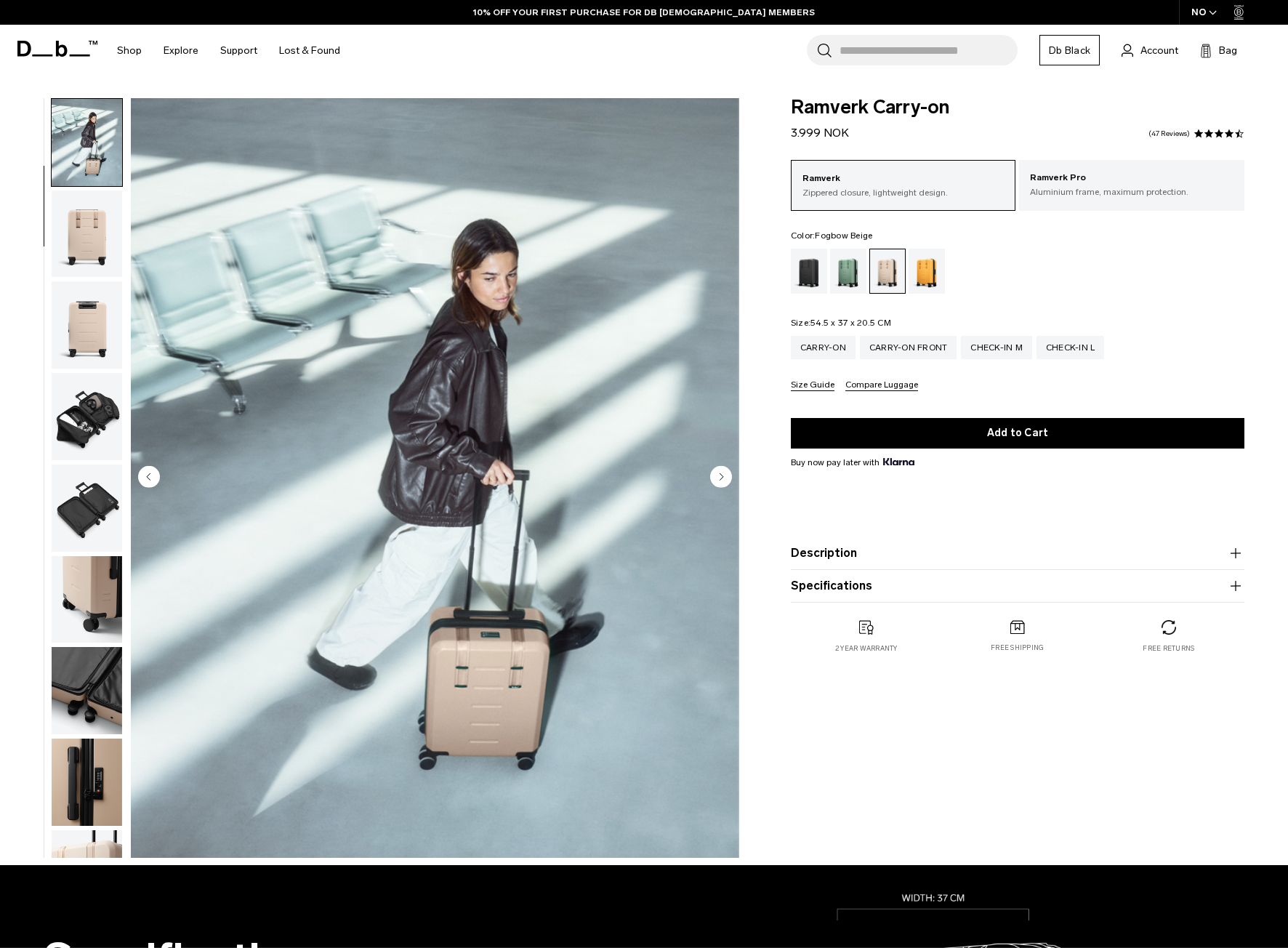
click at [718, 475] on circle "Next slide" at bounding box center [720, 476] width 22 height 22
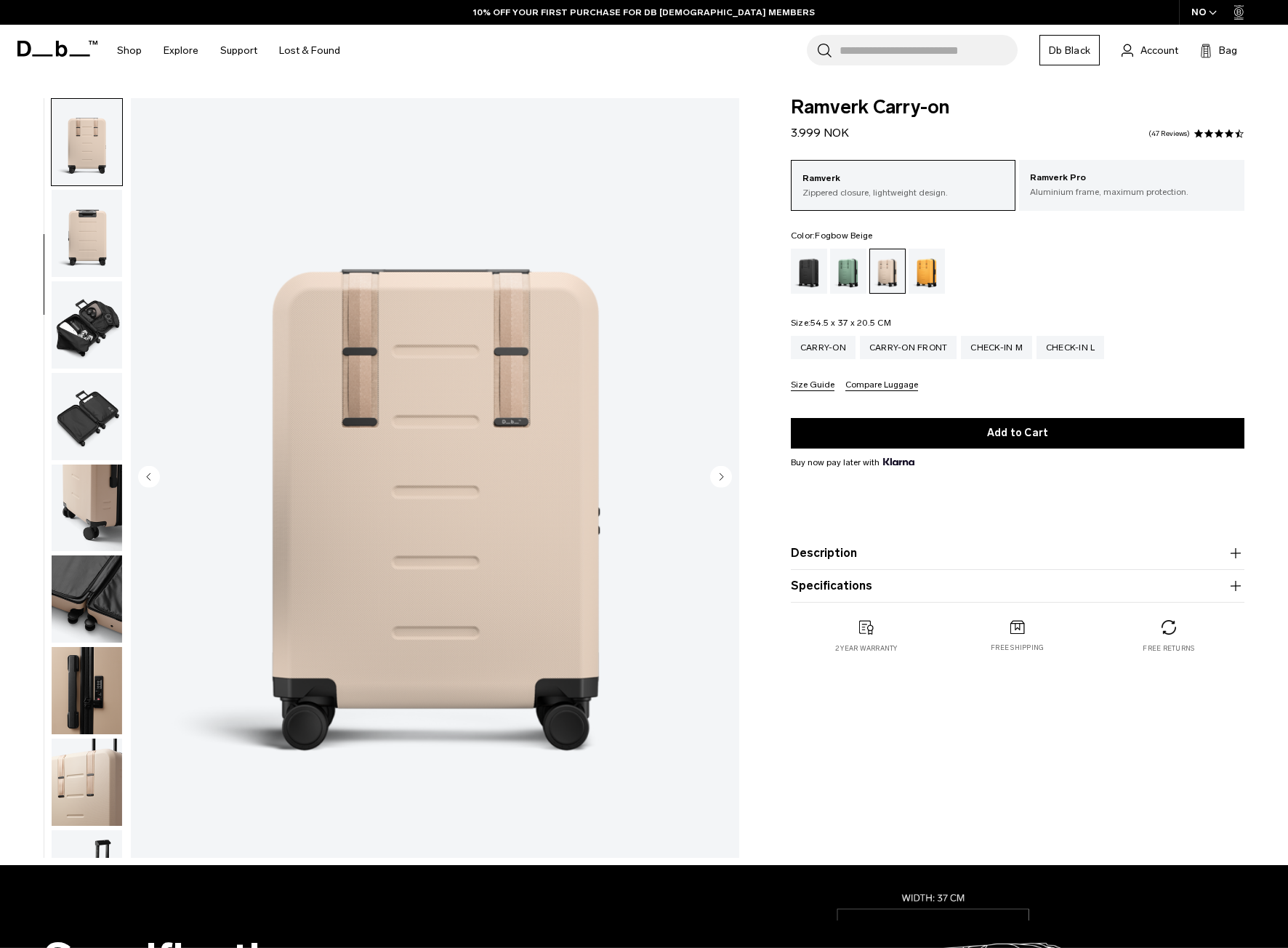
click at [718, 475] on circle "Next slide" at bounding box center [720, 476] width 22 height 22
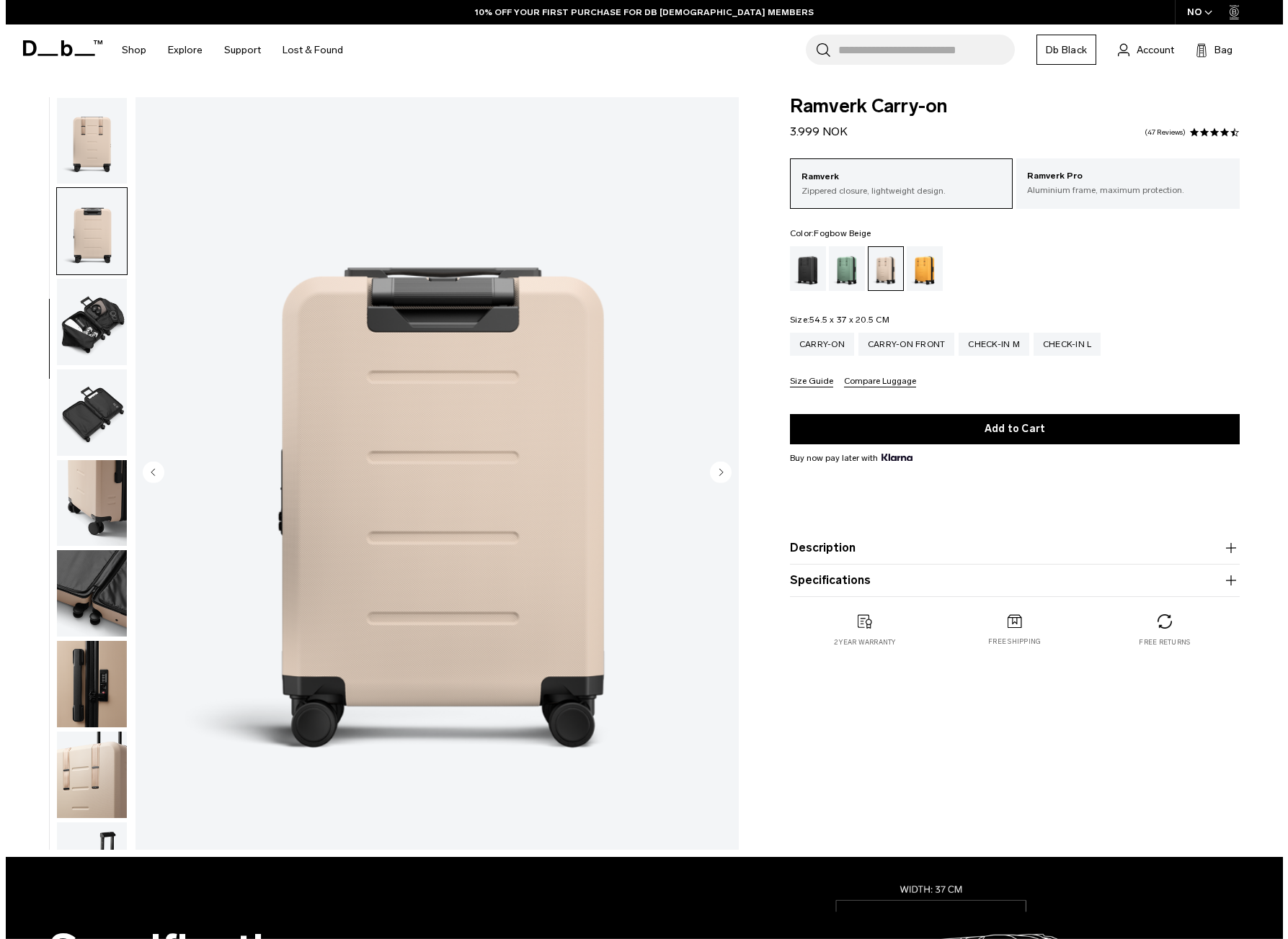
scroll to position [241, 0]
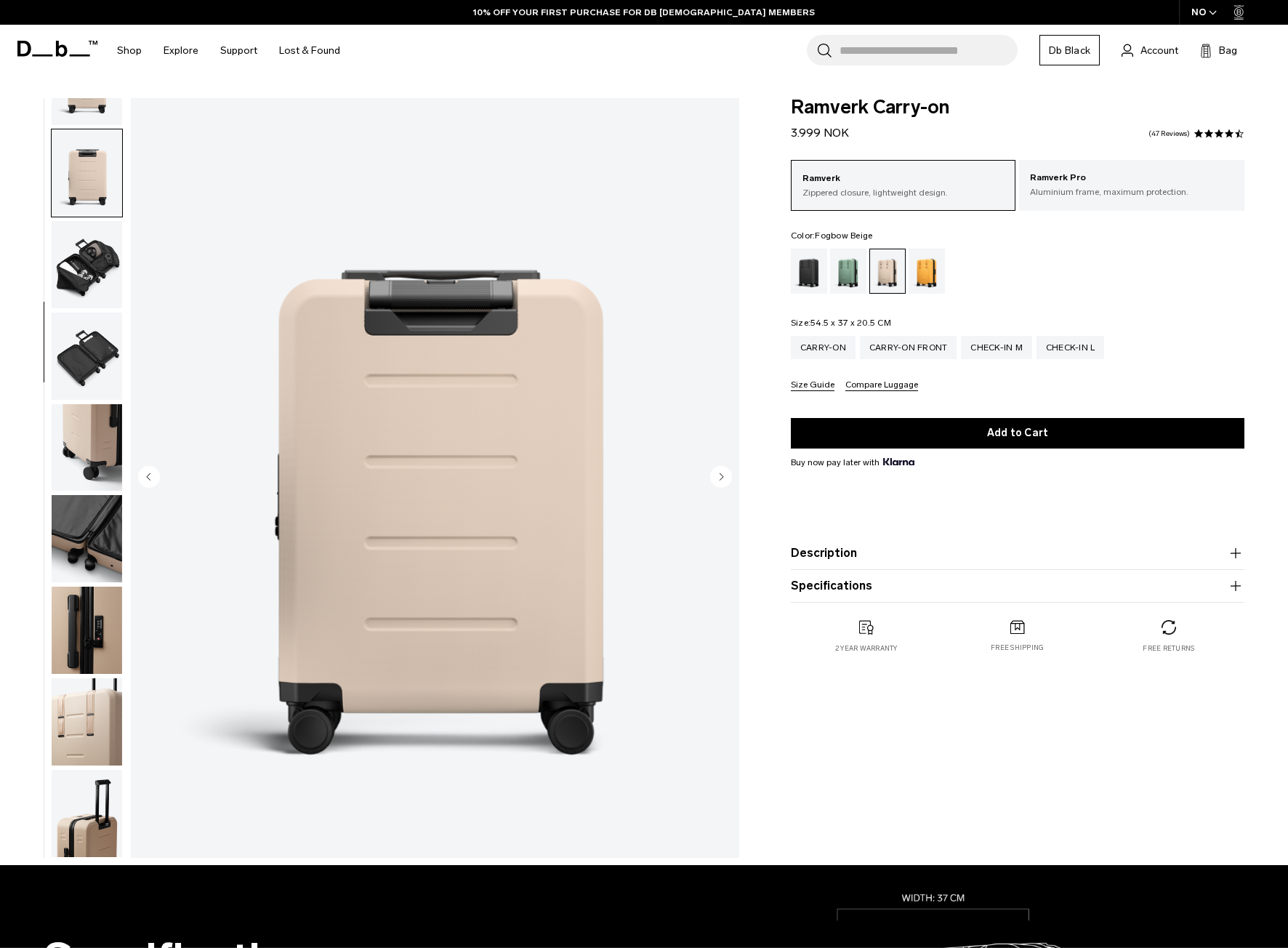
click at [718, 475] on circle "Next slide" at bounding box center [720, 476] width 22 height 22
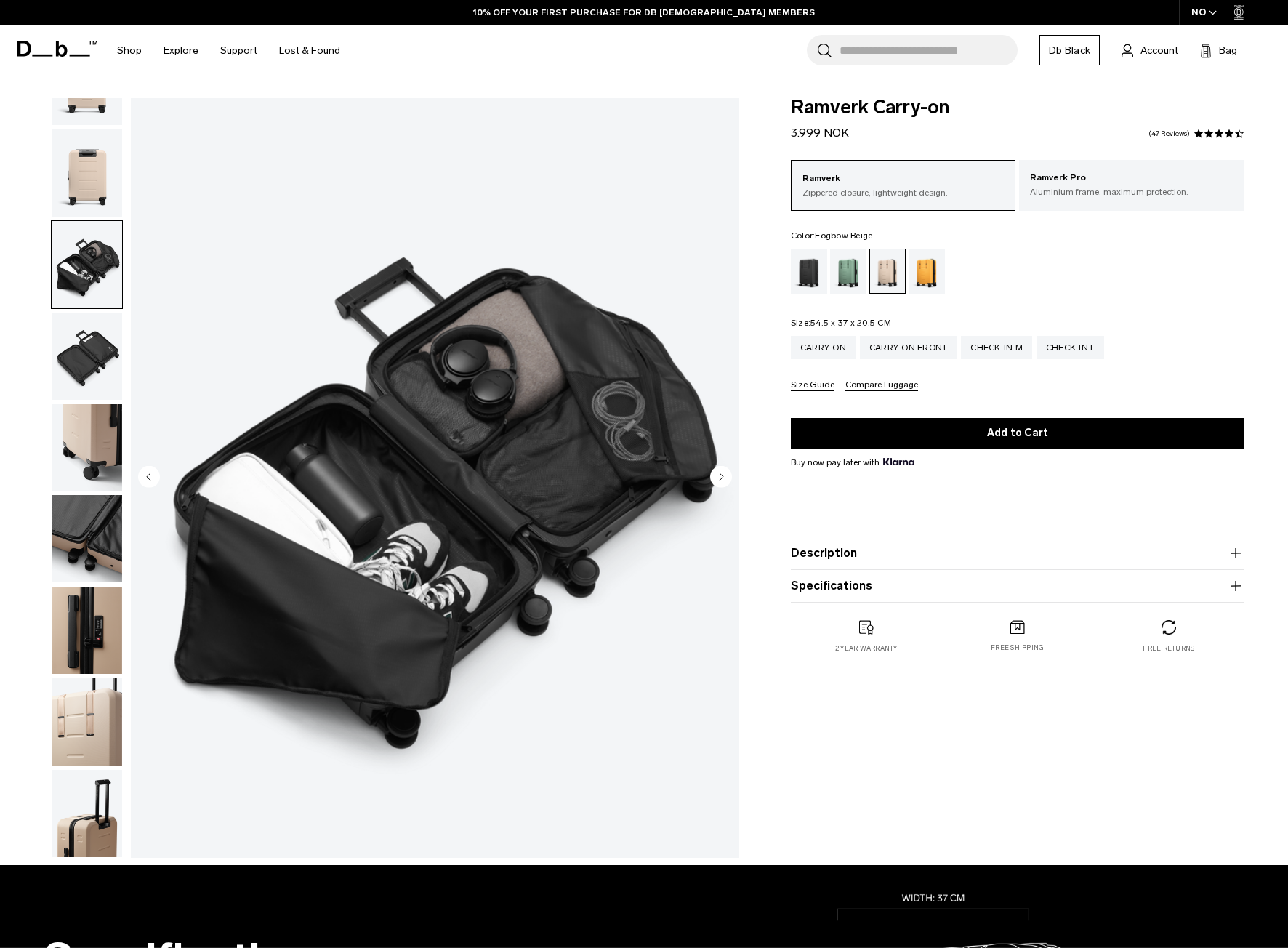
click at [718, 475] on circle "Next slide" at bounding box center [720, 476] width 22 height 22
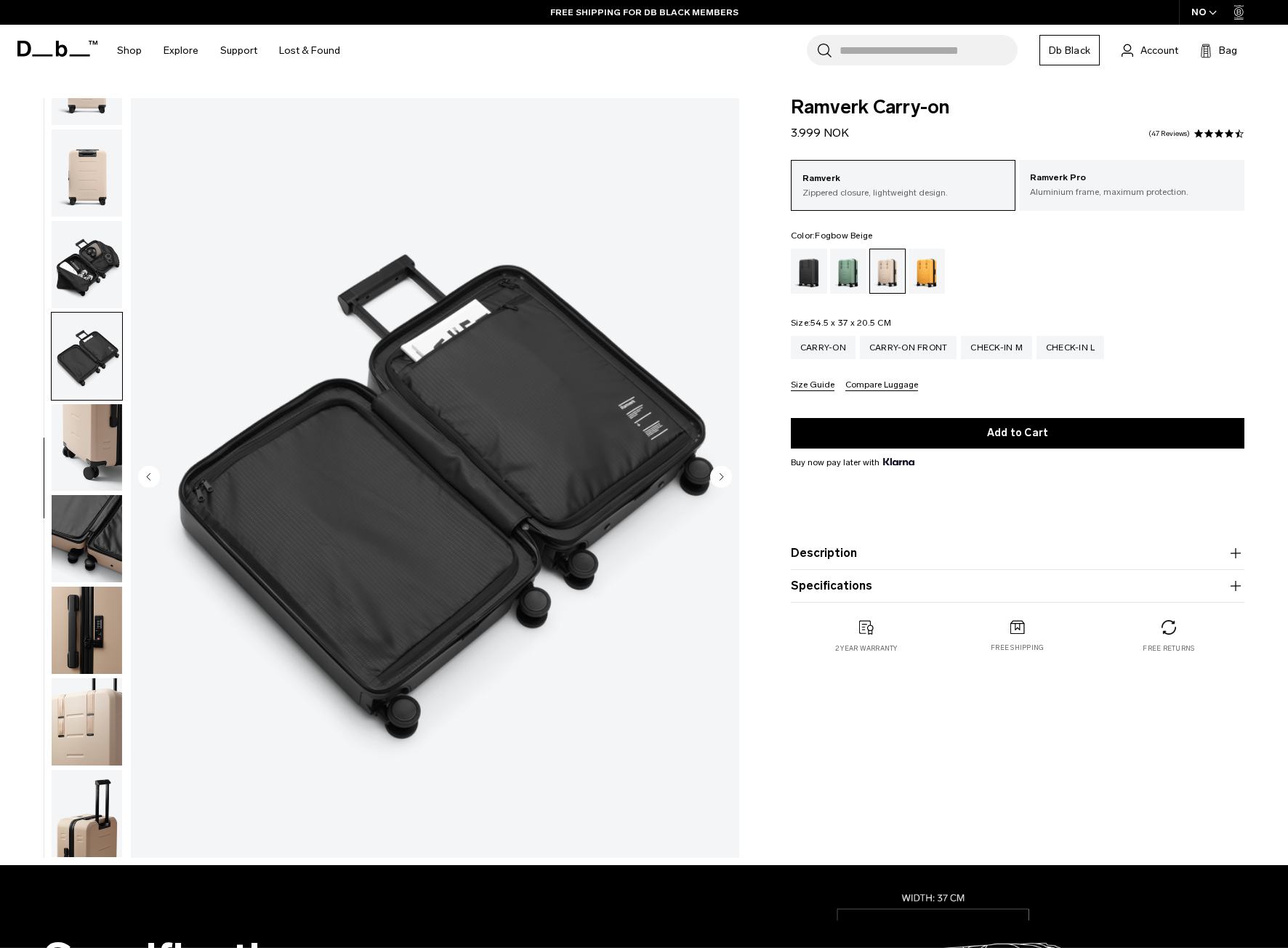
click at [718, 475] on circle "Next slide" at bounding box center [720, 476] width 22 height 22
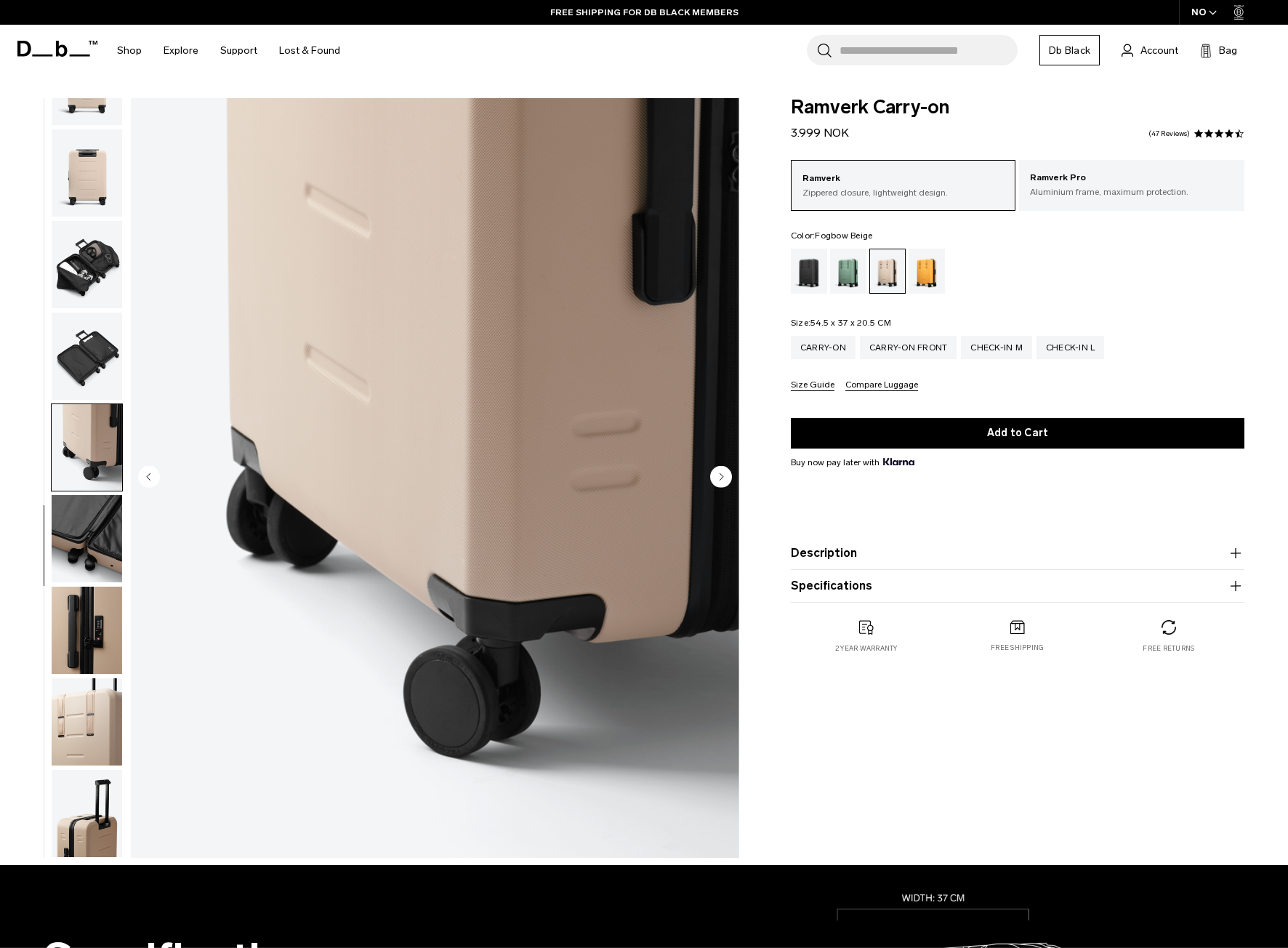
click at [718, 475] on circle "Next slide" at bounding box center [720, 476] width 22 height 22
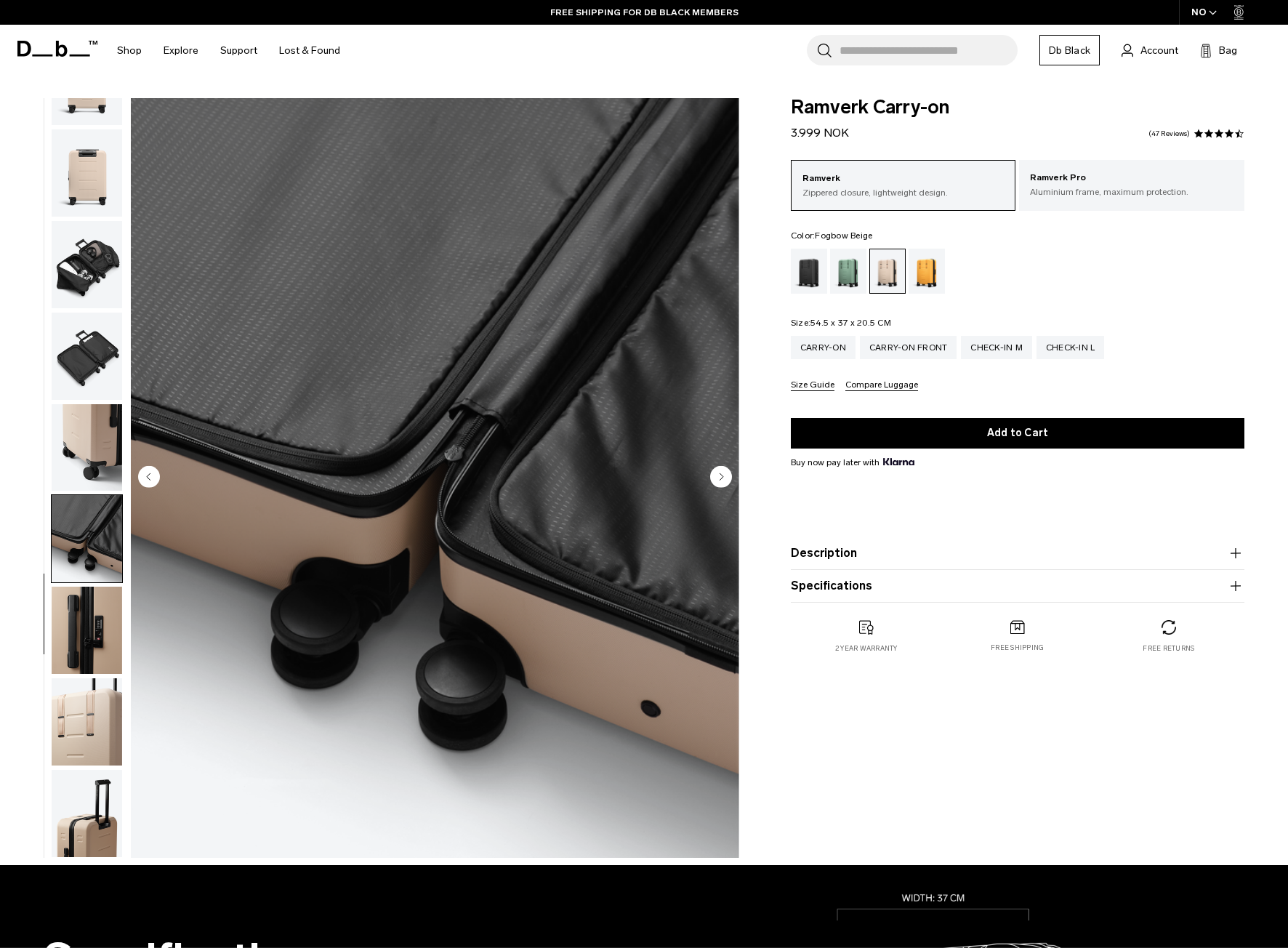
click at [718, 475] on circle "Next slide" at bounding box center [720, 476] width 22 height 22
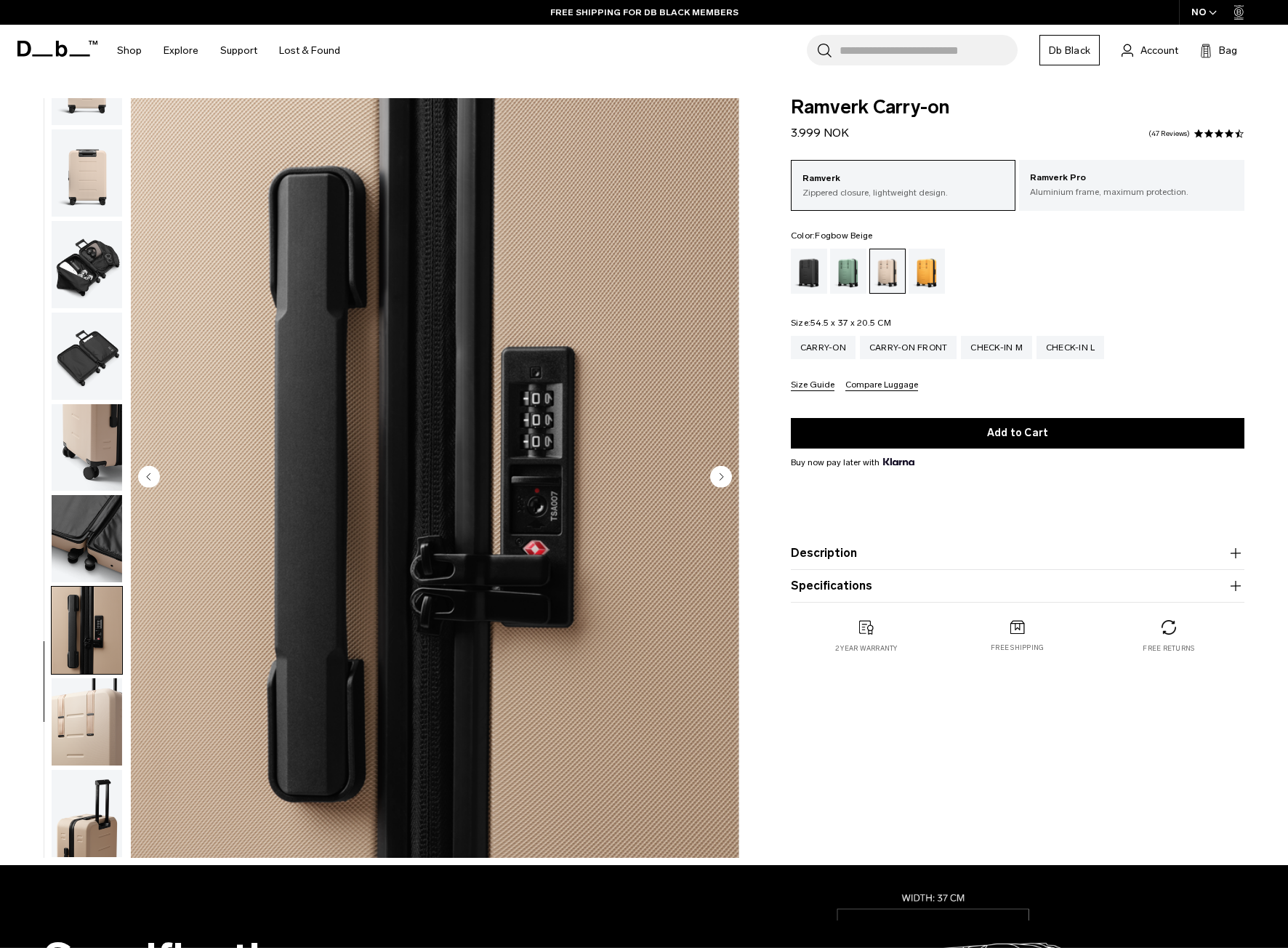
click at [718, 475] on circle "Next slide" at bounding box center [720, 476] width 22 height 22
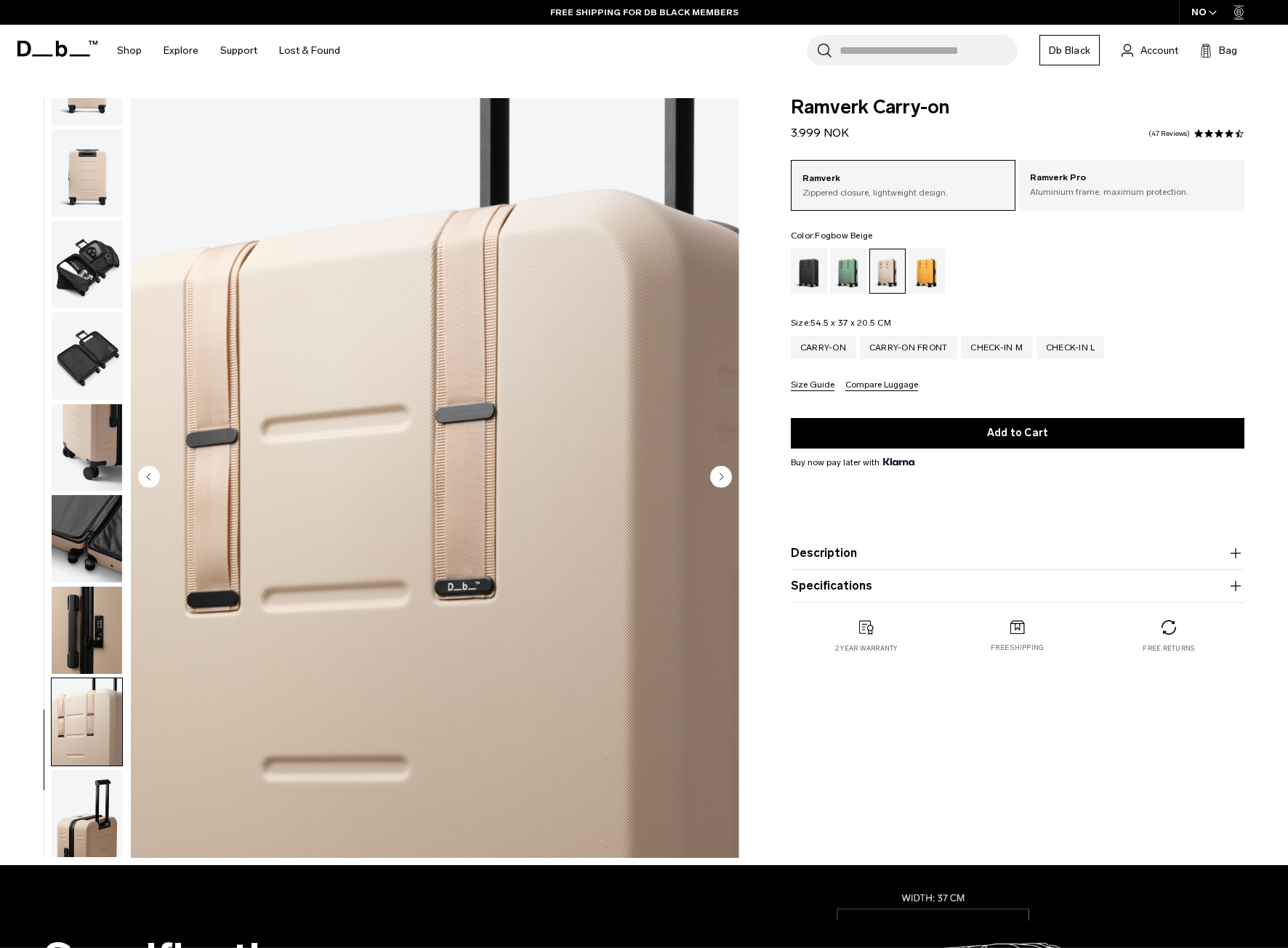
click at [718, 475] on circle "Next slide" at bounding box center [720, 476] width 22 height 22
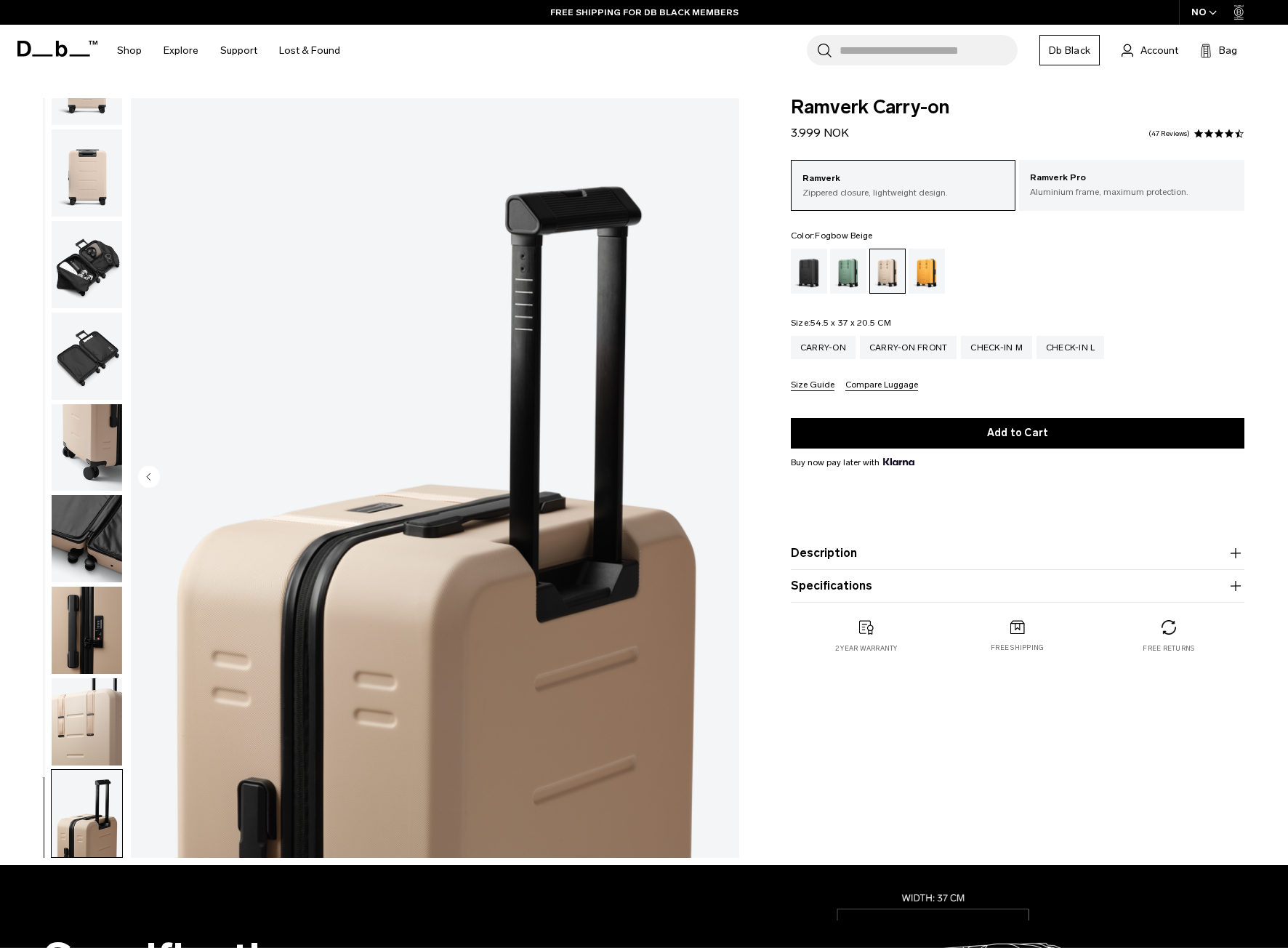
click at [718, 475] on img "11 / 11" at bounding box center [435, 478] width 608 height 760
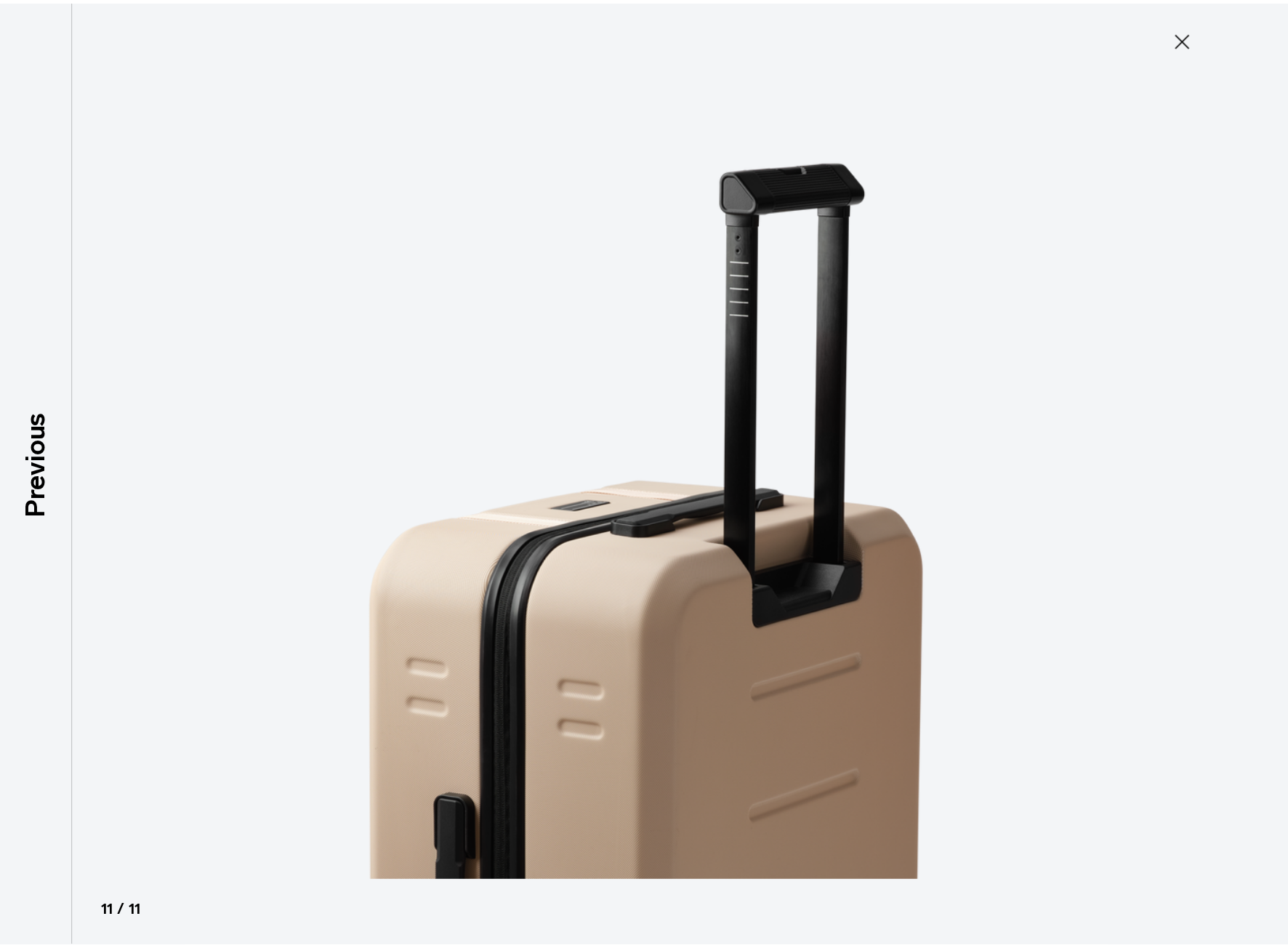
scroll to position [236, 0]
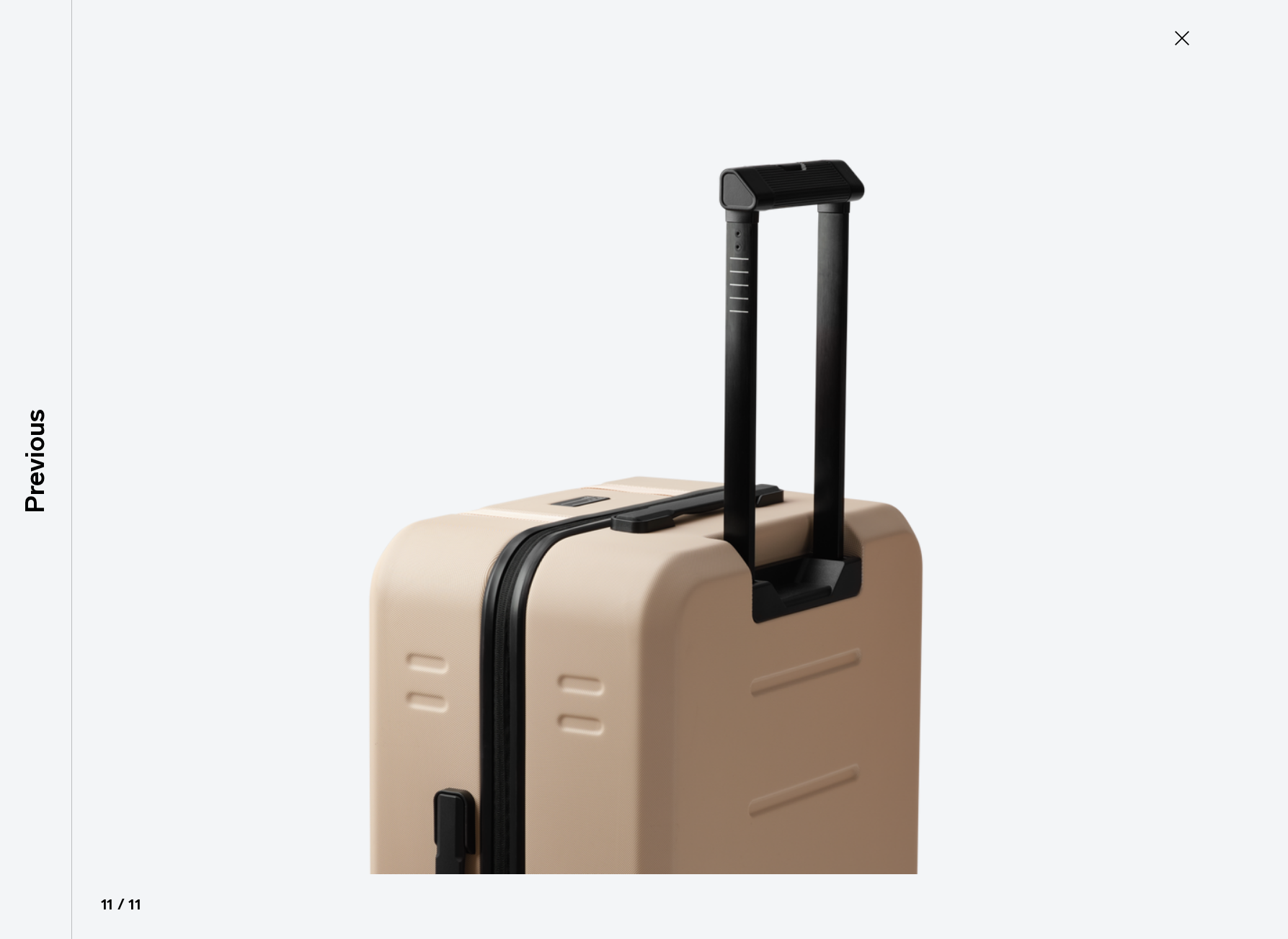
click at [1183, 33] on icon at bounding box center [1181, 38] width 23 height 23
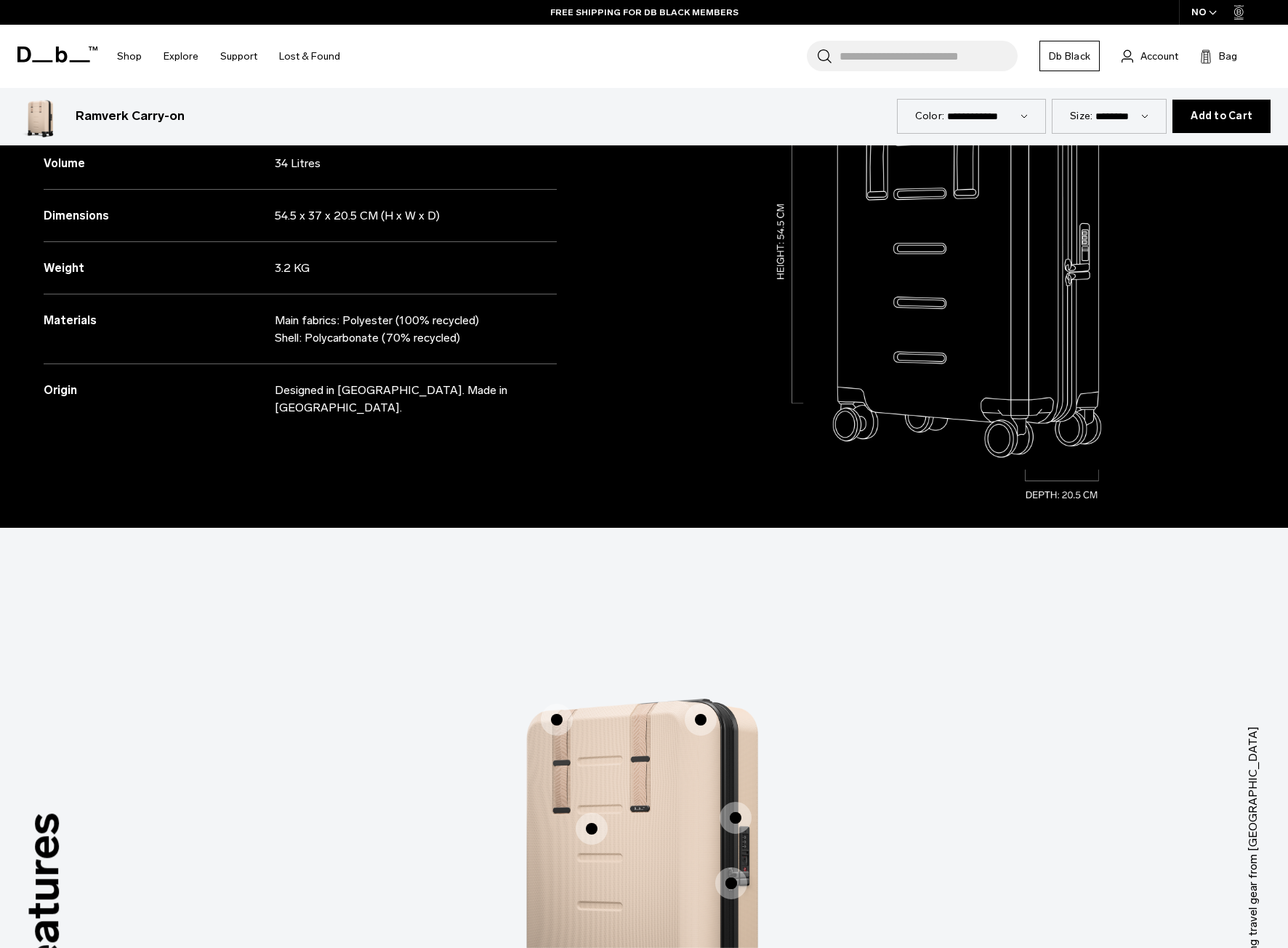
scroll to position [1309, 0]
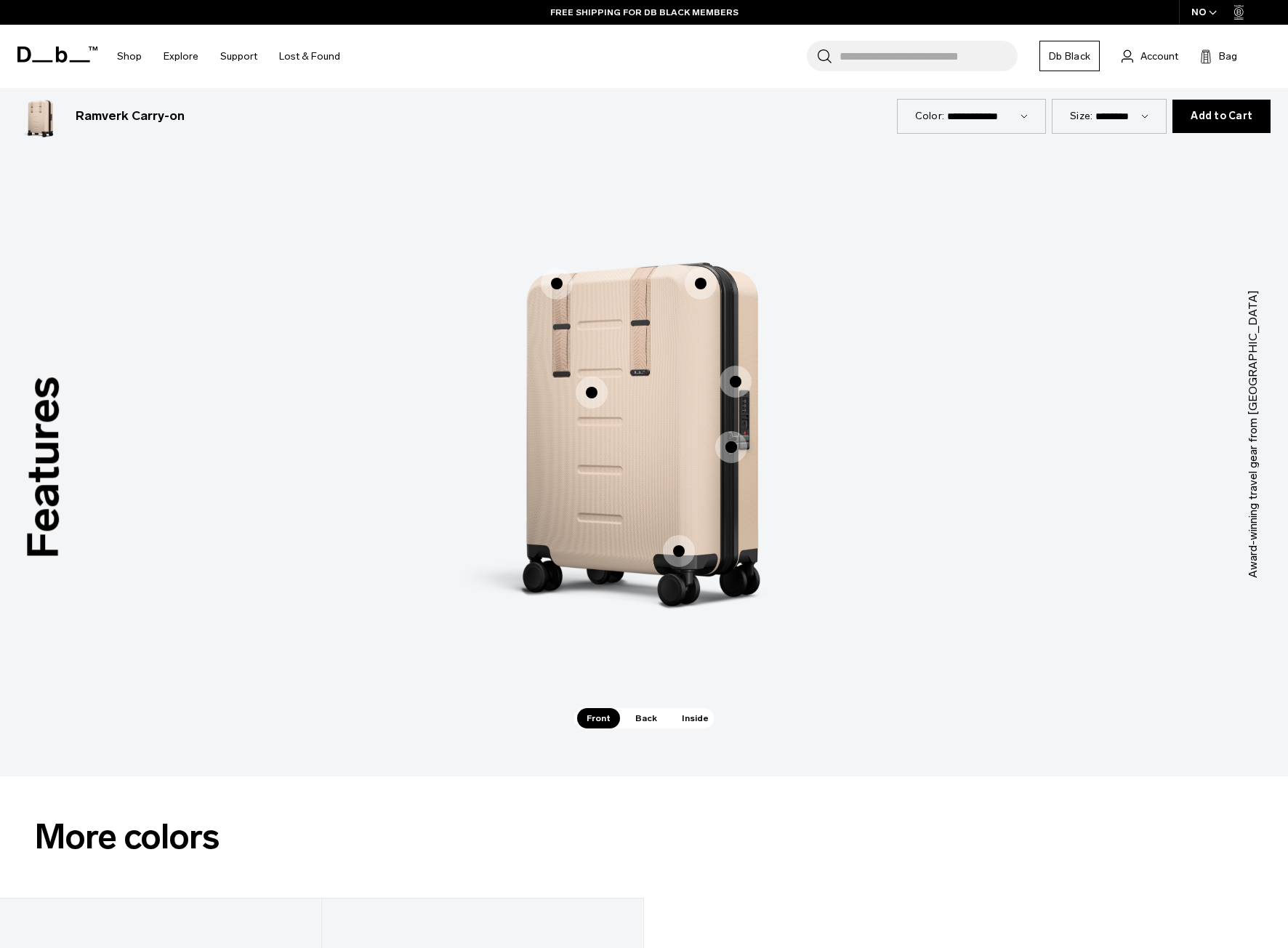
click at [589, 389] on span "1 / 3" at bounding box center [591, 392] width 32 height 32
click at [650, 712] on span "Back" at bounding box center [645, 719] width 41 height 21
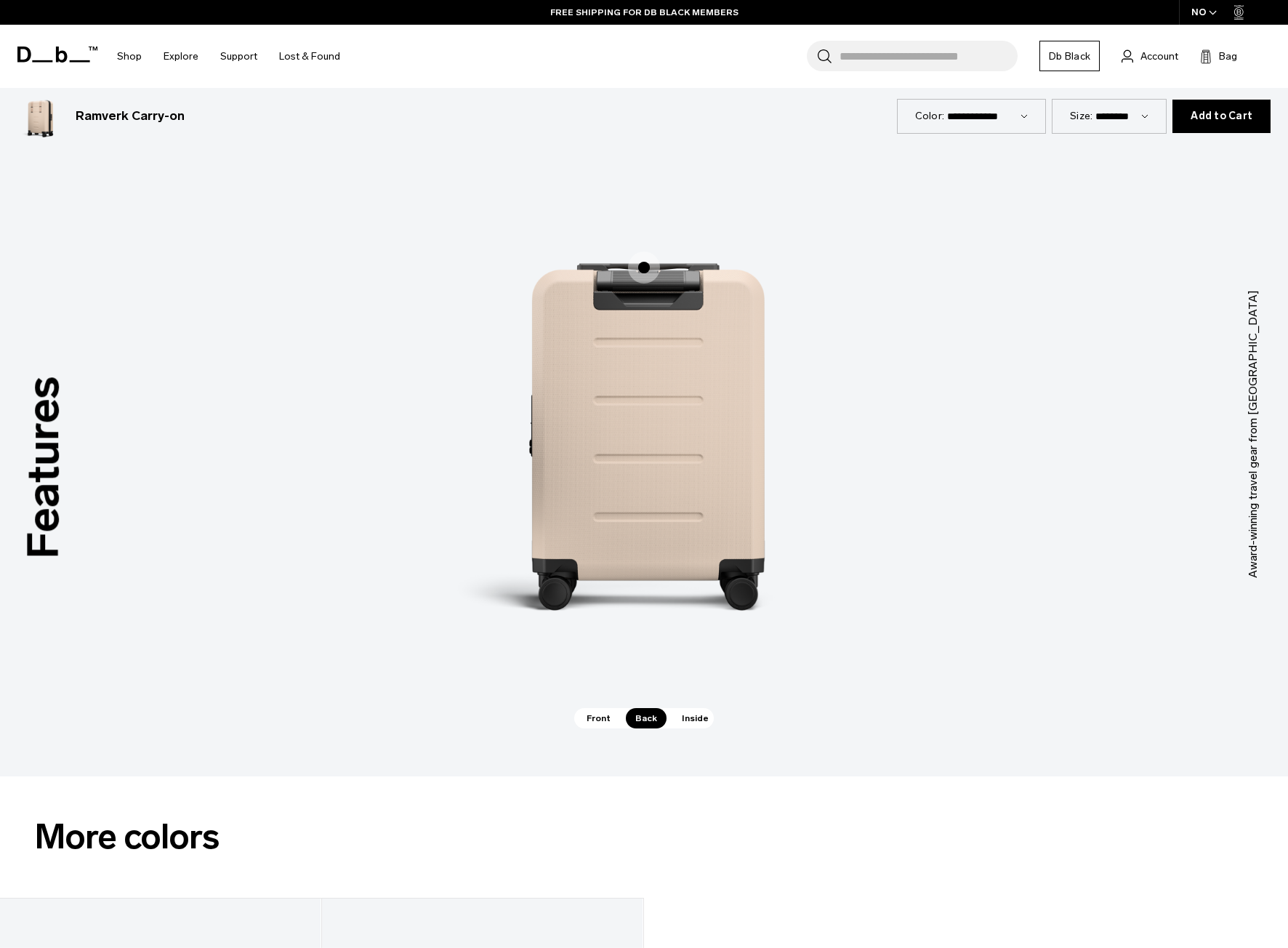
click at [708, 724] on span "Inside" at bounding box center [695, 719] width 46 height 21
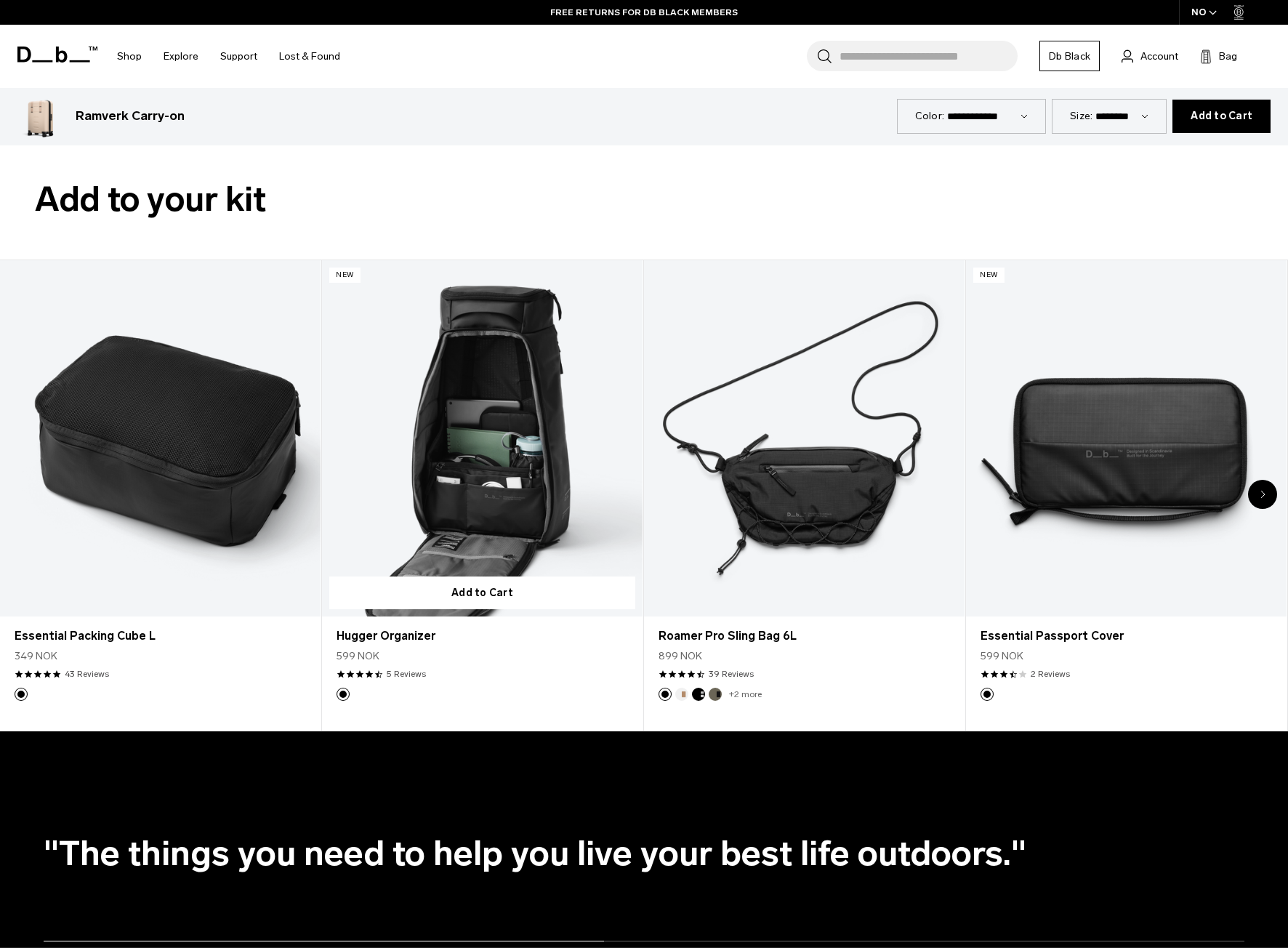
scroll to position [2545, 0]
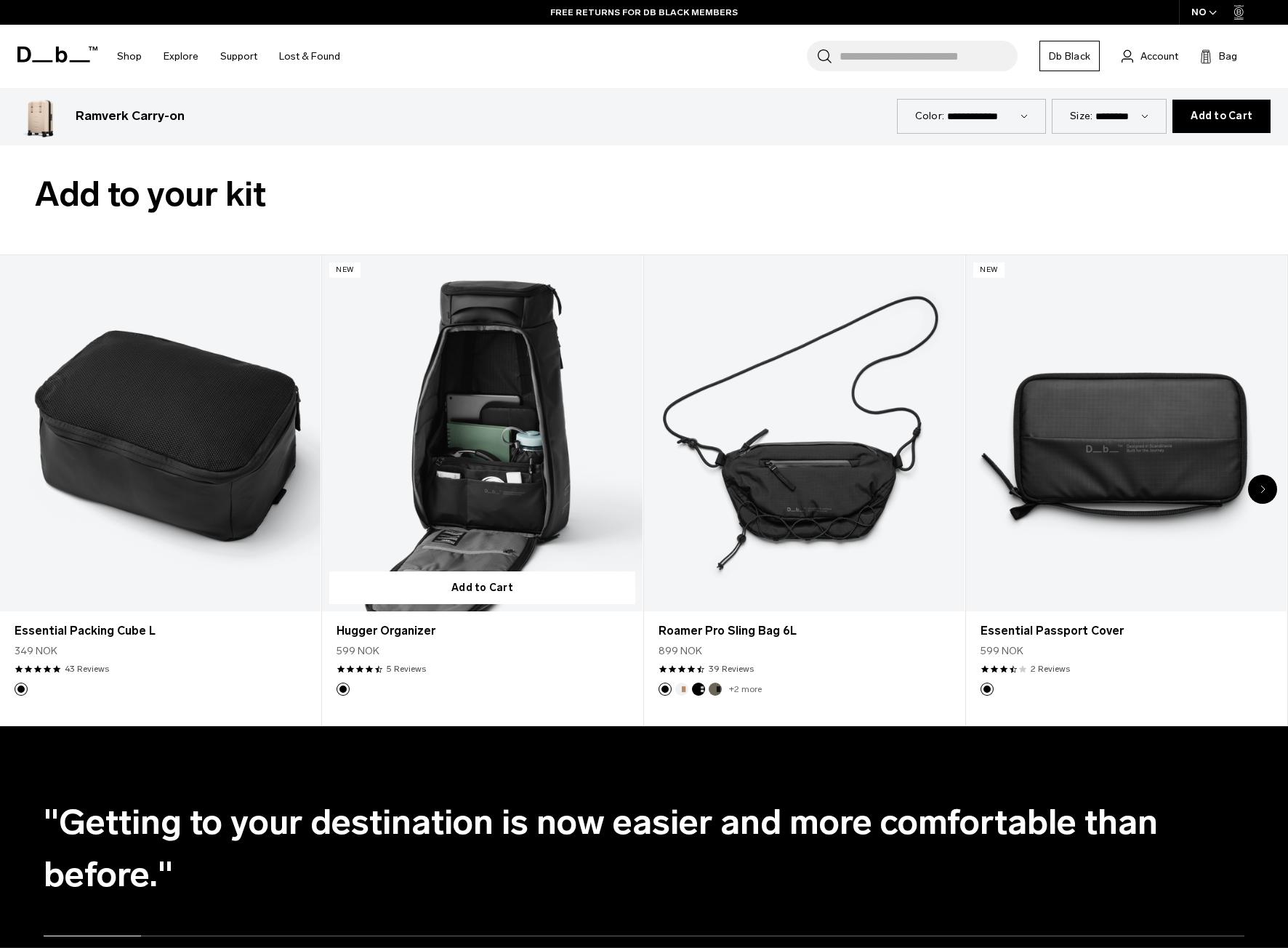
click at [463, 515] on link "Hugger Organizer" at bounding box center [482, 433] width 320 height 356
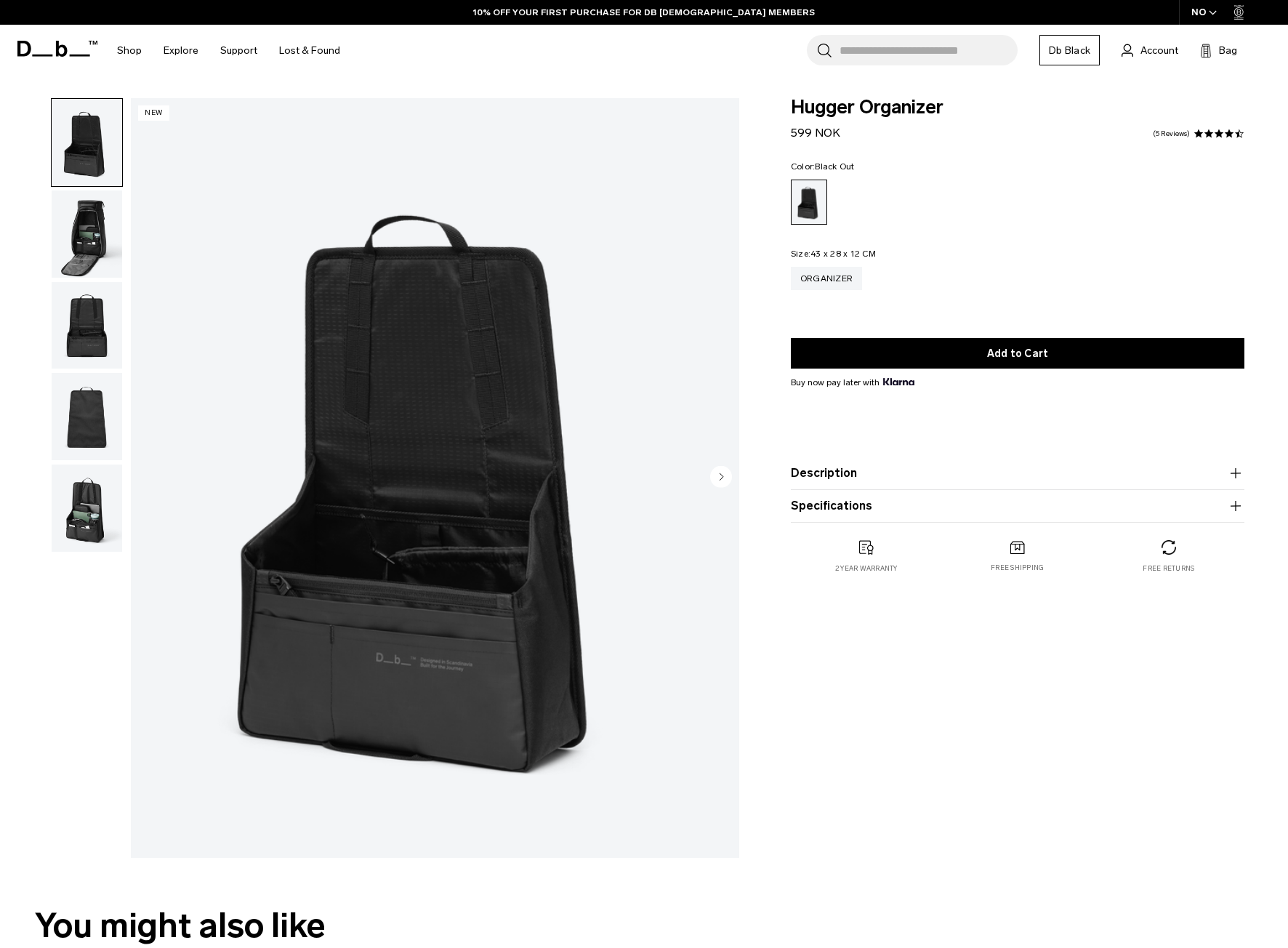
click at [106, 252] on img "button" at bounding box center [87, 233] width 71 height 87
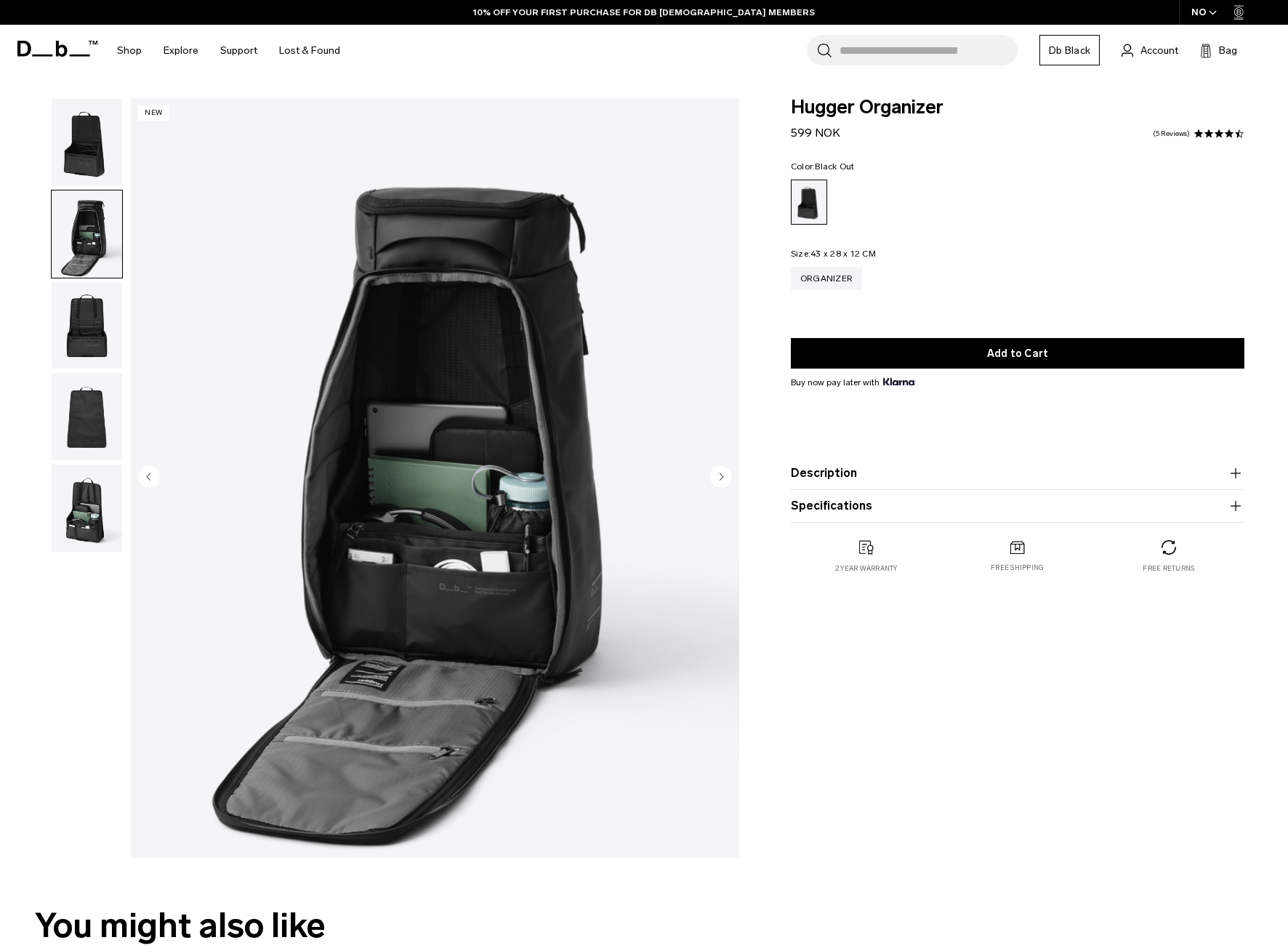
click at [80, 348] on img "button" at bounding box center [87, 325] width 71 height 87
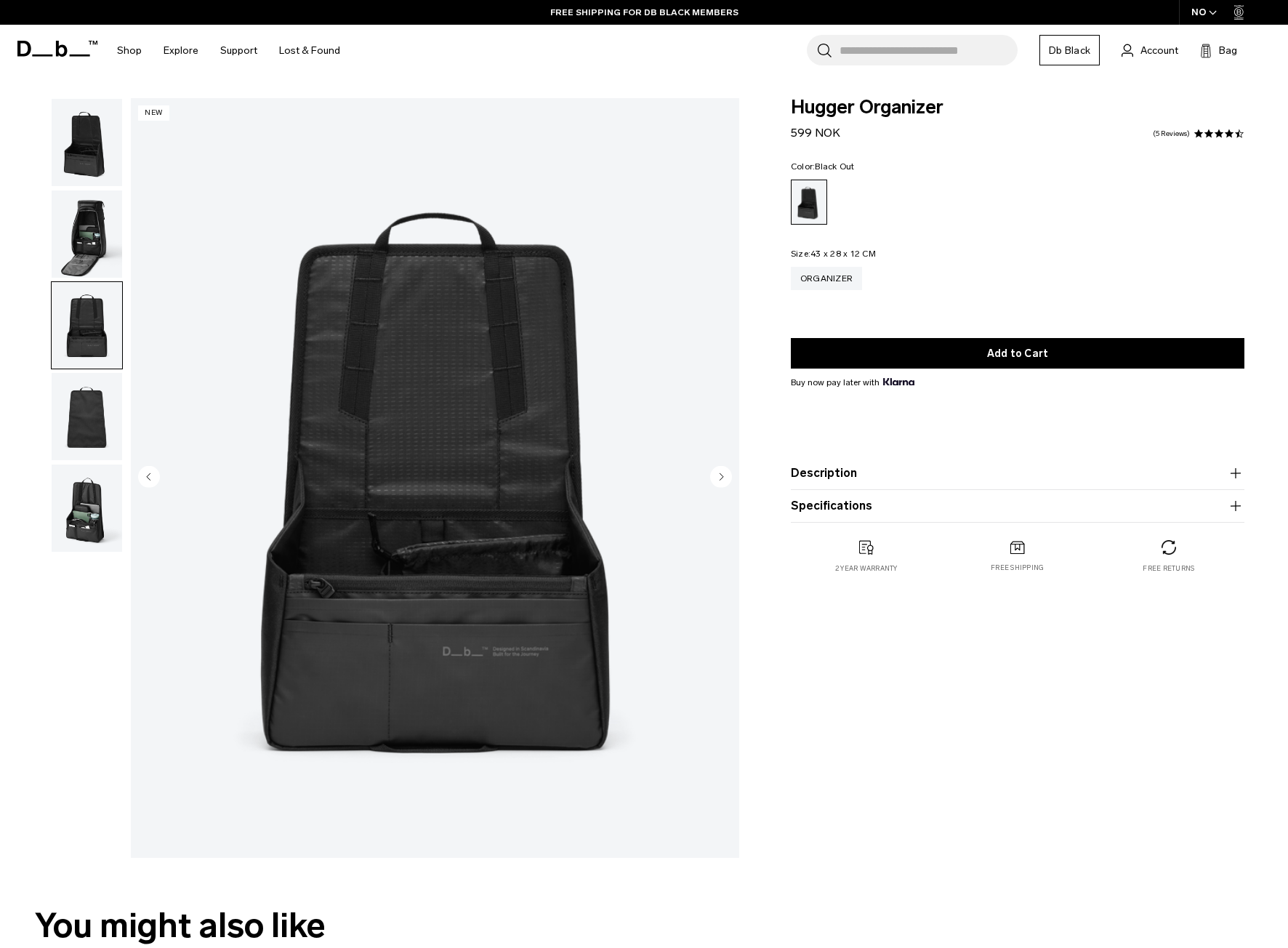
click at [75, 421] on img "button" at bounding box center [87, 417] width 71 height 87
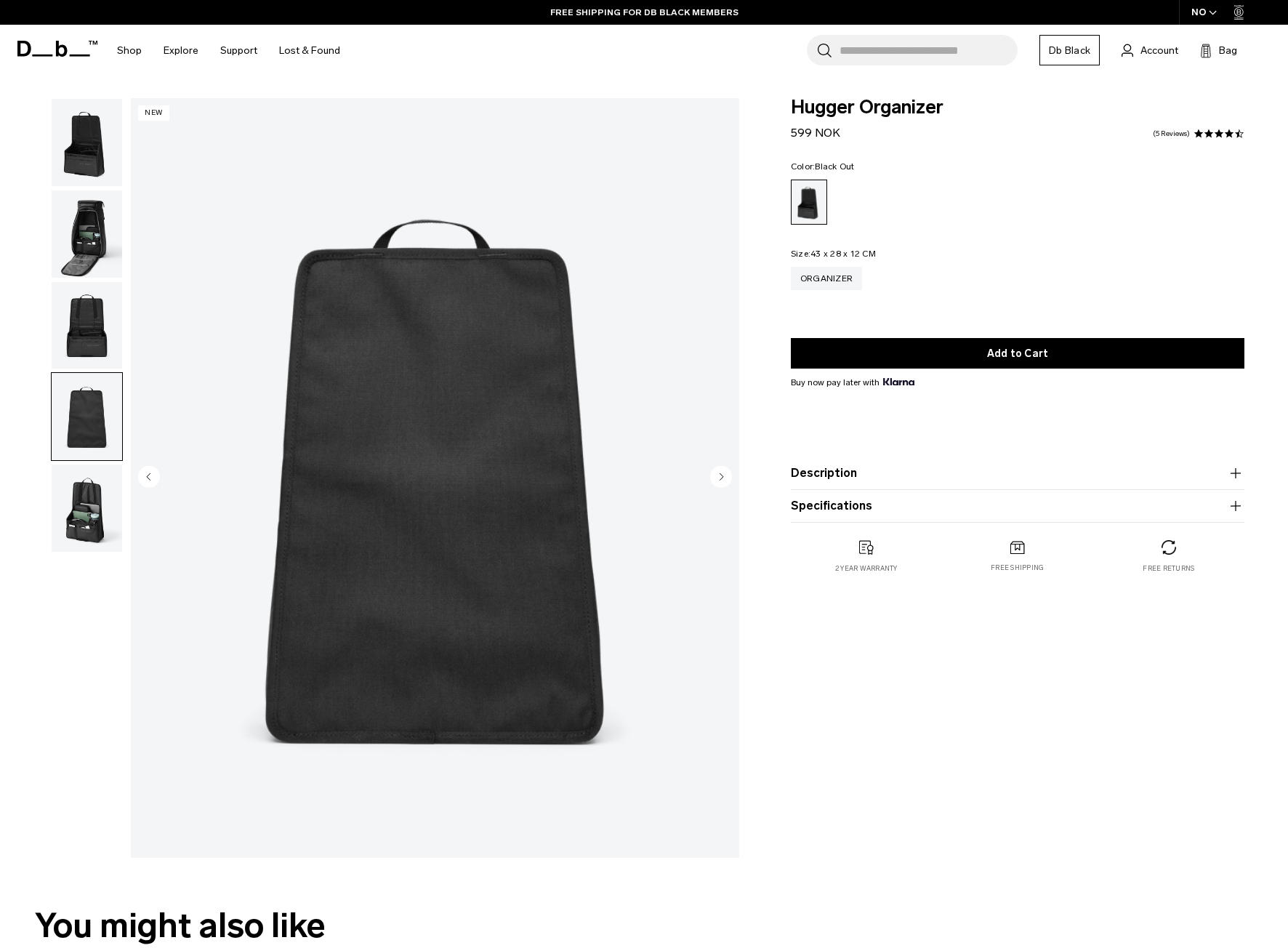
click at [85, 513] on img "button" at bounding box center [87, 508] width 71 height 87
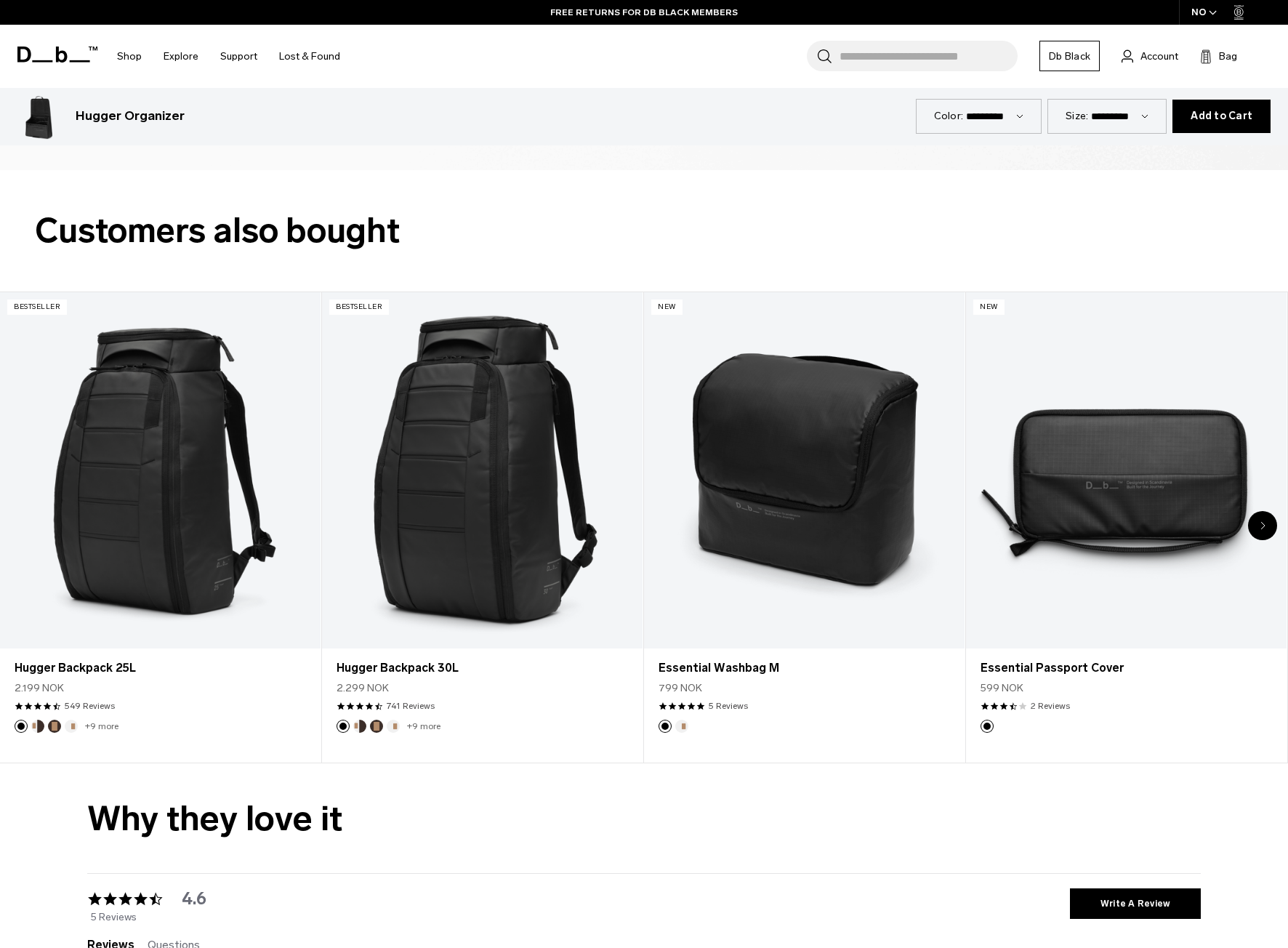
scroll to position [3418, 0]
